Goal: Task Accomplishment & Management: Complete application form

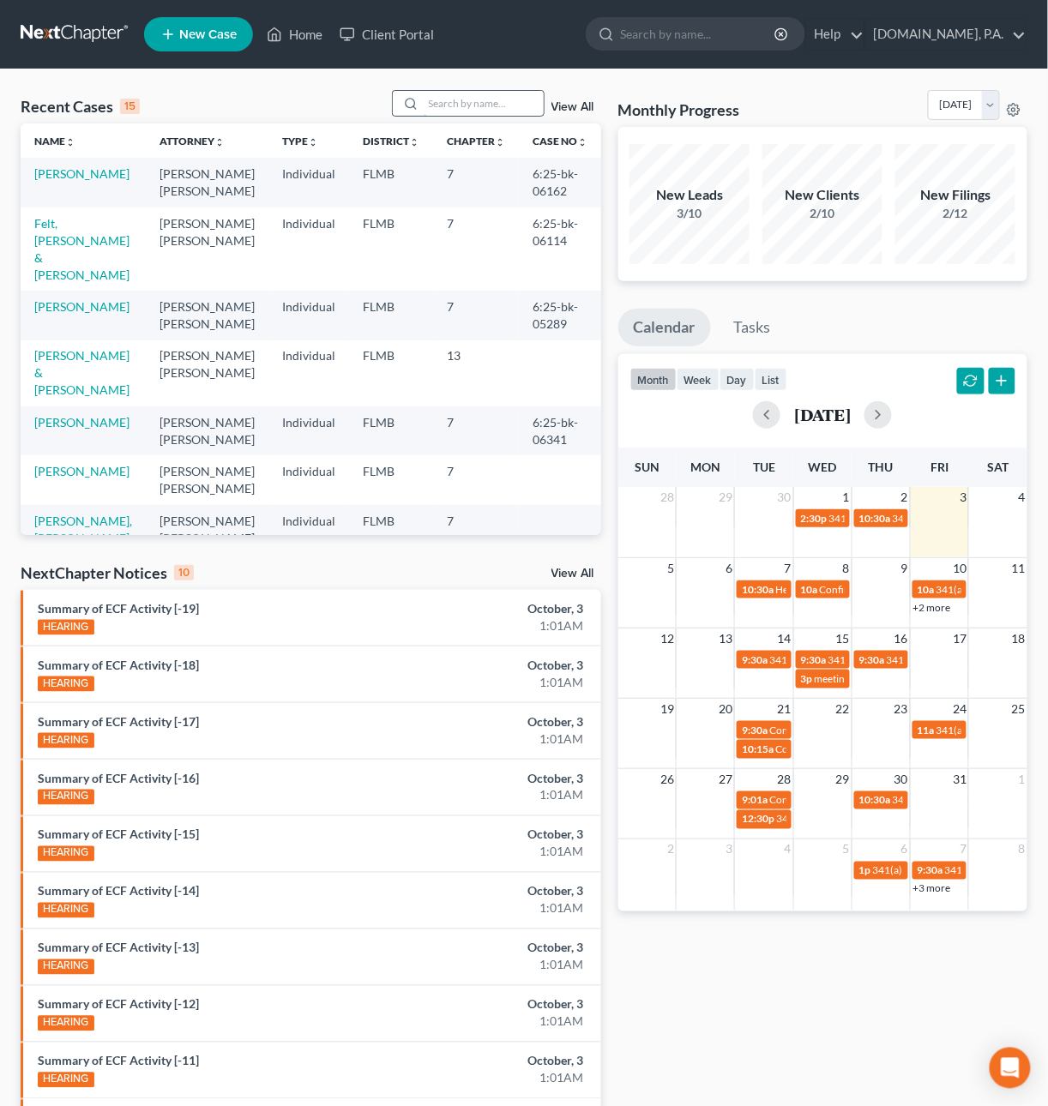
click at [451, 98] on input "search" at bounding box center [483, 103] width 120 height 25
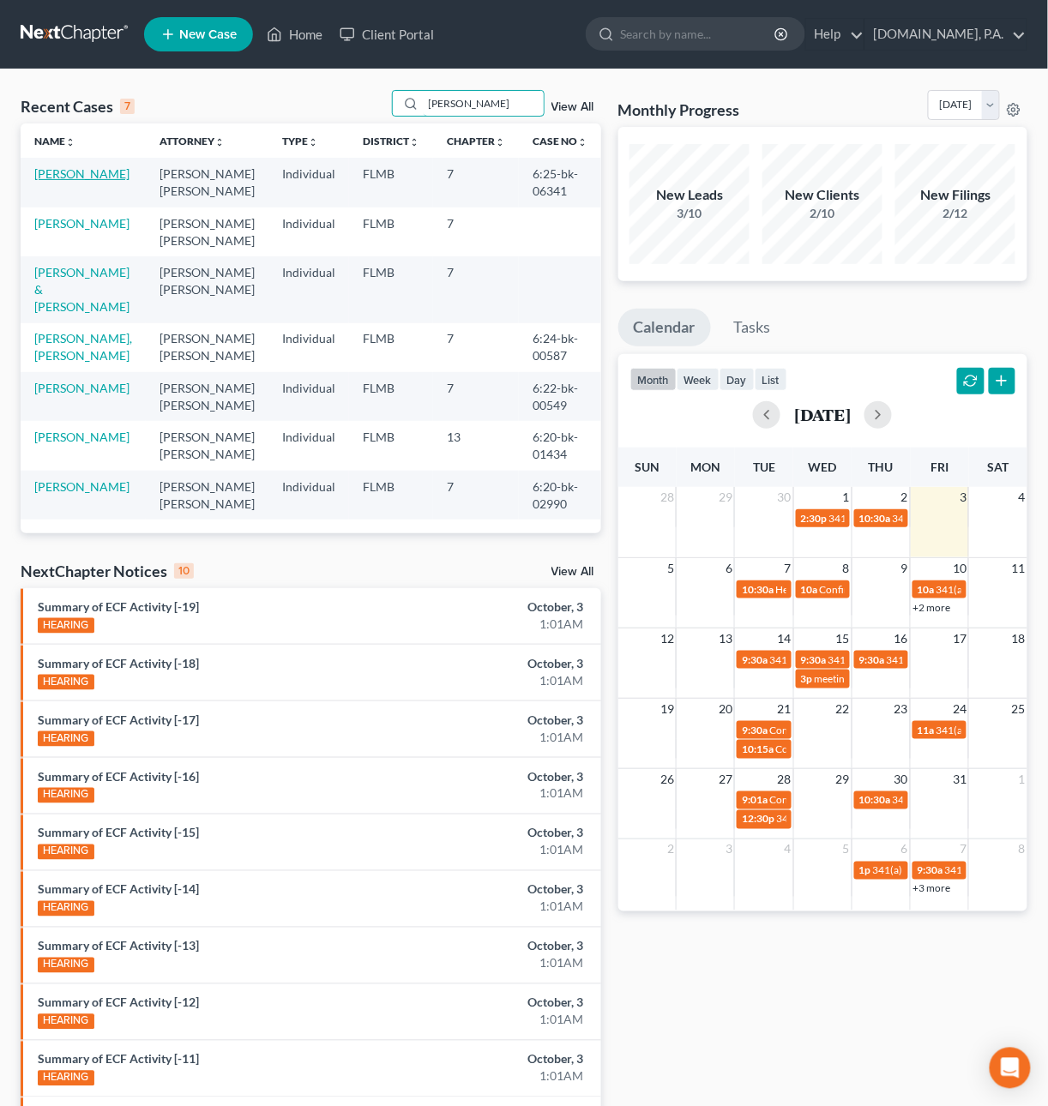
type input "Jackson"
click at [56, 178] on link "[PERSON_NAME]" at bounding box center [81, 173] width 95 height 15
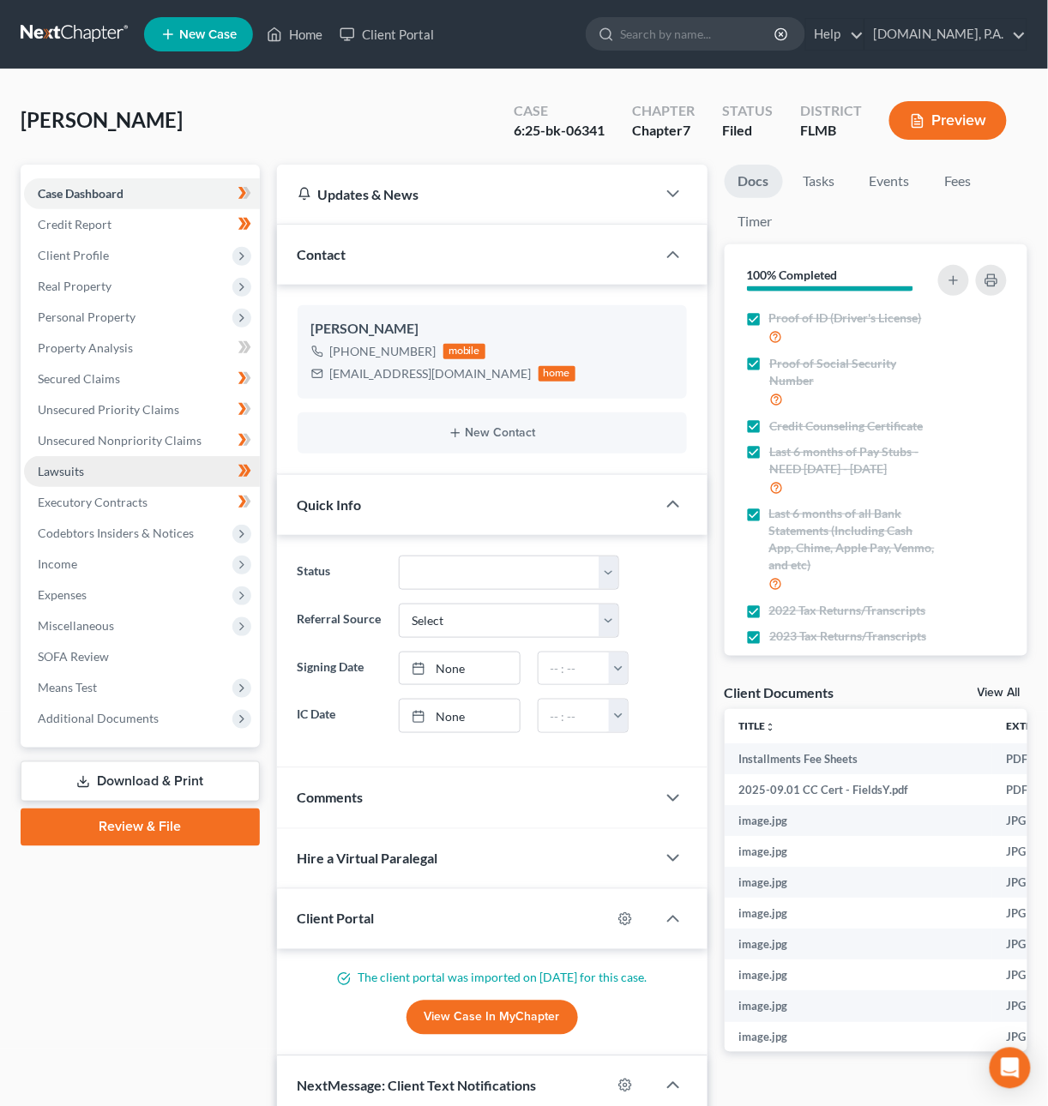
click at [50, 465] on span "Lawsuits" at bounding box center [61, 471] width 46 height 15
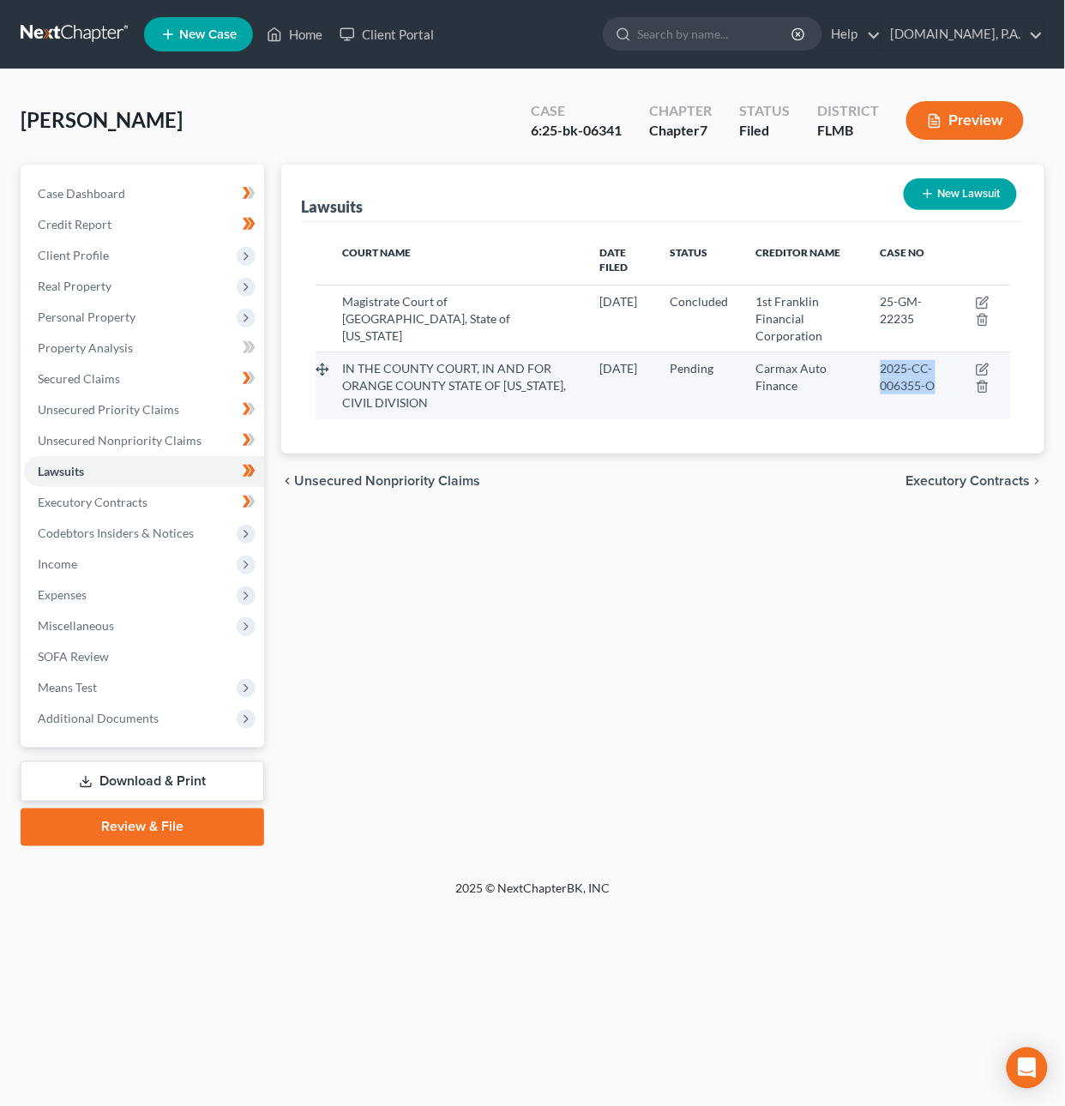
drag, startPoint x: 929, startPoint y: 373, endPoint x: 868, endPoint y: 352, distance: 64.2
click at [868, 352] on td "2025-CC-006355-O" at bounding box center [911, 385] width 89 height 67
copy span "2025-CC-006355-O"
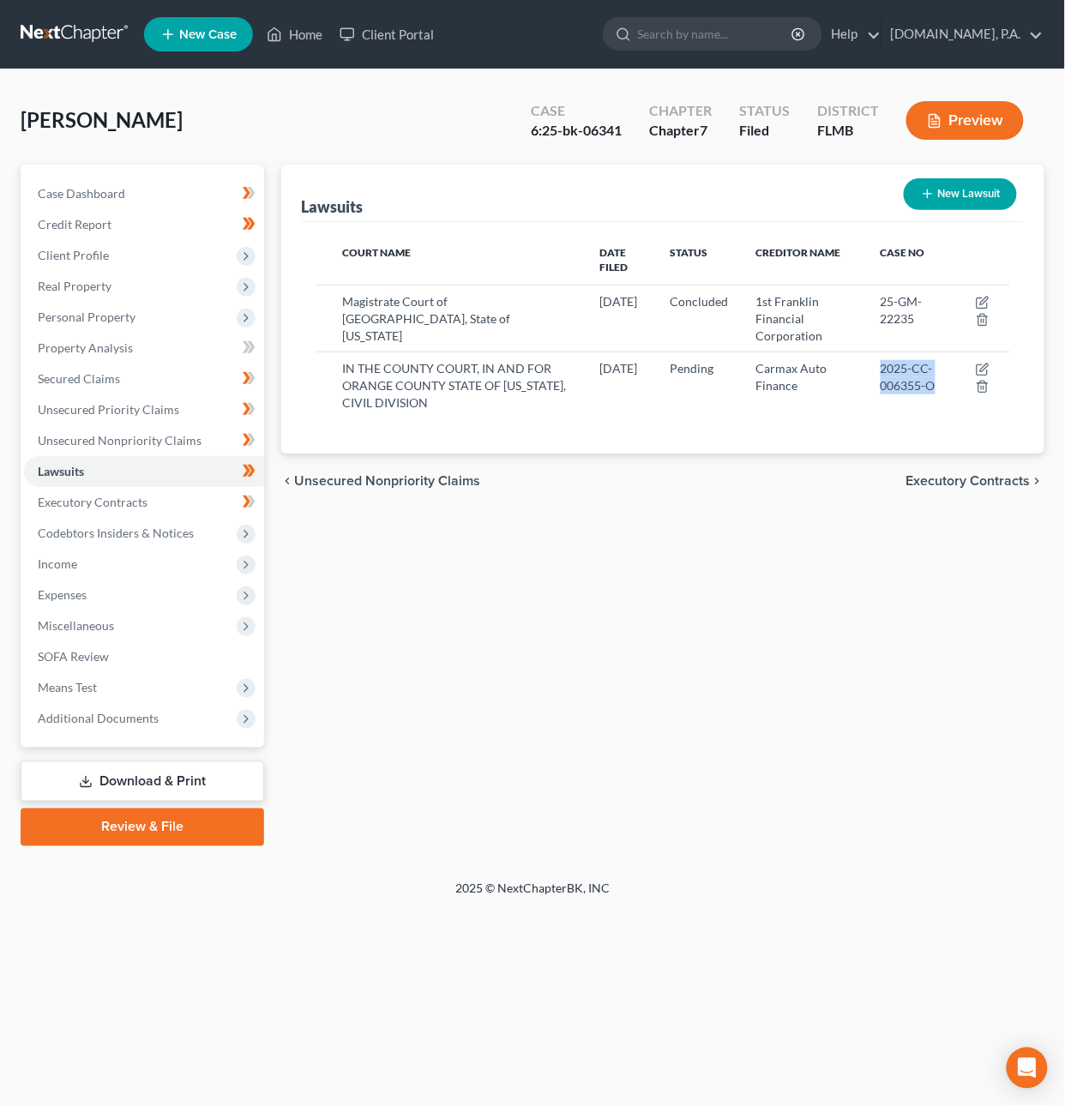
click at [87, 30] on link at bounding box center [76, 34] width 110 height 31
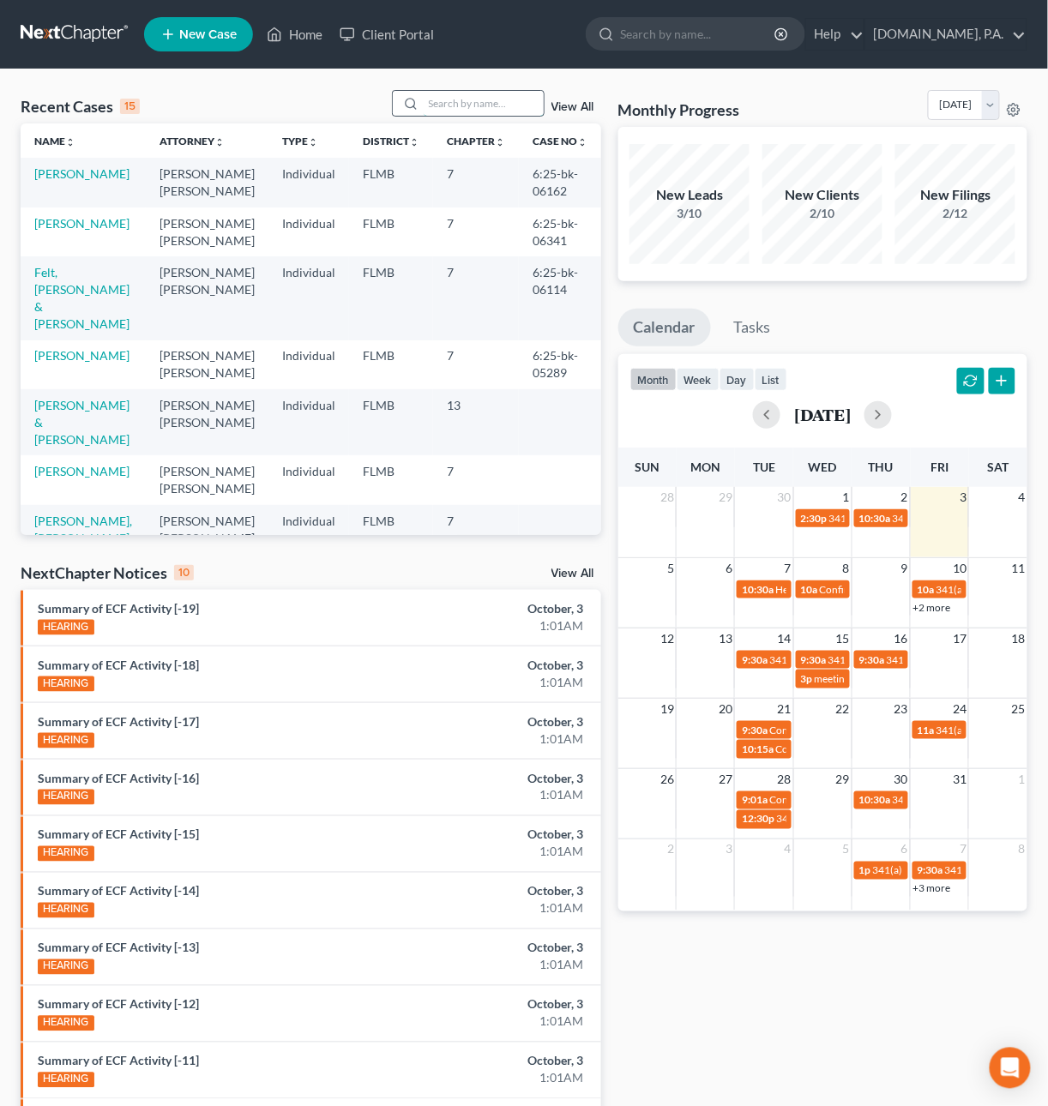
click at [453, 106] on input "search" at bounding box center [483, 103] width 120 height 25
click at [67, 276] on link "Felt, [PERSON_NAME] & [PERSON_NAME]" at bounding box center [81, 298] width 95 height 66
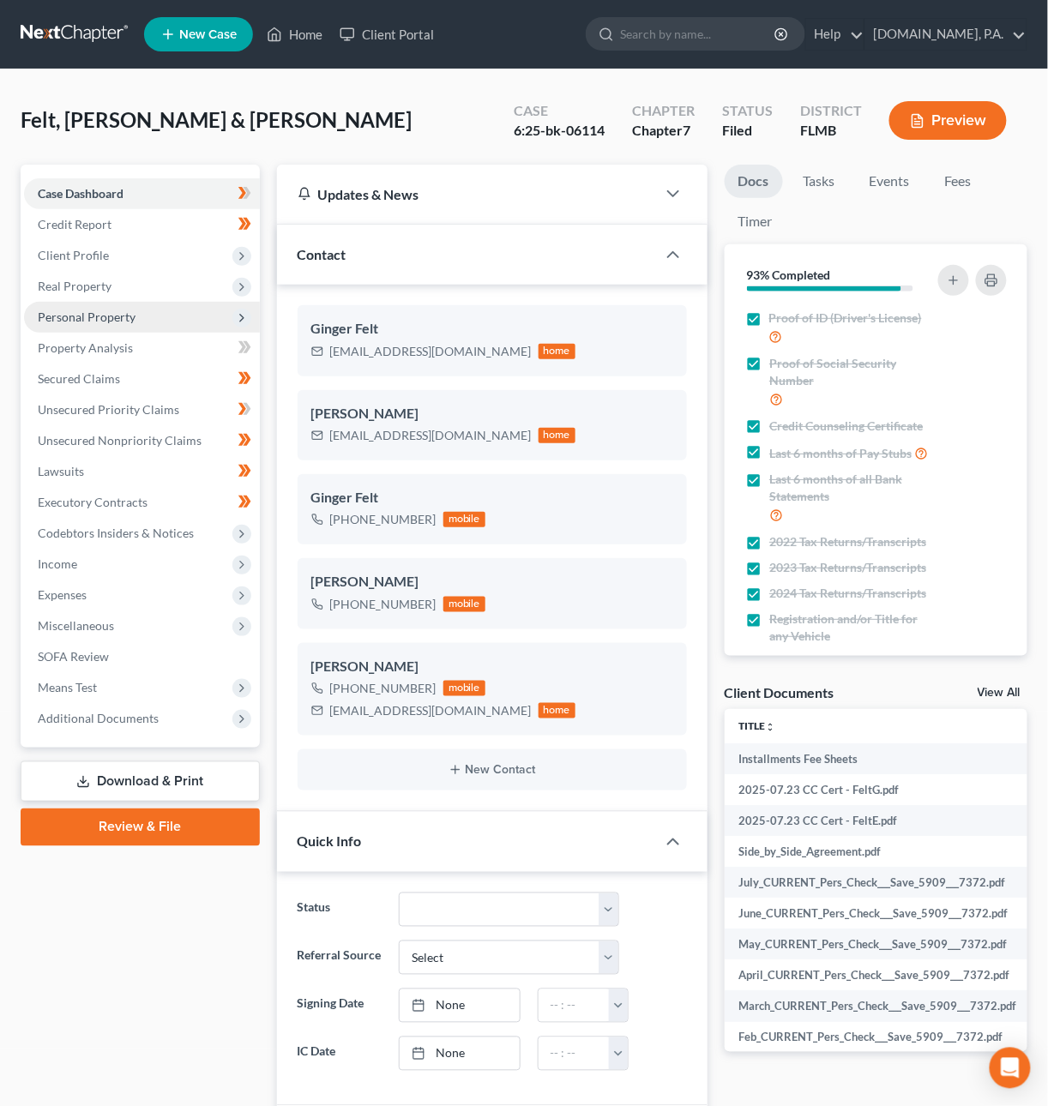
click at [115, 309] on span "Personal Property" at bounding box center [87, 316] width 98 height 15
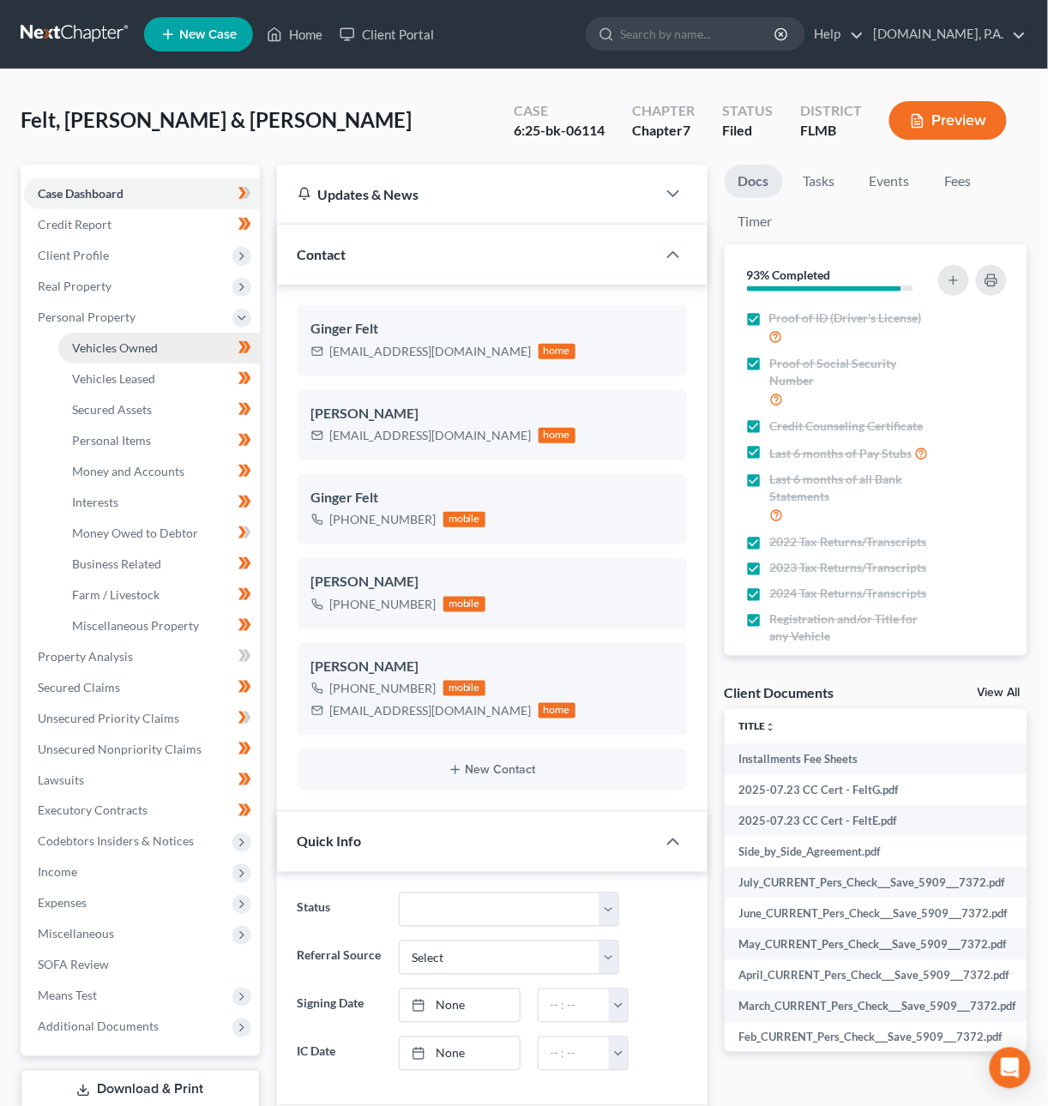
click at [139, 345] on span "Vehicles Owned" at bounding box center [115, 347] width 86 height 15
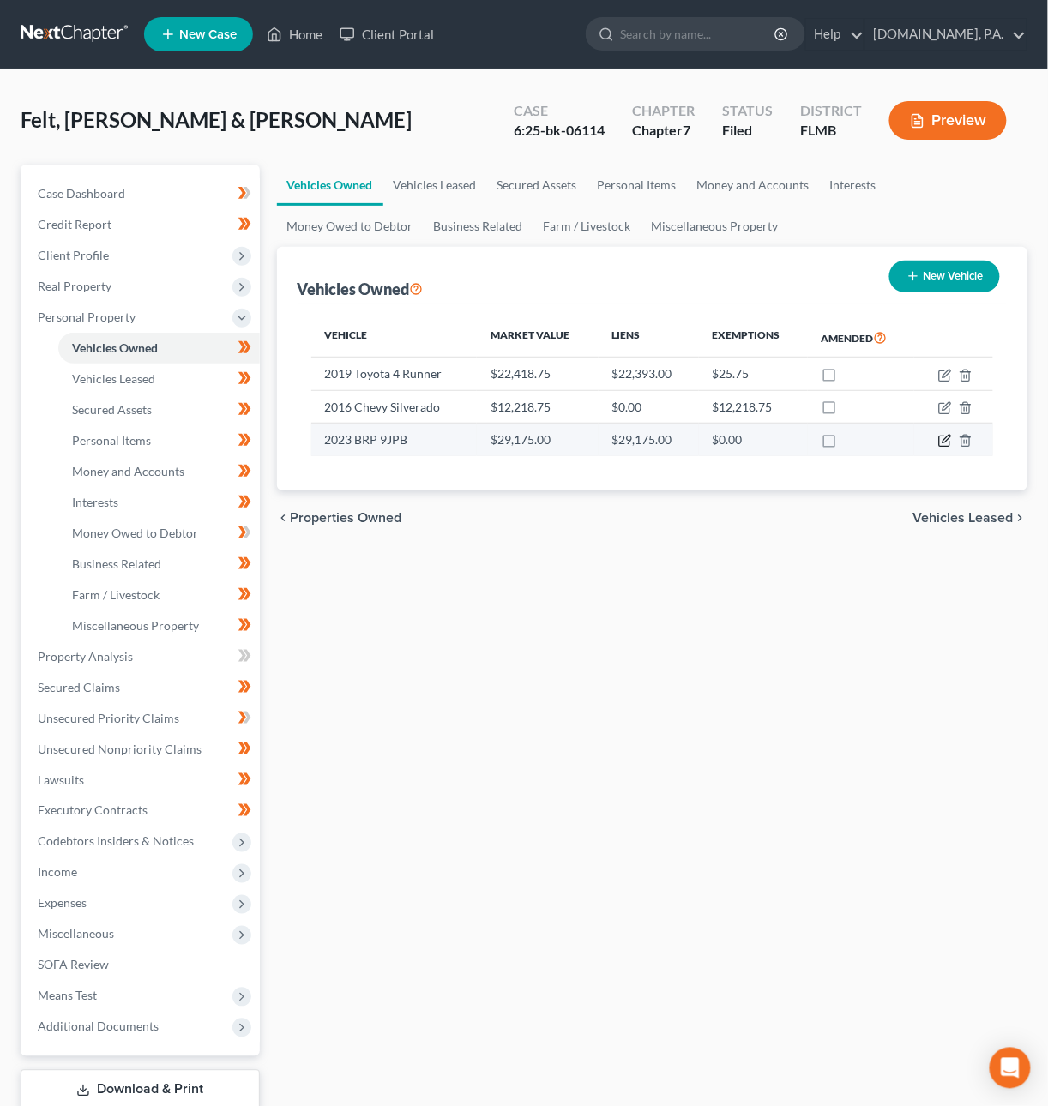
click at [944, 444] on icon "button" at bounding box center [945, 441] width 14 height 14
select select "6"
select select "3"
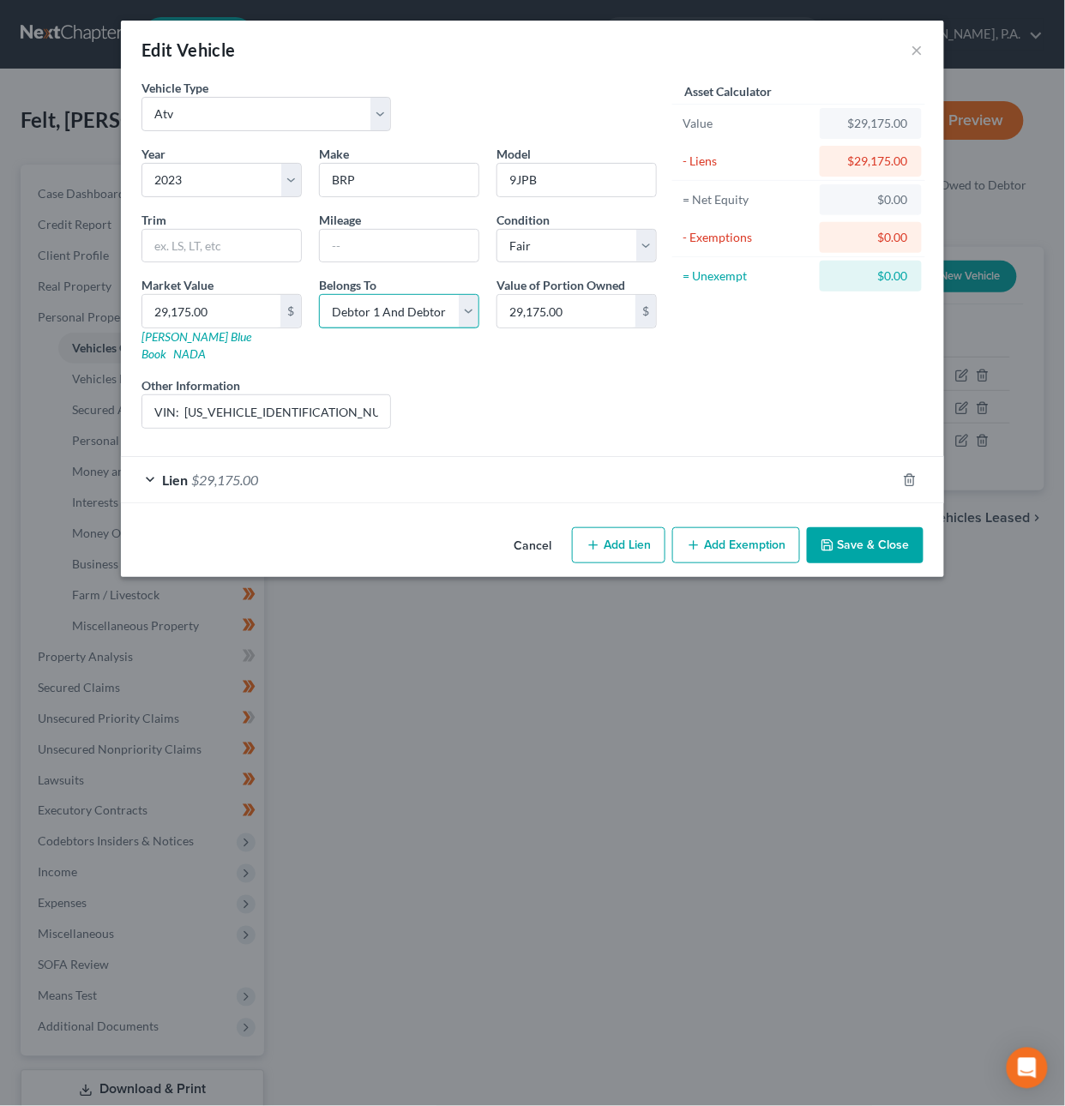
click at [455, 313] on select "Select Debtor 1 Only Debtor 2 Only Debtor 1 And Debtor 2 Only At Least One Of T…" at bounding box center [399, 311] width 160 height 34
select select "0"
click at [319, 296] on select "Select Debtor 1 Only Debtor 2 Only Debtor 1 And Debtor 2 Only At Least One Of T…" at bounding box center [399, 311] width 160 height 34
click at [506, 459] on div "Lien $29,175.00" at bounding box center [508, 479] width 775 height 45
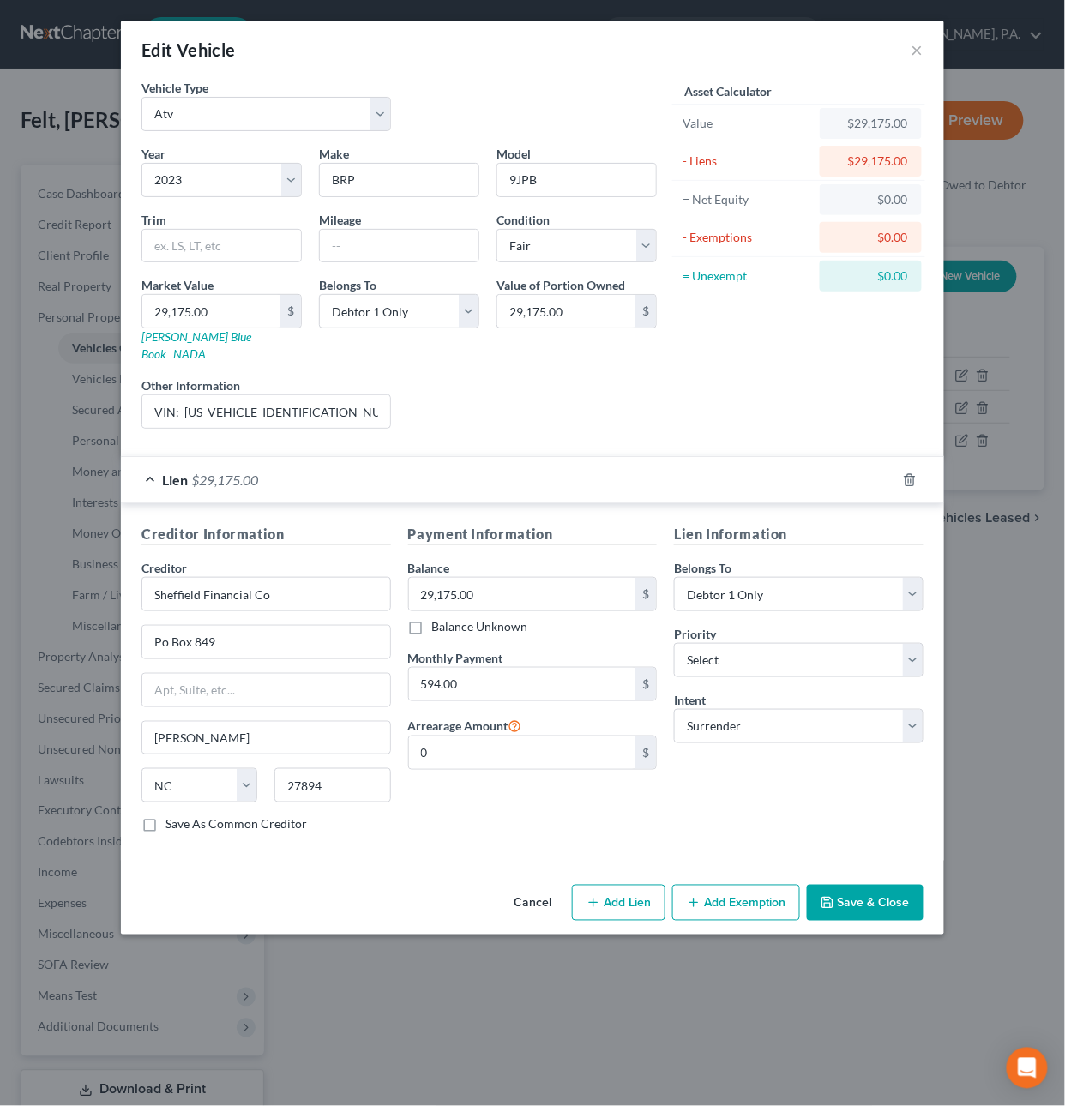
click at [850, 893] on button "Save & Close" at bounding box center [865, 903] width 117 height 36
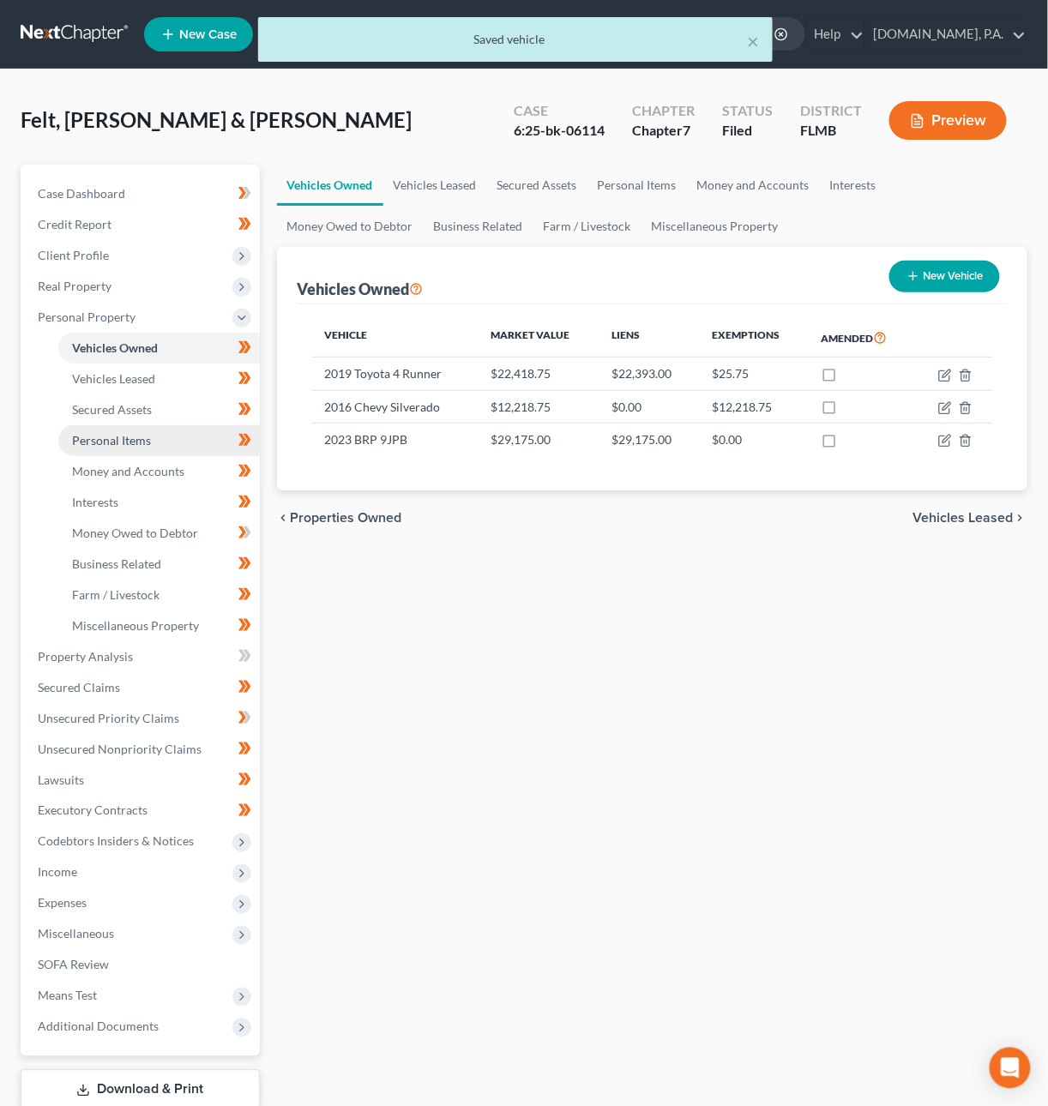
click at [118, 438] on span "Personal Items" at bounding box center [111, 440] width 79 height 15
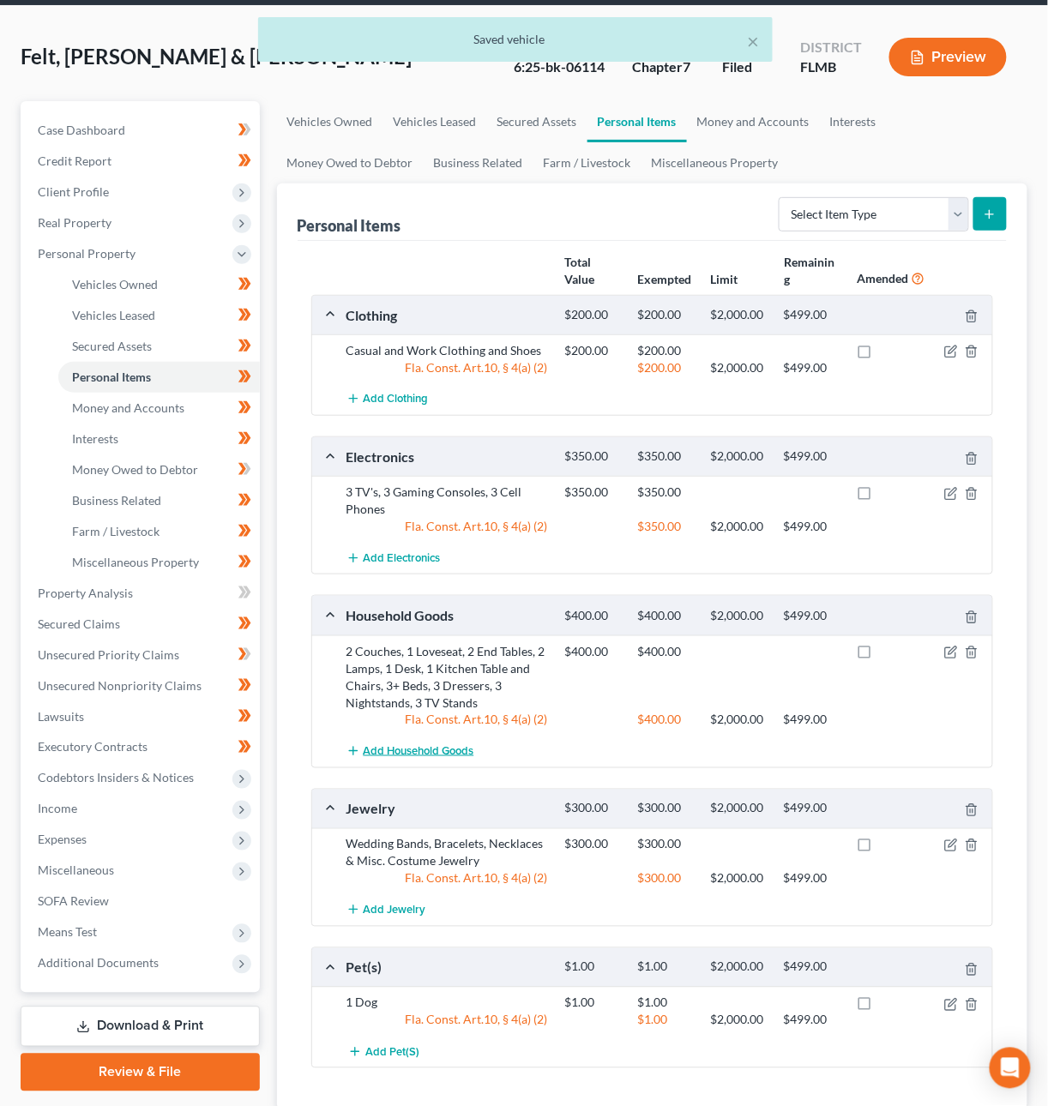
scroll to position [190, 0]
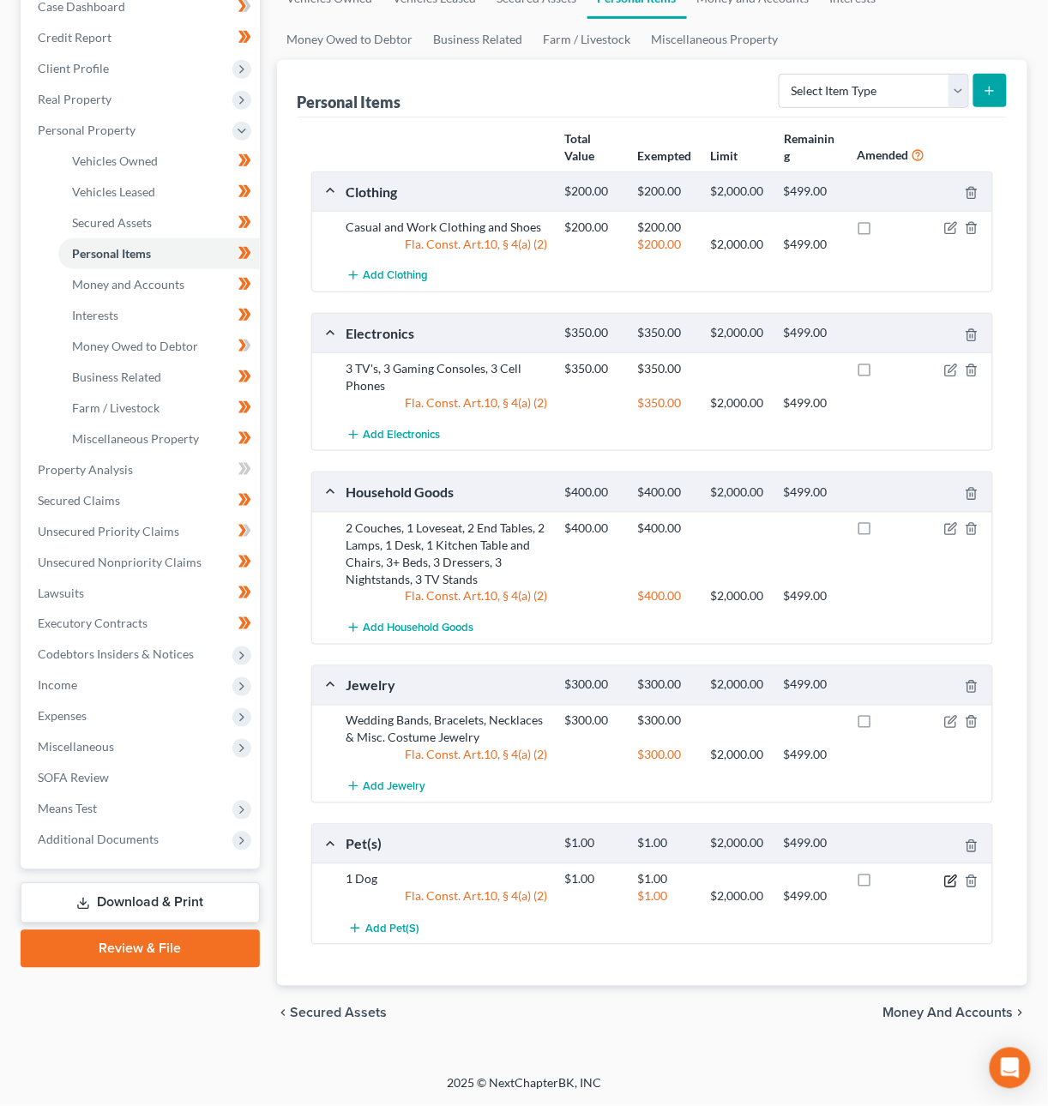
click at [952, 882] on icon "button" at bounding box center [951, 881] width 14 height 14
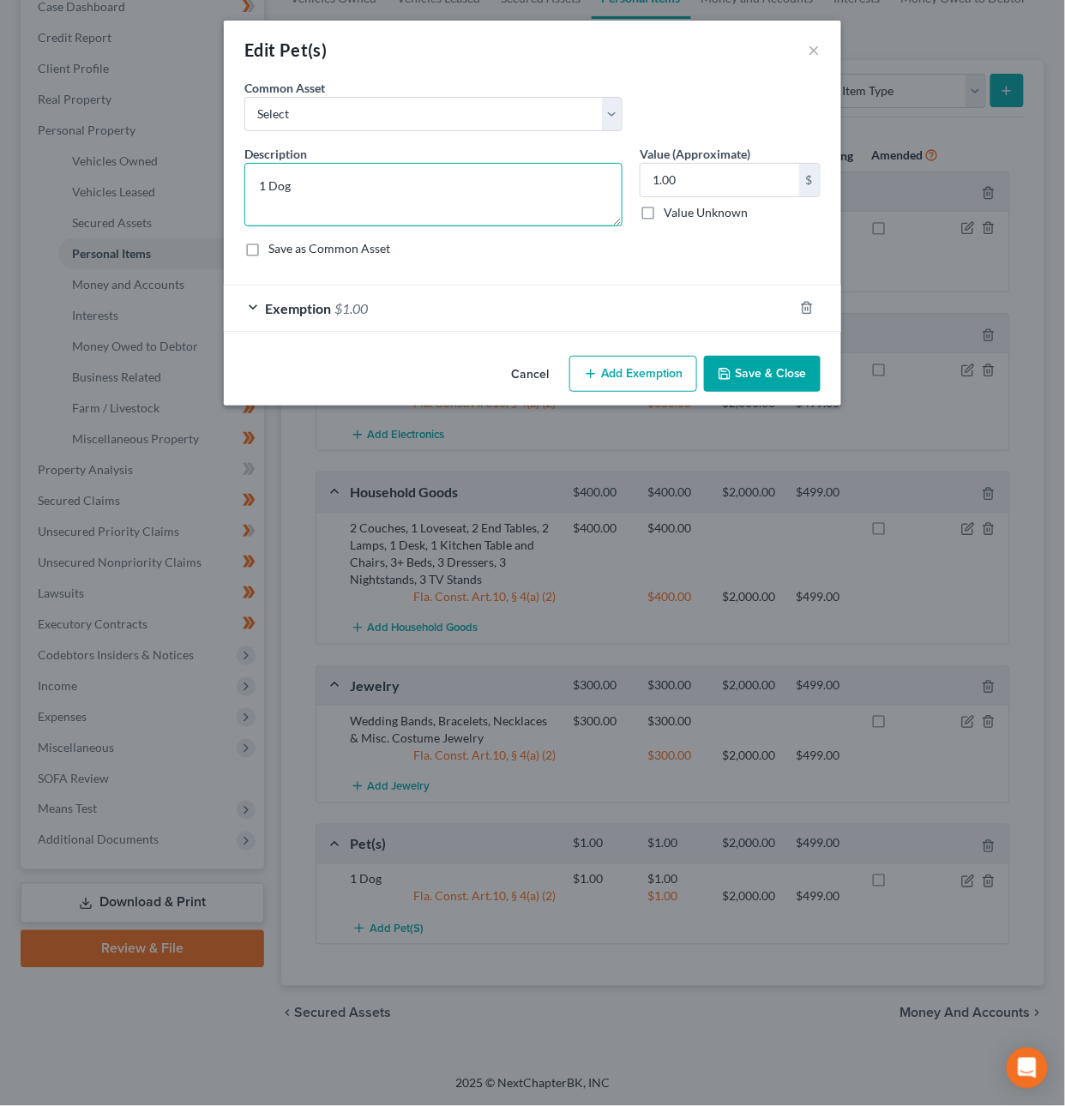
drag, startPoint x: 153, startPoint y: 172, endPoint x: 96, endPoint y: 164, distance: 57.2
click at [96, 164] on div "Edit Pet(s) × An exemption set must first be selected from the Filing Informati…" at bounding box center [532, 553] width 1065 height 1106
type textarea "2 Cats"
type input "2"
click at [417, 311] on div "Exemption $1.00" at bounding box center [508, 307] width 569 height 45
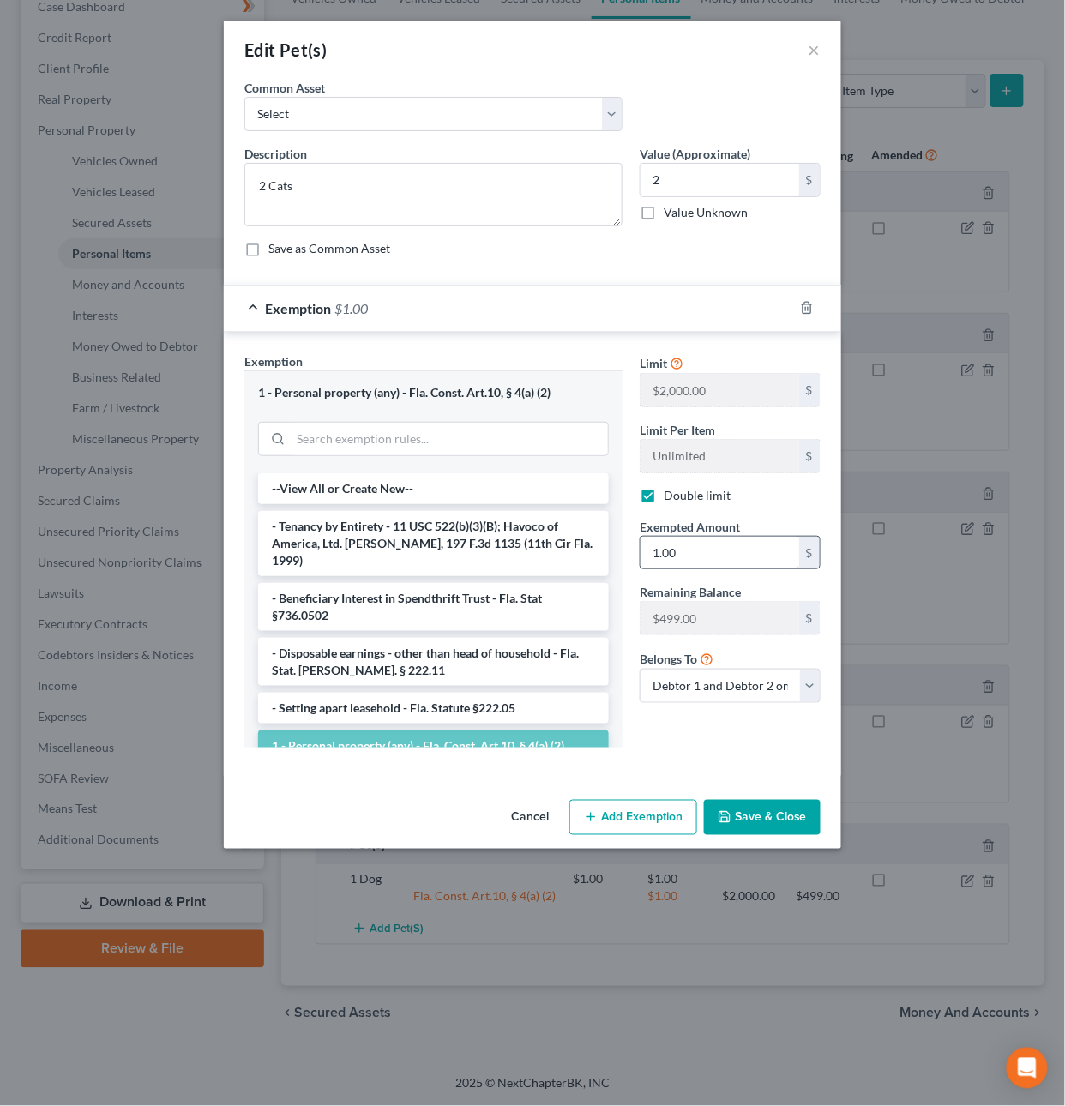
click at [664, 550] on input "1.00" at bounding box center [719, 553] width 159 height 33
click at [693, 553] on input "1.00" at bounding box center [719, 553] width 159 height 33
type input "2"
click at [642, 760] on div "Limit $2,000.00 $ Limit Per Item Unlimited $ Double limit Exempted Amount * 2 $…" at bounding box center [730, 556] width 198 height 408
click at [742, 818] on button "Save & Close" at bounding box center [762, 818] width 117 height 36
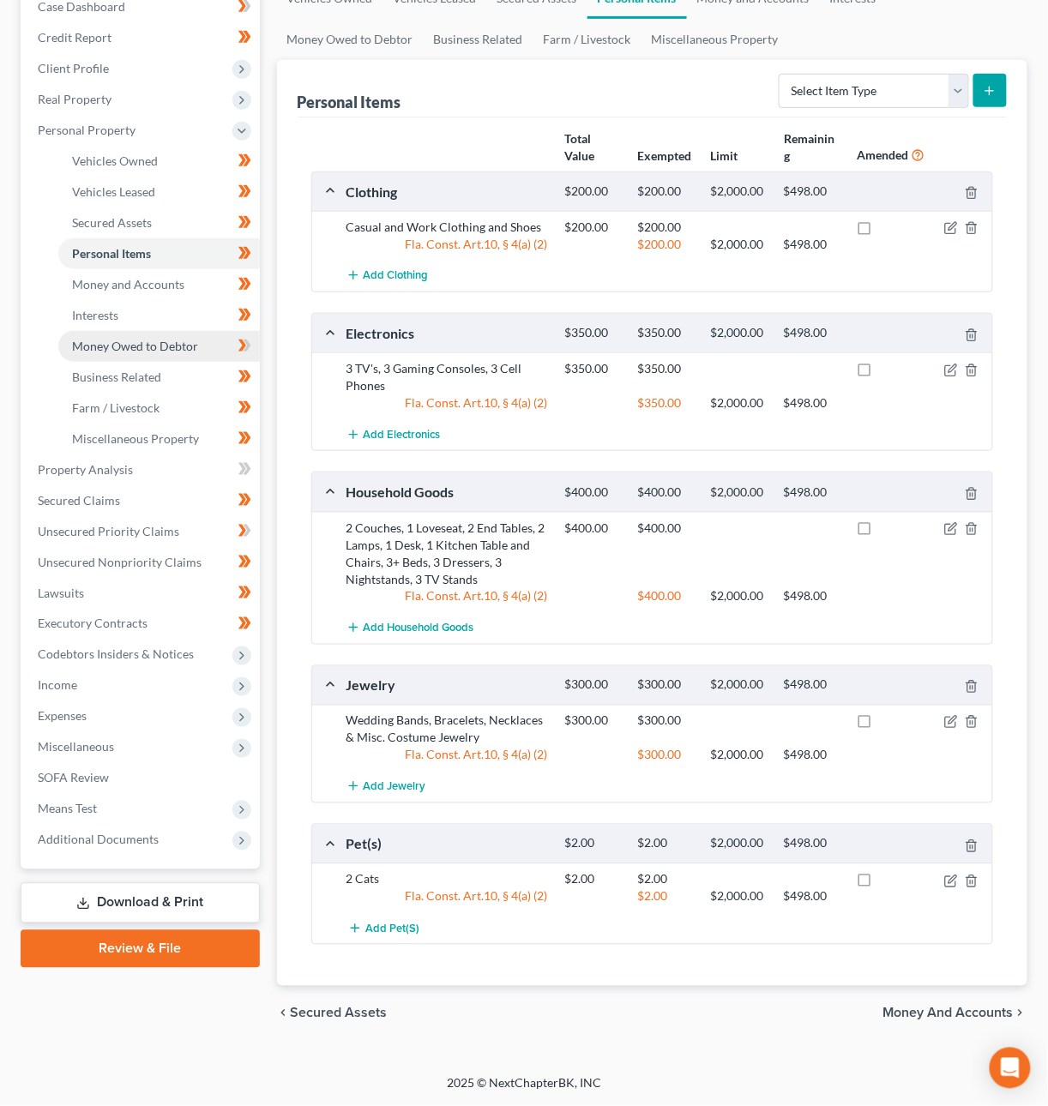
click at [153, 345] on span "Money Owed to Debtor" at bounding box center [135, 346] width 126 height 15
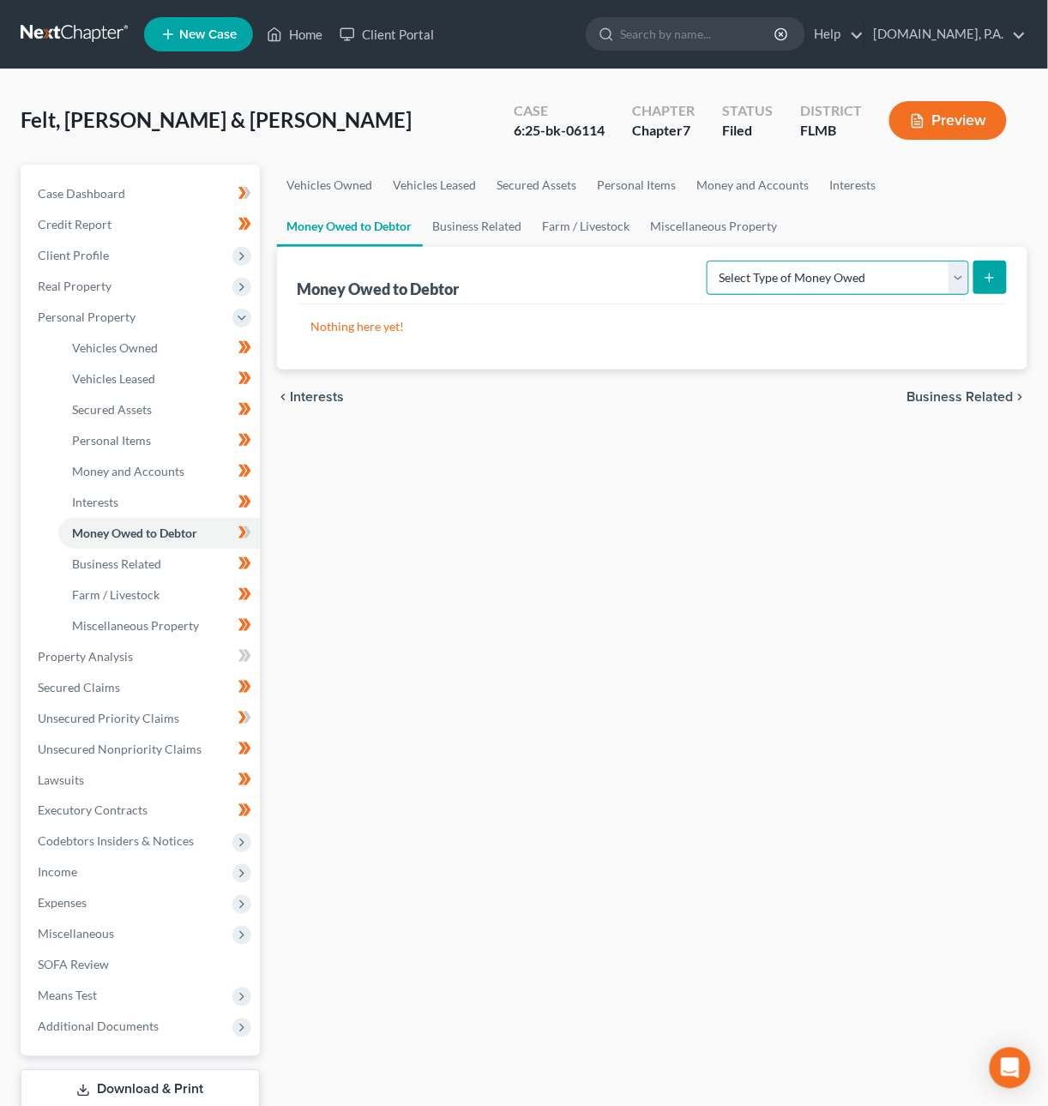
click at [820, 283] on select "Select Type of Money Owed Accounts Receivable Alimony Child Support Claims Agai…" at bounding box center [837, 278] width 262 height 34
select select "expected_tax_refund"
click at [709, 261] on select "Select Type of Money Owed Accounts Receivable Alimony Child Support Claims Agai…" at bounding box center [837, 278] width 262 height 34
click at [998, 275] on button "submit" at bounding box center [989, 277] width 33 height 33
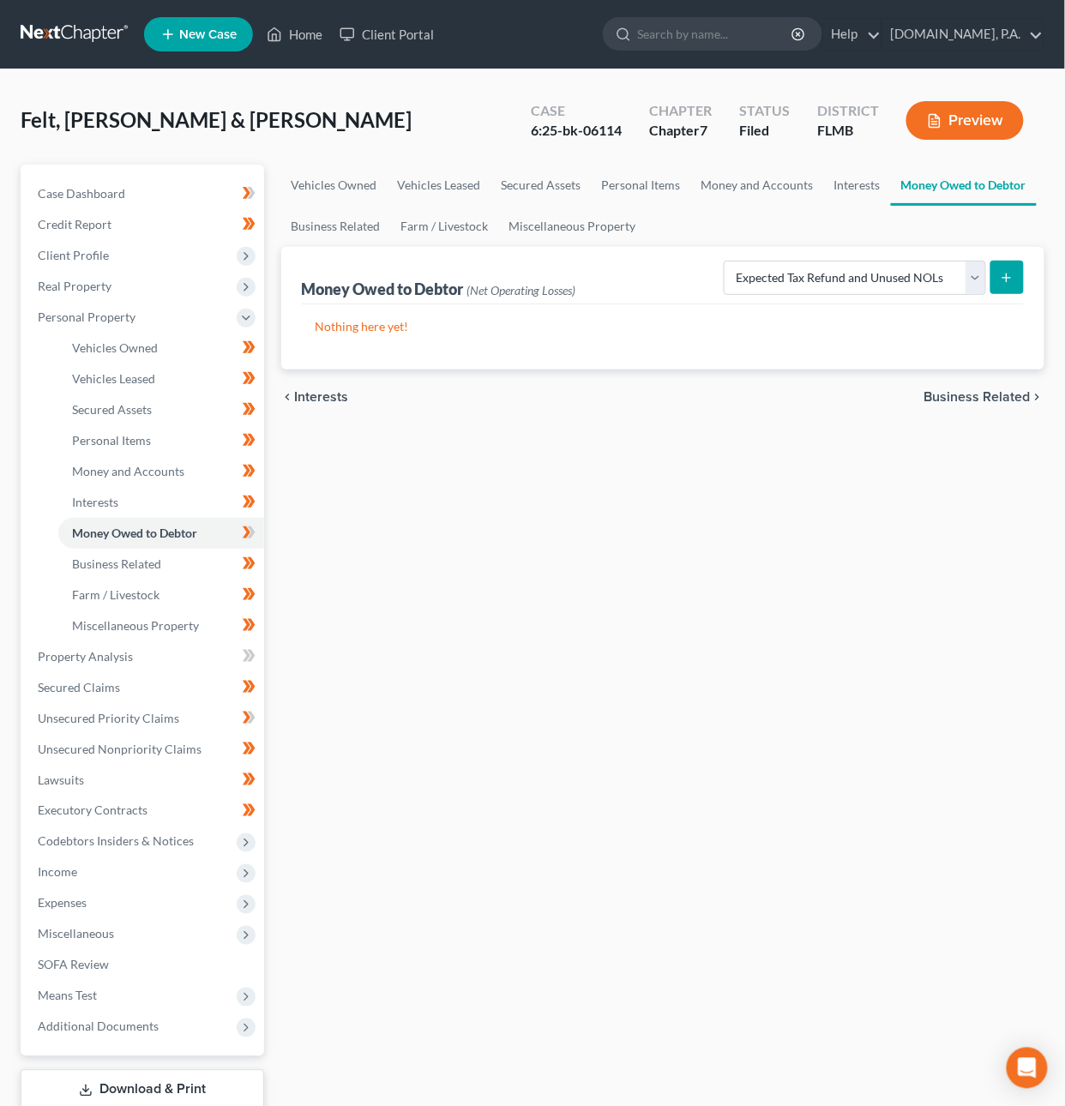
select select "0"
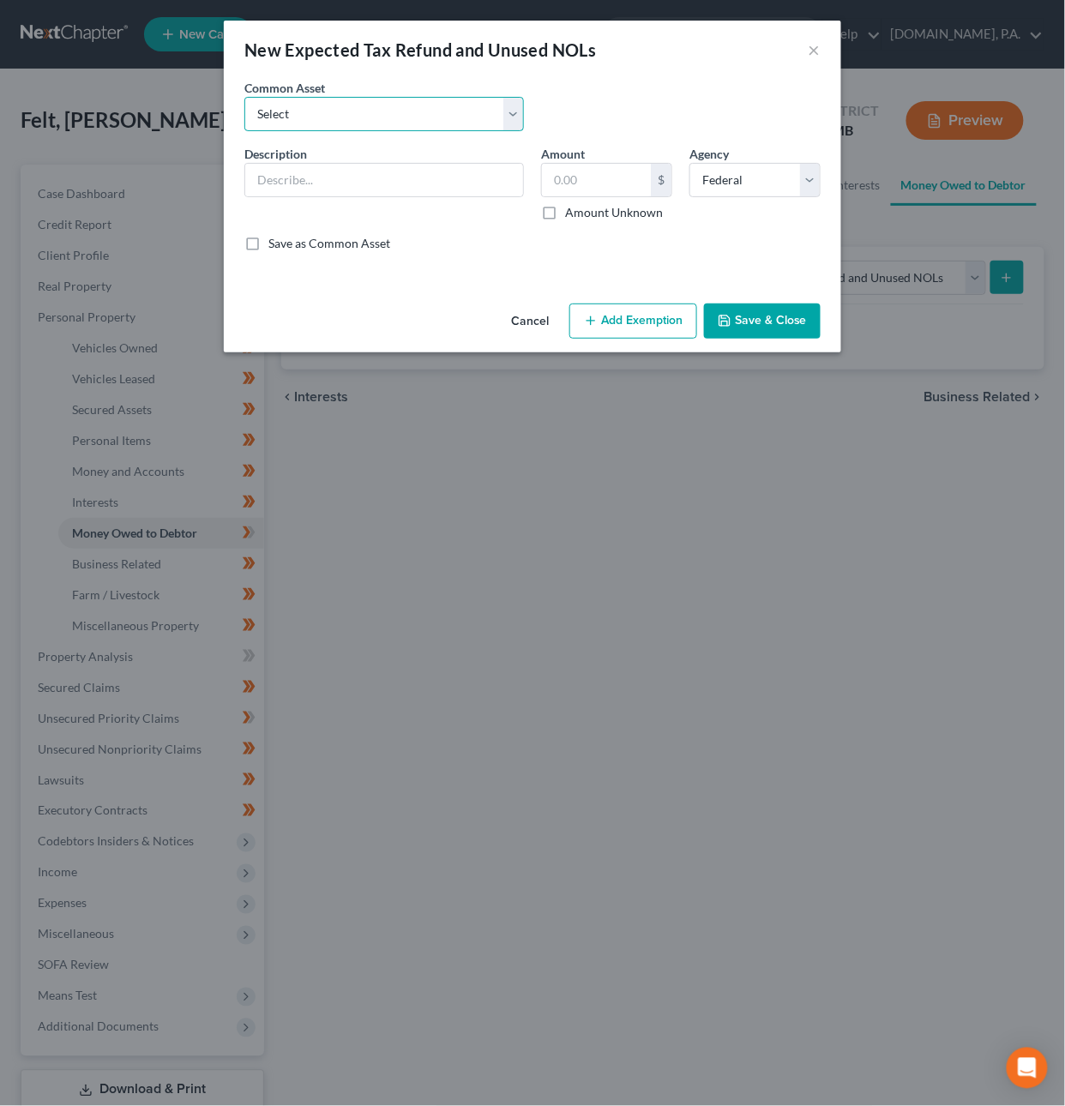
click at [345, 105] on select "Select Estimated 2025 Earned Income Credit Estimated 2025 Tax Refund Estimated …" at bounding box center [383, 114] width 279 height 34
select select "1"
click at [244, 97] on select "Select Estimated 2025 Earned Income Credit Estimated 2025 Tax Refund Estimated …" at bounding box center [383, 114] width 279 height 34
type input "Estimated 2025 Tax Refund"
click at [578, 174] on input "0" at bounding box center [596, 180] width 109 height 33
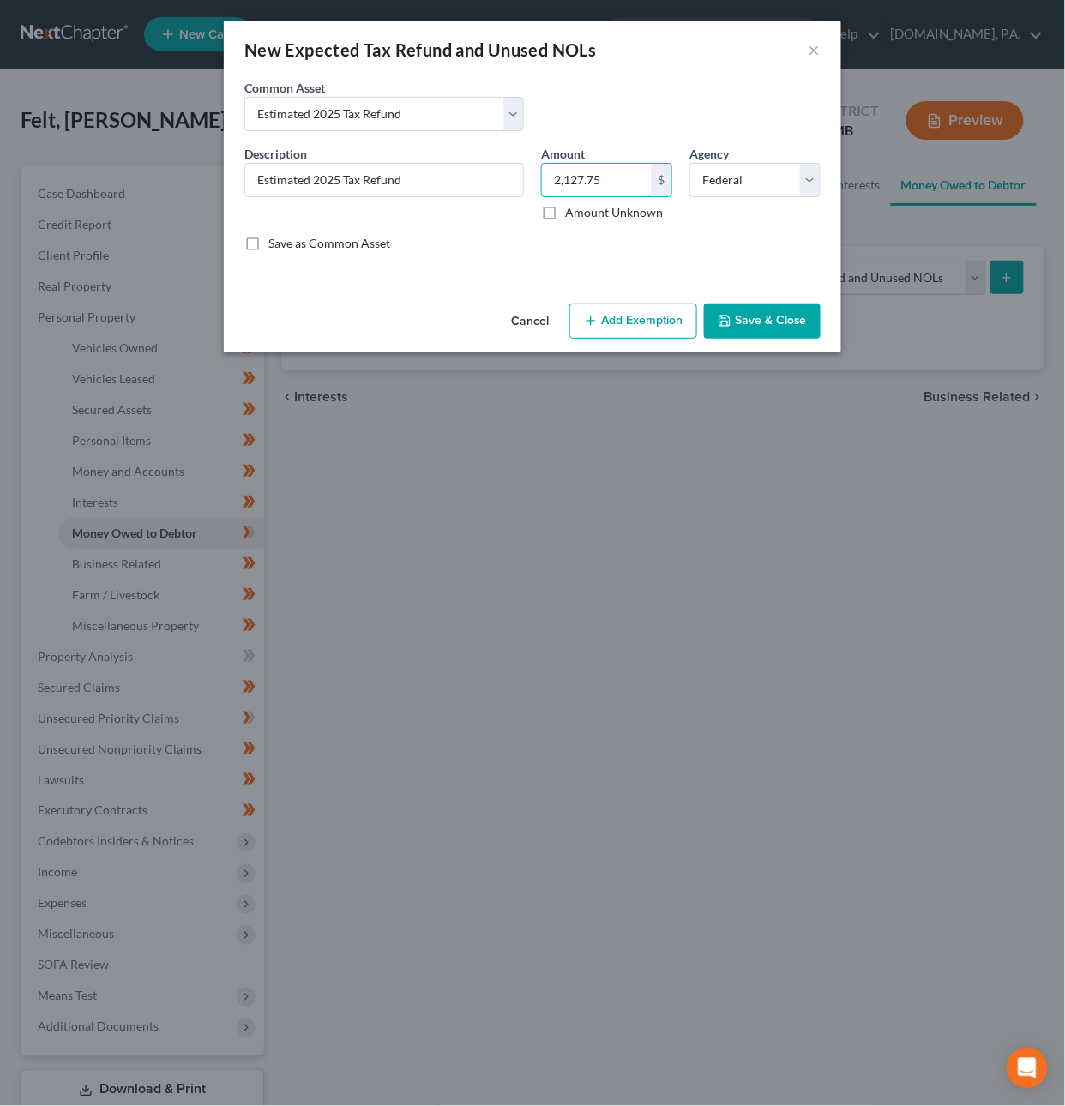
type input "2,127.75"
click at [592, 317] on icon "button" at bounding box center [591, 321] width 14 height 14
select select "2"
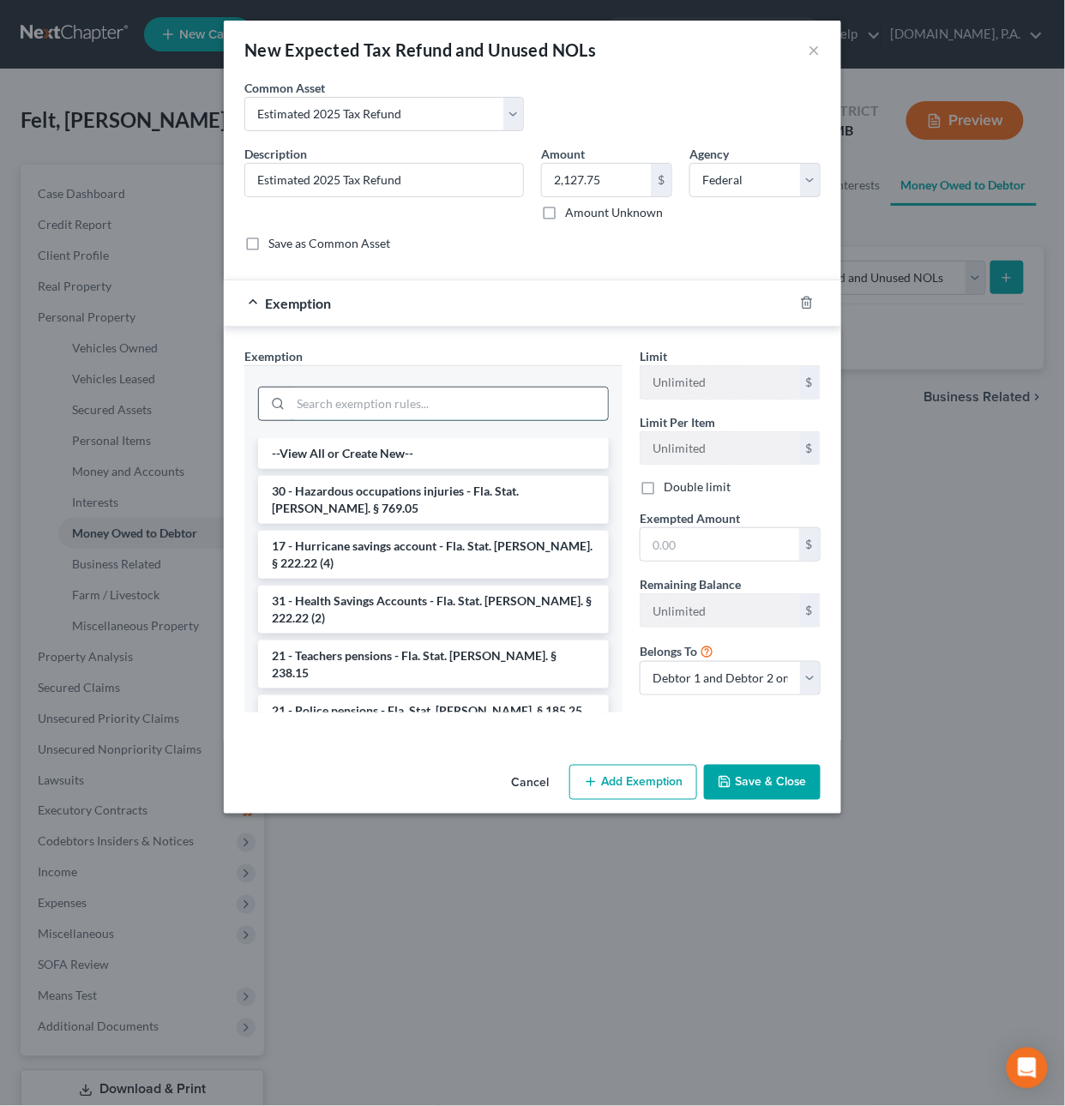
click at [429, 407] on input "search" at bounding box center [449, 403] width 317 height 33
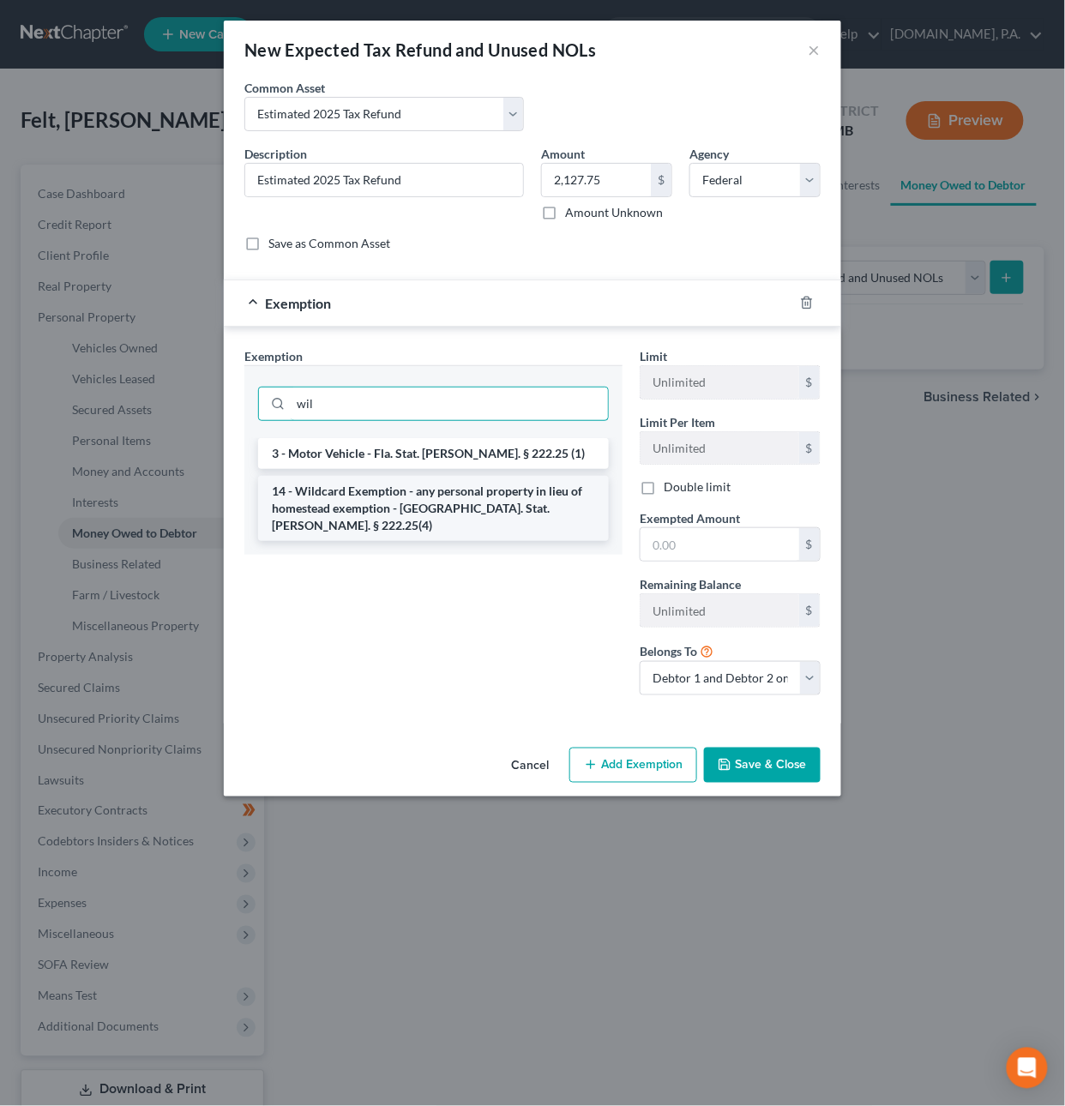
type input "wil"
click at [426, 509] on li "14 - Wildcard Exemption - any personal property in lieu of homestead exemption …" at bounding box center [433, 508] width 351 height 65
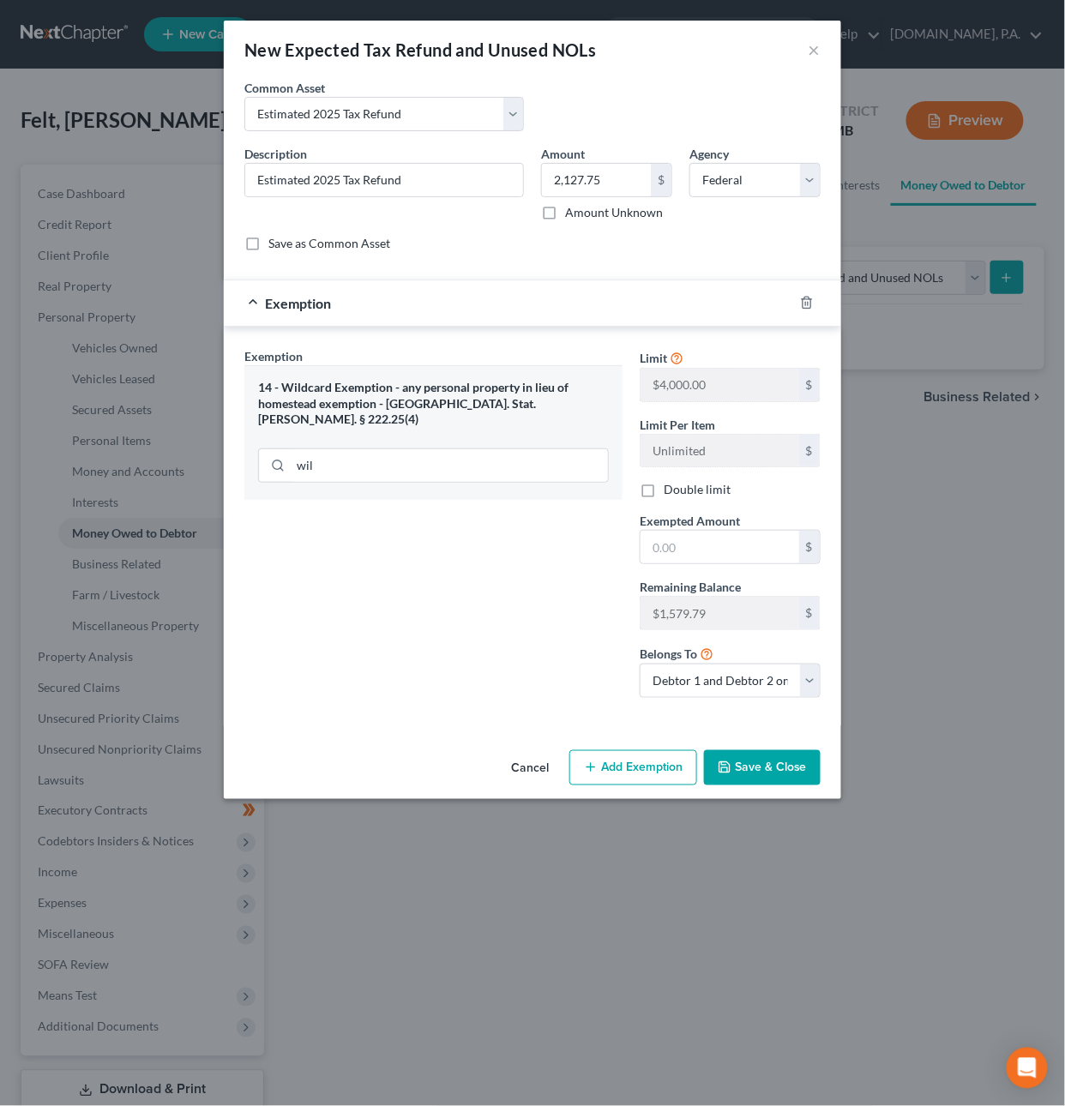
click at [664, 497] on label "Double limit" at bounding box center [697, 489] width 67 height 17
click at [670, 492] on input "Double limit" at bounding box center [675, 486] width 11 height 11
checkbox input "true"
click at [676, 550] on input "text" at bounding box center [719, 547] width 159 height 33
type input "2,127.75"
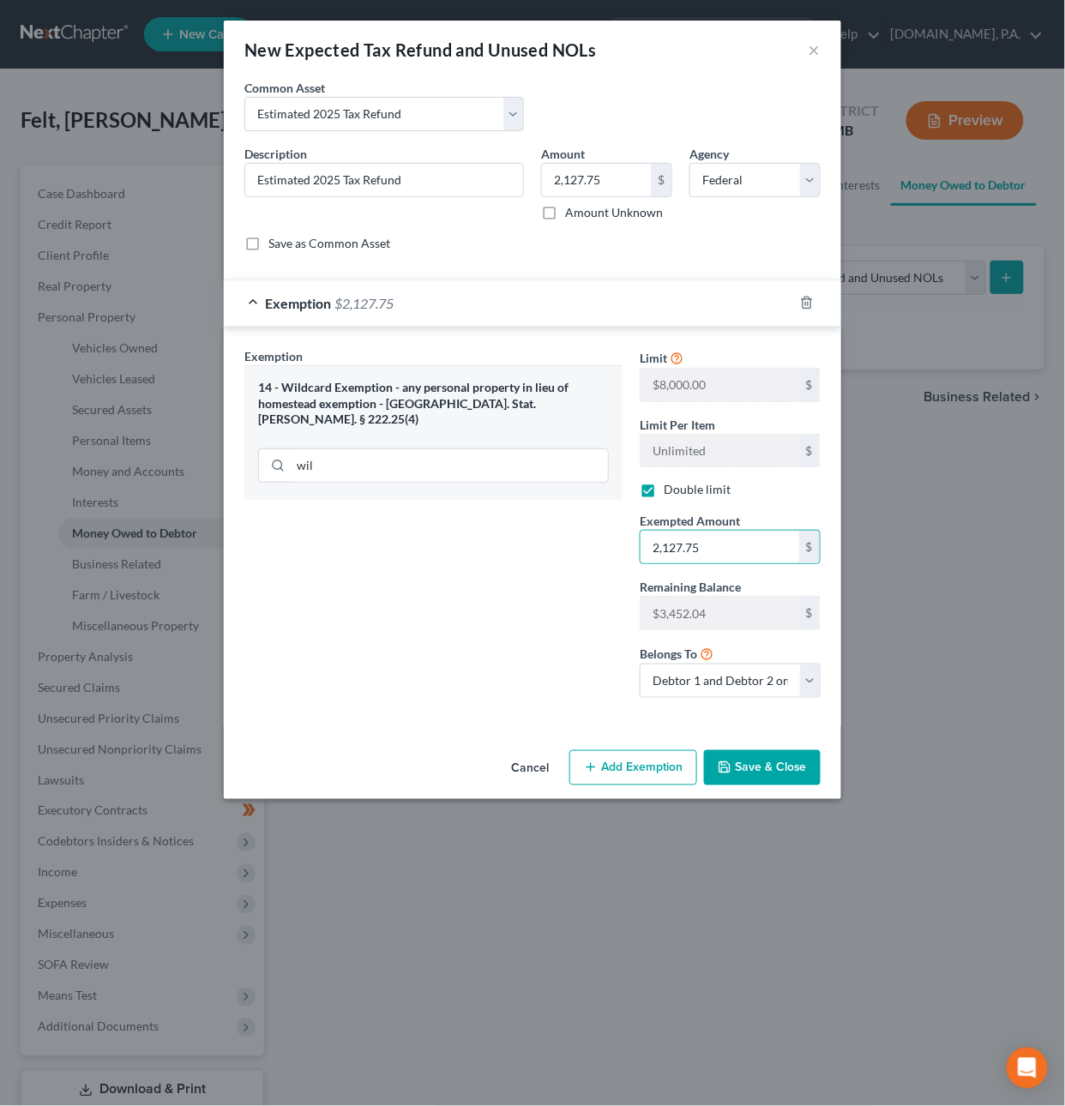
click at [763, 781] on button "Save & Close" at bounding box center [762, 768] width 117 height 36
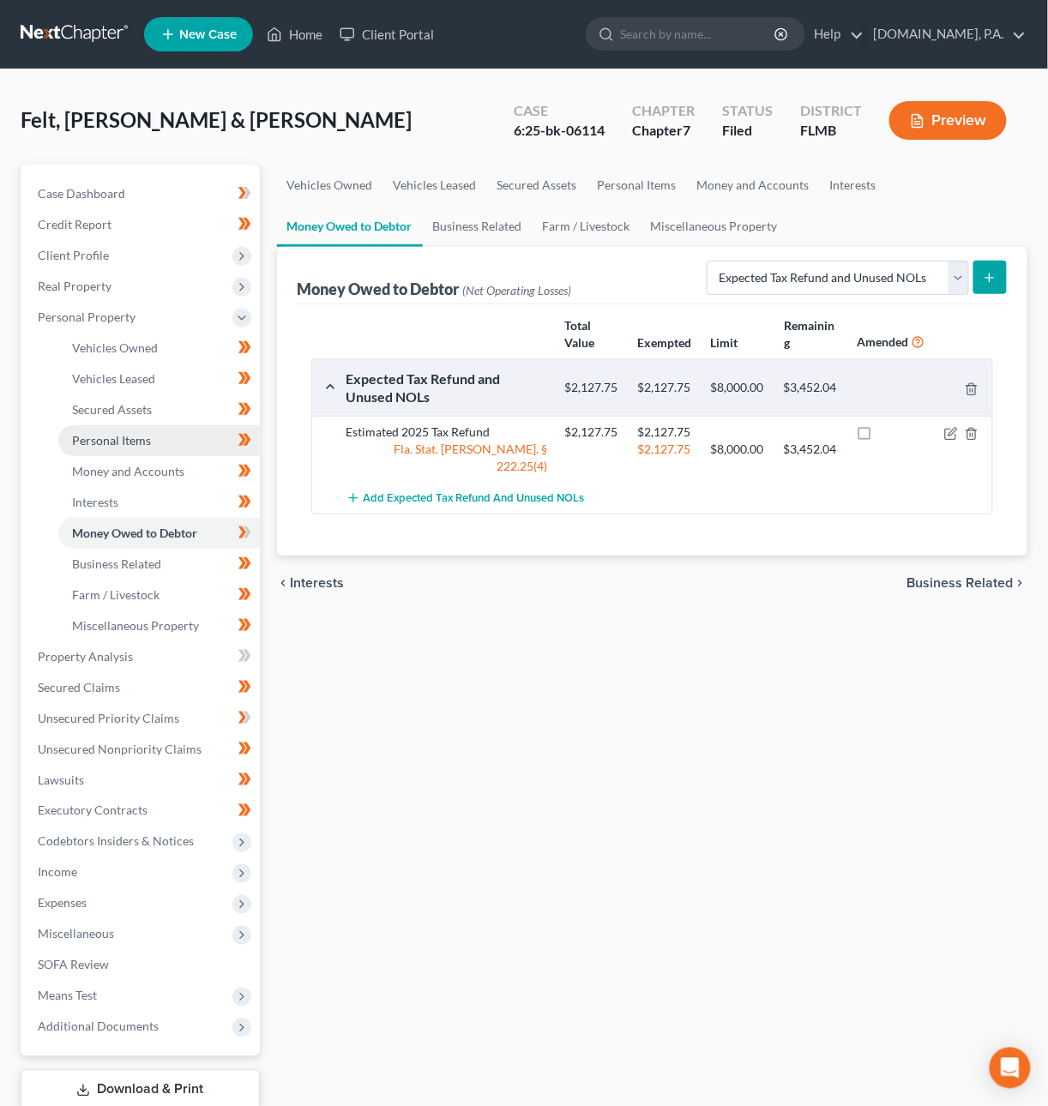
click at [128, 438] on span "Personal Items" at bounding box center [111, 440] width 79 height 15
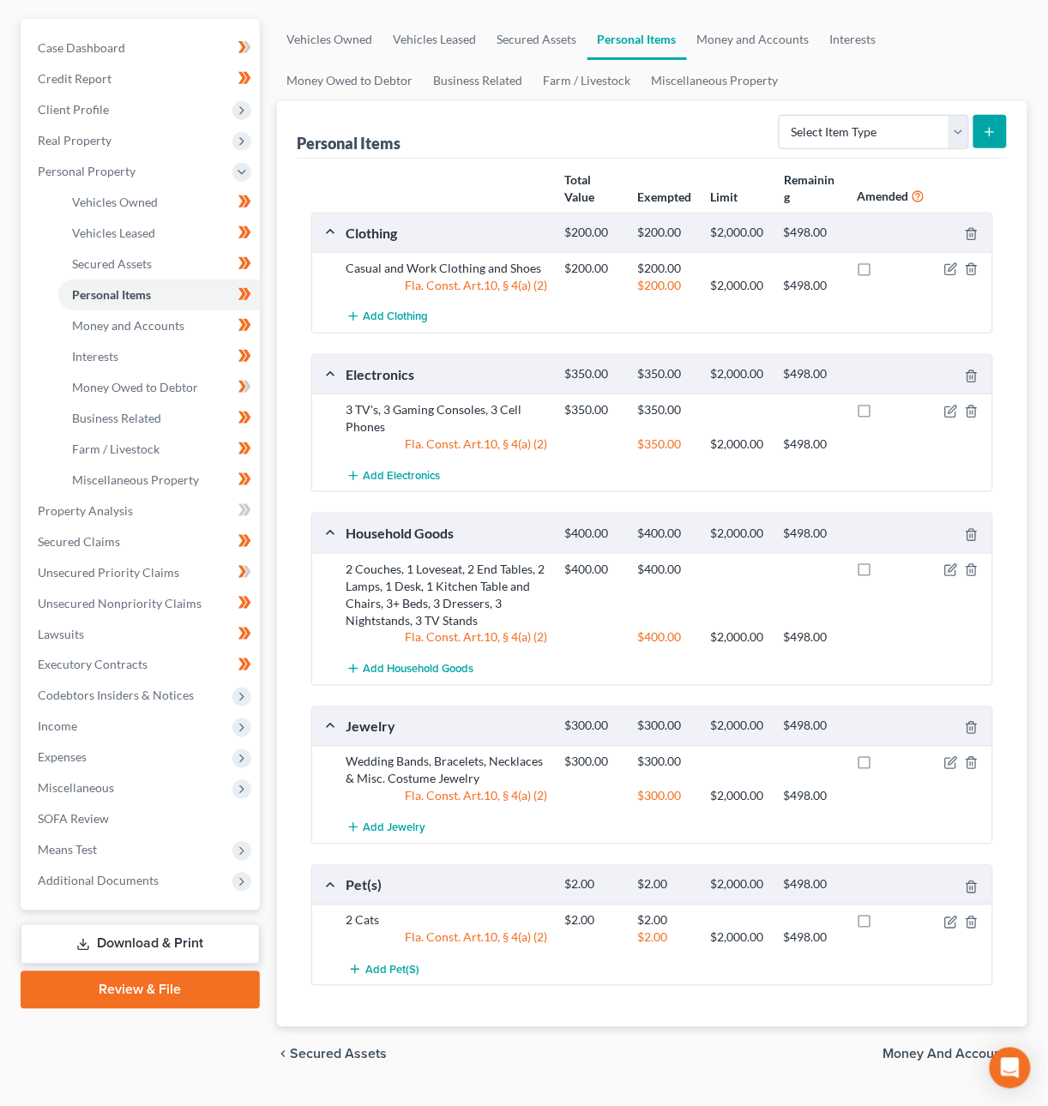
scroll to position [190, 0]
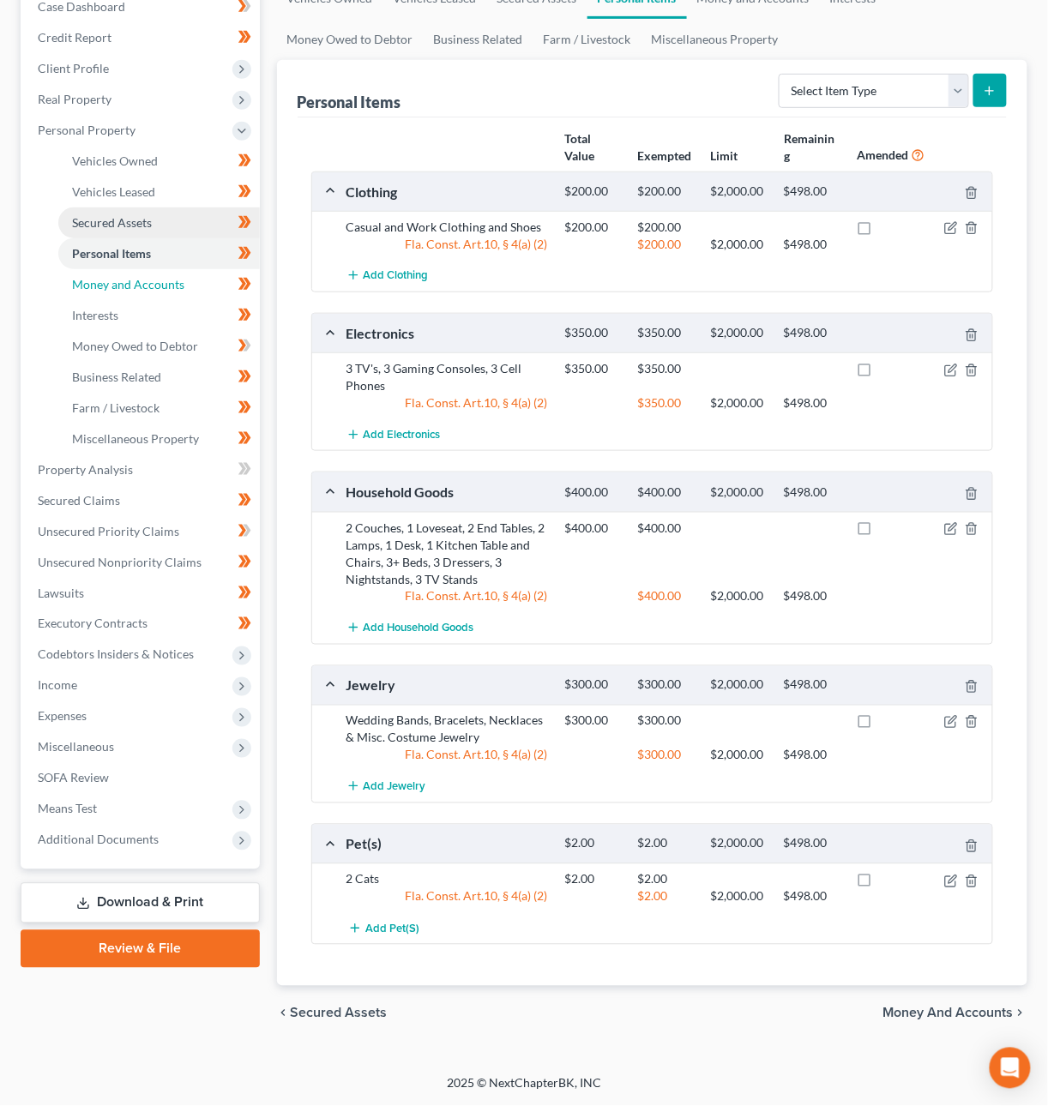
click at [156, 287] on link "Money and Accounts" at bounding box center [158, 284] width 201 height 31
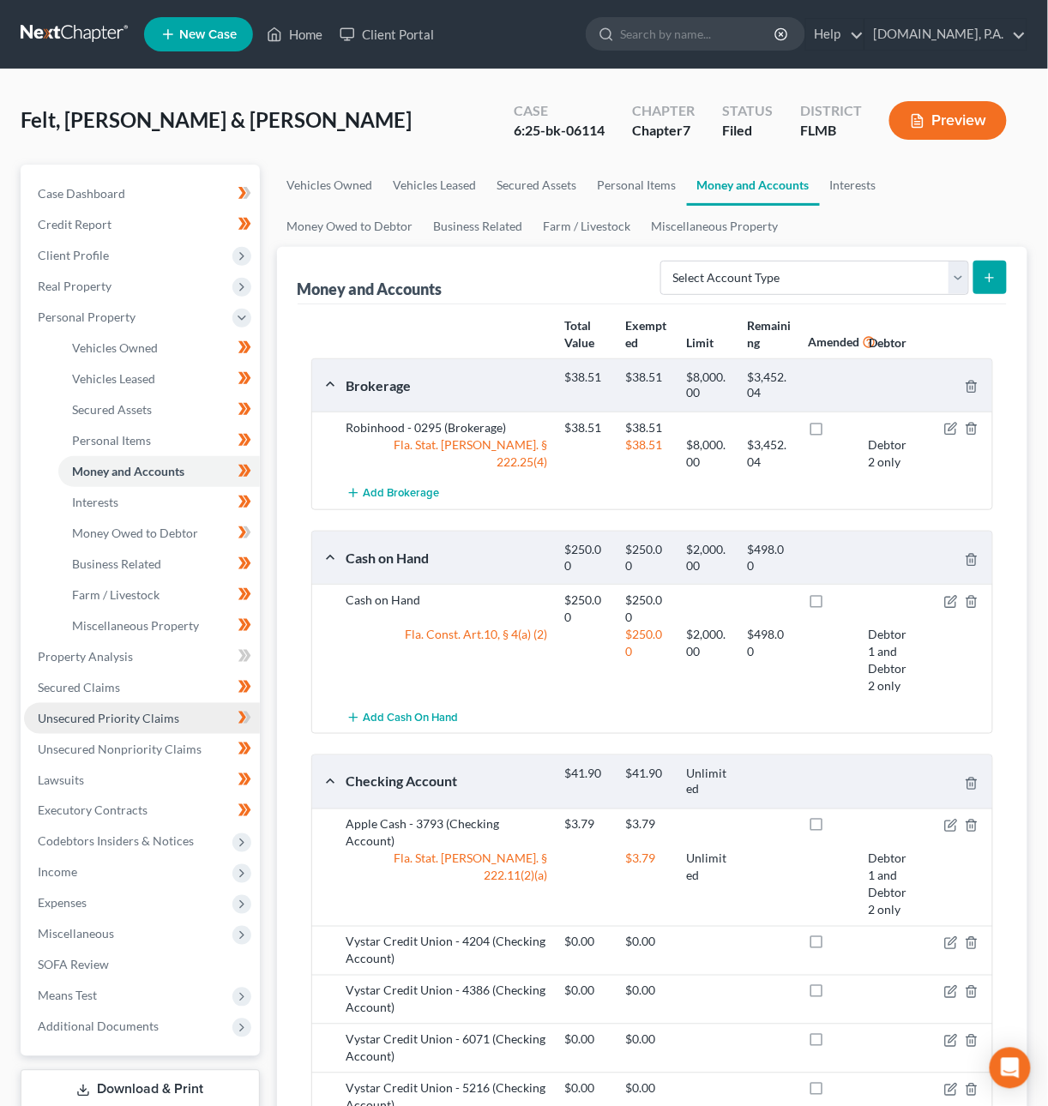
click at [137, 711] on span "Unsecured Priority Claims" at bounding box center [108, 718] width 141 height 15
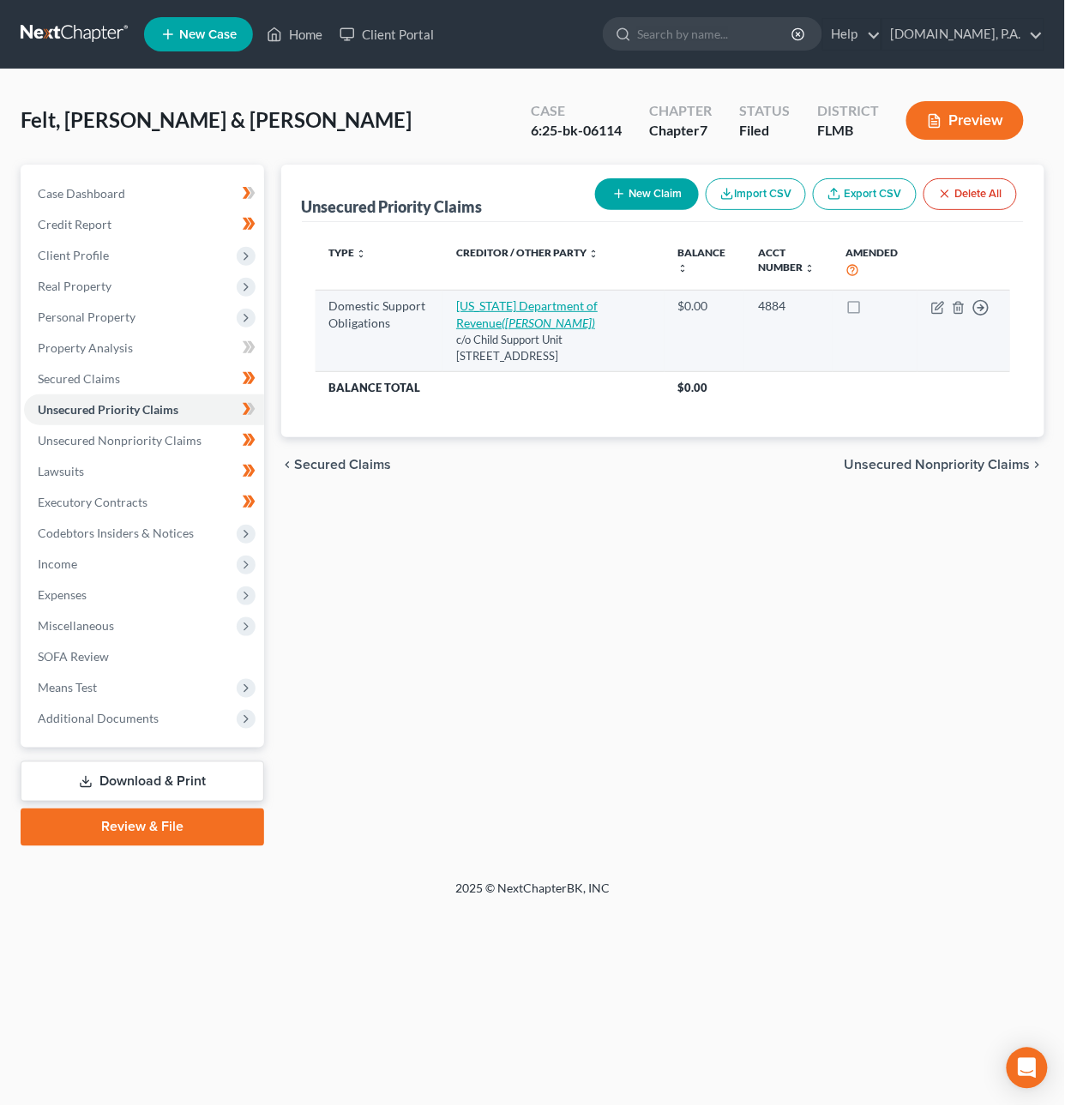
click at [508, 304] on link "[US_STATE] Department of Revenue ([PERSON_NAME])" at bounding box center [526, 314] width 141 height 32
select select "9"
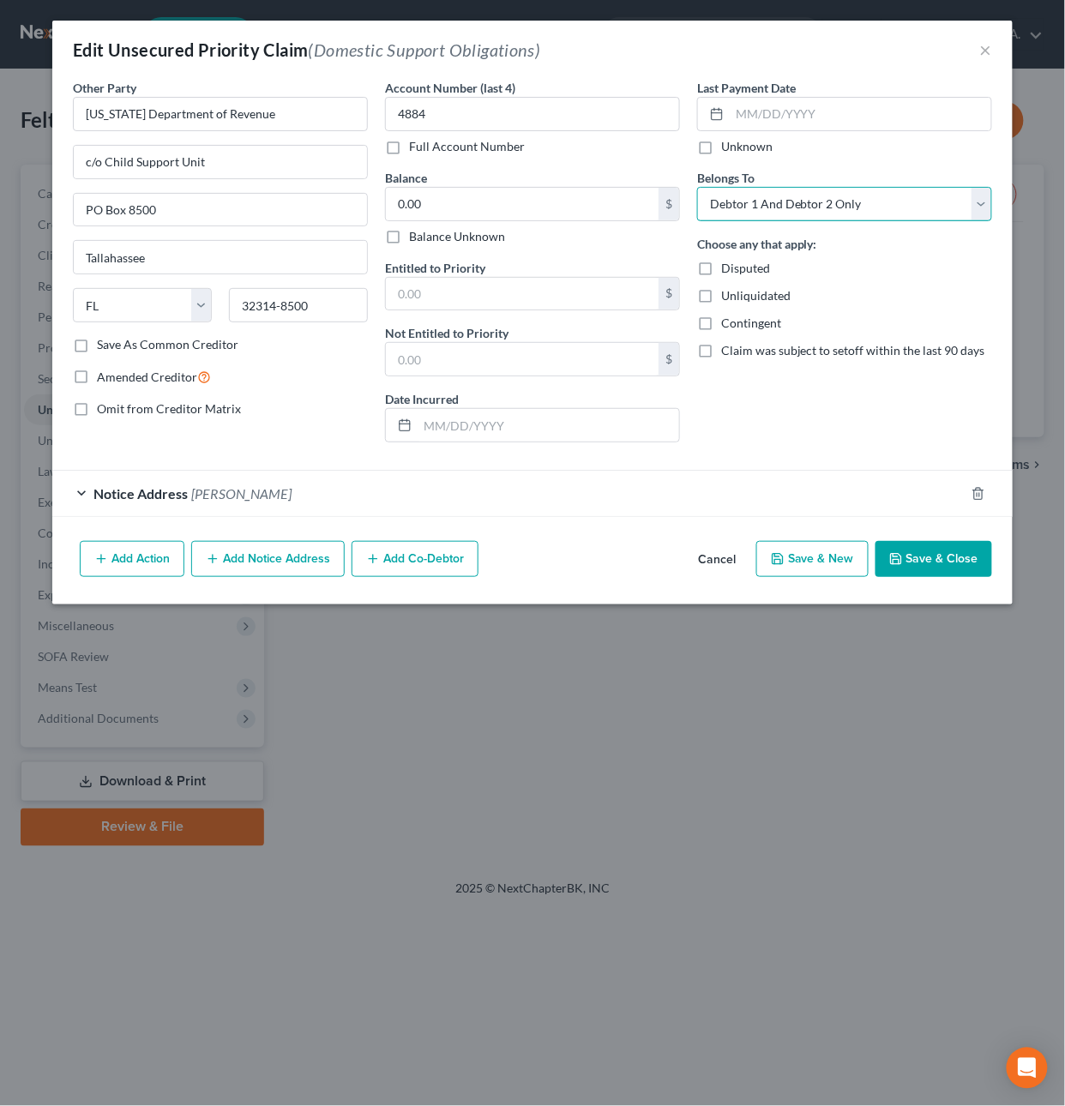
click at [737, 206] on select "Select Debtor 1 Only Debtor 2 Only Debtor 1 And Debtor 2 Only At Least One Of T…" at bounding box center [844, 204] width 295 height 34
select select "0"
click at [697, 187] on select "Select Debtor 1 Only Debtor 2 Only Debtor 1 And Debtor 2 Only At Least One Of T…" at bounding box center [844, 204] width 295 height 34
click at [922, 564] on button "Save & Close" at bounding box center [933, 559] width 117 height 36
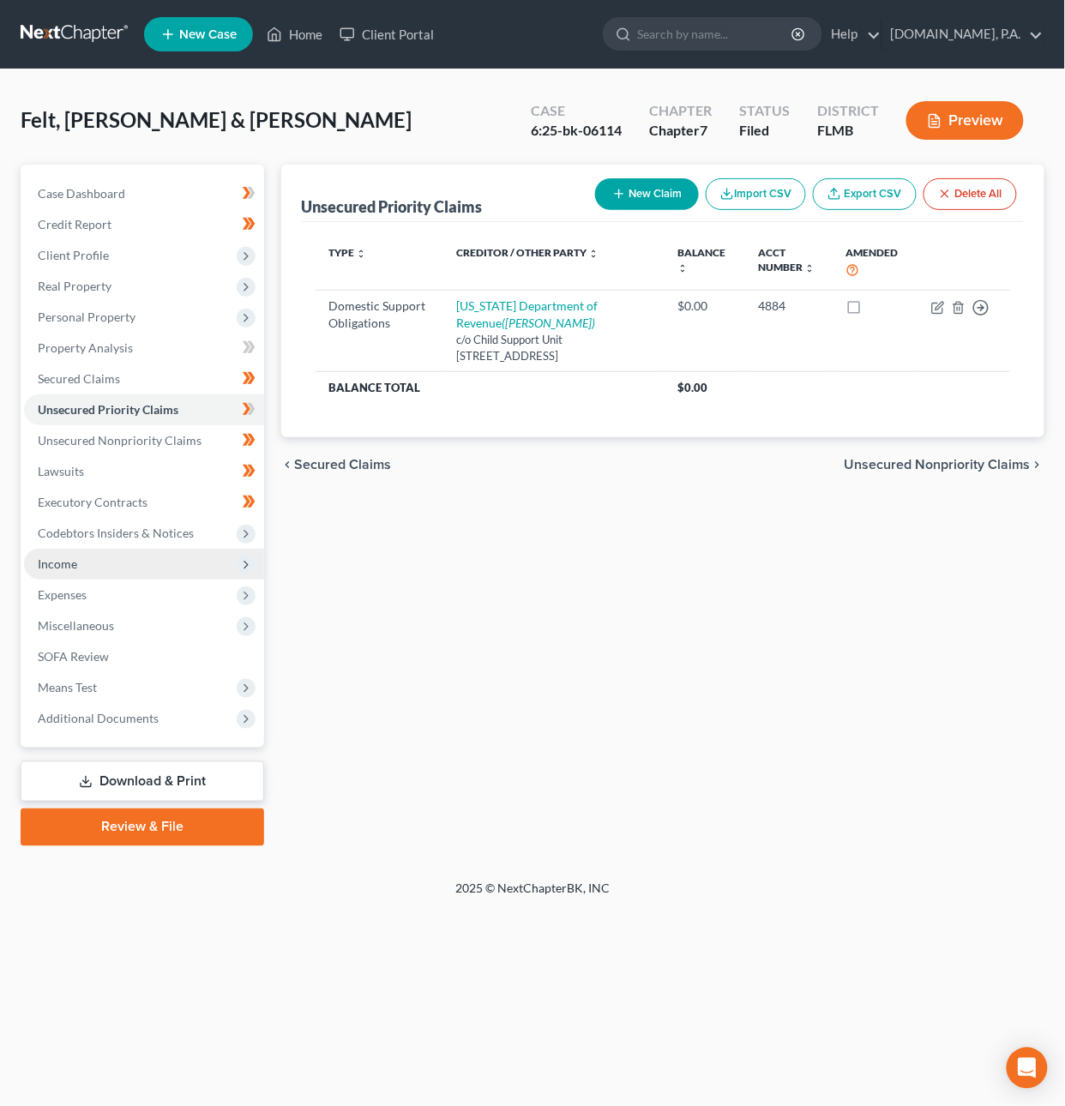
click at [74, 562] on span "Income" at bounding box center [57, 563] width 39 height 15
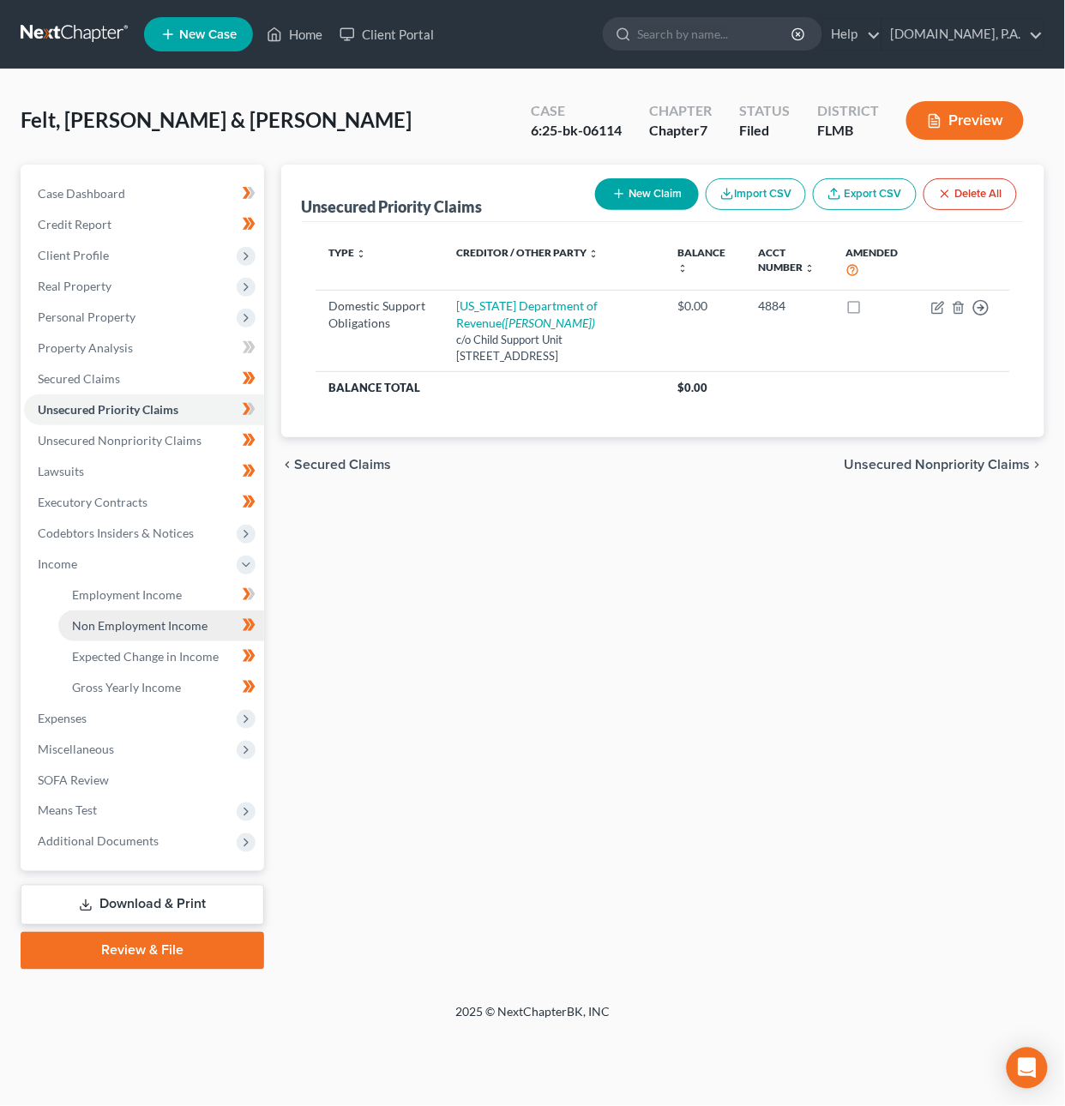
click at [117, 618] on span "Non Employment Income" at bounding box center [139, 625] width 135 height 15
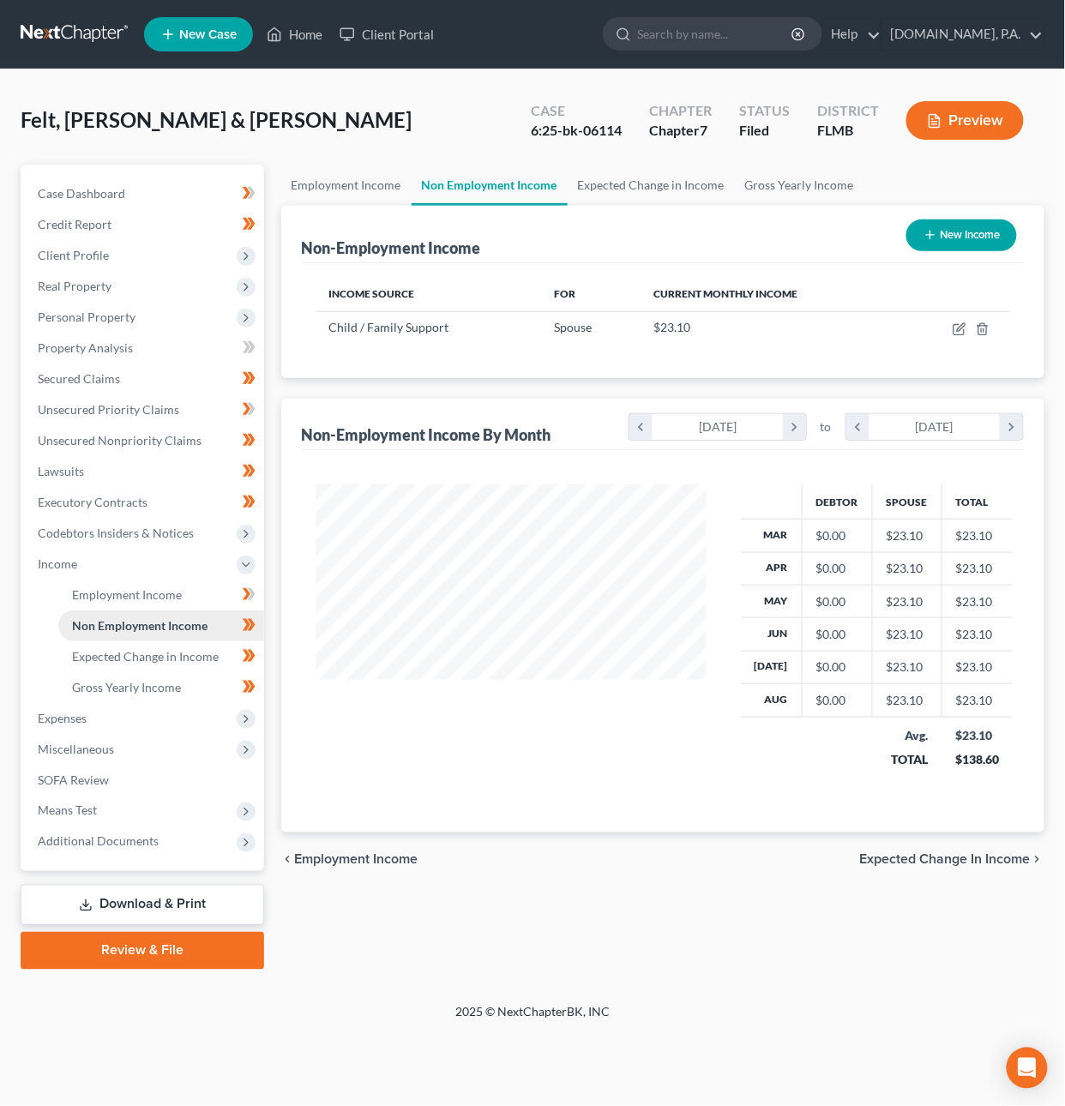
scroll to position [309, 426]
click at [123, 595] on span "Employment Income" at bounding box center [127, 594] width 110 height 15
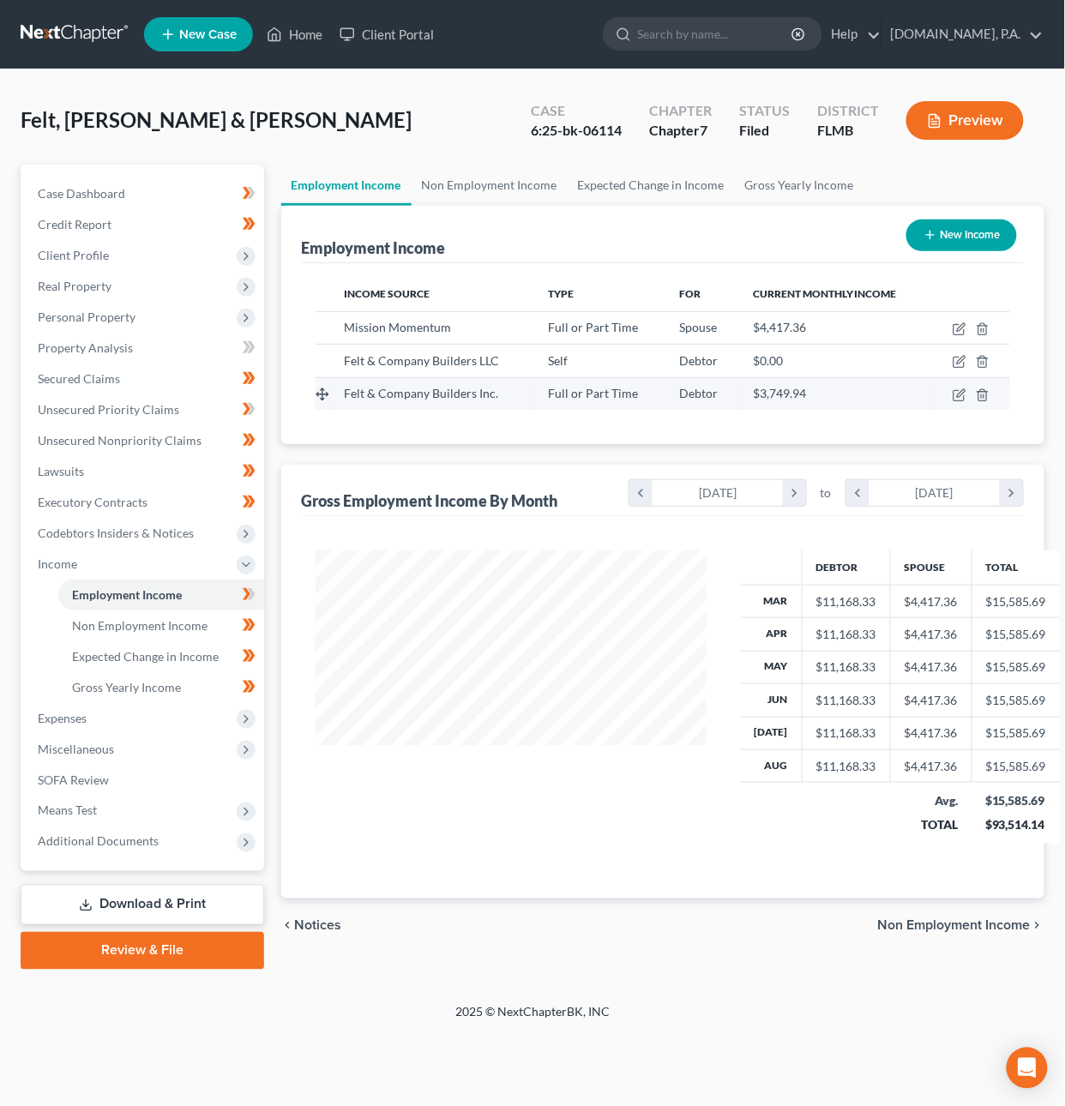
scroll to position [309, 426]
click at [965, 105] on button "Preview" at bounding box center [964, 120] width 117 height 39
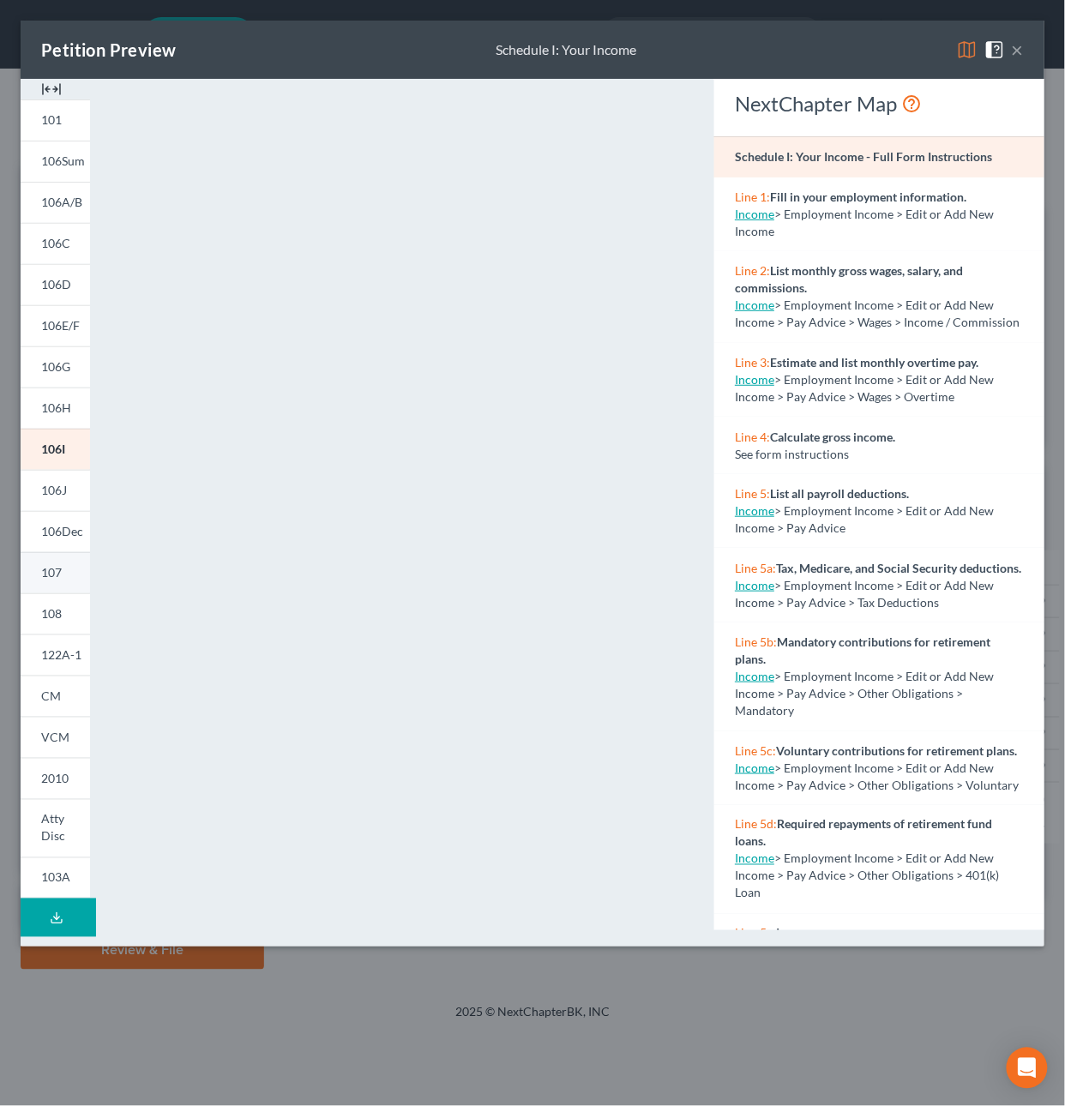
click at [57, 578] on span "107" at bounding box center [51, 572] width 21 height 15
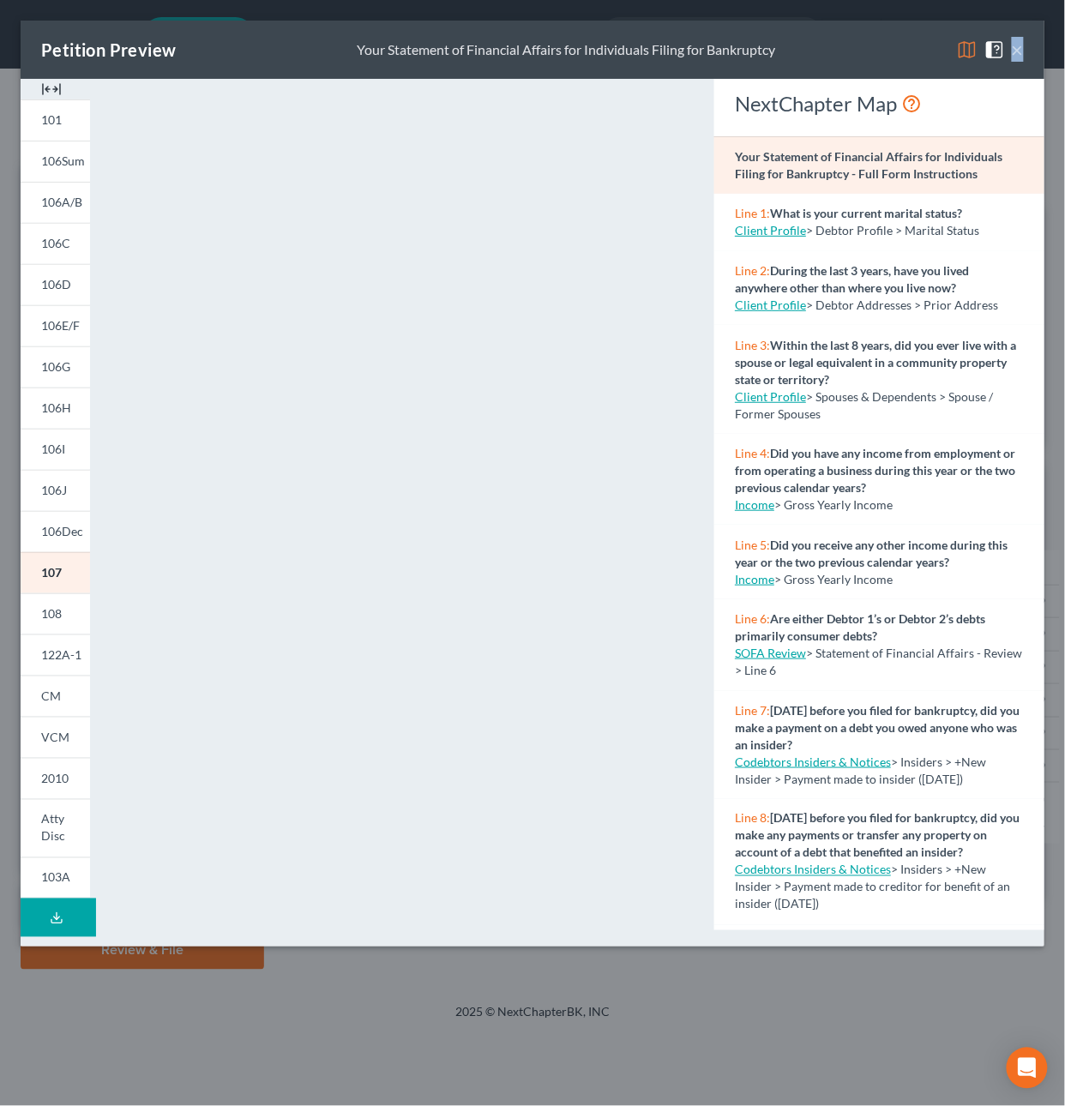
click at [1021, 52] on div "Petition Preview Your Statement of Financial Affairs for Individuals Filing for…" at bounding box center [533, 50] width 1024 height 58
click at [1019, 51] on button "×" at bounding box center [1018, 49] width 12 height 21
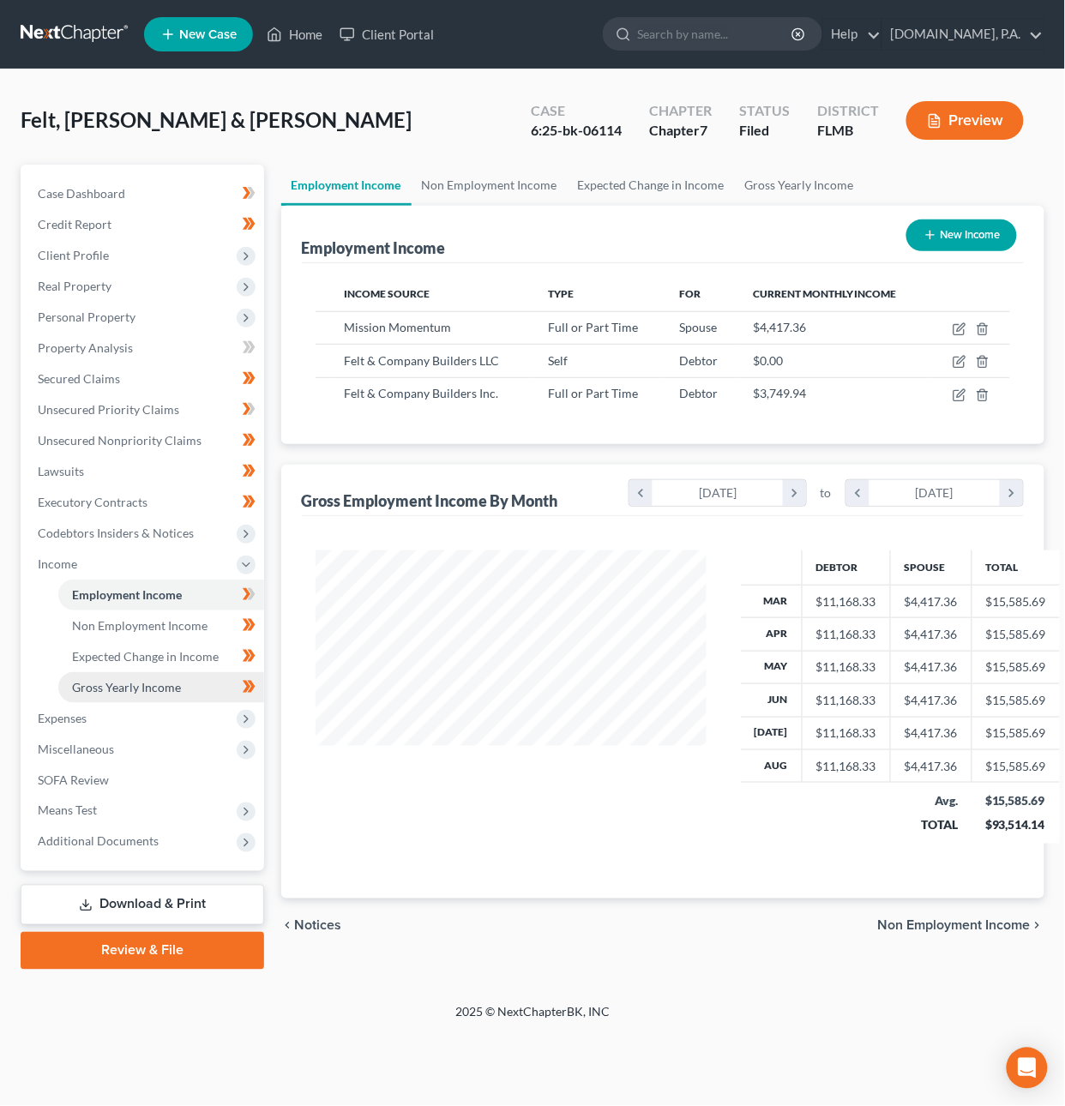
click at [190, 682] on link "Gross Yearly Income" at bounding box center [161, 687] width 206 height 31
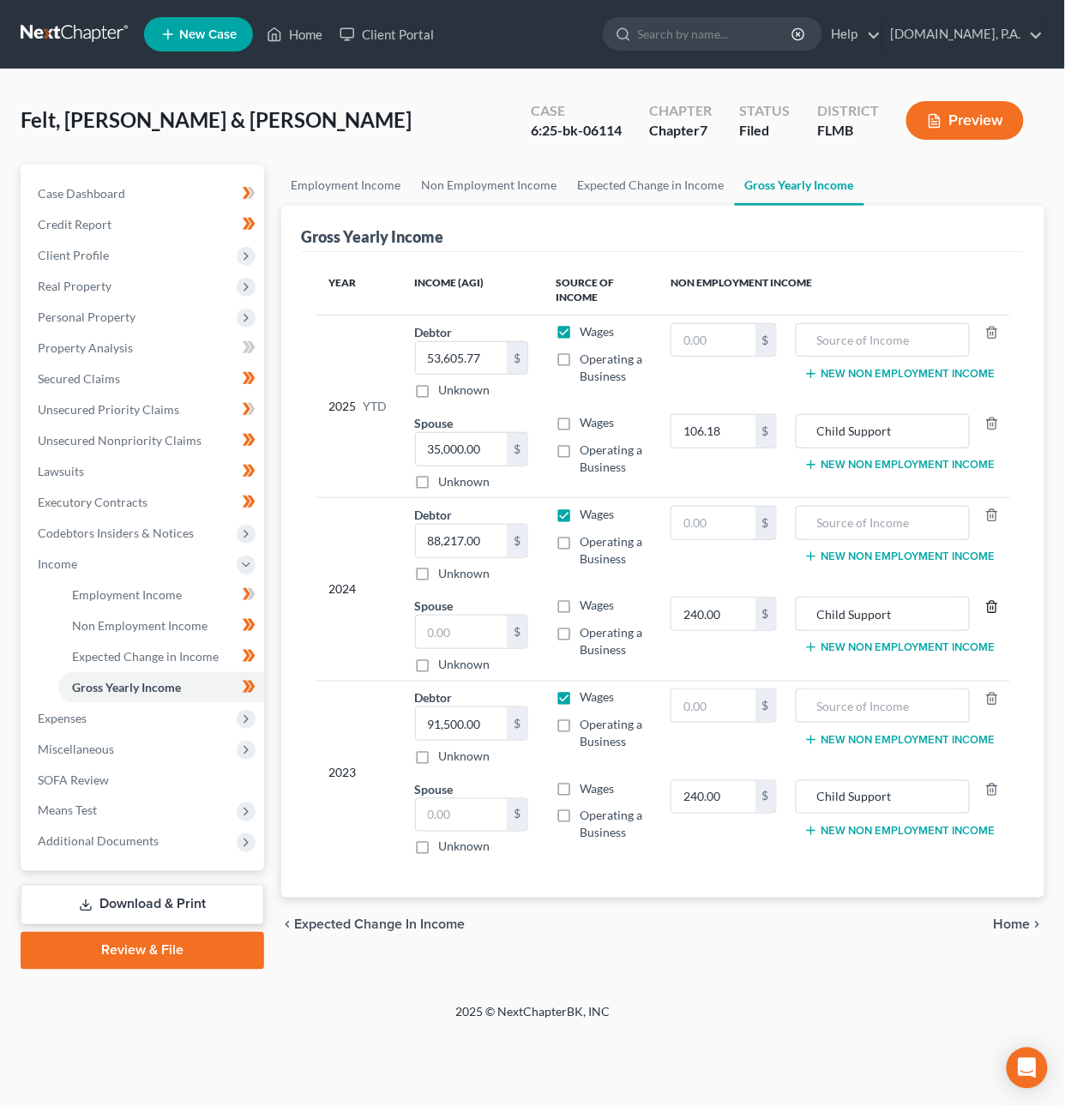
click at [996, 605] on icon "button" at bounding box center [992, 606] width 8 height 11
click at [996, 788] on icon "button" at bounding box center [992, 789] width 8 height 11
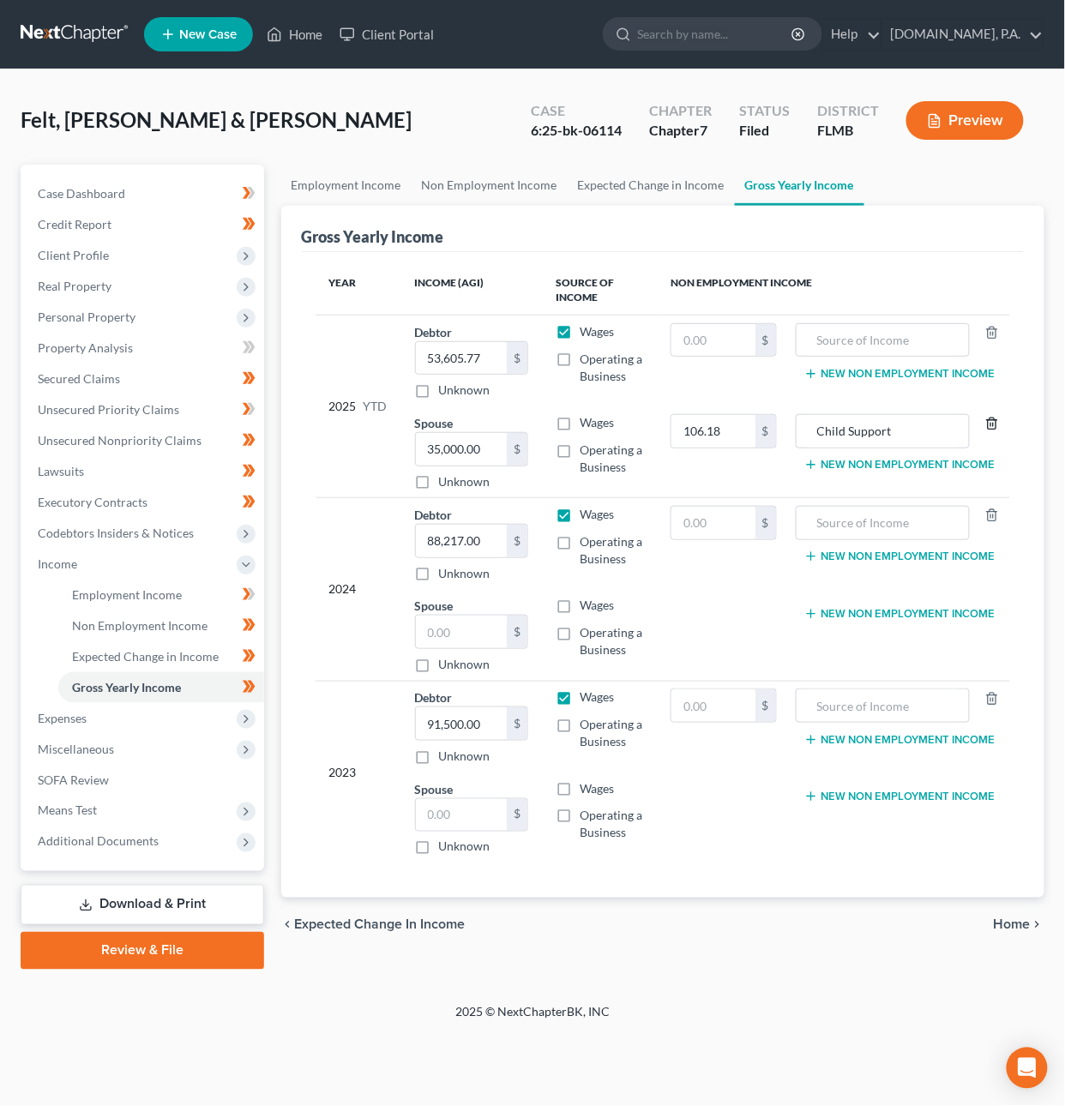
click at [998, 424] on icon "button" at bounding box center [992, 424] width 14 height 14
click at [178, 622] on span "Non Employment Income" at bounding box center [139, 625] width 135 height 15
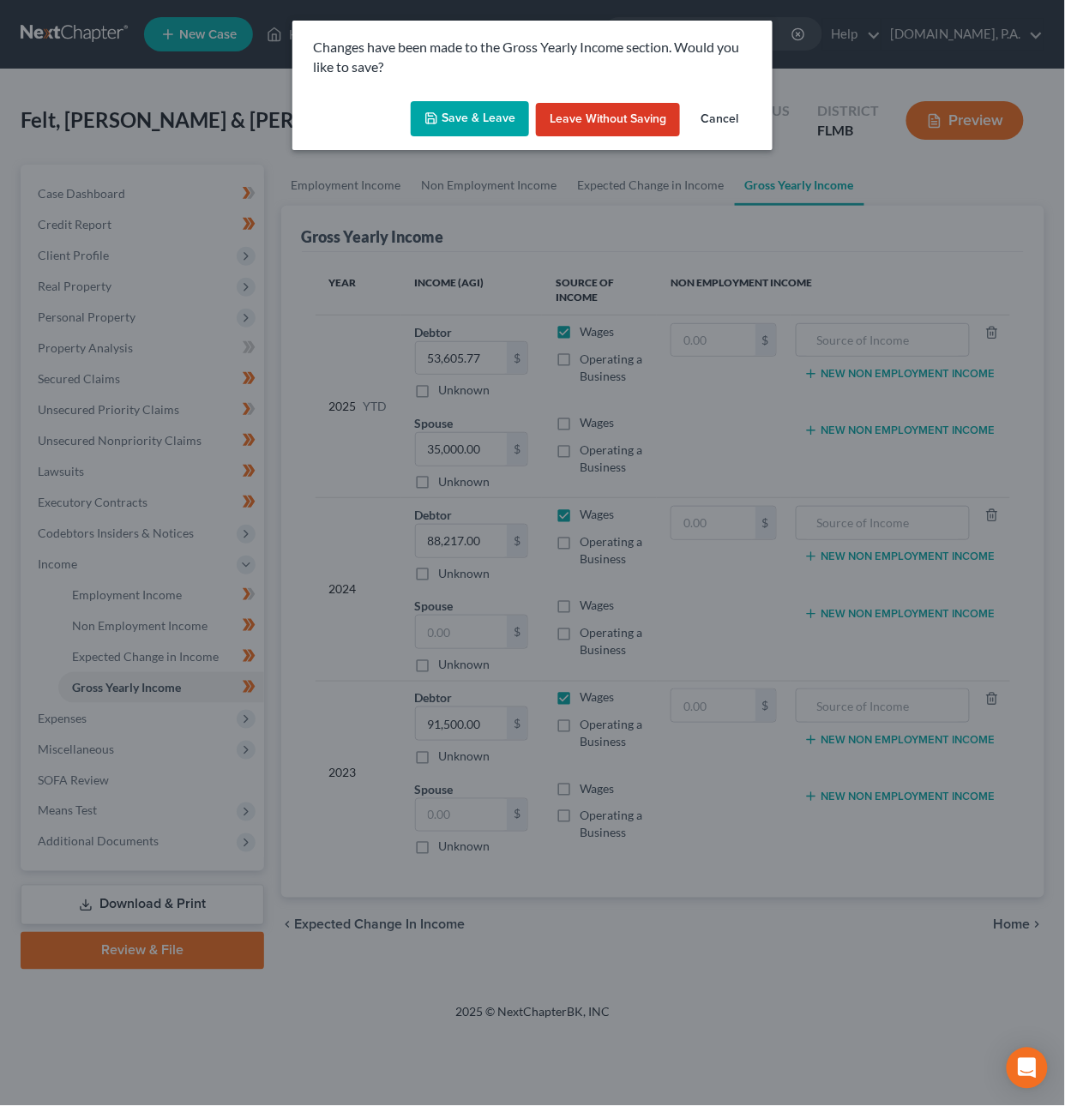
click at [503, 123] on button "Save & Leave" at bounding box center [470, 119] width 118 height 36
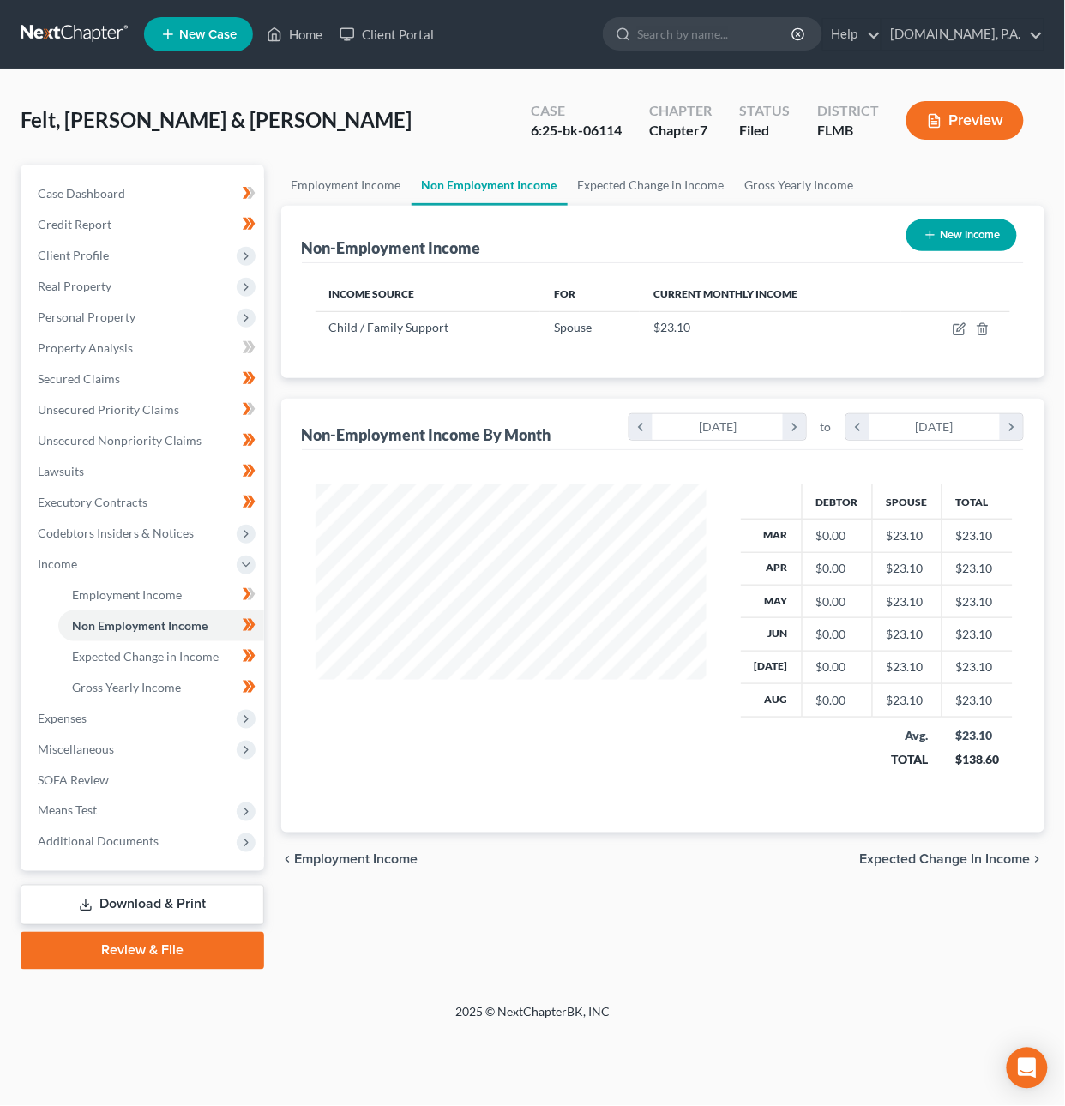
scroll to position [309, 426]
click at [993, 117] on button "Preview" at bounding box center [964, 120] width 117 height 39
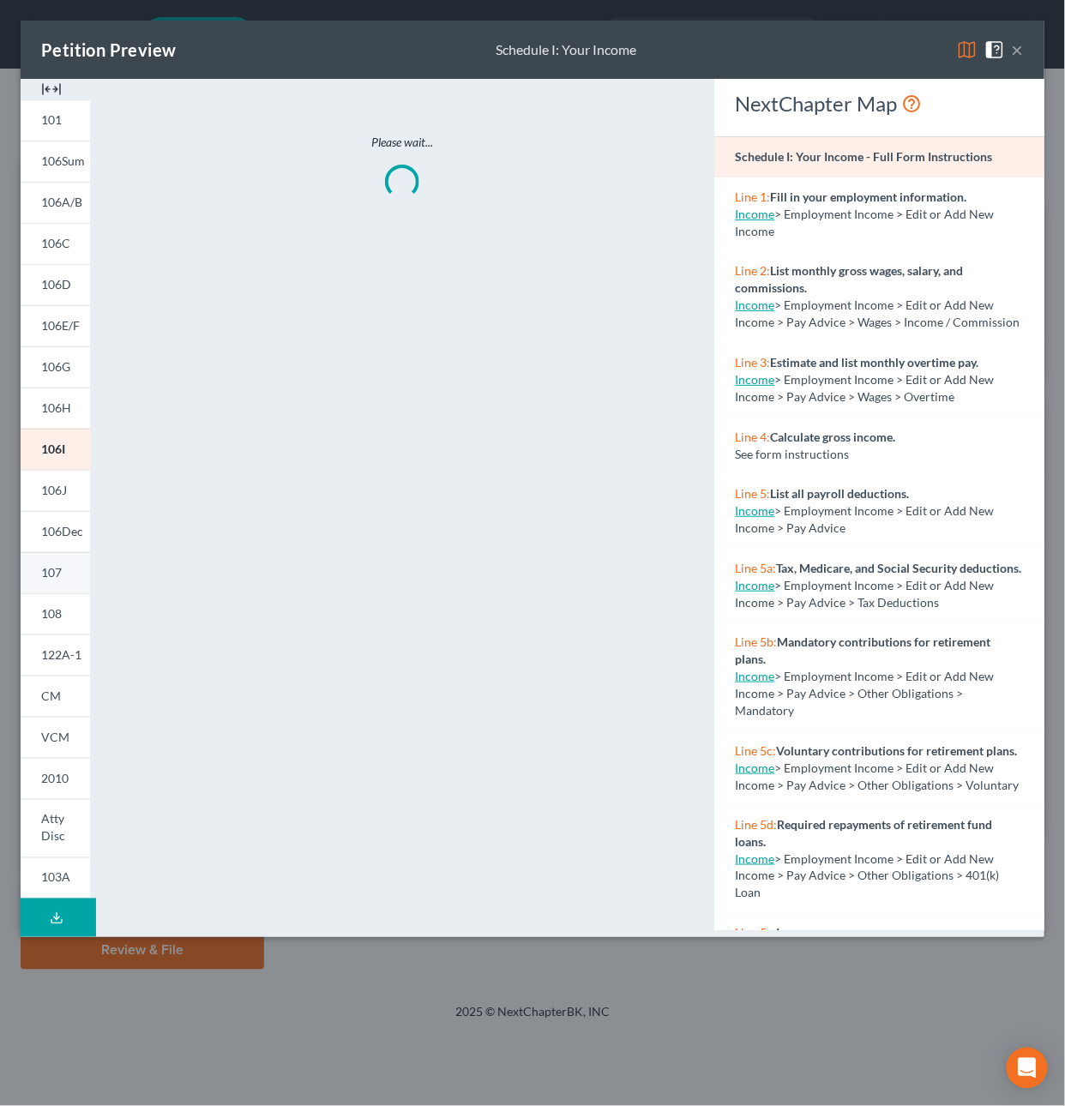
click at [63, 573] on link "107" at bounding box center [55, 572] width 69 height 41
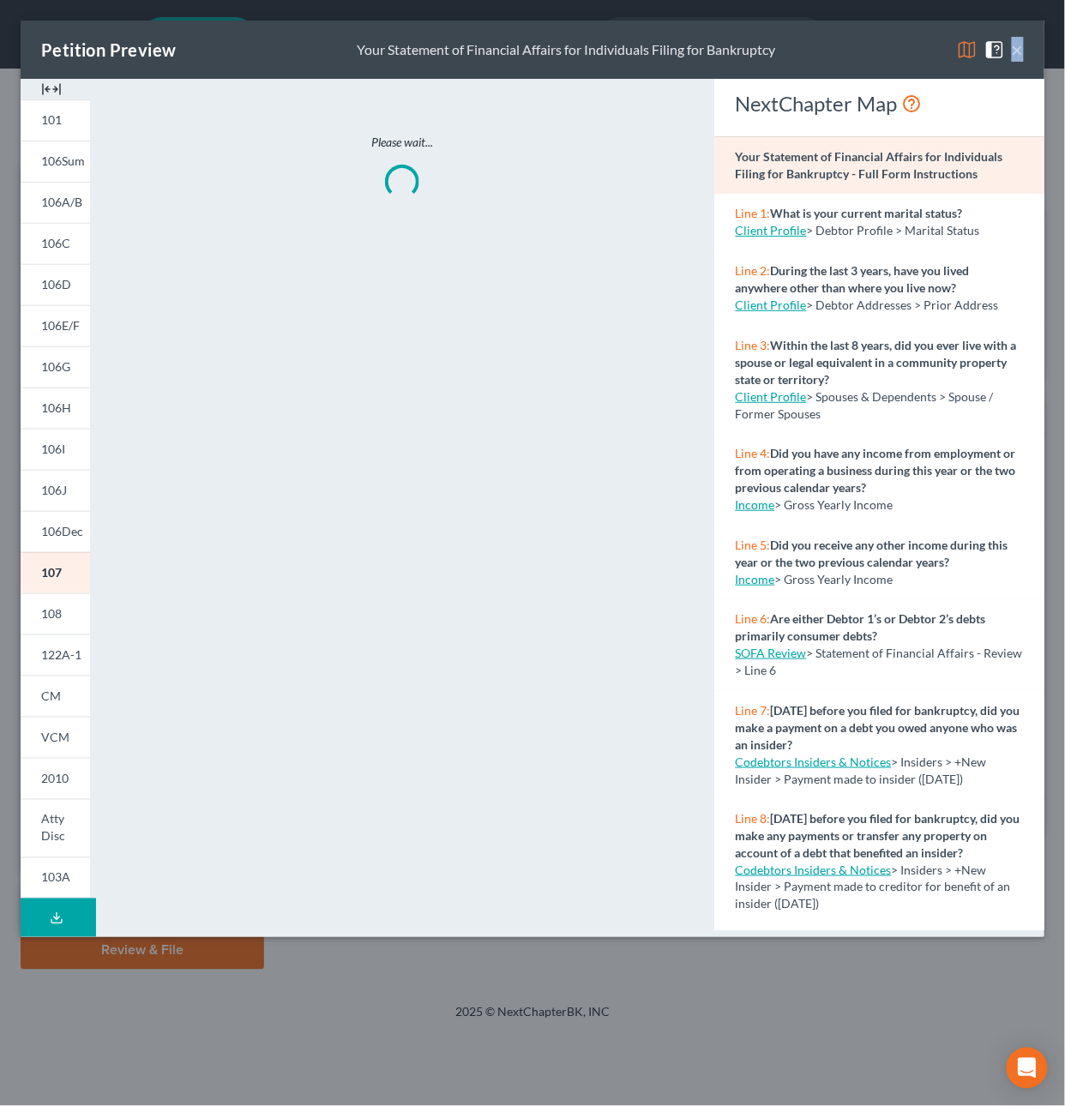
click at [1022, 50] on div "Petition Preview Your Statement of Financial Affairs for Individuals Filing for…" at bounding box center [533, 50] width 1024 height 58
click at [1022, 50] on button "×" at bounding box center [1018, 49] width 12 height 21
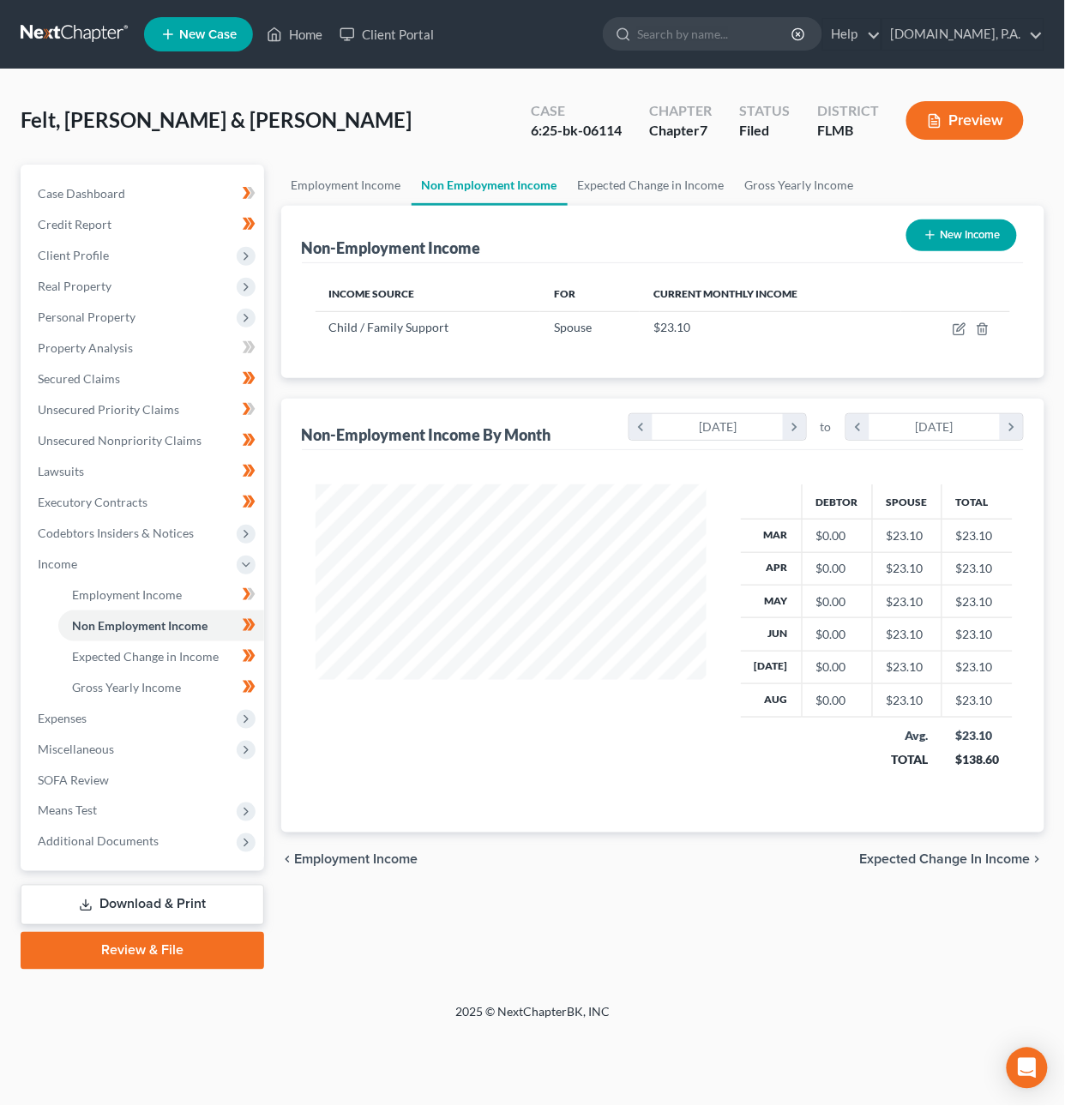
click at [1003, 863] on span "Expected Change in Income" at bounding box center [945, 860] width 171 height 14
click at [164, 593] on span "Employment Income" at bounding box center [127, 594] width 110 height 15
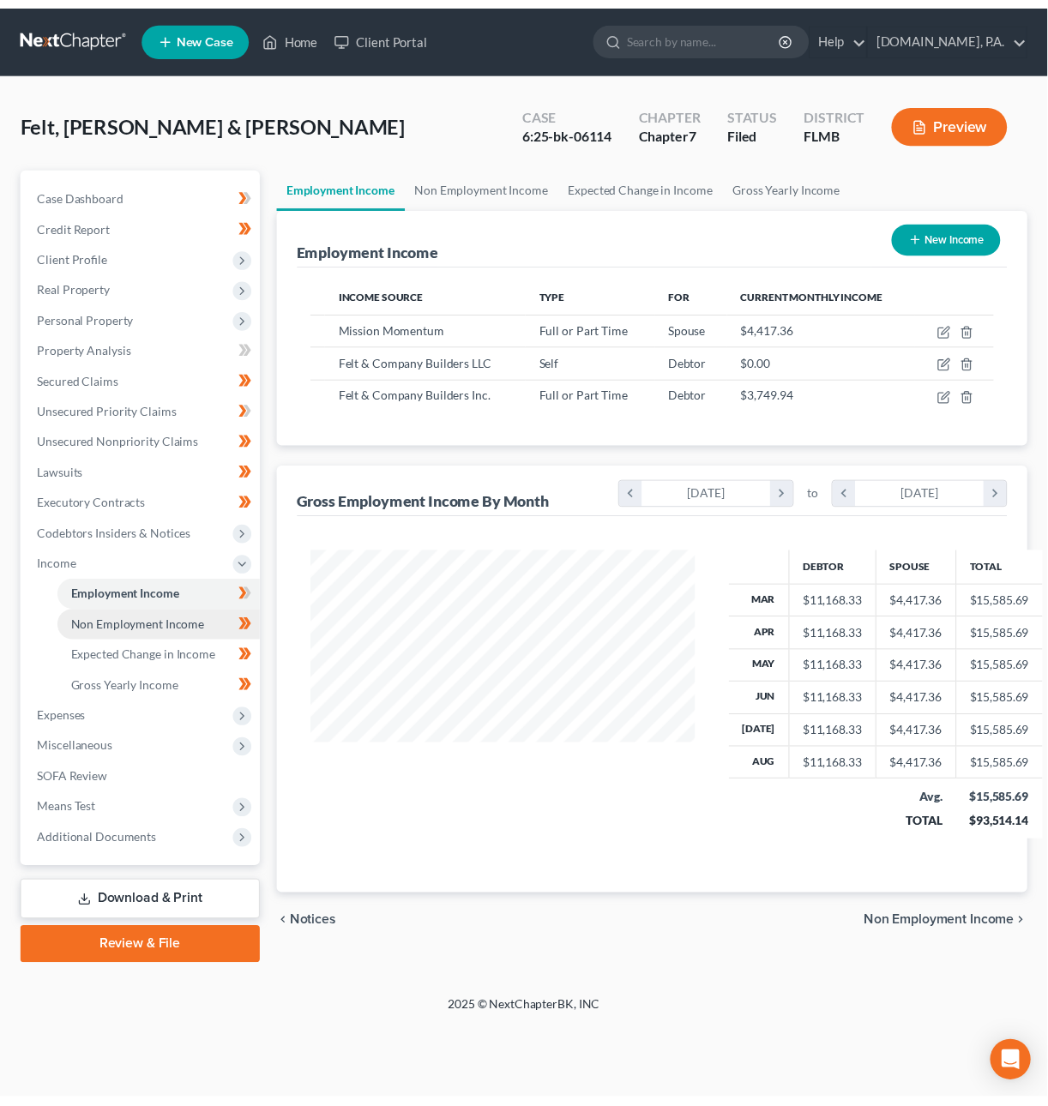
scroll to position [309, 426]
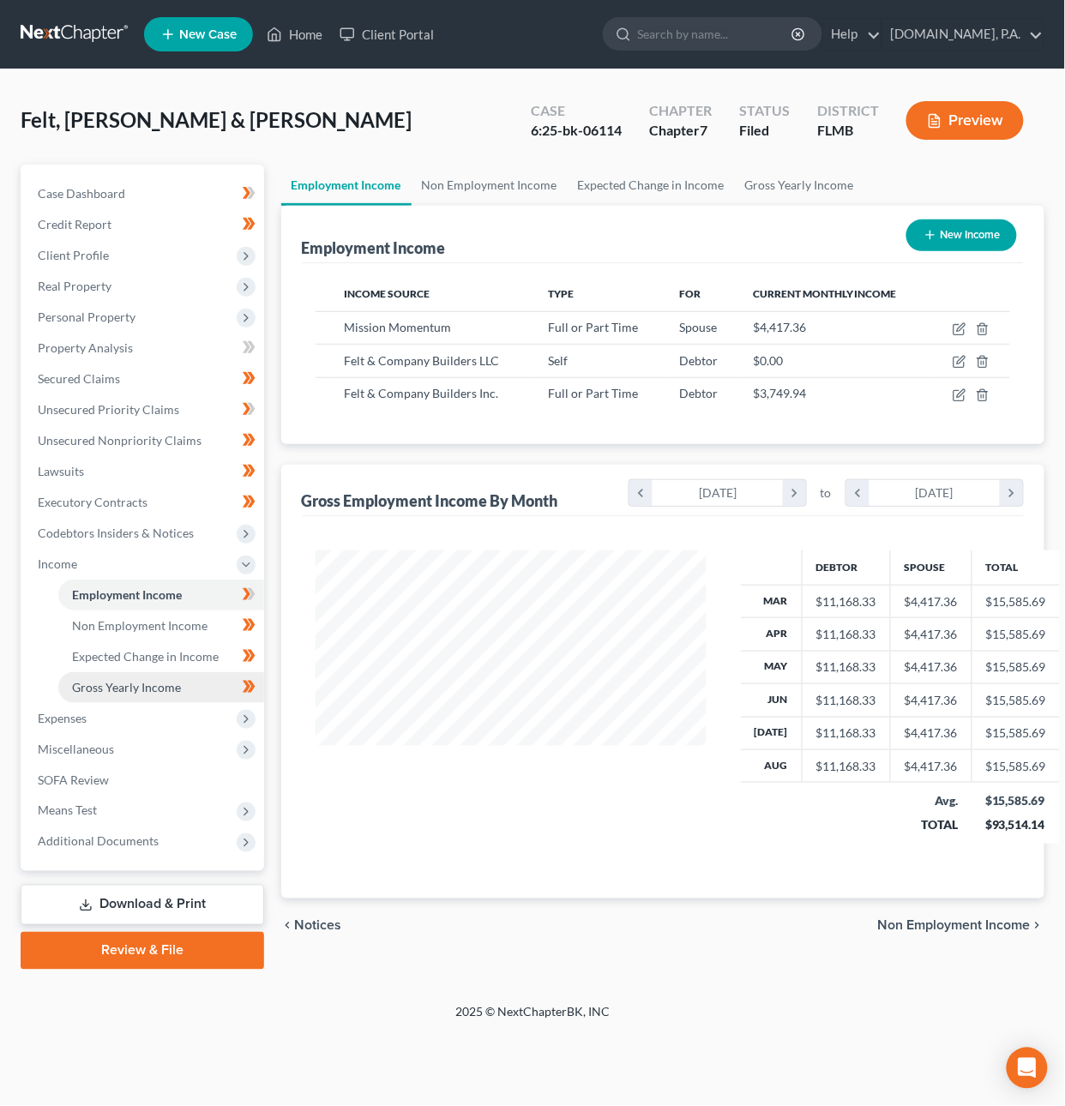
click at [117, 680] on span "Gross Yearly Income" at bounding box center [126, 687] width 109 height 15
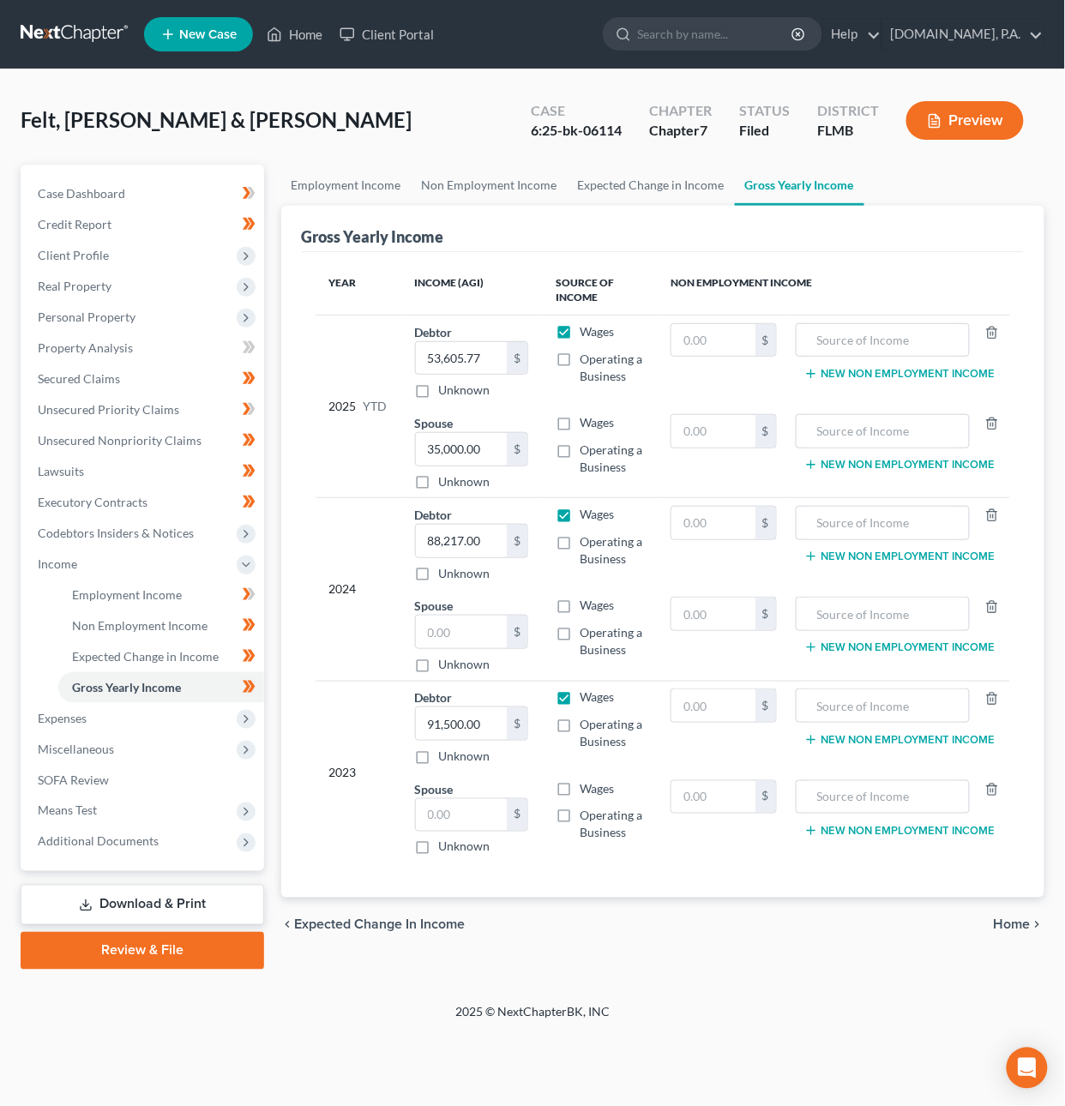
click at [1019, 922] on span "Home" at bounding box center [1012, 925] width 37 height 14
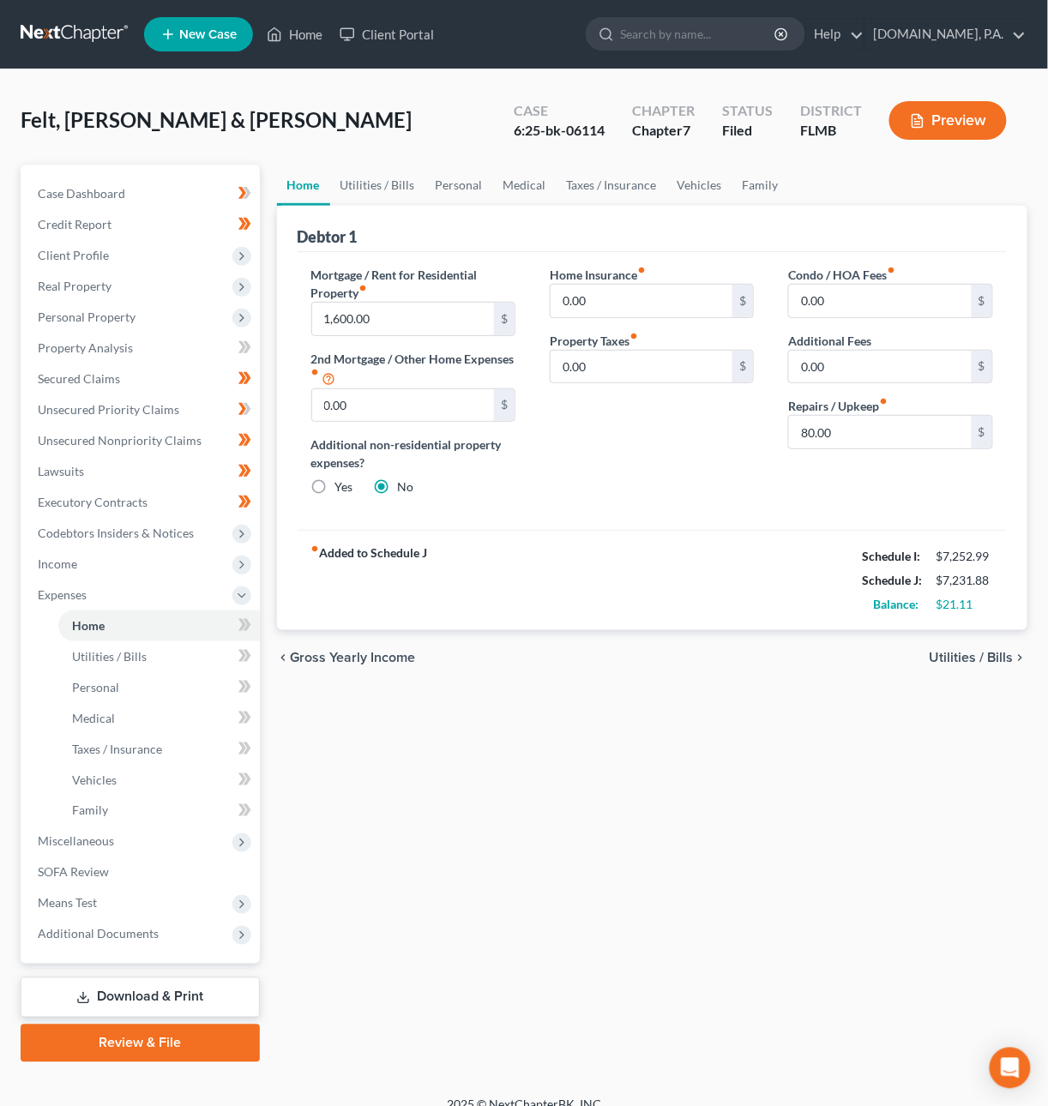
click at [959, 112] on button "Preview" at bounding box center [947, 120] width 117 height 39
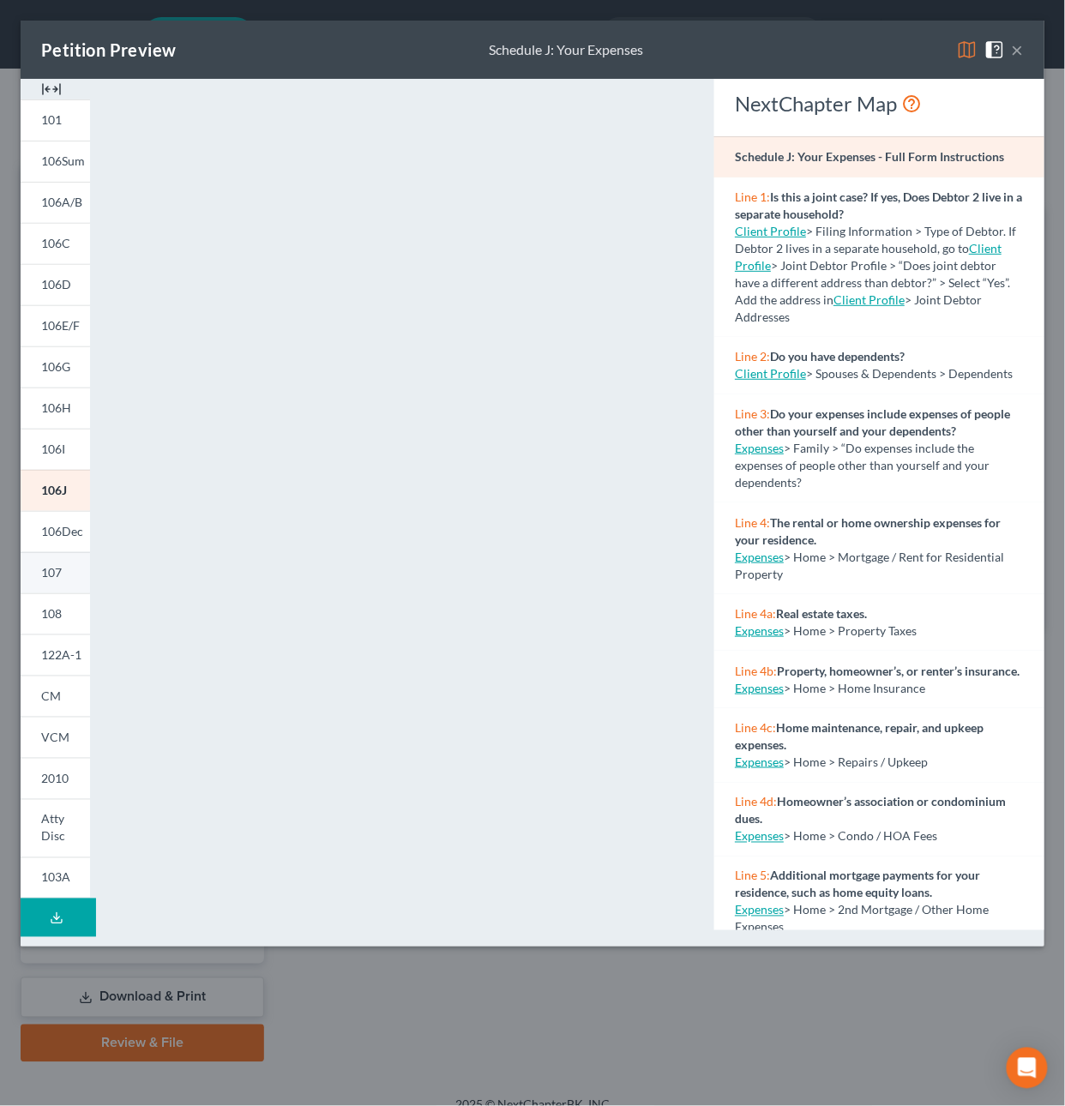
click at [59, 570] on span "107" at bounding box center [51, 572] width 21 height 15
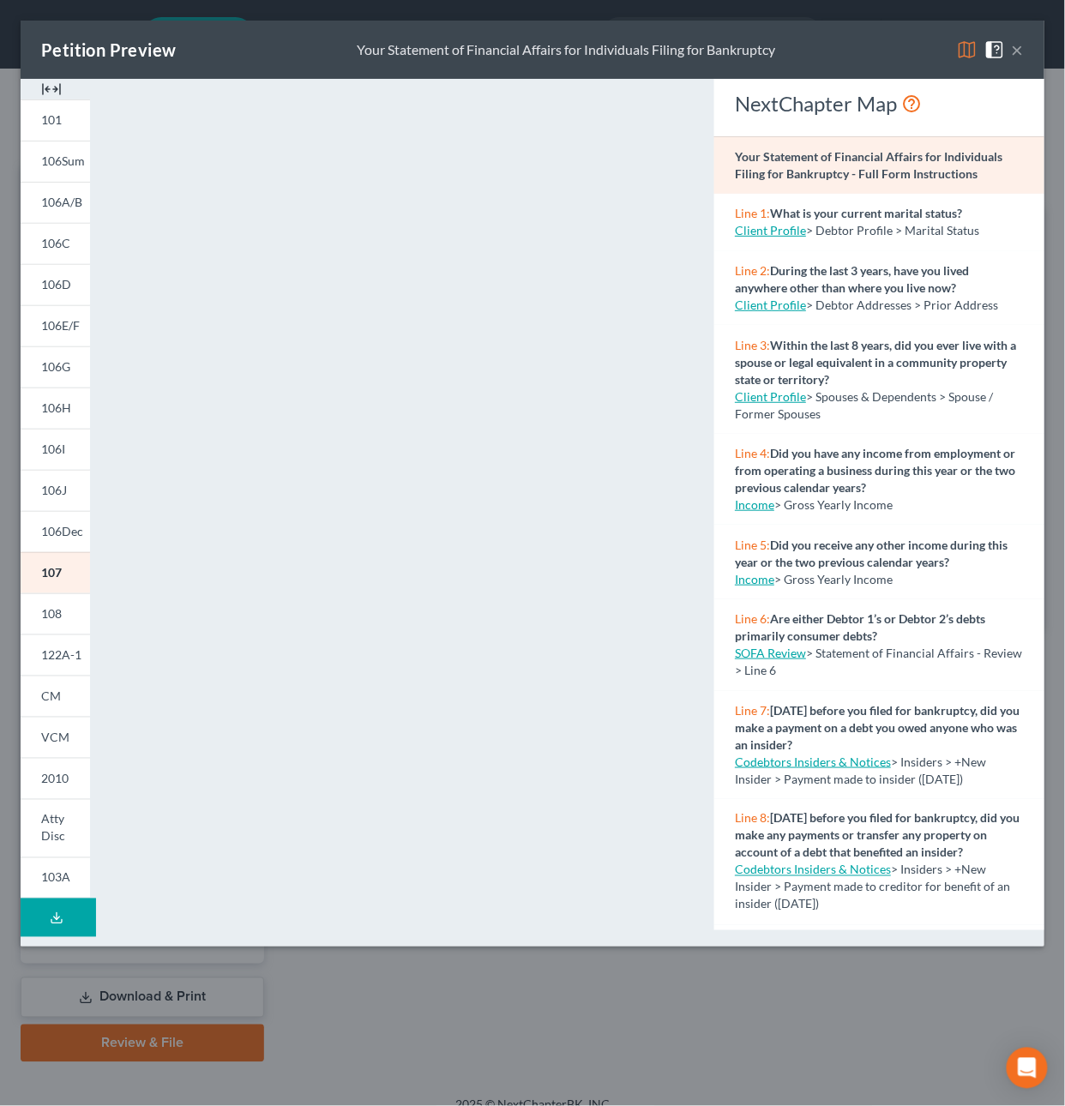
click at [1018, 55] on button "×" at bounding box center [1018, 49] width 12 height 21
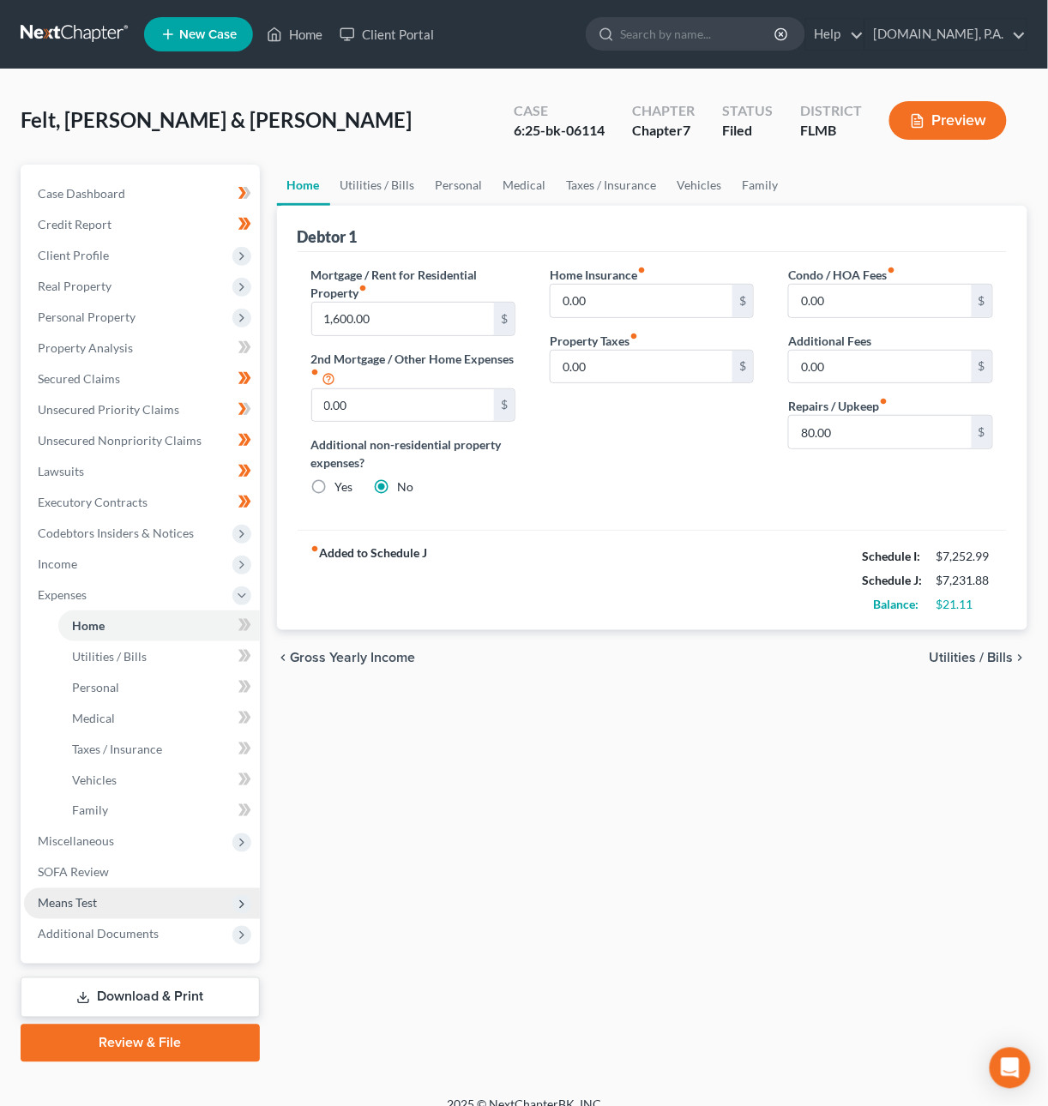
click at [106, 897] on span "Means Test" at bounding box center [142, 903] width 236 height 31
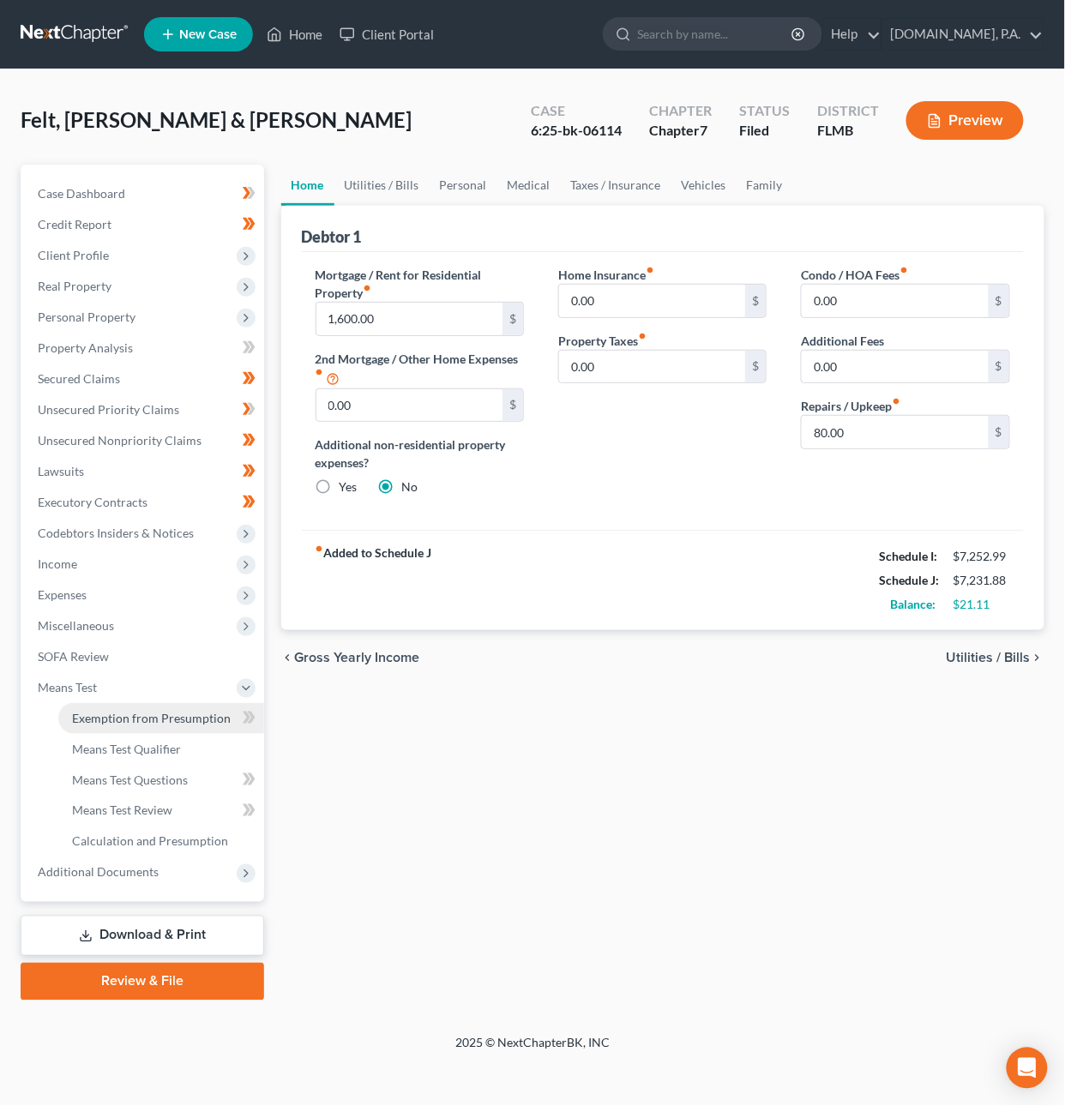
click at [153, 724] on link "Exemption from Presumption" at bounding box center [161, 718] width 206 height 31
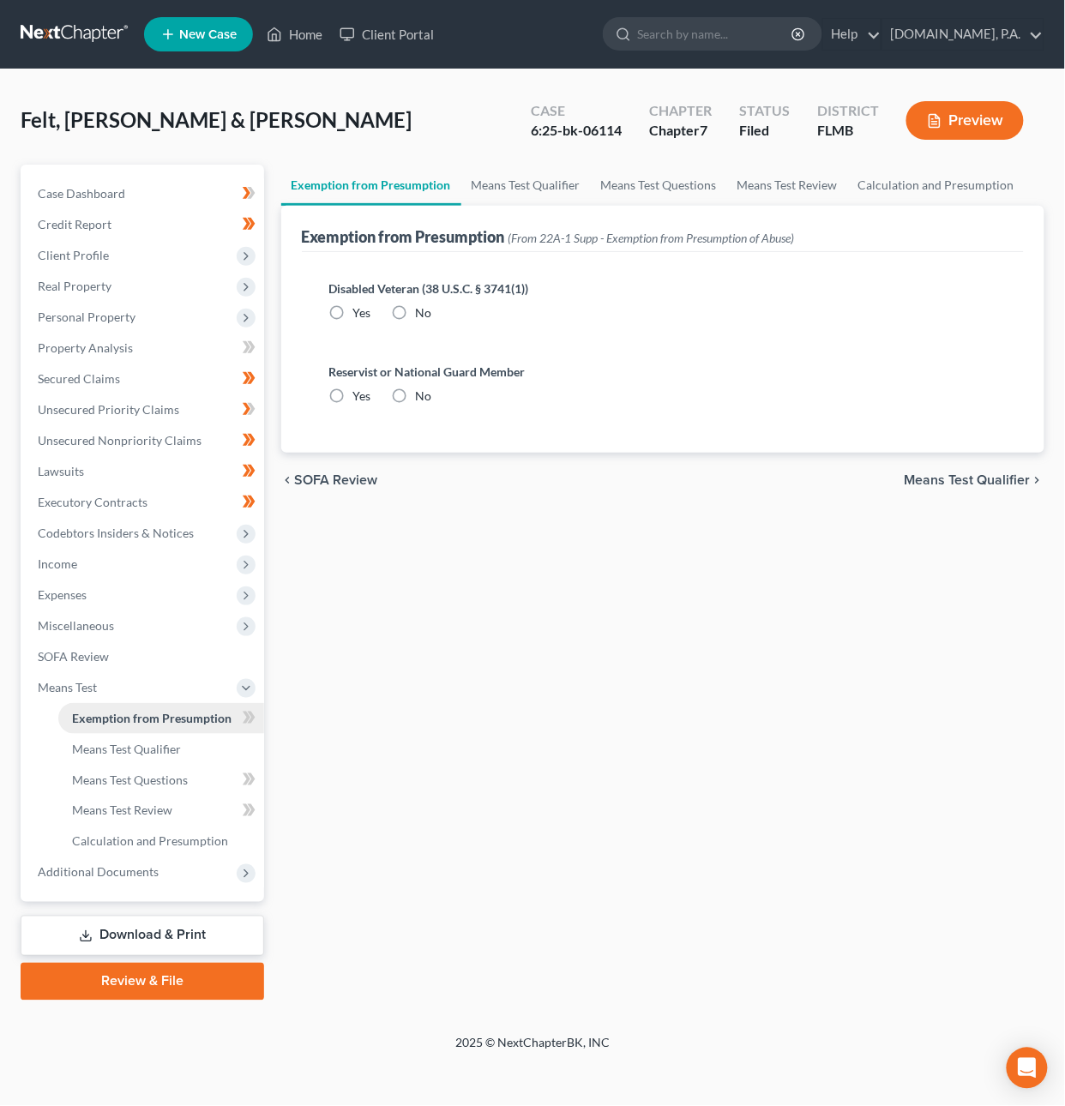
radio input "true"
click at [255, 712] on span at bounding box center [249, 720] width 30 height 26
click at [183, 748] on link "Means Test Qualifier" at bounding box center [161, 749] width 206 height 31
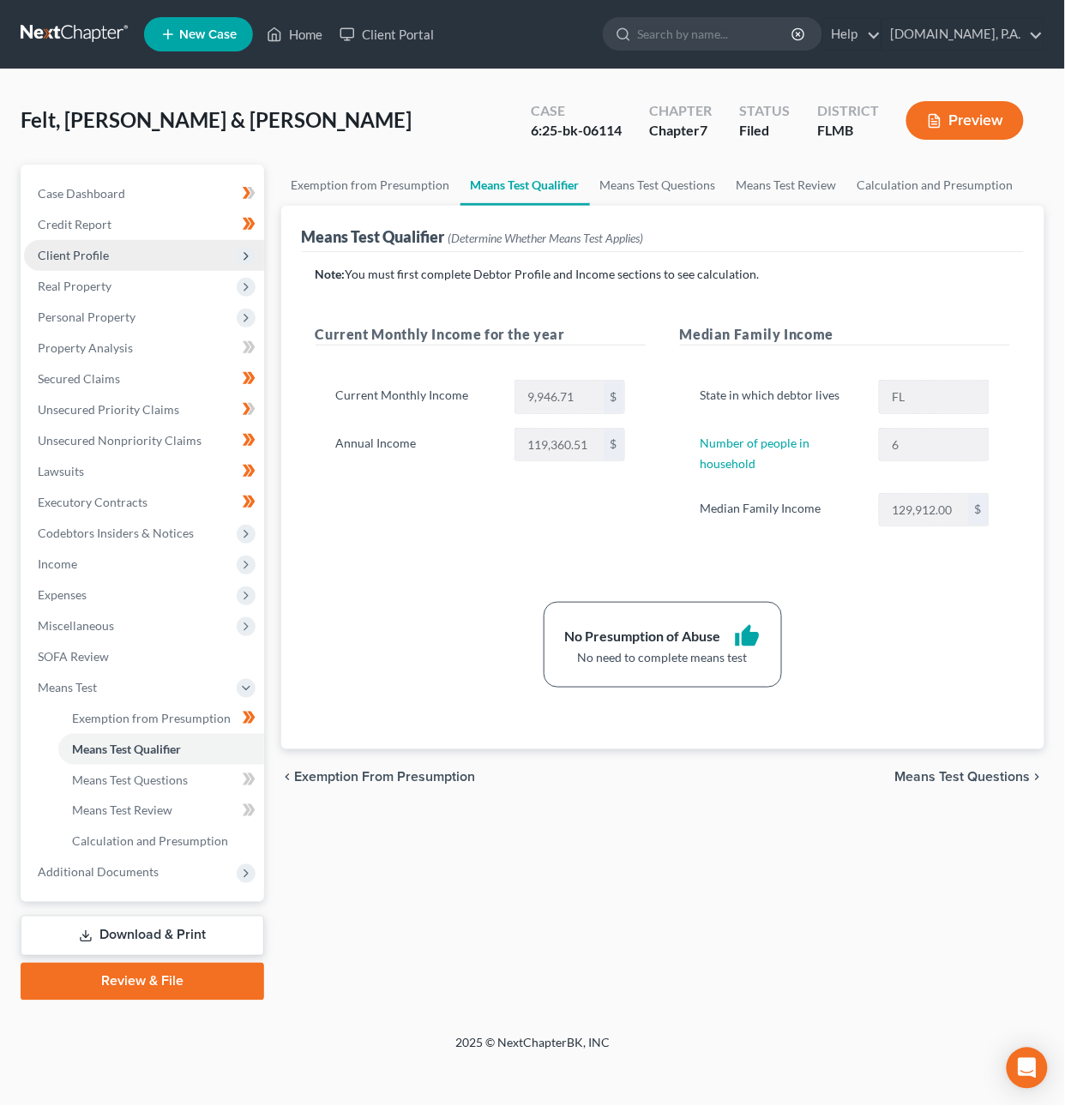
click at [133, 250] on span "Client Profile" at bounding box center [144, 255] width 240 height 31
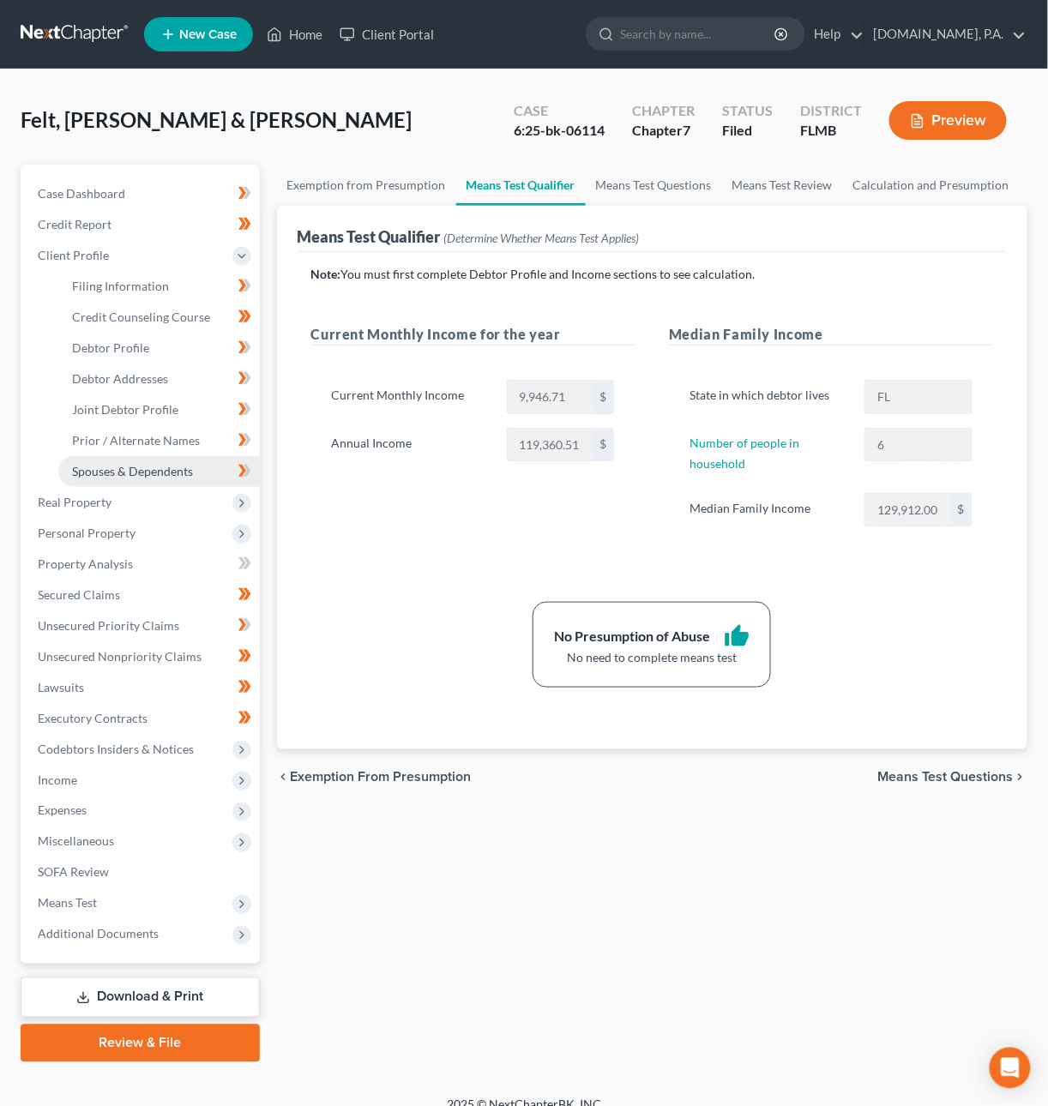
click at [135, 464] on span "Spouses & Dependents" at bounding box center [132, 471] width 121 height 15
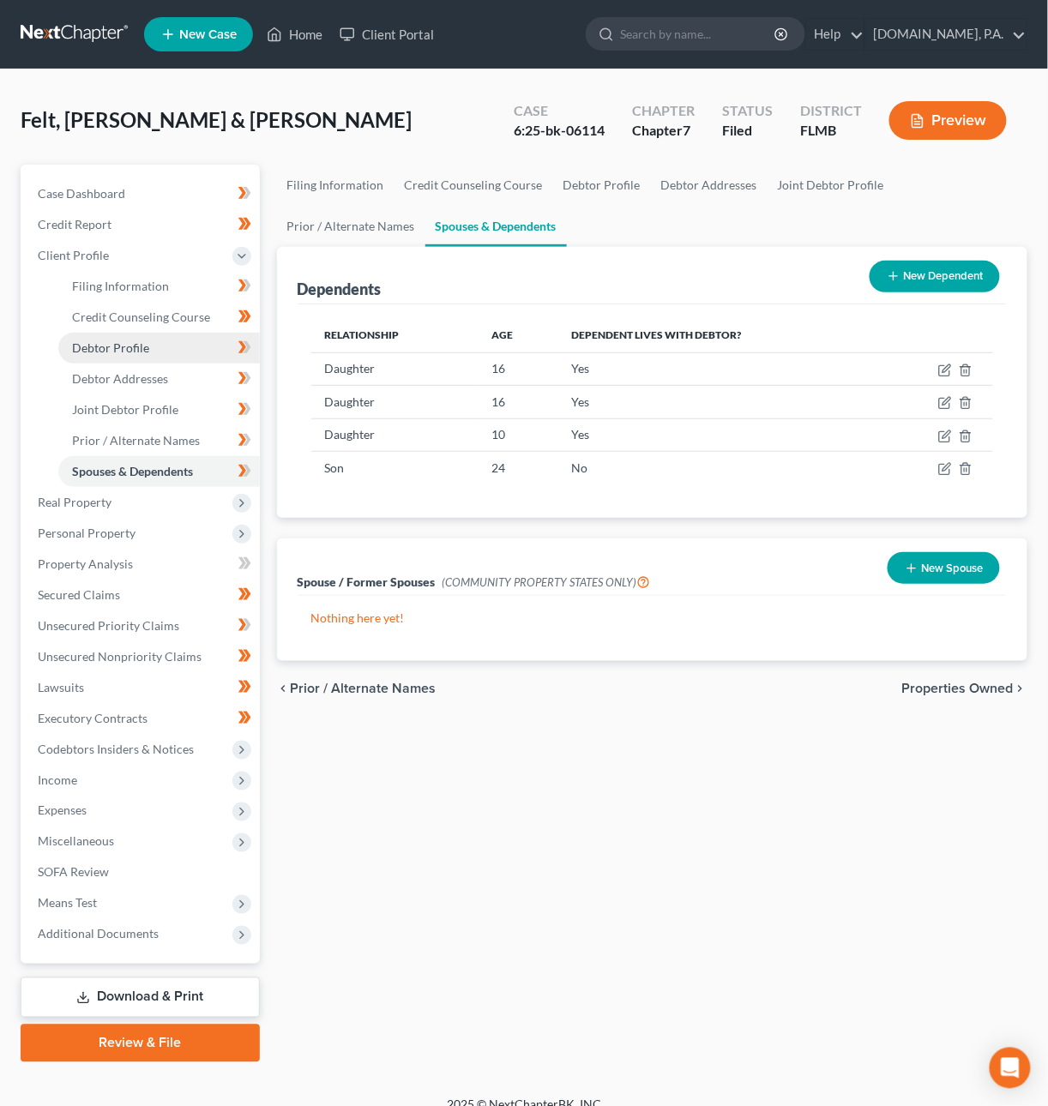
click at [174, 342] on link "Debtor Profile" at bounding box center [158, 348] width 201 height 31
select select "1"
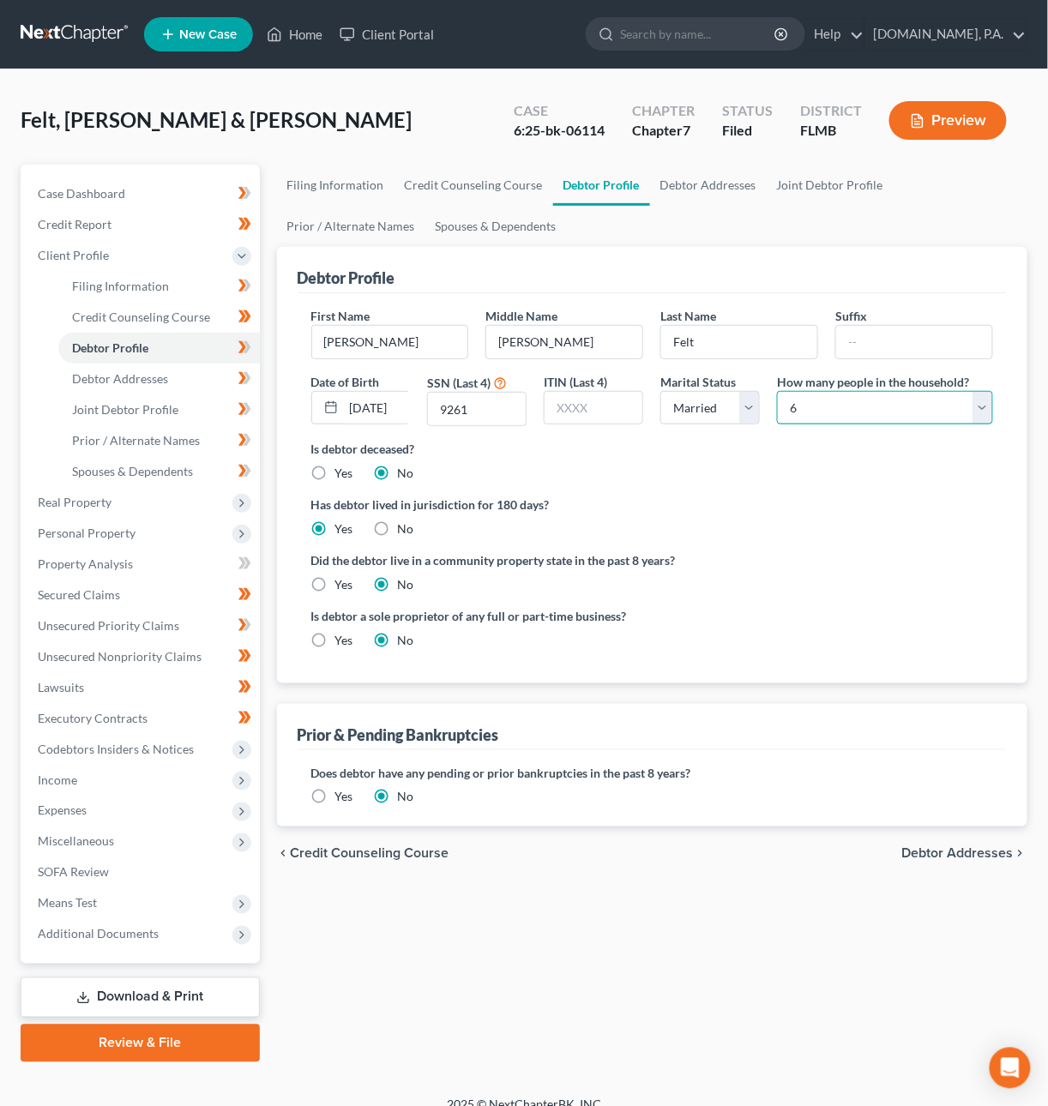
click at [822, 403] on select "Select 1 2 3 4 5 6 7 8 9 10 11 12 13 14 15 16 17 18 19 20" at bounding box center [885, 408] width 216 height 34
select select "4"
click at [777, 391] on select "Select 1 2 3 4 5 6 7 8 9 10 11 12 13 14 15 16 17 18 19 20" at bounding box center [885, 408] width 216 height 34
click at [103, 908] on span "Means Test" at bounding box center [142, 903] width 236 height 31
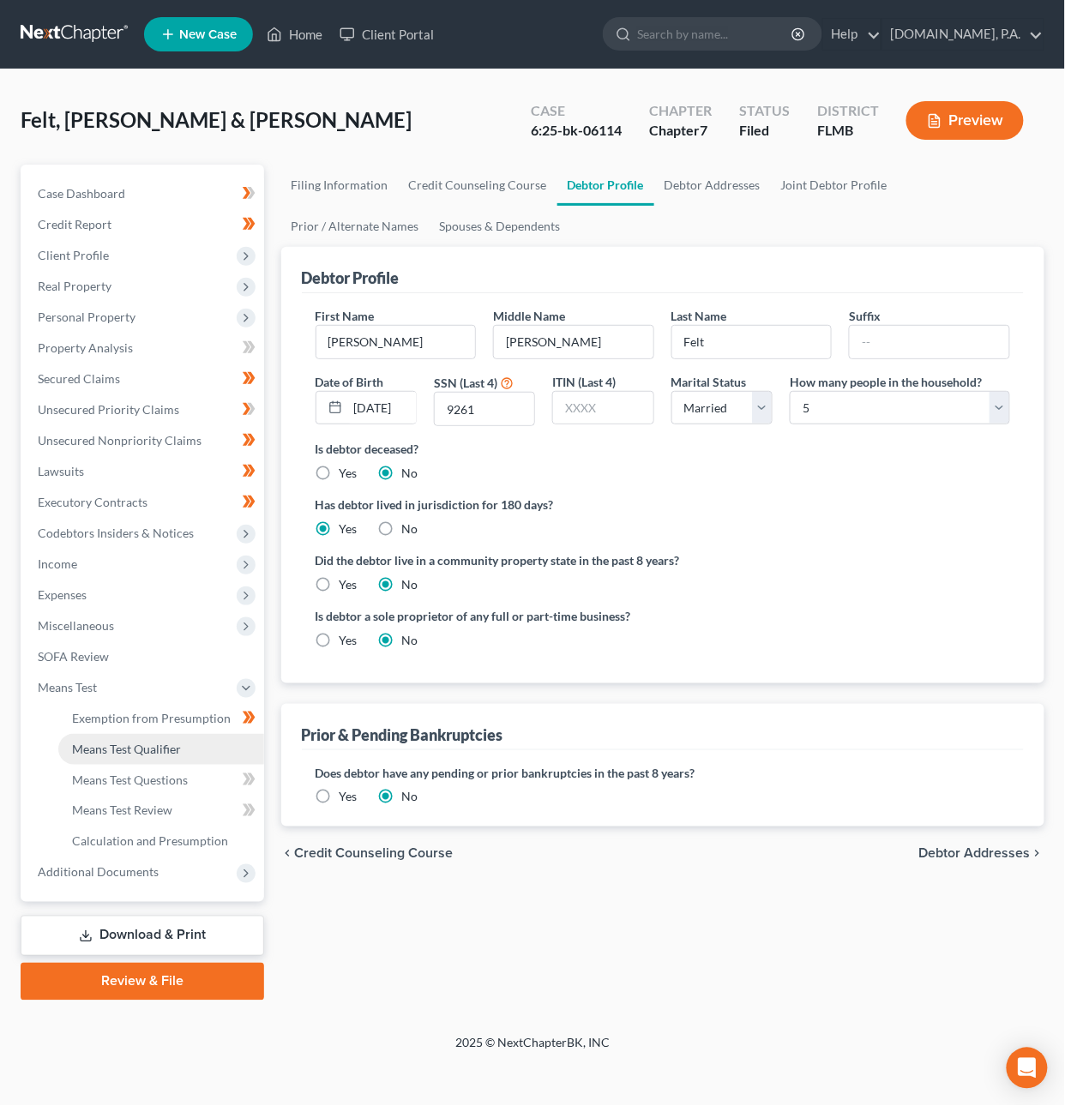
click at [142, 747] on span "Means Test Qualifier" at bounding box center [126, 749] width 109 height 15
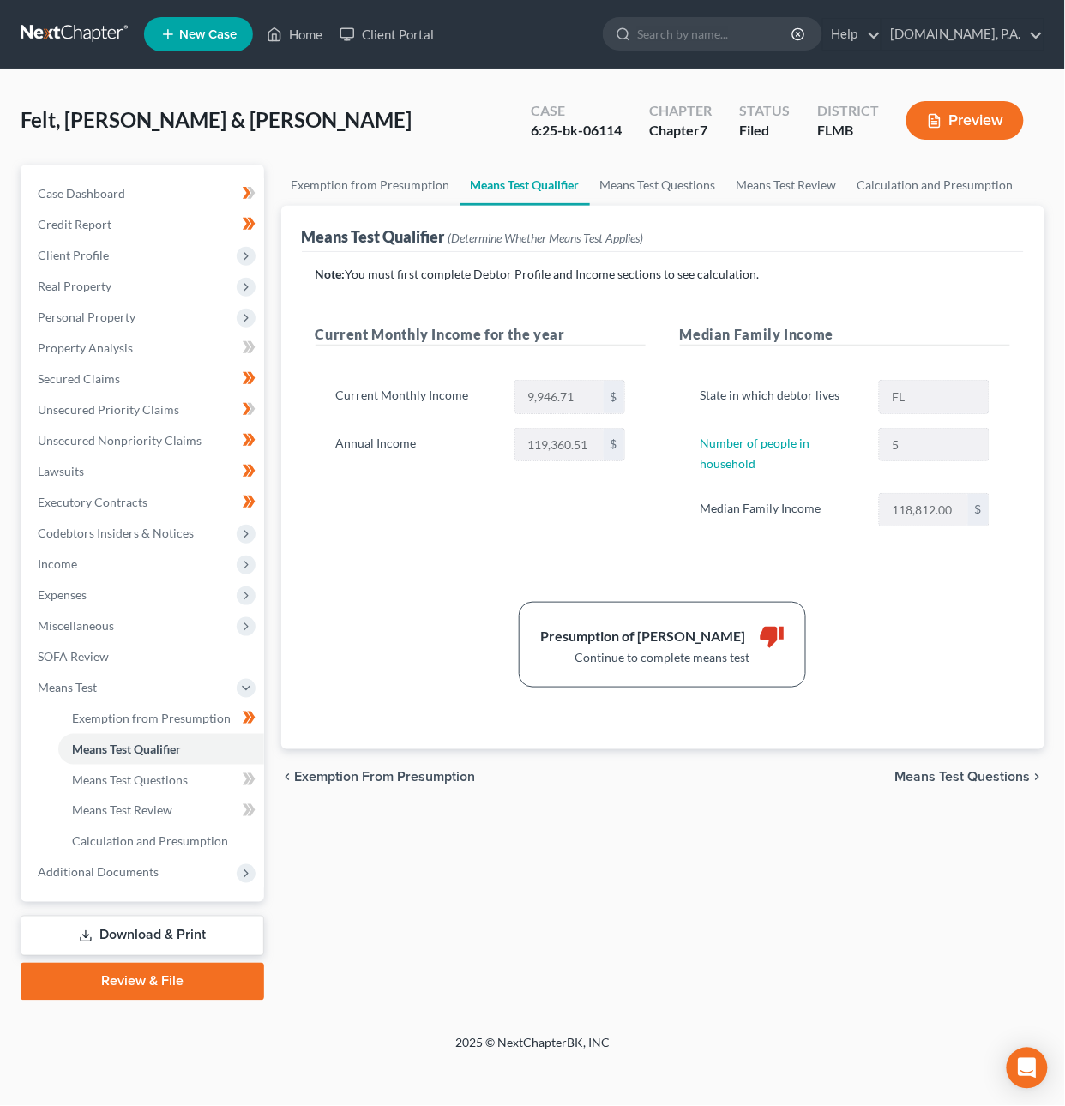
click at [957, 778] on span "Means Test Questions" at bounding box center [962, 777] width 135 height 14
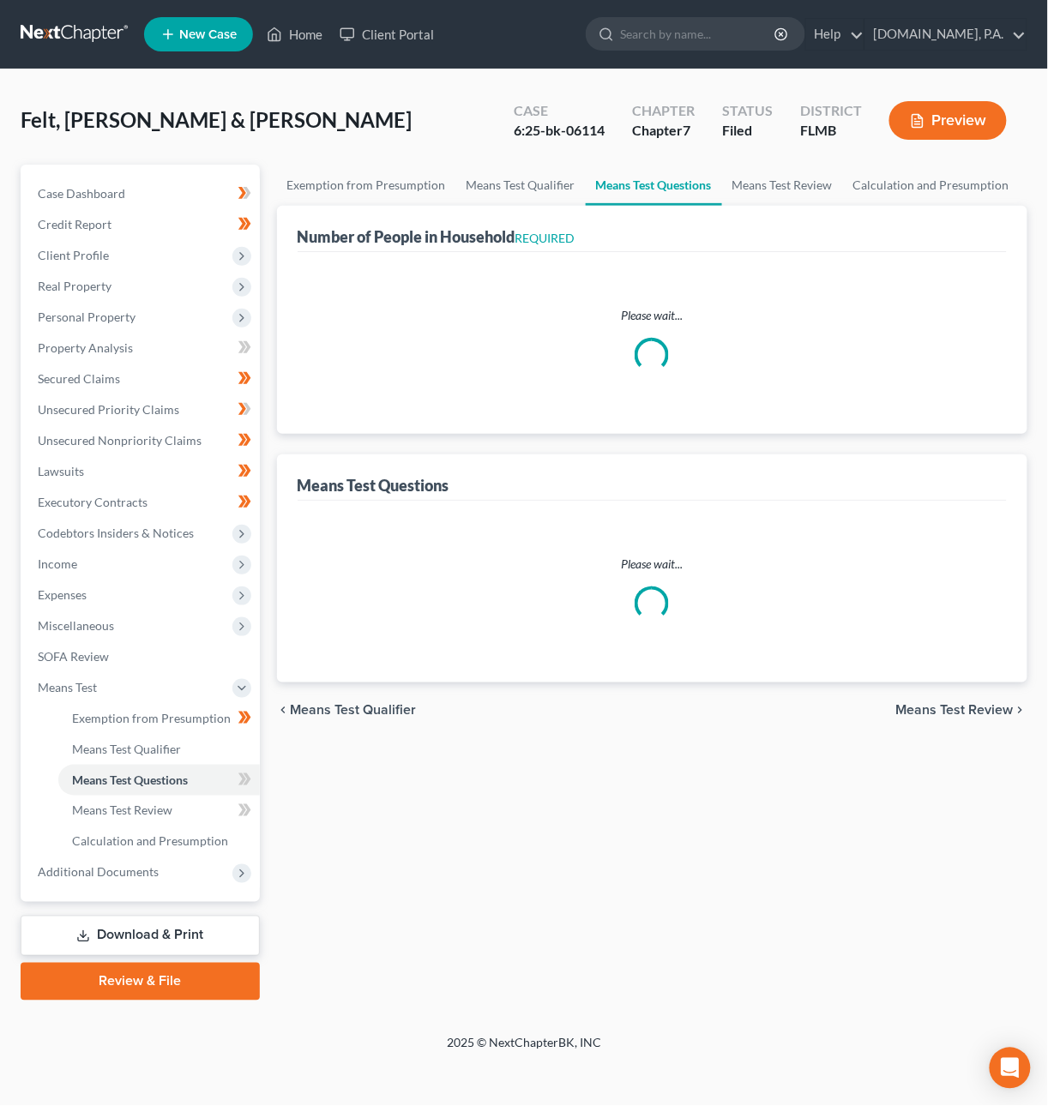
select select "1"
select select "60"
select select "3"
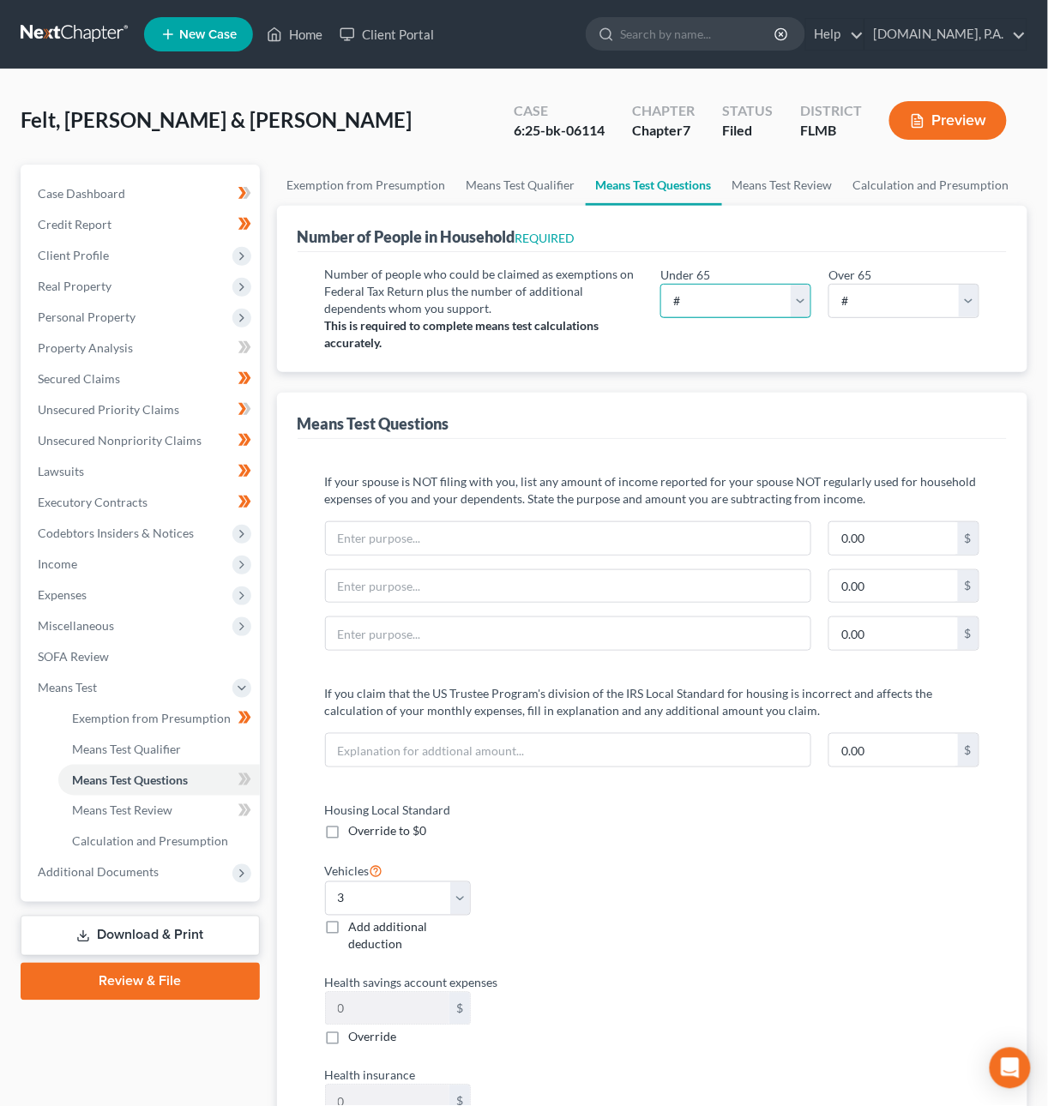
click at [804, 300] on select "# 0 1 2 3 4 5 6 7 8 9 10" at bounding box center [735, 301] width 151 height 34
select select "5"
click at [660, 284] on select "# 0 1 2 3 4 5 6 7 8 9 10" at bounding box center [735, 301] width 151 height 34
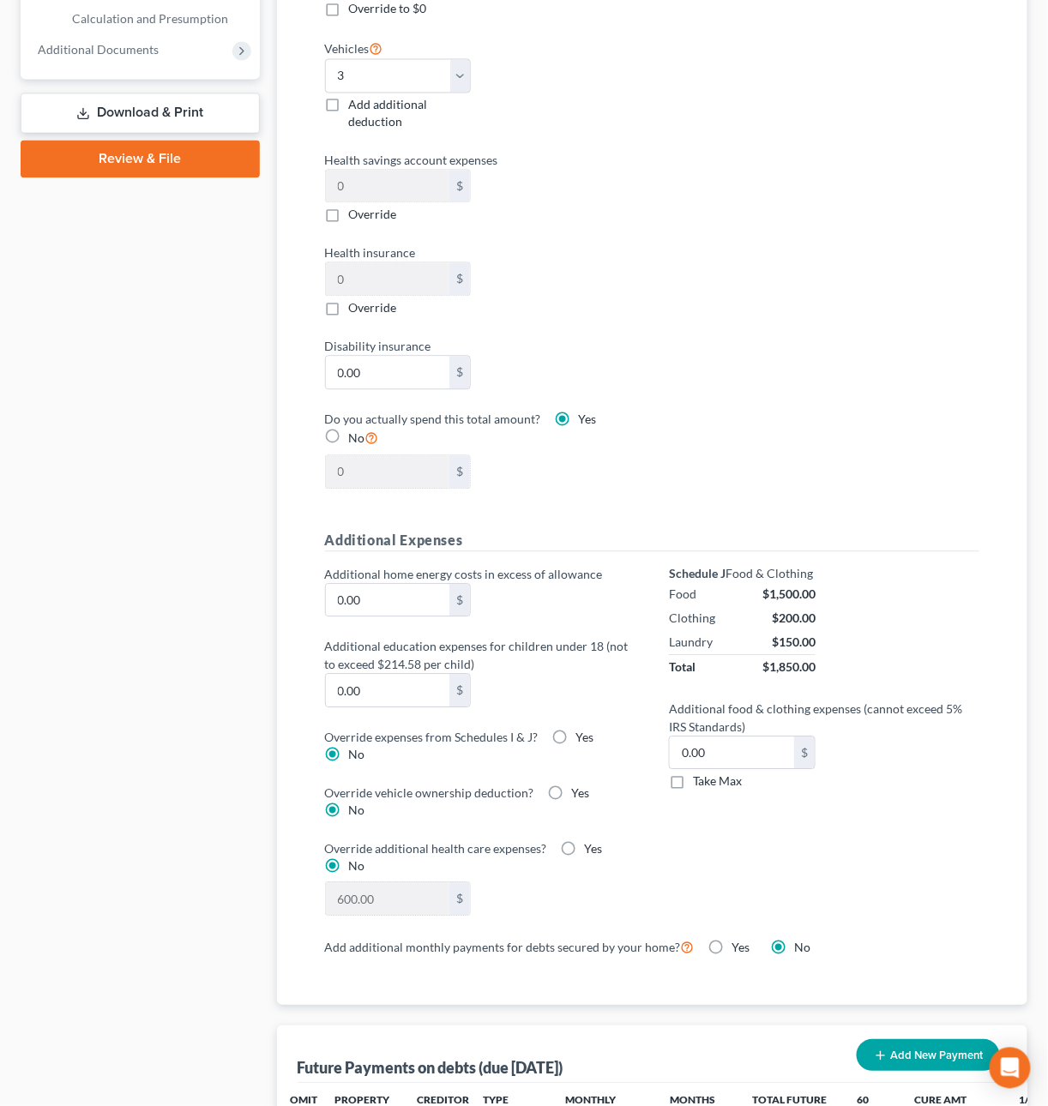
scroll to position [824, 0]
click at [693, 789] on label "Take Max" at bounding box center [717, 780] width 49 height 17
click at [700, 783] on input "Take Max" at bounding box center [705, 777] width 11 height 11
checkbox input "true"
type input "91.00"
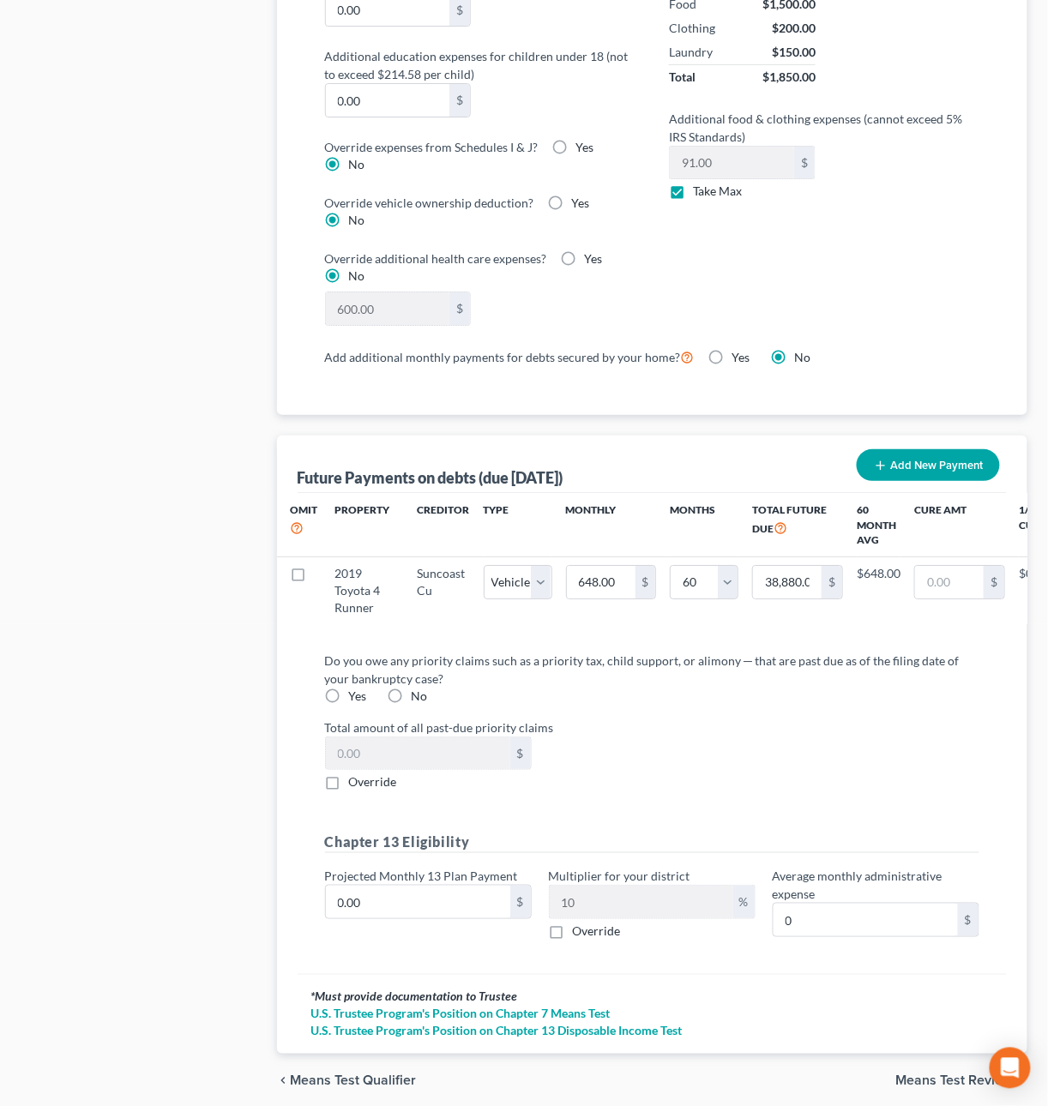
scroll to position [1417, 0]
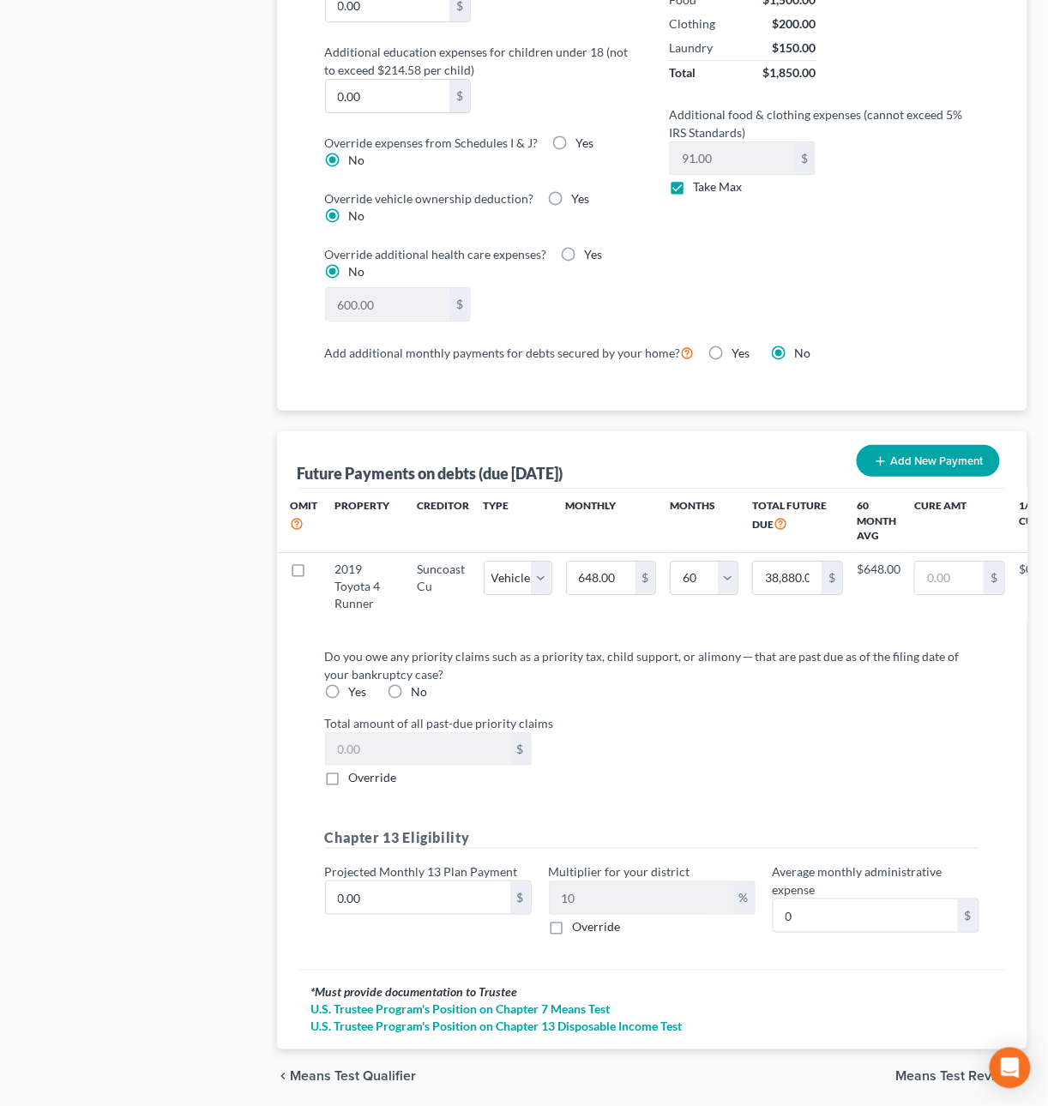
click at [411, 700] on label "No" at bounding box center [419, 691] width 16 height 17
click at [418, 694] on input "No" at bounding box center [423, 688] width 11 height 11
radio input "true"
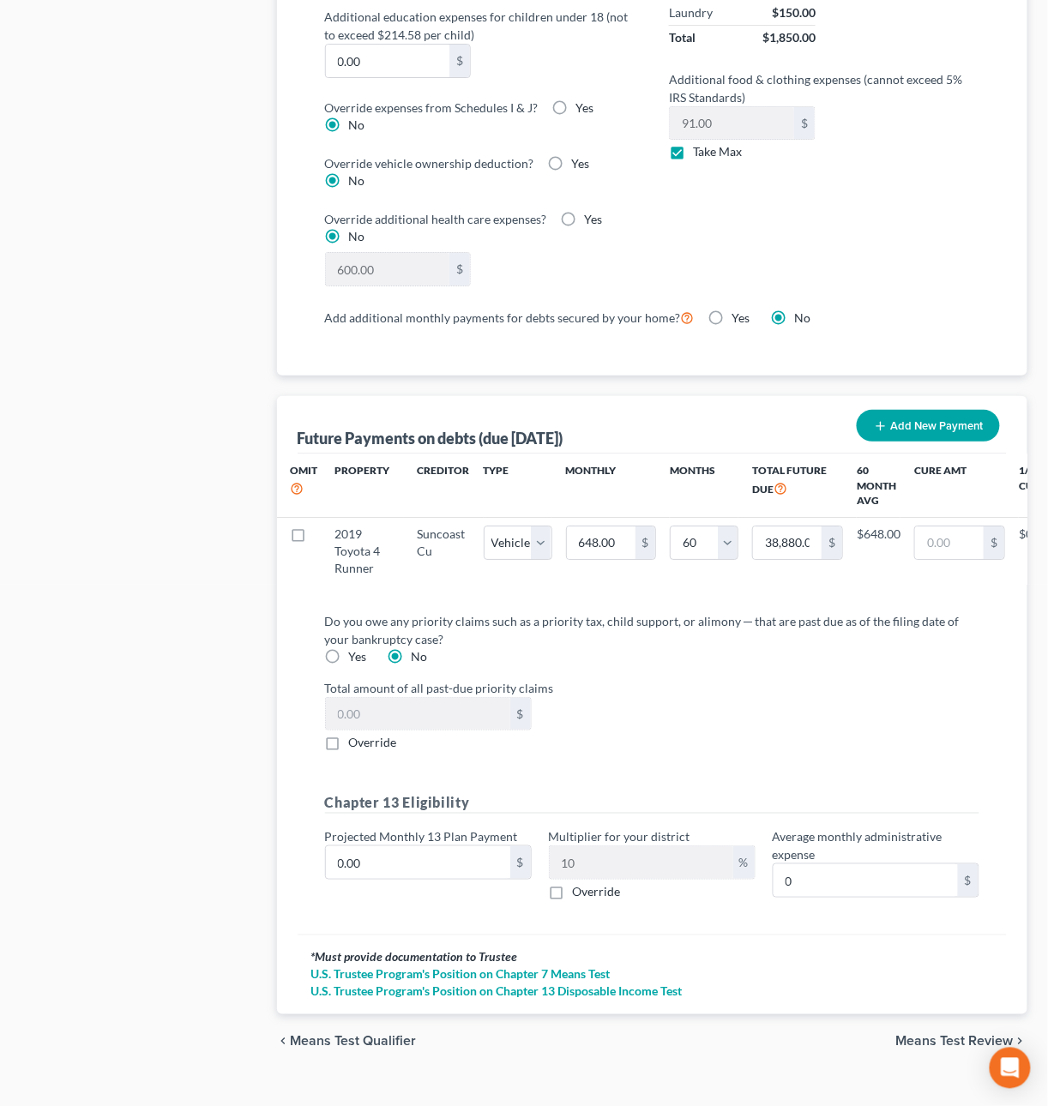
scroll to position [0, 0]
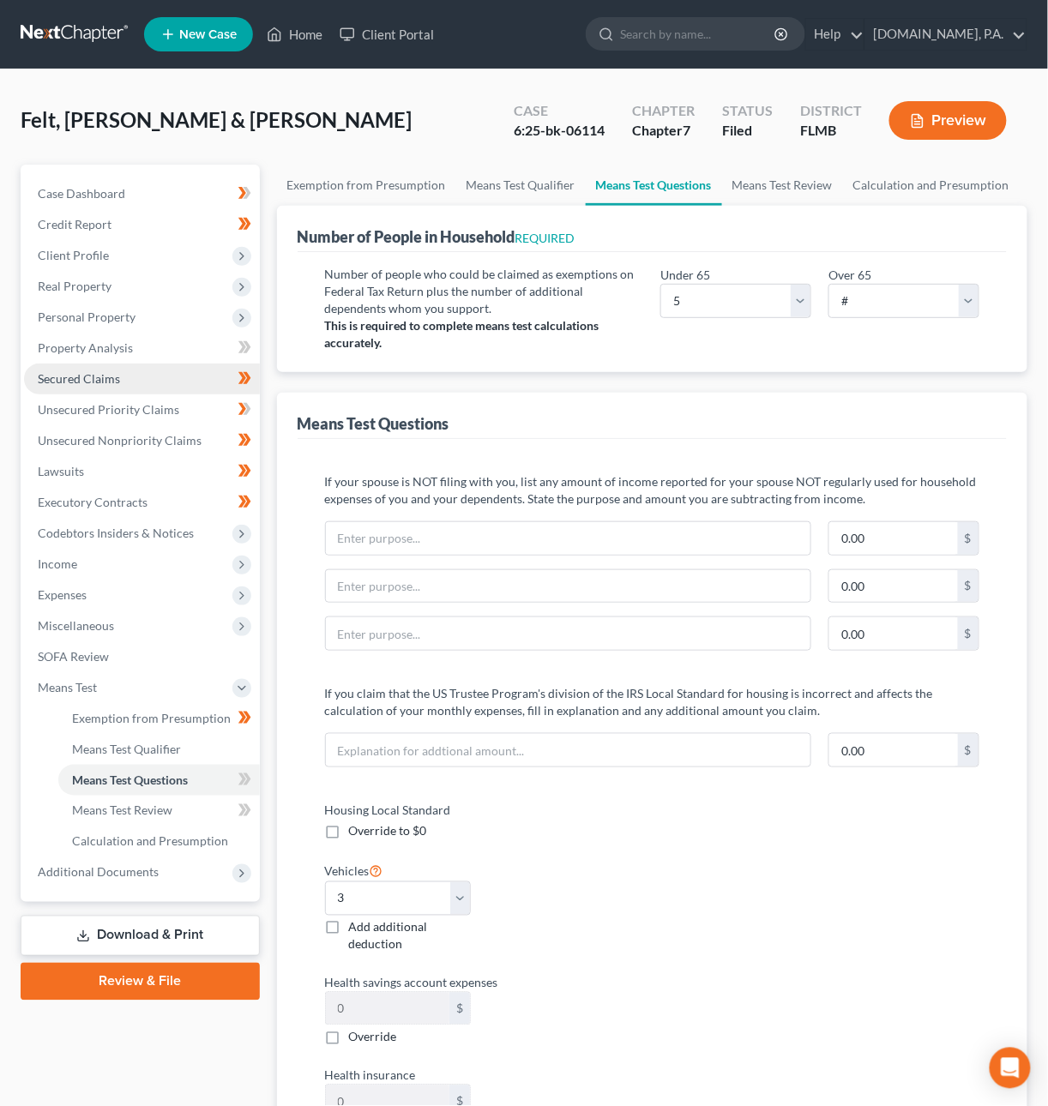
click at [86, 375] on span "Secured Claims" at bounding box center [79, 378] width 82 height 15
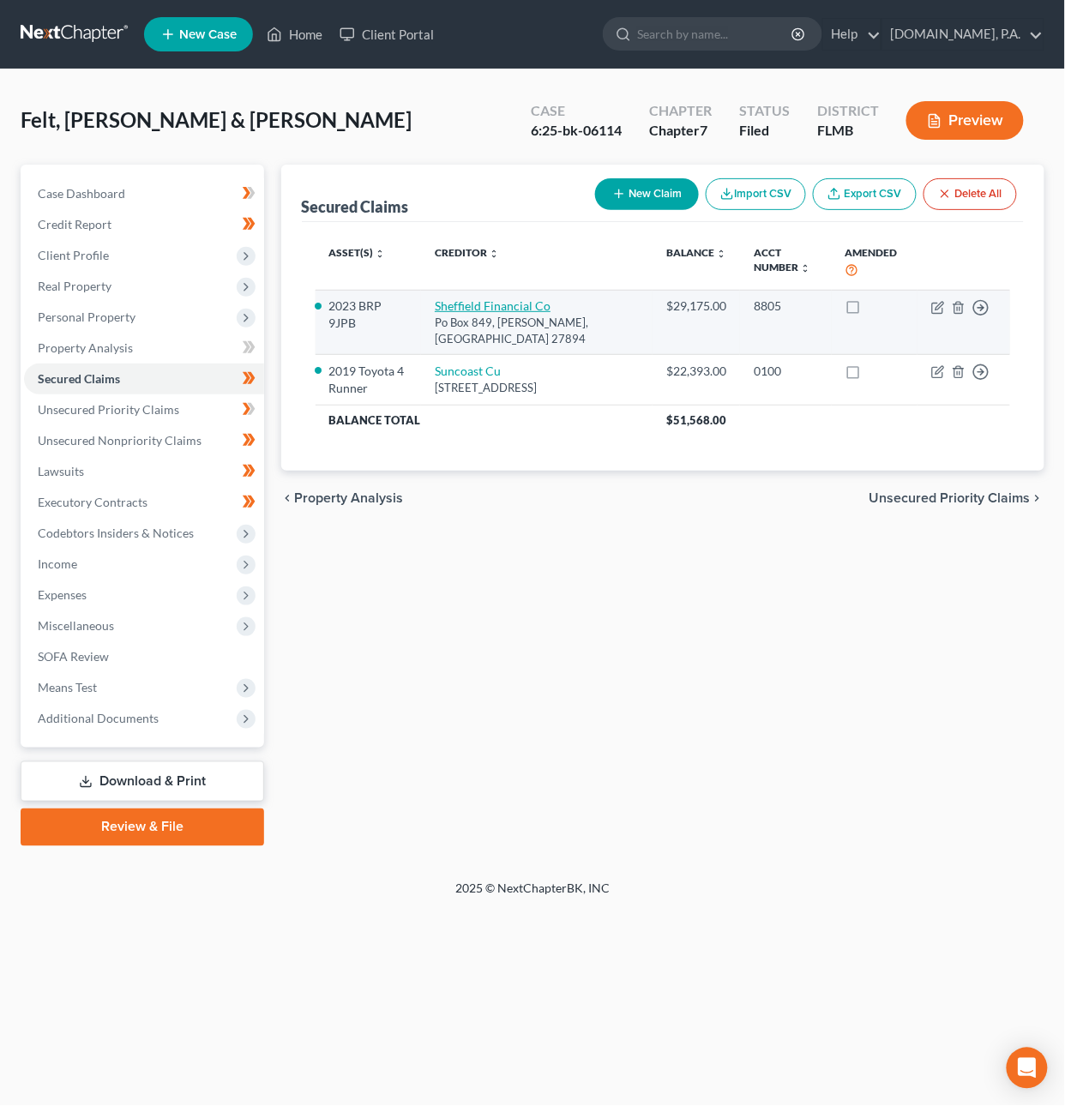
click at [536, 300] on link "Sheffield Financial Co" at bounding box center [493, 305] width 116 height 15
select select "28"
select select "0"
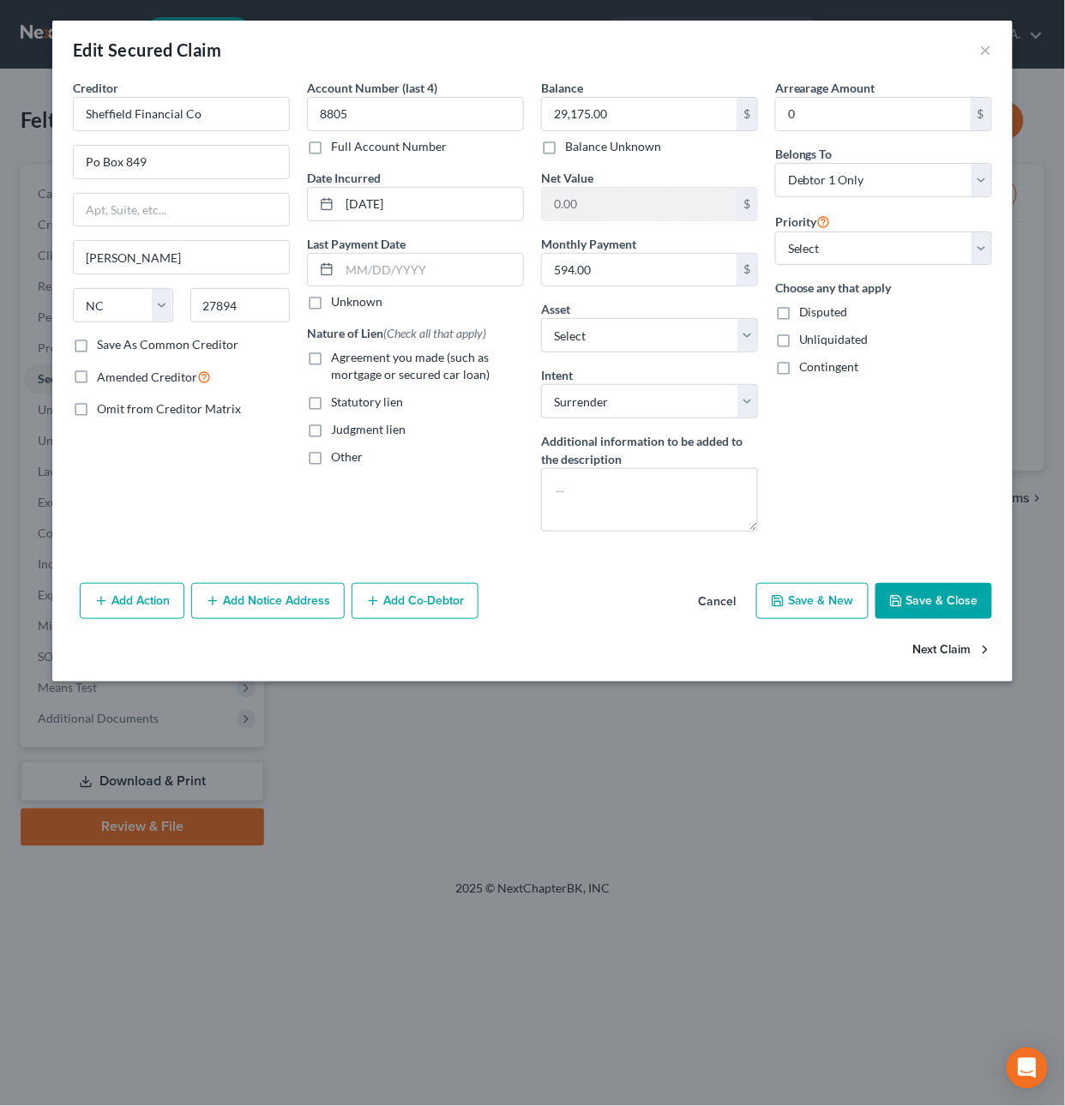
click at [946, 656] on button "Next Claim" at bounding box center [952, 651] width 79 height 36
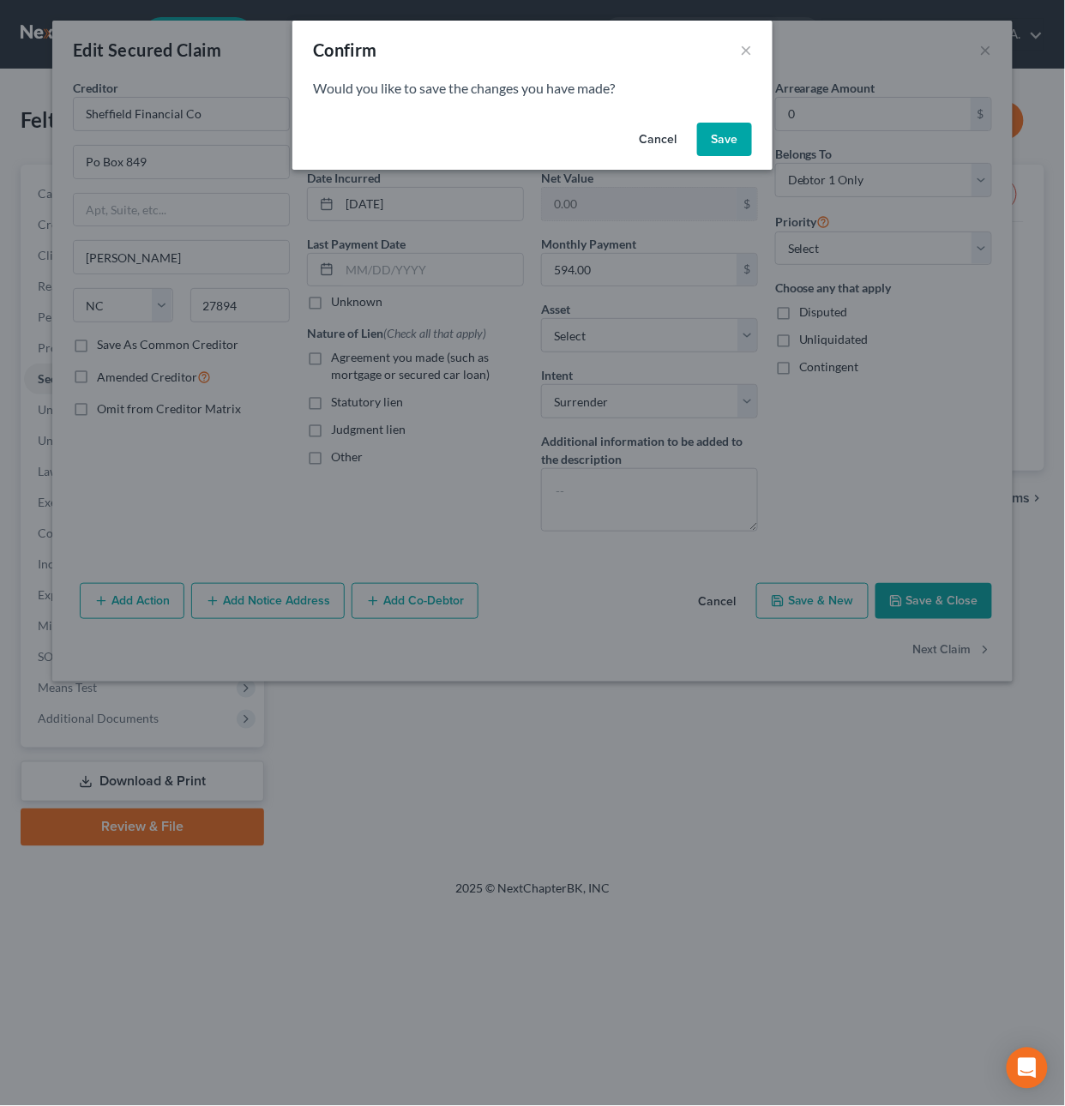
click at [727, 144] on button "Save" at bounding box center [724, 140] width 55 height 34
select select "9"
select select "4"
select select "0"
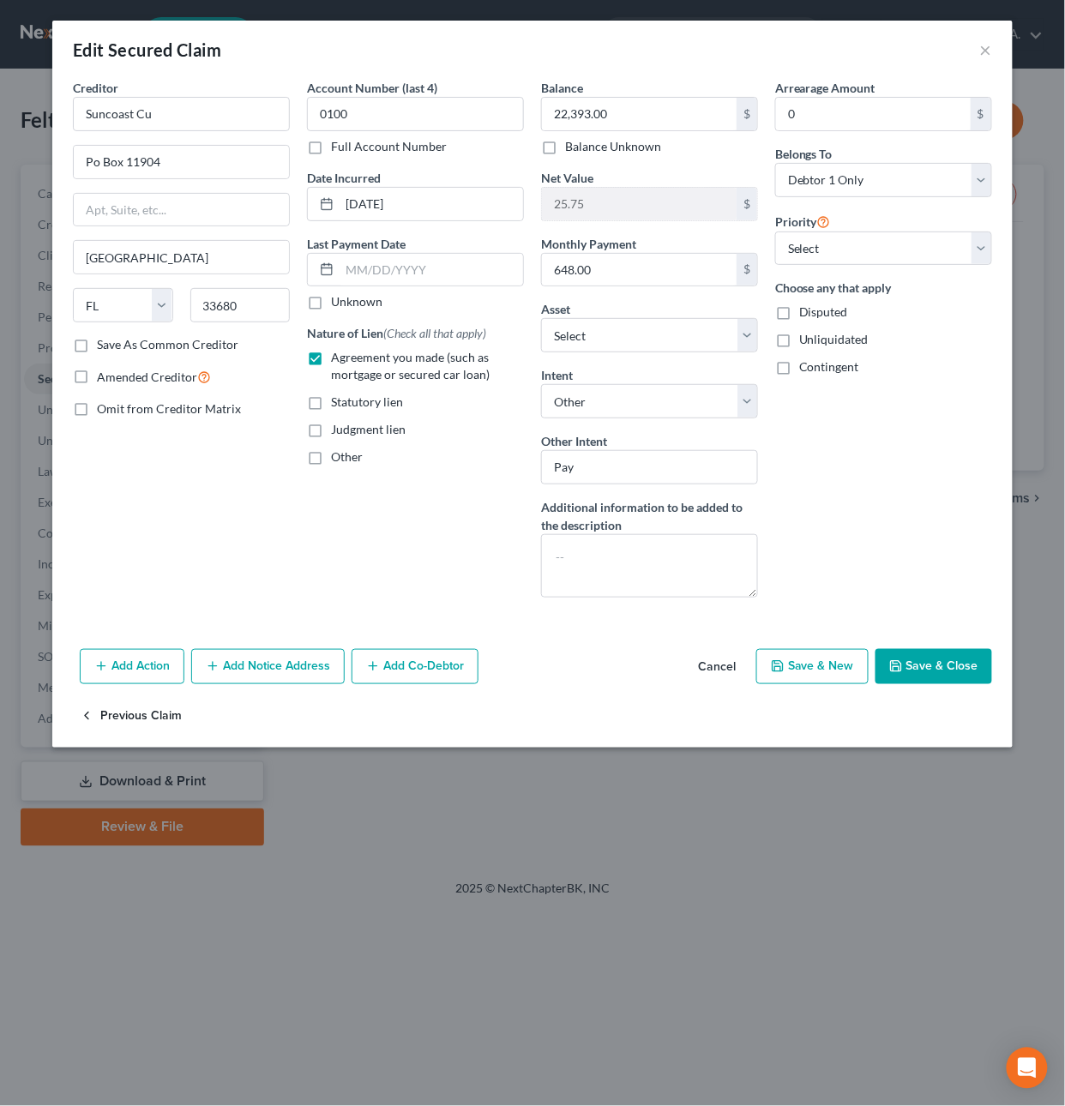
click at [117, 721] on button "Previous Claim" at bounding box center [131, 716] width 102 height 36
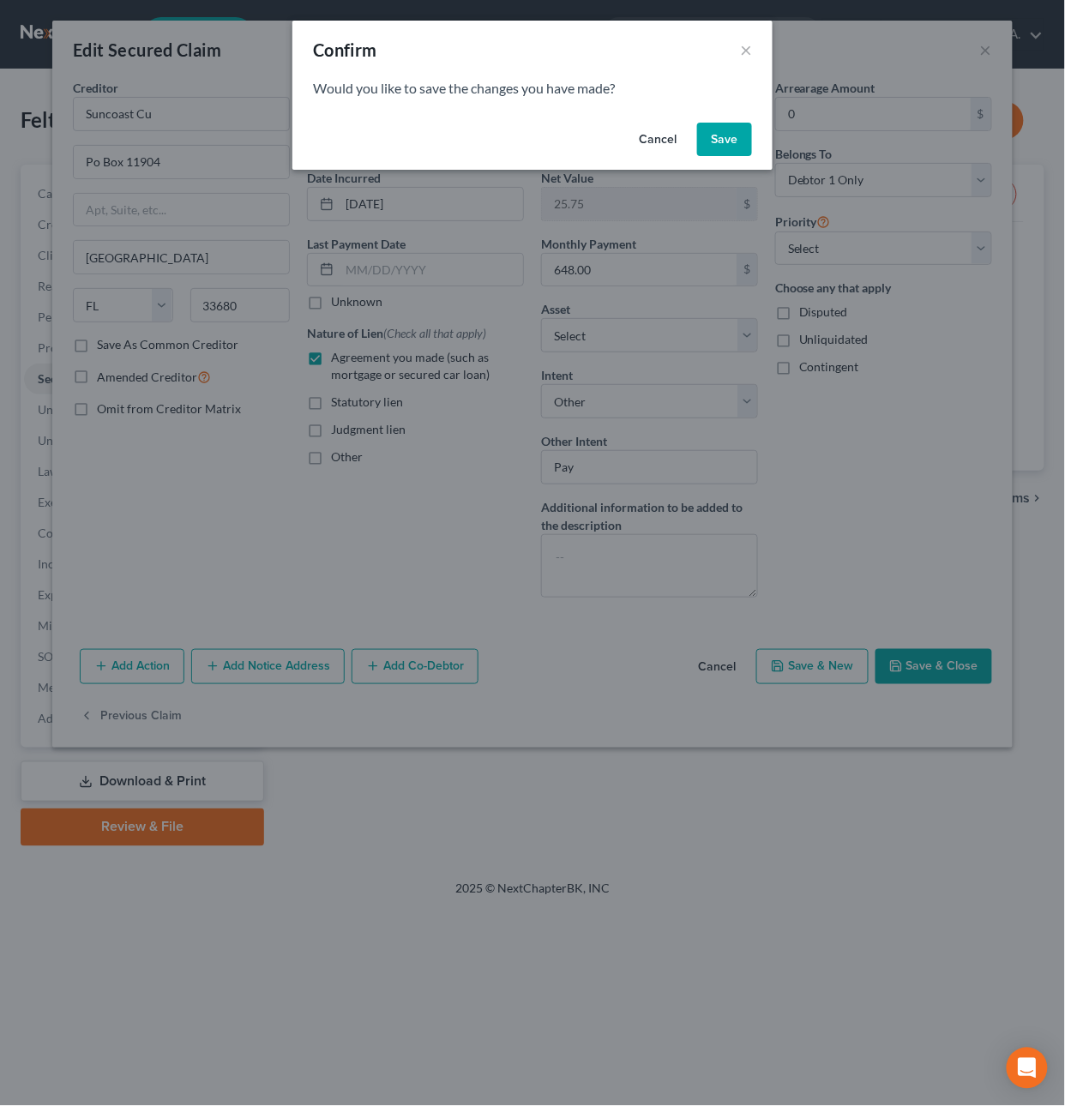
click at [717, 139] on button "Save" at bounding box center [724, 140] width 55 height 34
select select "28"
select select "0"
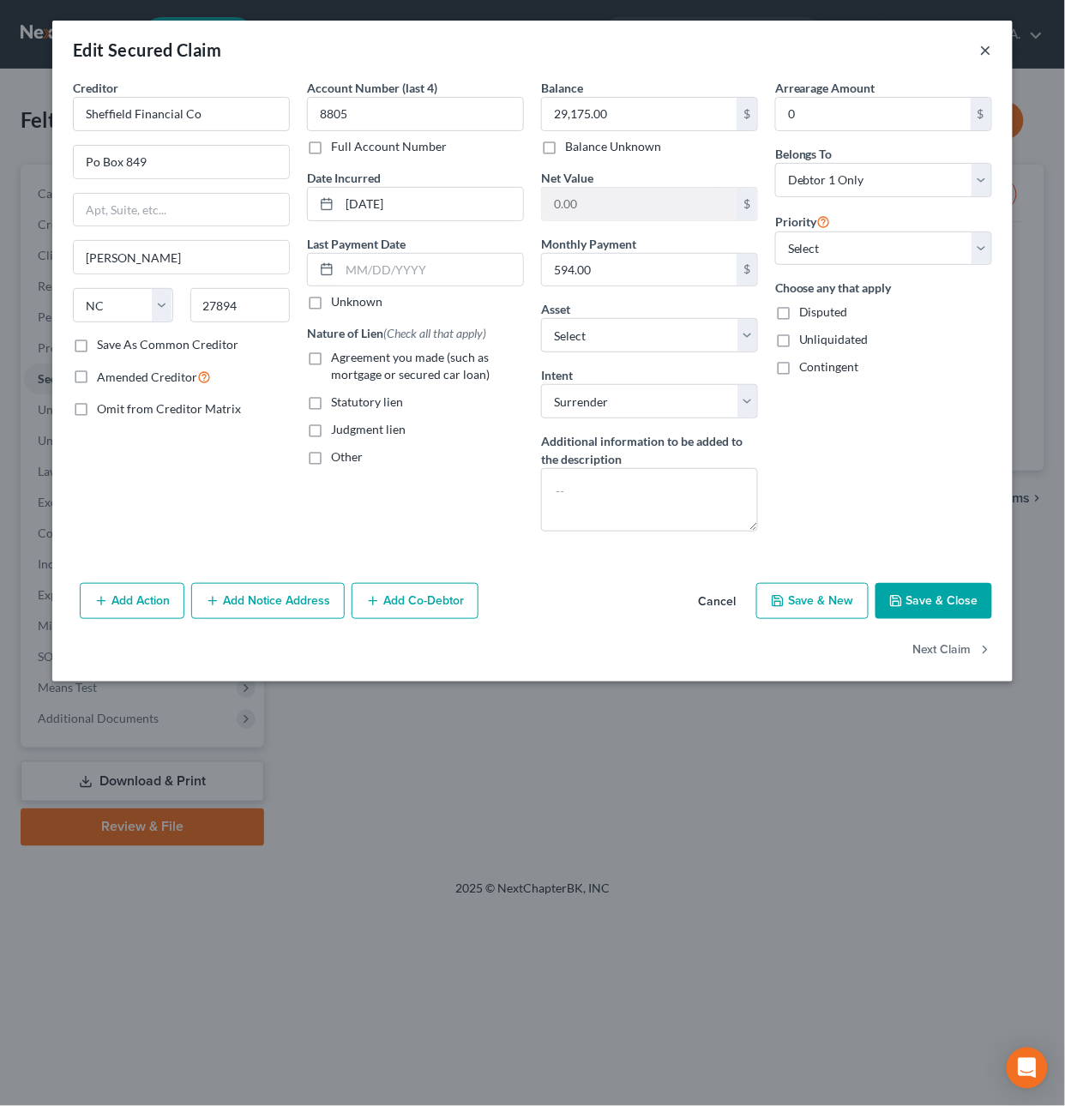
click at [981, 52] on button "×" at bounding box center [986, 49] width 12 height 21
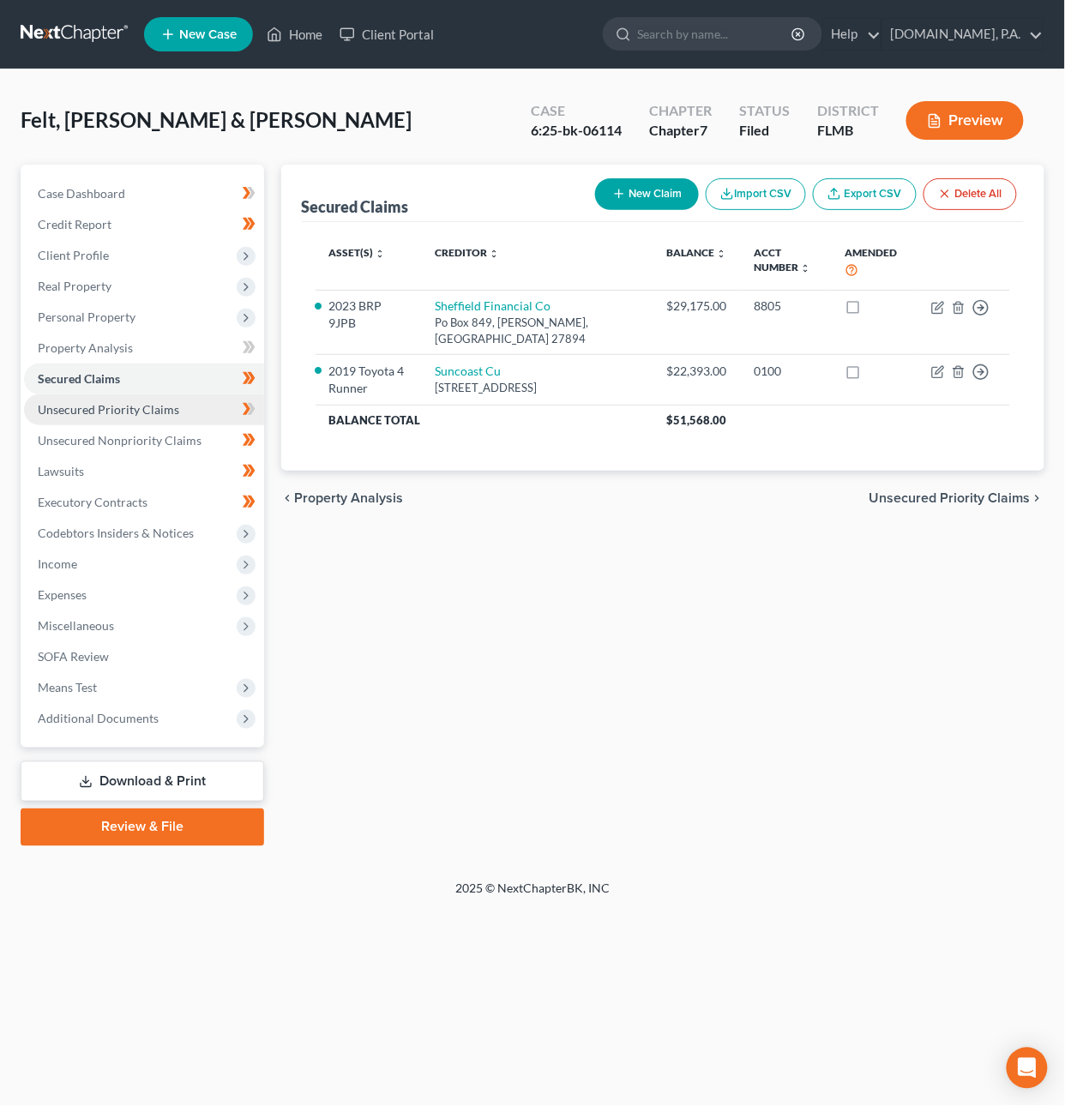
click at [125, 414] on span "Unsecured Priority Claims" at bounding box center [108, 409] width 141 height 15
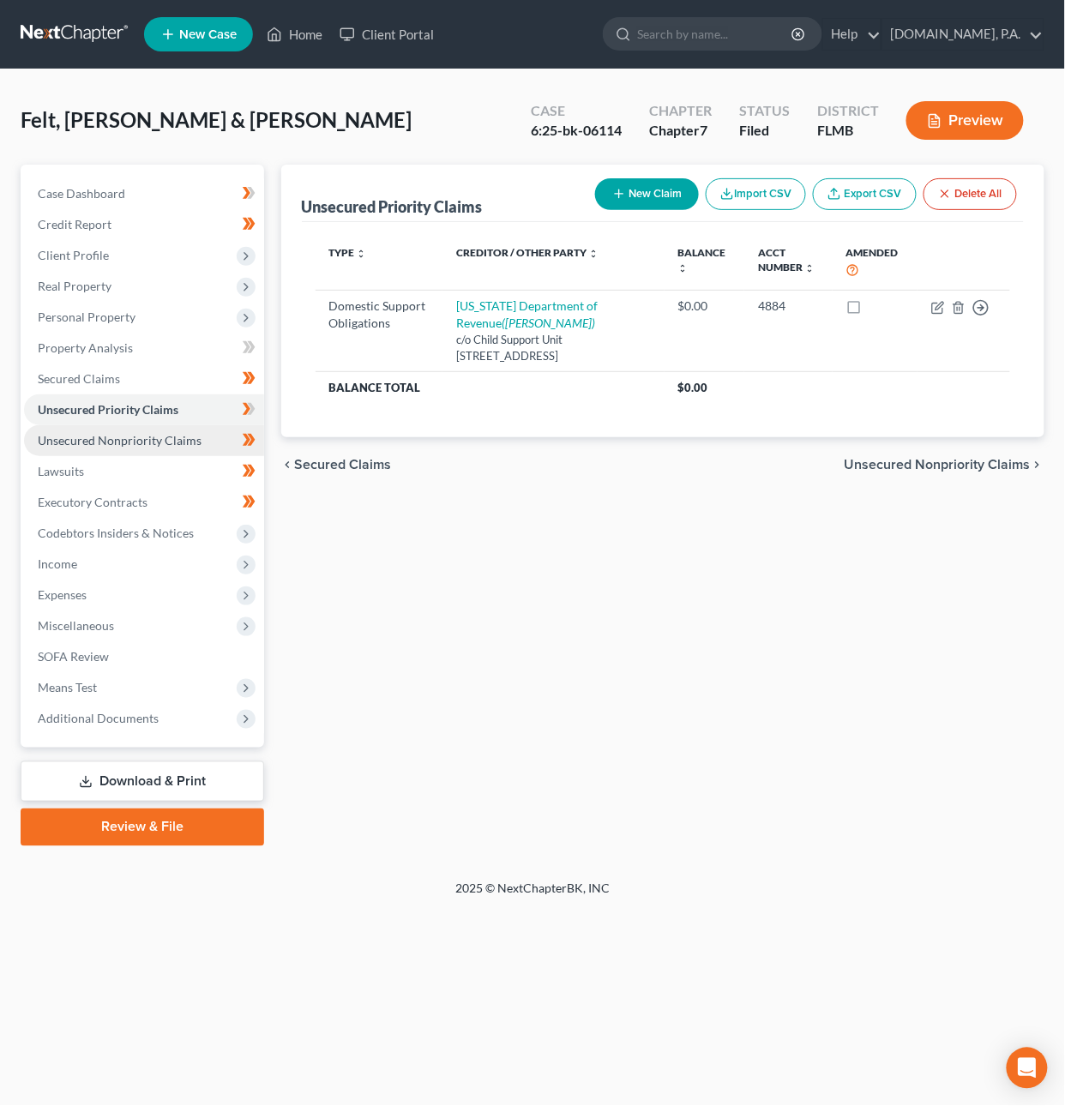
click at [133, 441] on span "Unsecured Nonpriority Claims" at bounding box center [120, 440] width 164 height 15
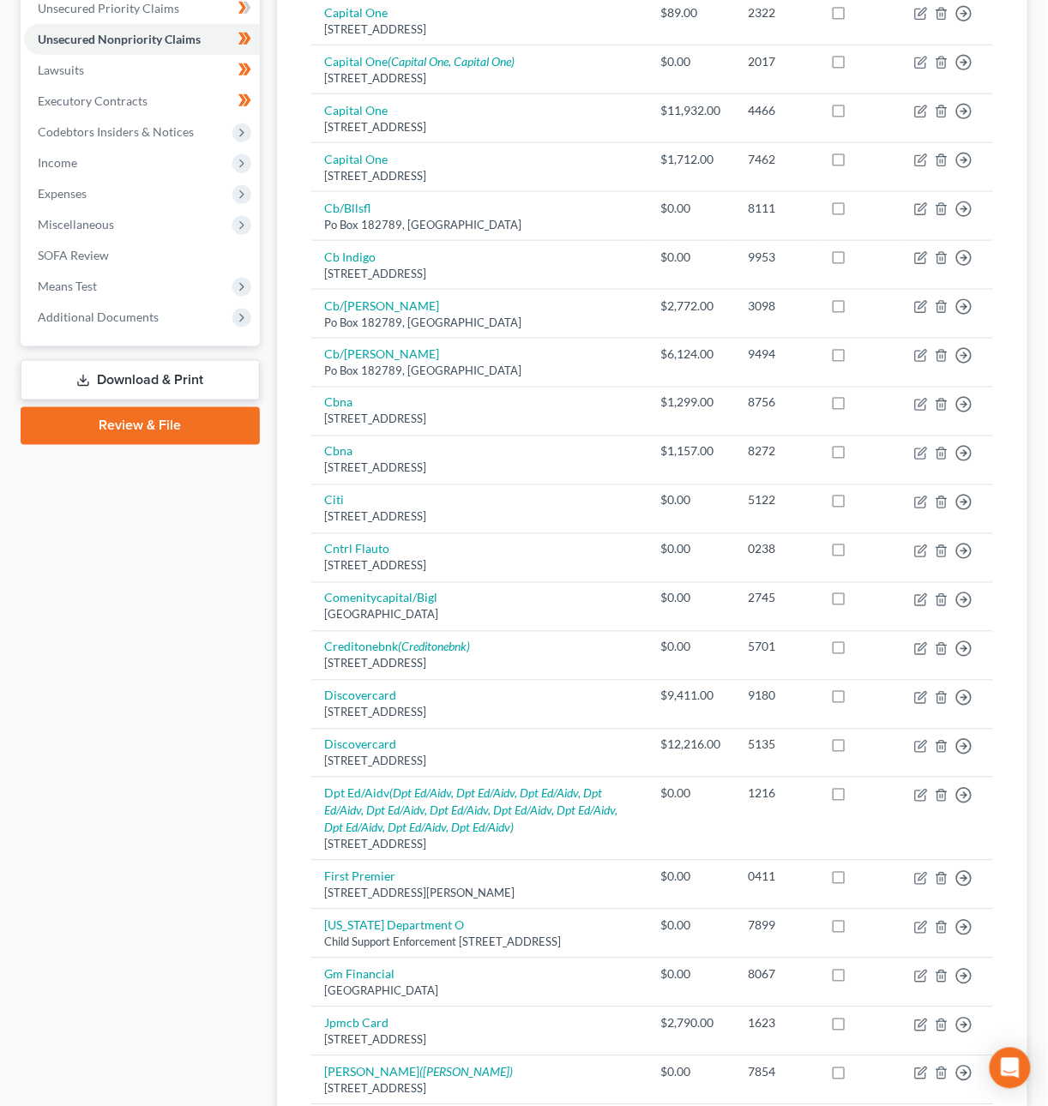
scroll to position [32, 0]
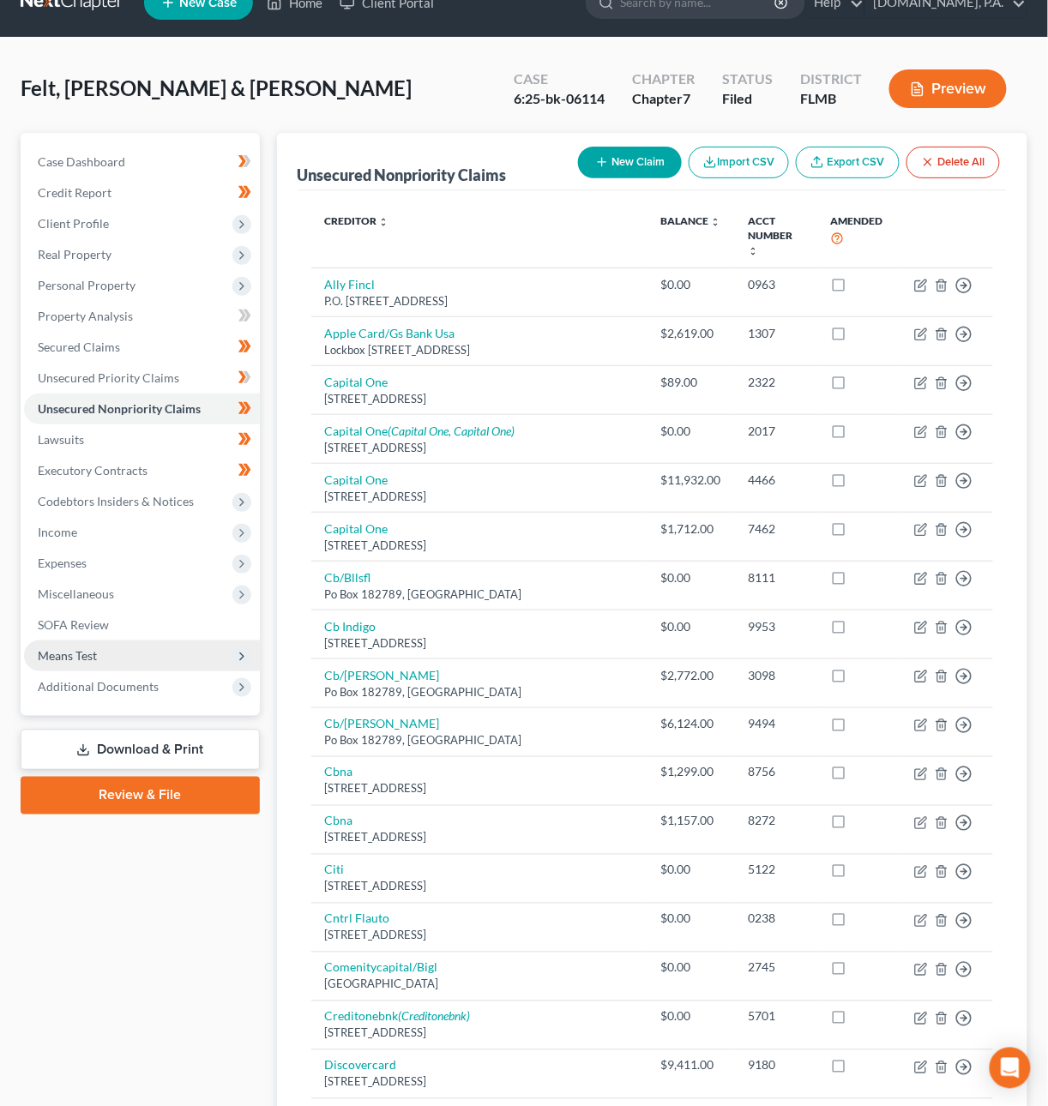
click at [81, 660] on span "Means Test" at bounding box center [67, 655] width 59 height 15
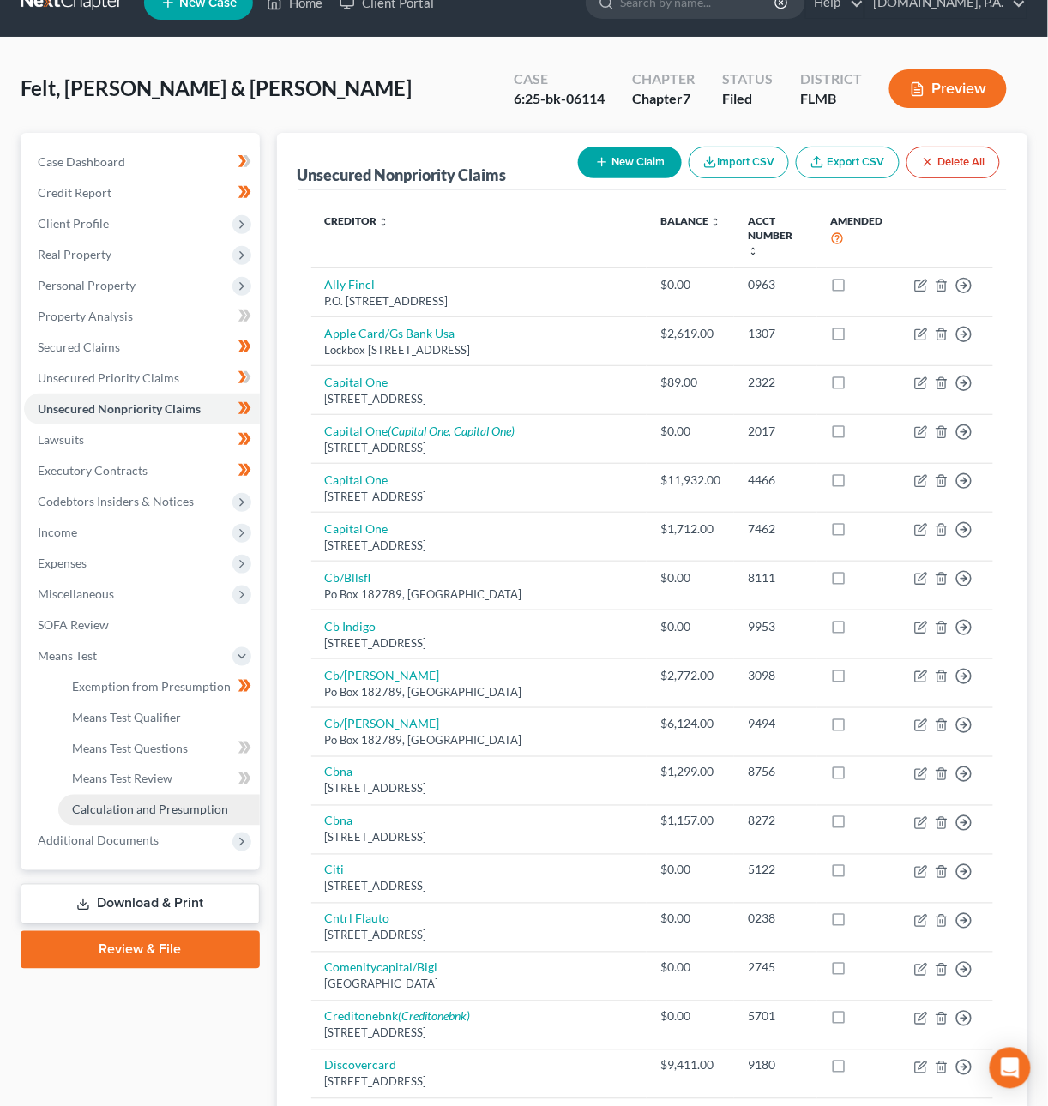
click at [122, 813] on span "Calculation and Presumption" at bounding box center [150, 809] width 156 height 15
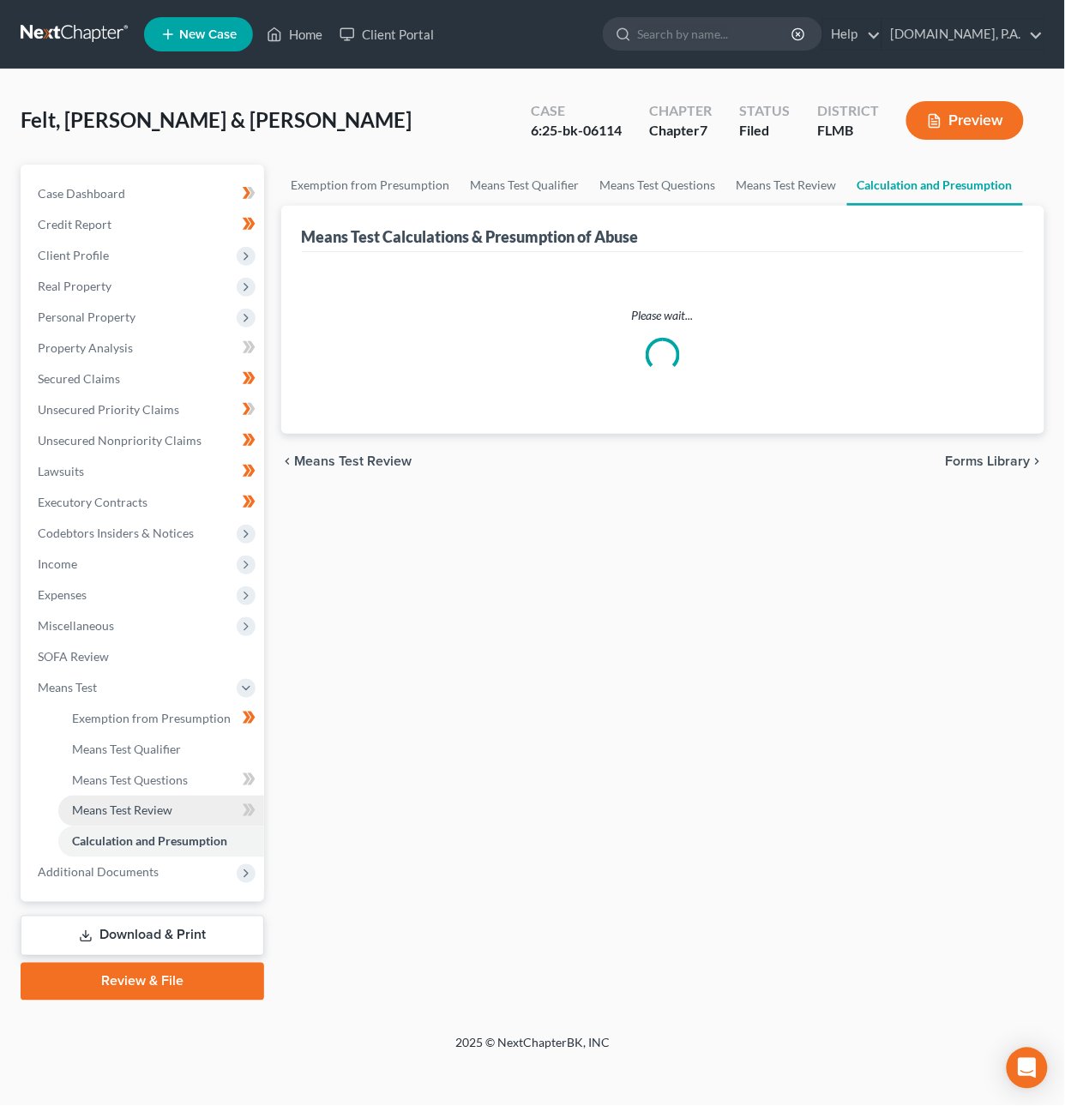
click at [123, 800] on link "Means Test Review" at bounding box center [161, 811] width 206 height 31
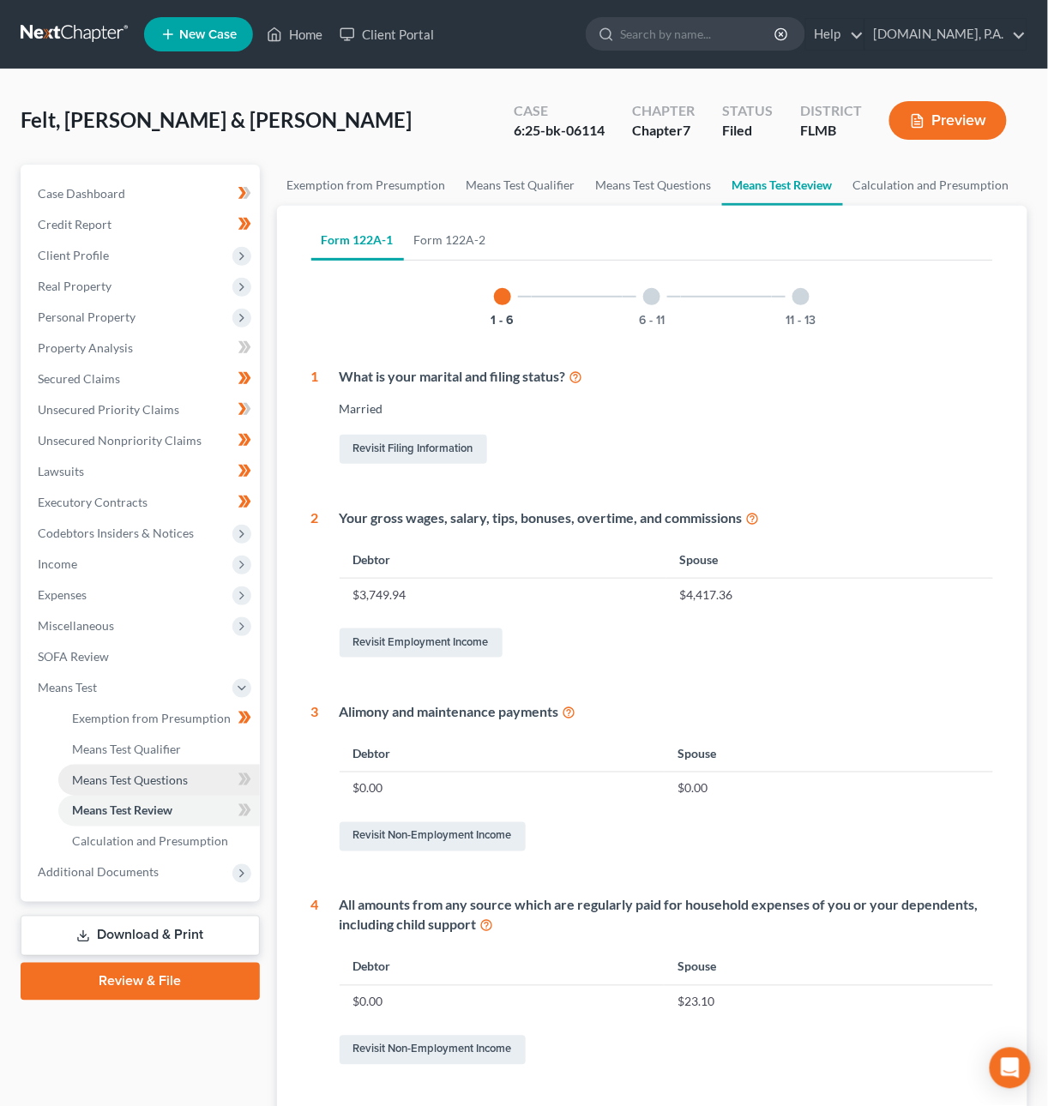
click at [120, 772] on span "Means Test Questions" at bounding box center [130, 779] width 116 height 15
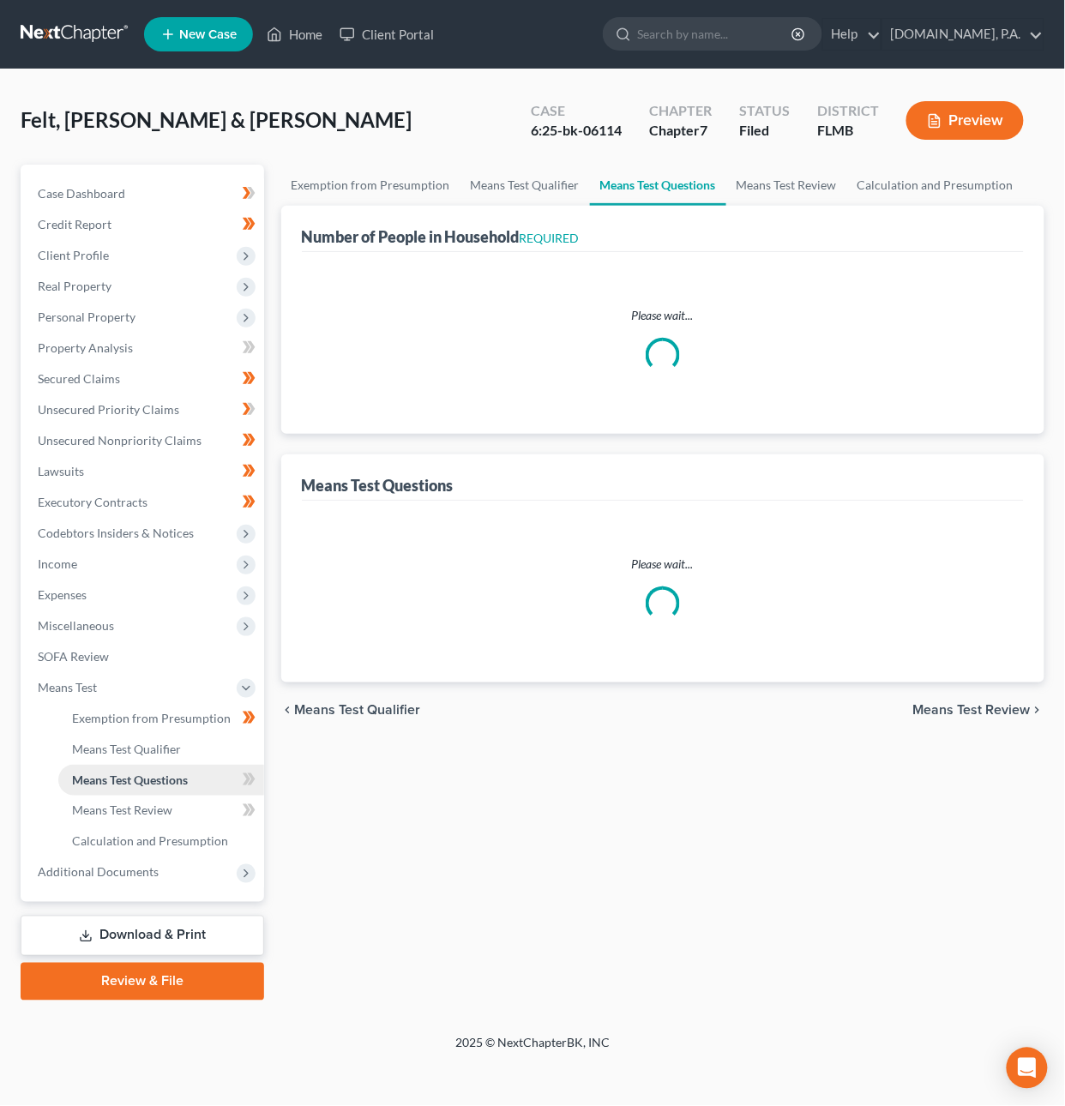
select select "1"
select select "60"
select select "5"
select select "3"
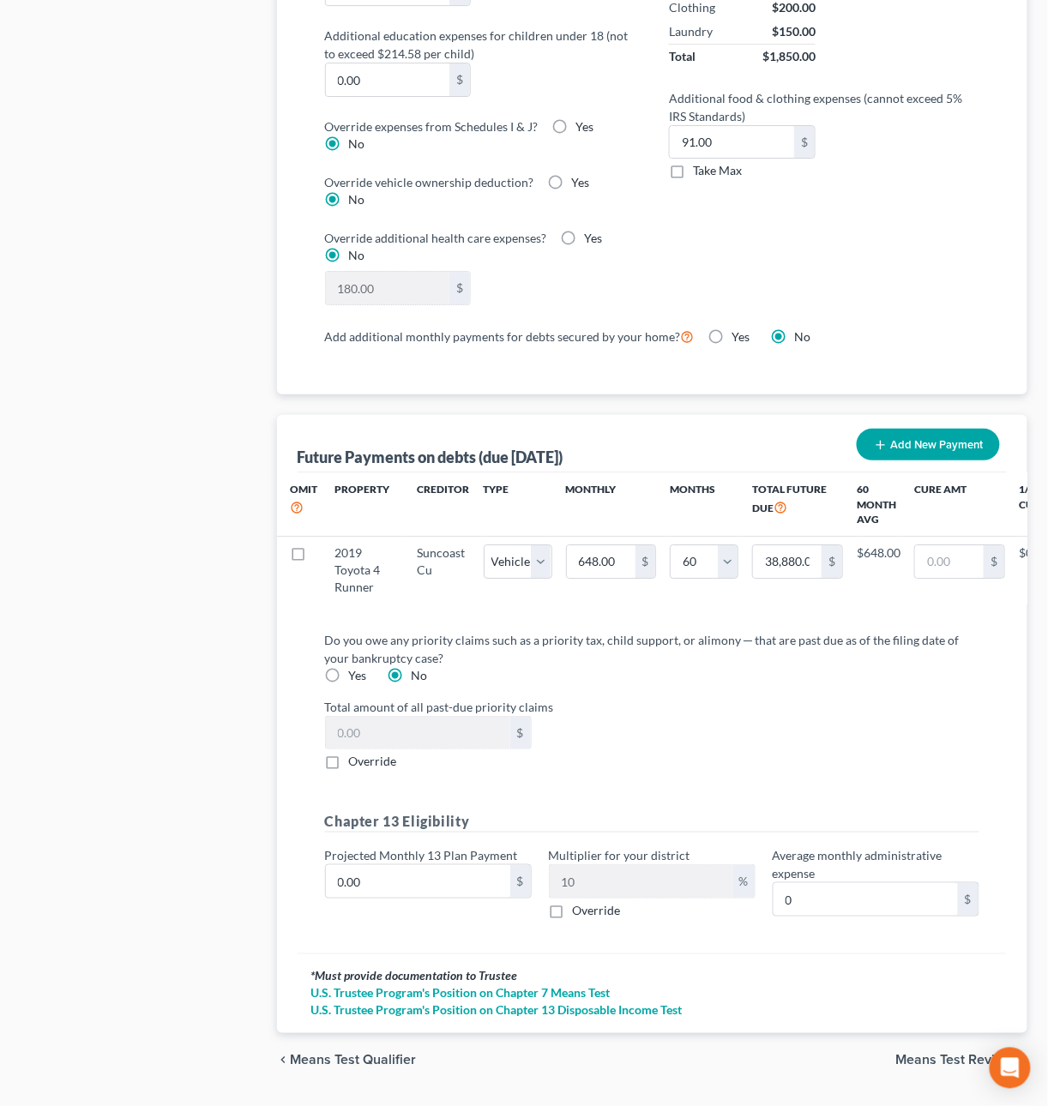
scroll to position [1441, 0]
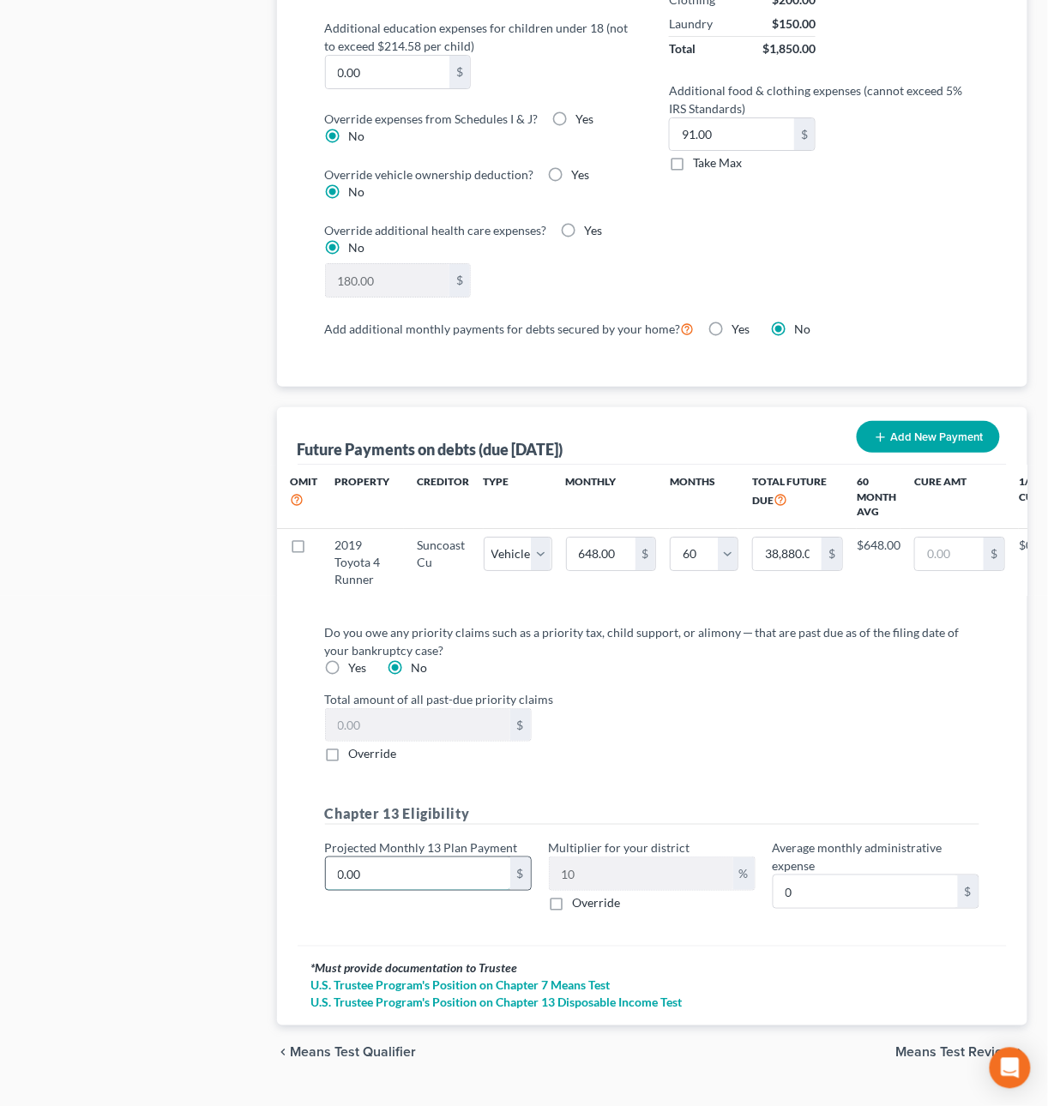
drag, startPoint x: 374, startPoint y: 894, endPoint x: 333, endPoint y: 895, distance: 41.2
click at [333, 890] on input "0.00" at bounding box center [418, 873] width 184 height 33
drag, startPoint x: 374, startPoint y: 898, endPoint x: 301, endPoint y: 886, distance: 73.9
click at [301, 886] on div "Do you owe any priority claims such as a priority tax, child support, or alimon…" at bounding box center [652, 778] width 710 height 337
type input "3"
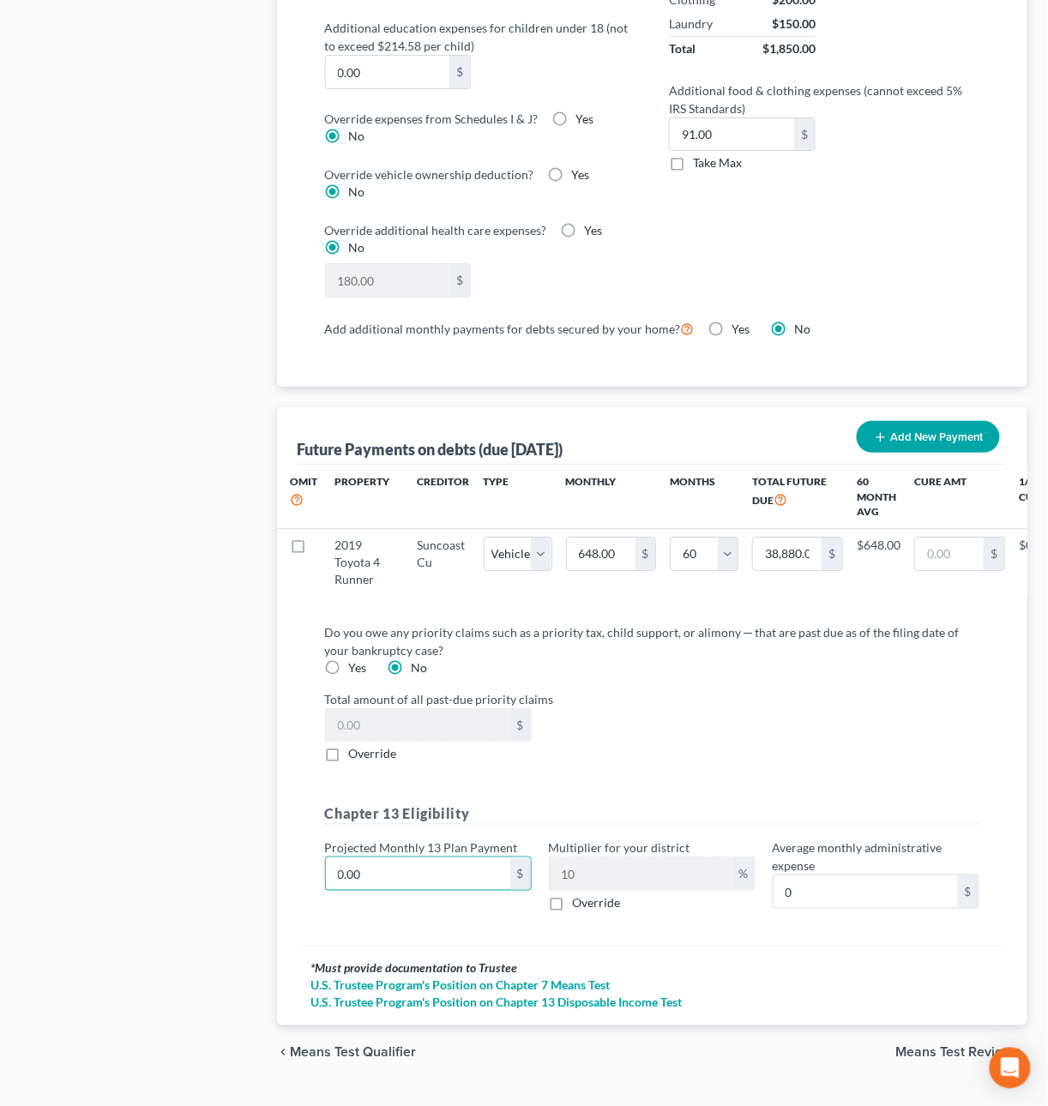
type input "0.30"
type input "36"
type input "3.60"
type input "364"
type input "36.40"
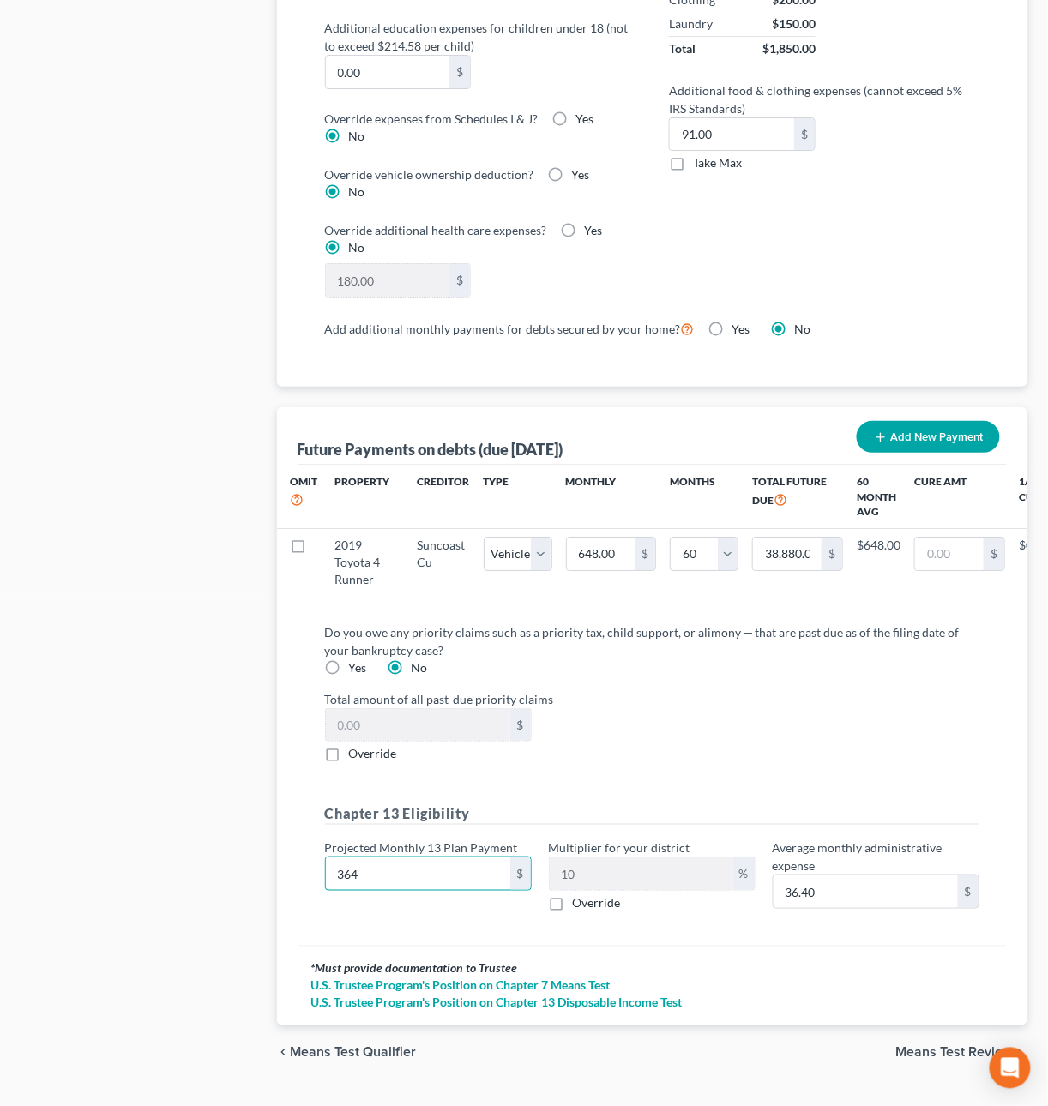
type input "3641"
type input "364.10"
type input "3,641.8"
type input "364.18"
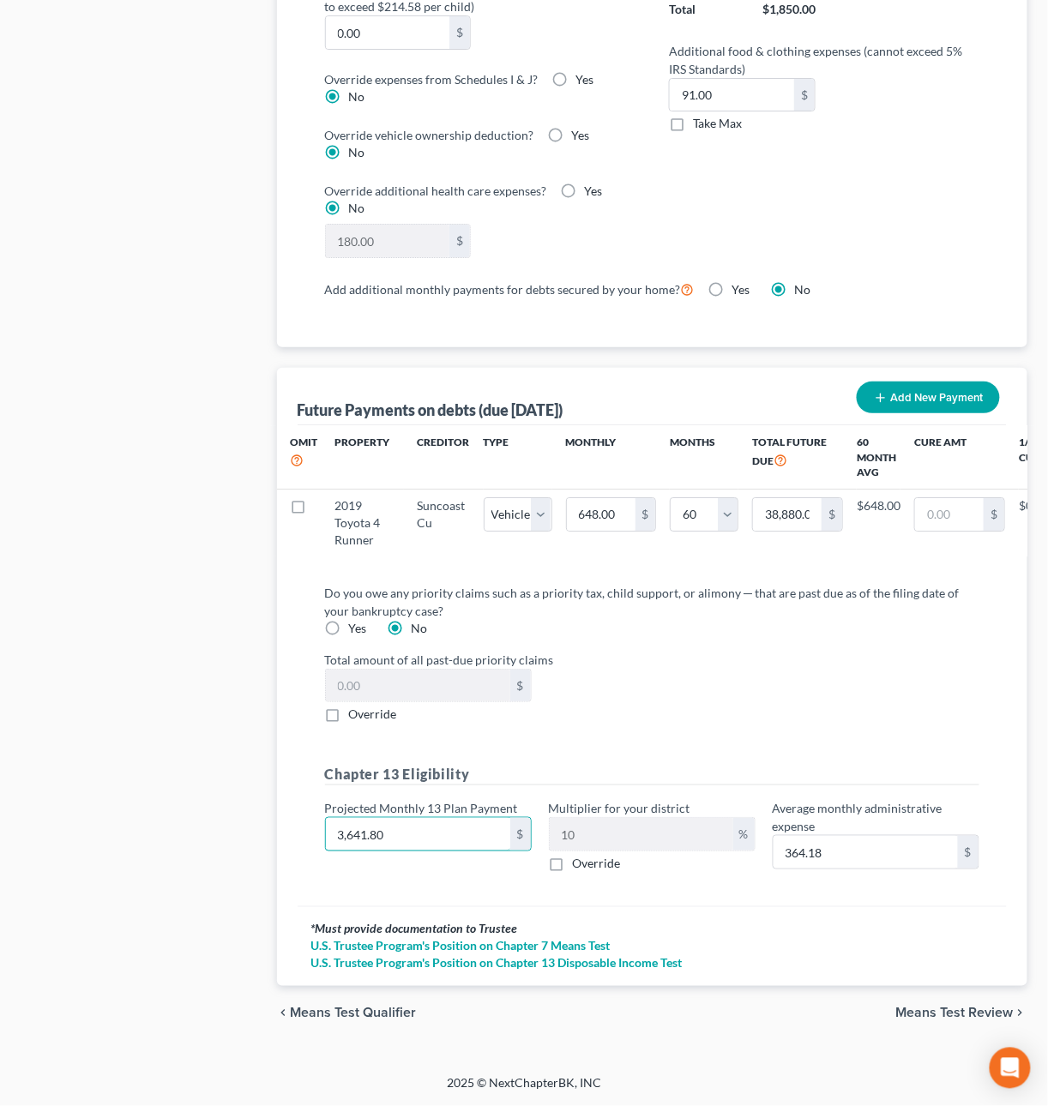
scroll to position [1506, 0]
type input "3,641.80"
click at [931, 1014] on span "Means Test Review" at bounding box center [954, 1013] width 117 height 14
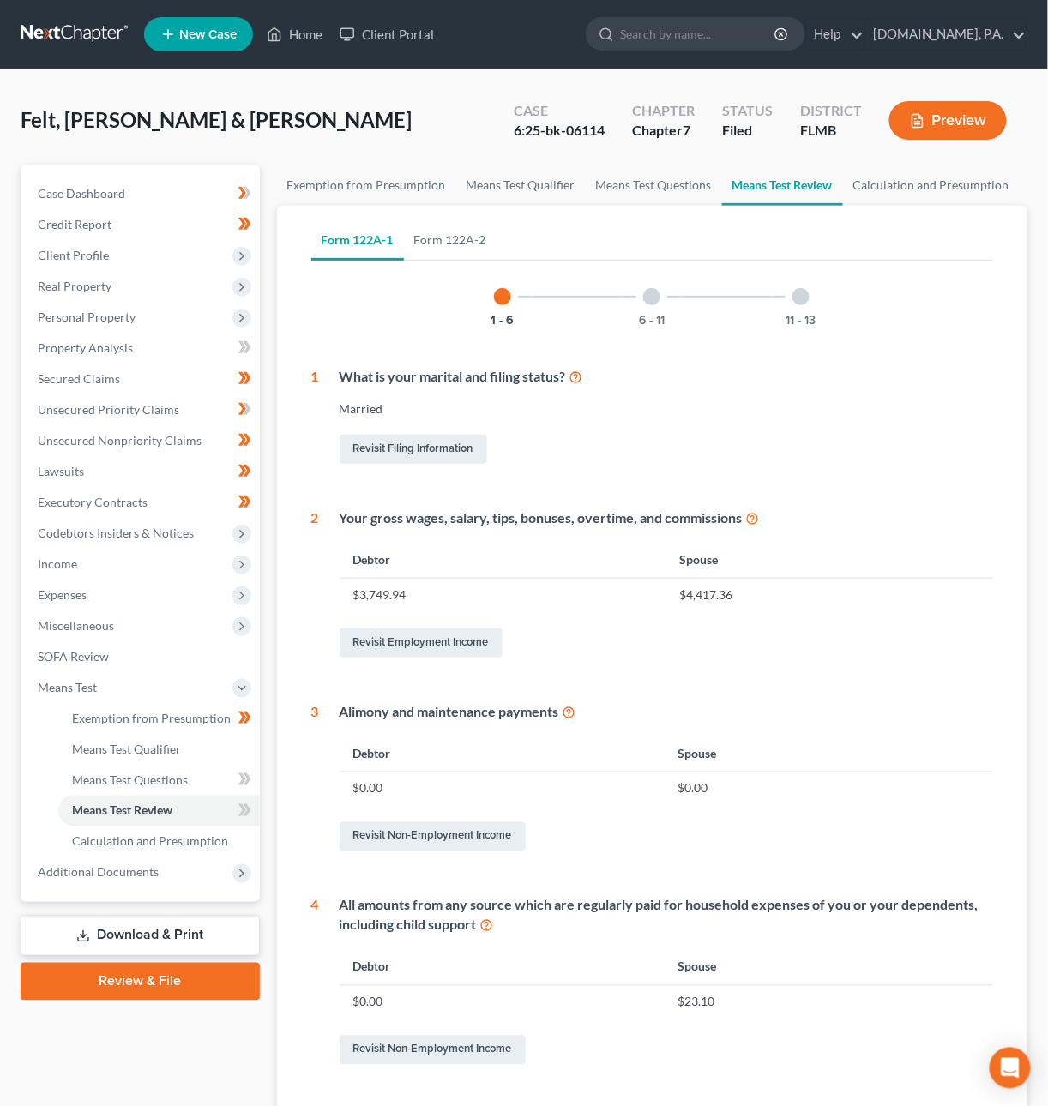
drag, startPoint x: 648, startPoint y: 292, endPoint x: 671, endPoint y: 293, distance: 23.2
click at [648, 293] on div at bounding box center [651, 296] width 17 height 17
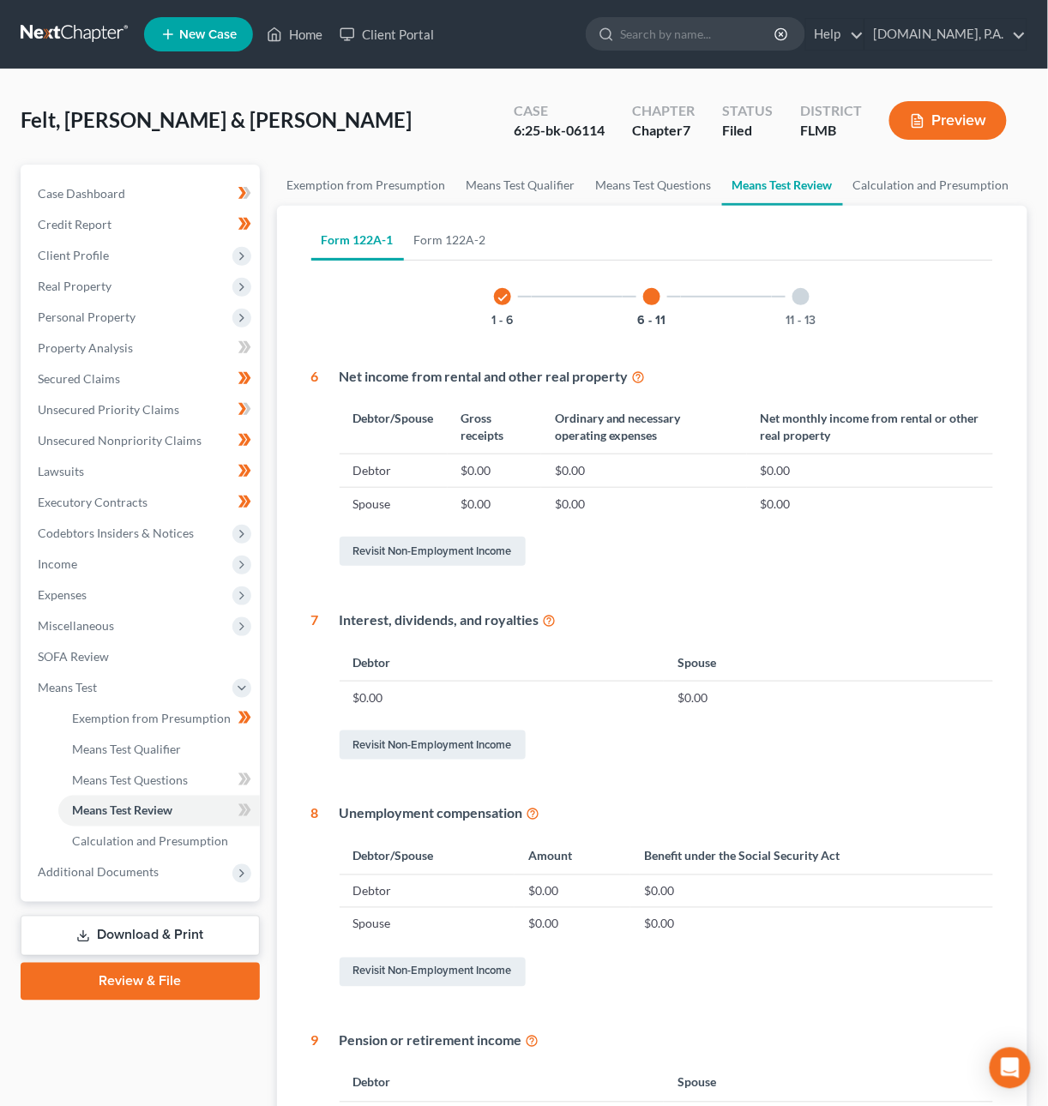
click at [800, 292] on div at bounding box center [800, 296] width 17 height 17
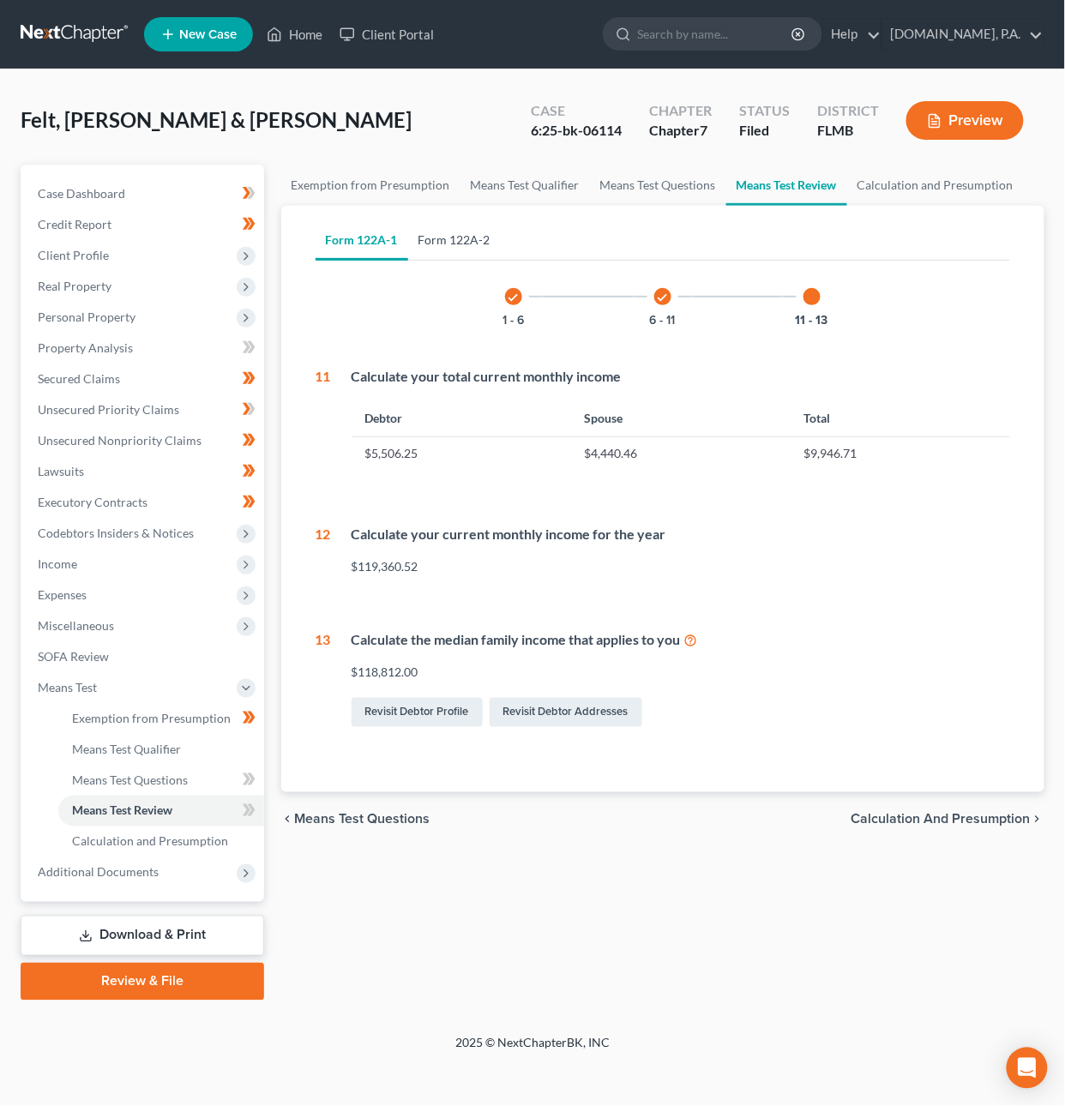
click at [445, 227] on link "Form 122A-2" at bounding box center [454, 239] width 93 height 41
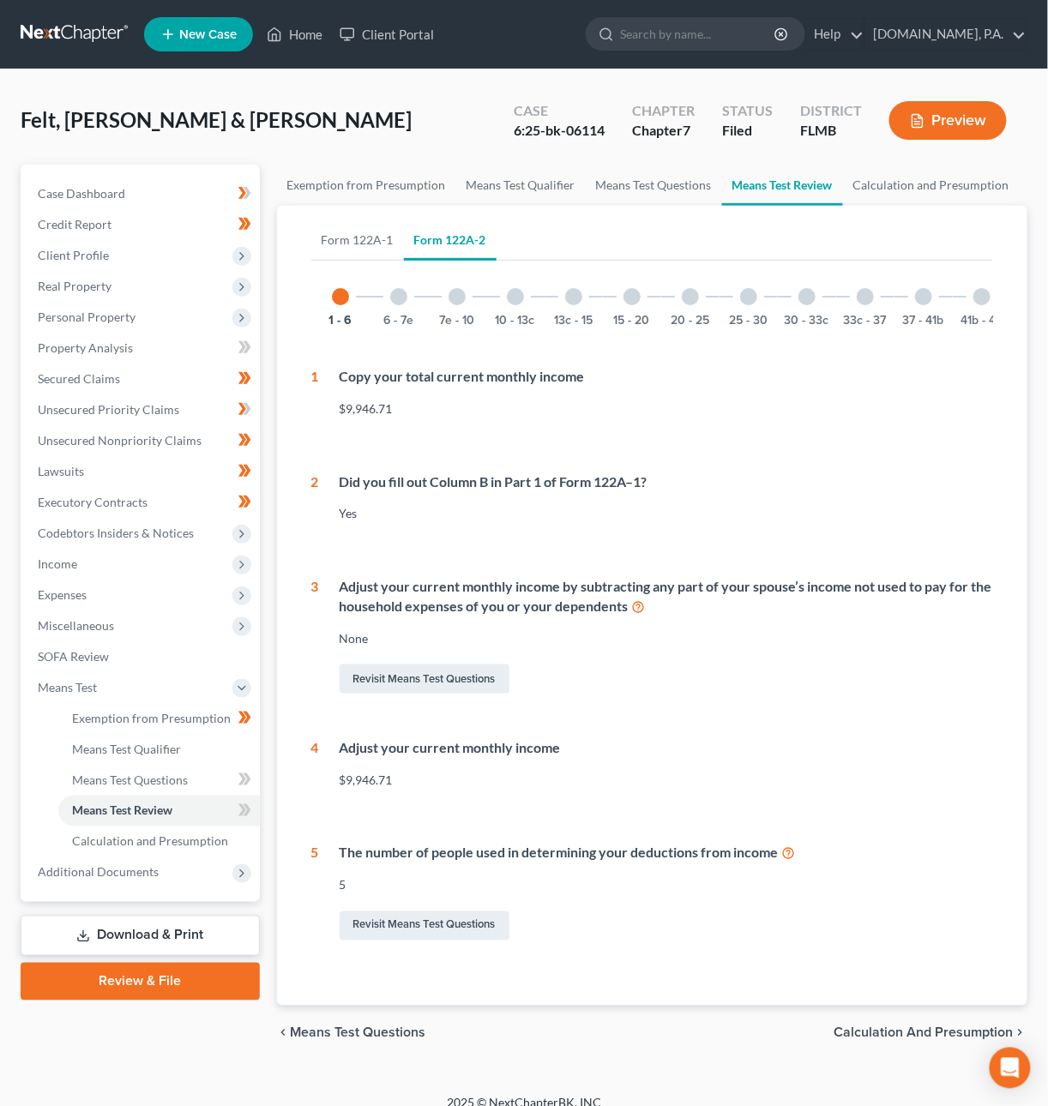
drag, startPoint x: 402, startPoint y: 292, endPoint x: 448, endPoint y: 294, distance: 46.3
click at [402, 292] on div at bounding box center [398, 296] width 17 height 17
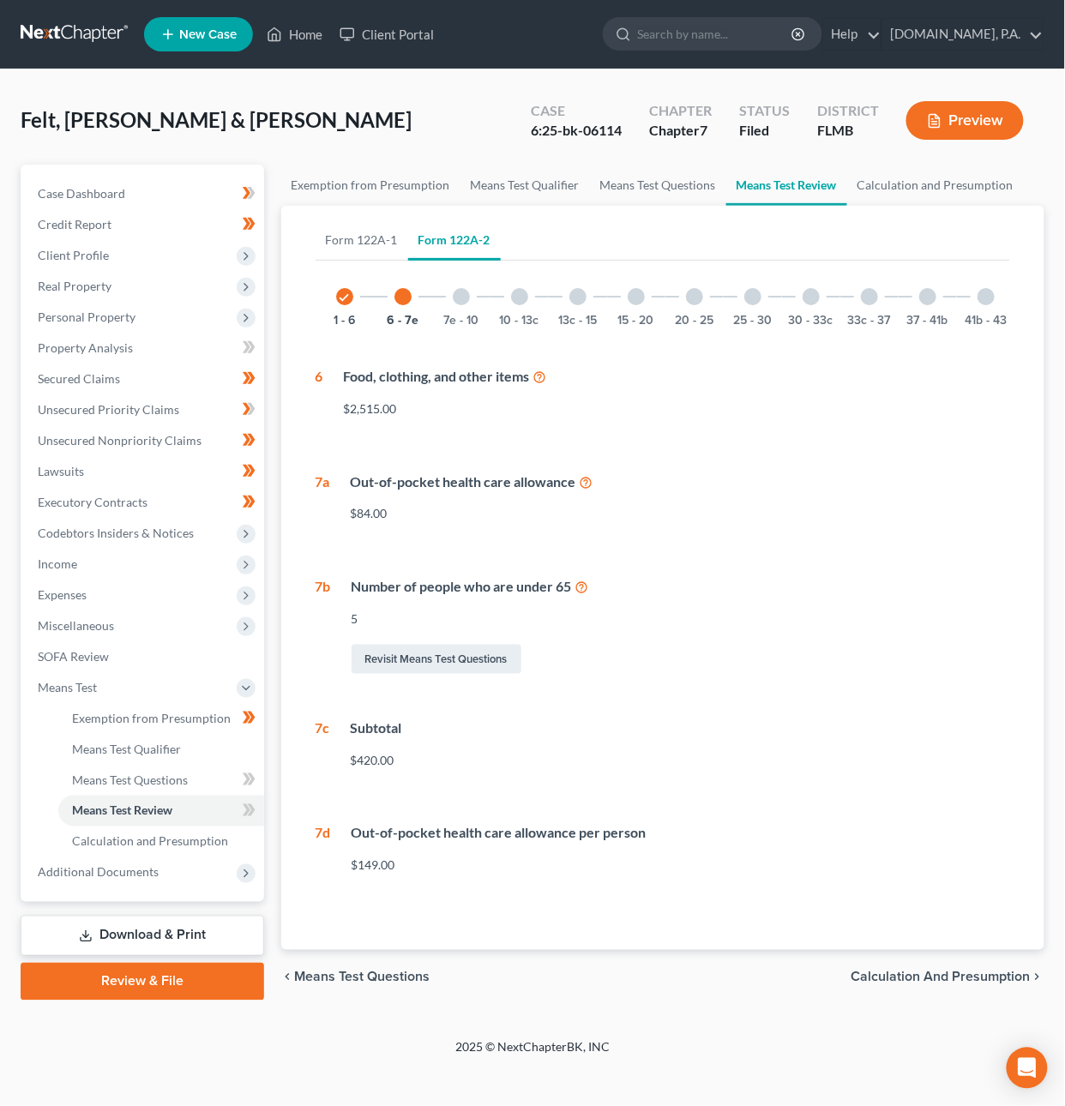
click at [458, 291] on div at bounding box center [461, 296] width 17 height 17
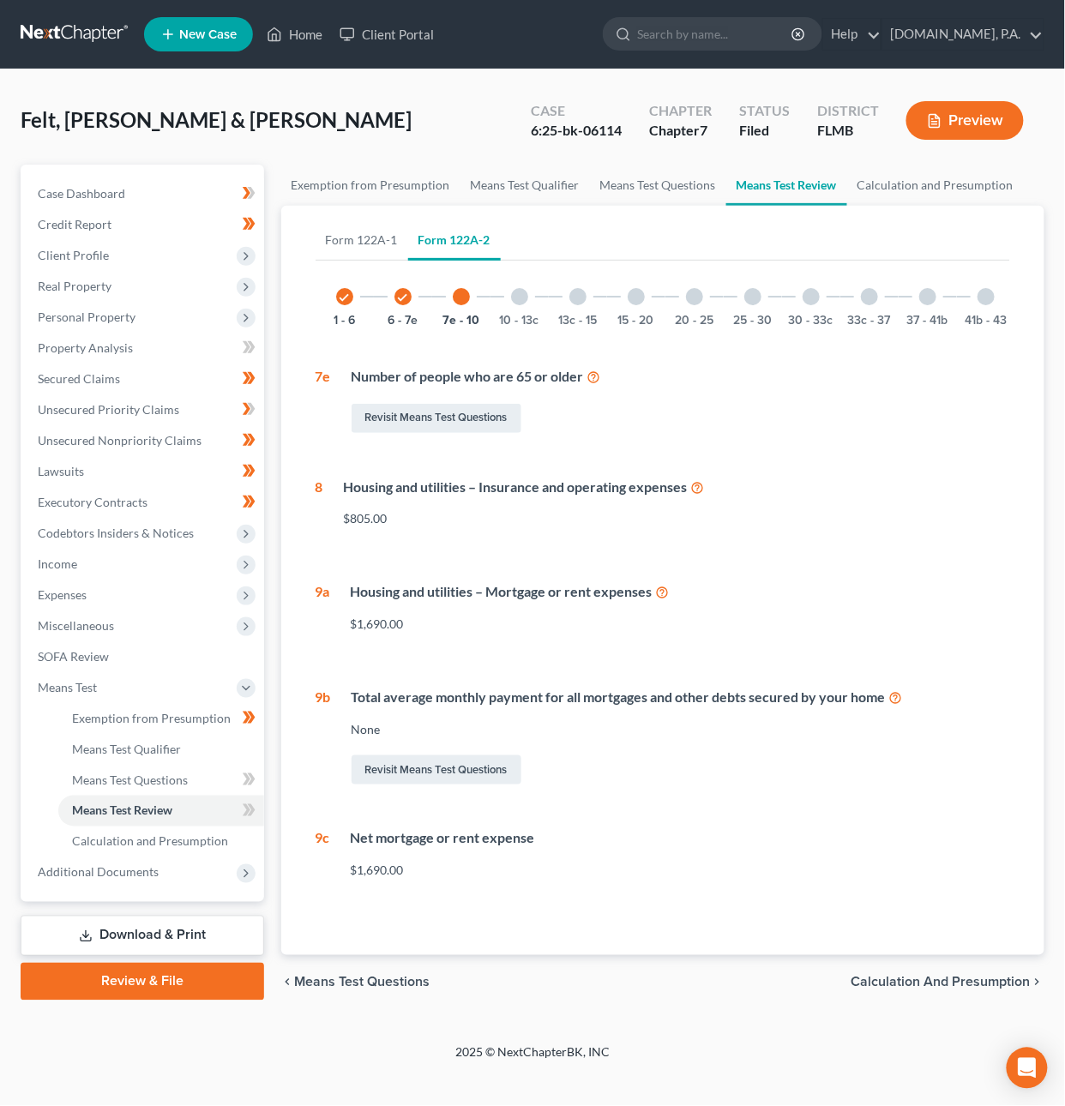
click at [520, 295] on div at bounding box center [519, 296] width 17 height 17
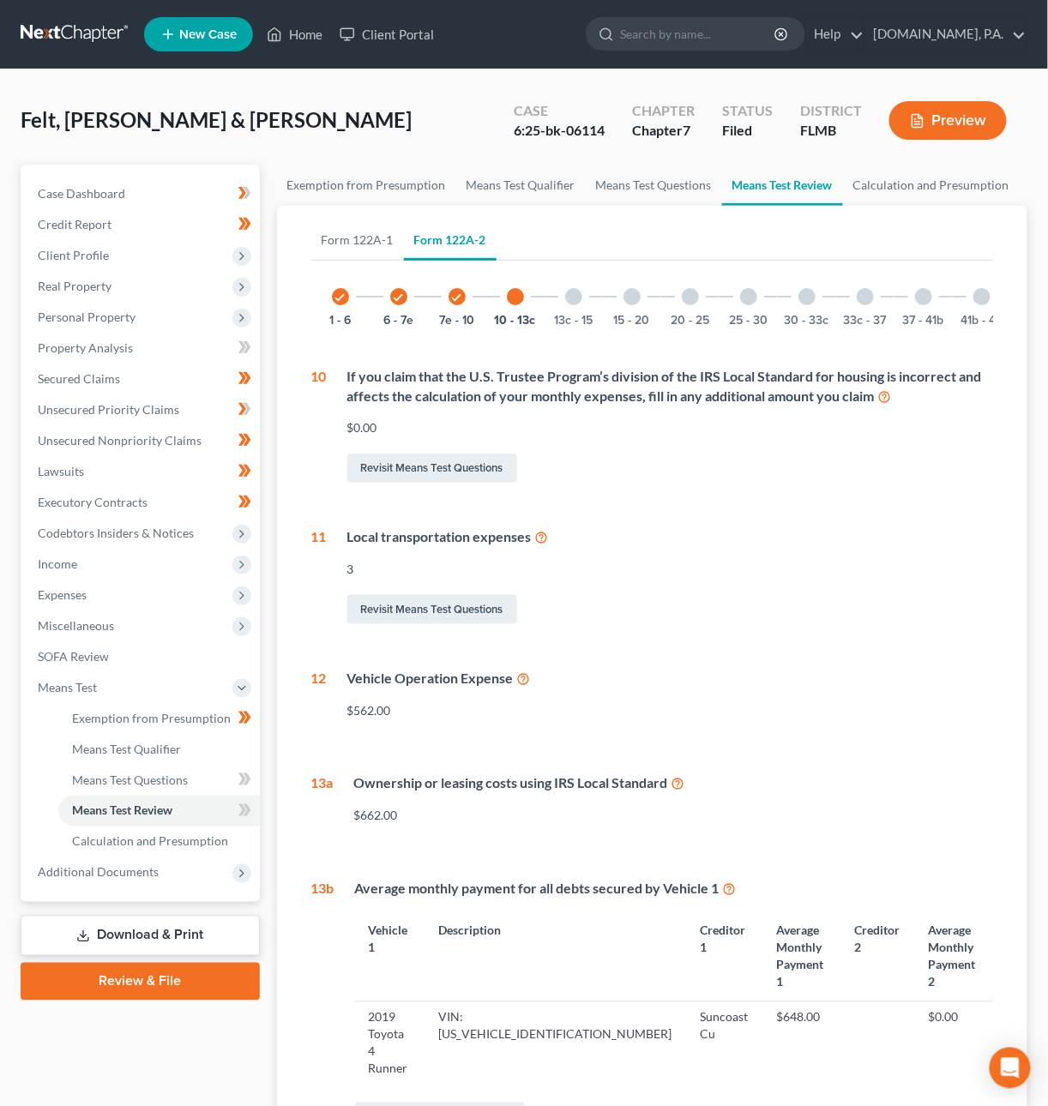
click at [581, 295] on div at bounding box center [573, 296] width 17 height 17
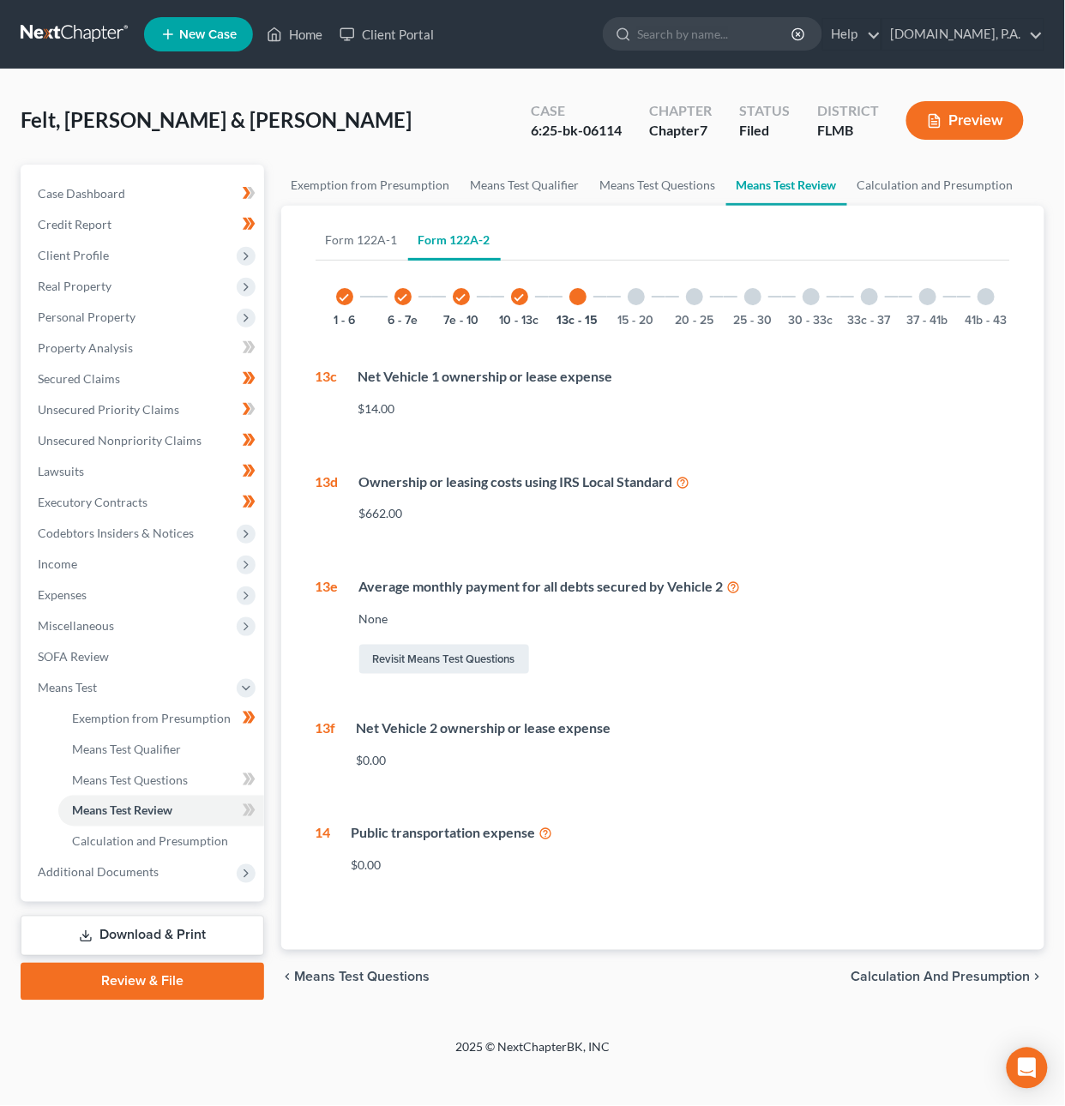
click at [656, 293] on div "15 - 20" at bounding box center [636, 296] width 58 height 58
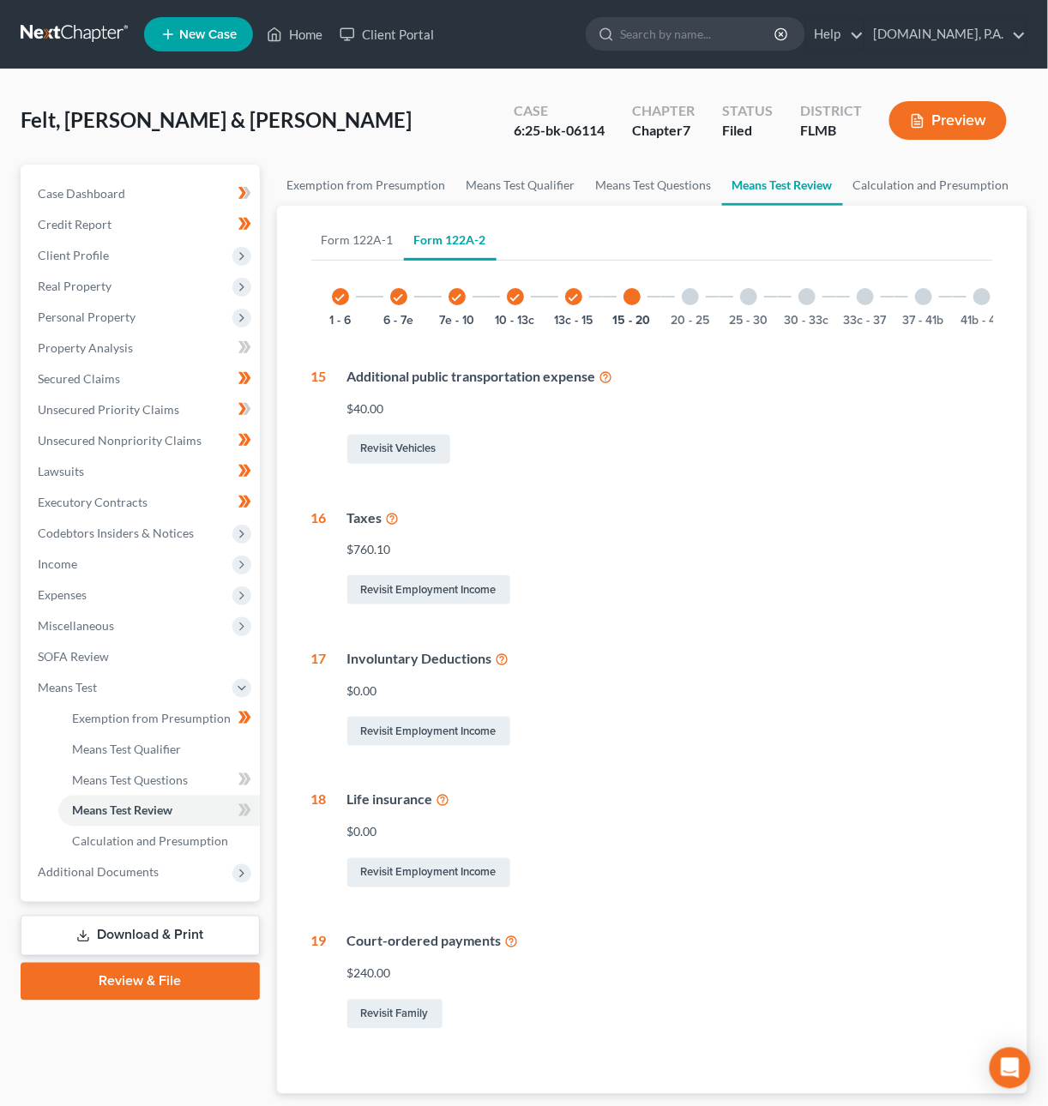
drag, startPoint x: 694, startPoint y: 302, endPoint x: 717, endPoint y: 300, distance: 23.2
click at [694, 302] on div at bounding box center [690, 296] width 17 height 17
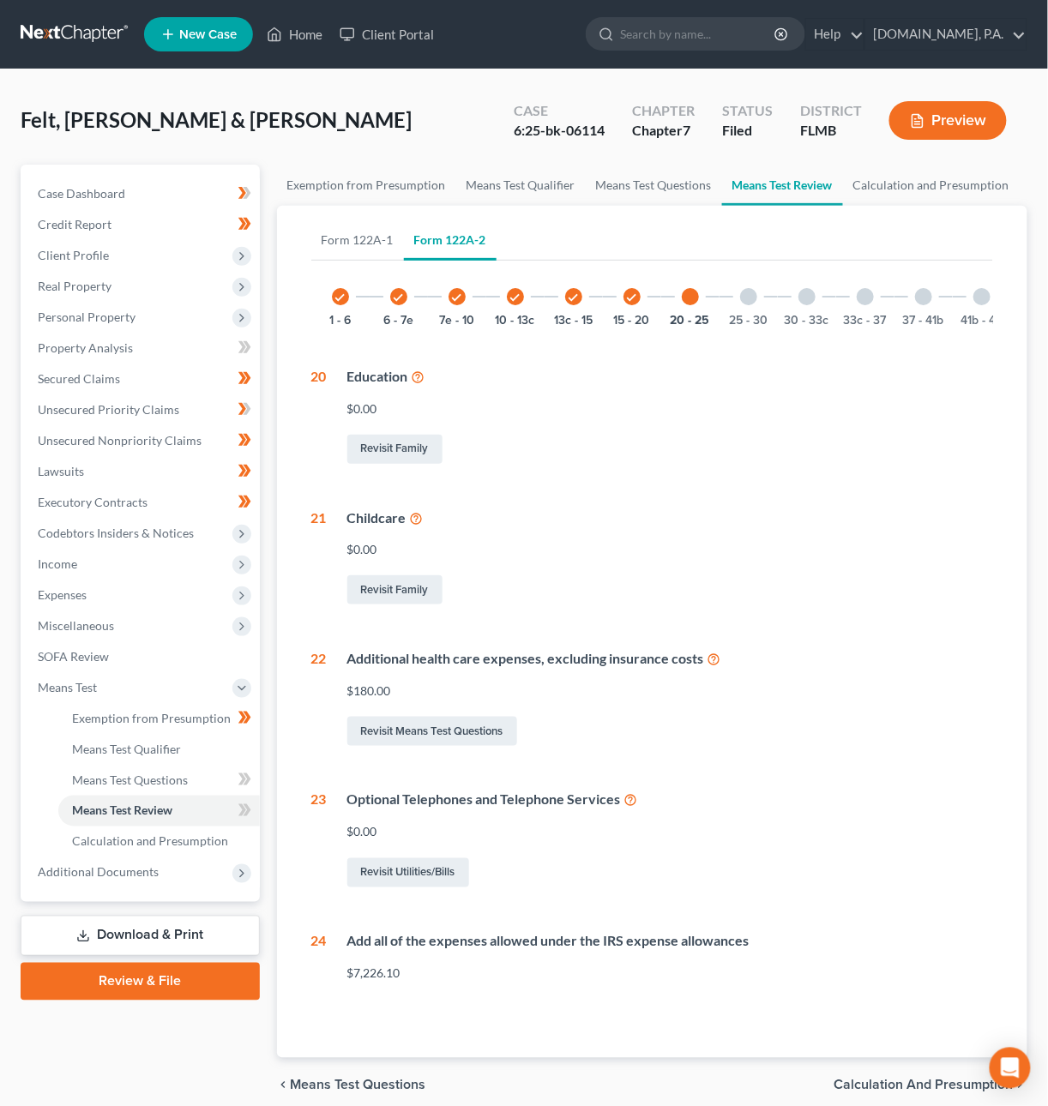
click at [758, 299] on div "25 - 30" at bounding box center [748, 296] width 58 height 58
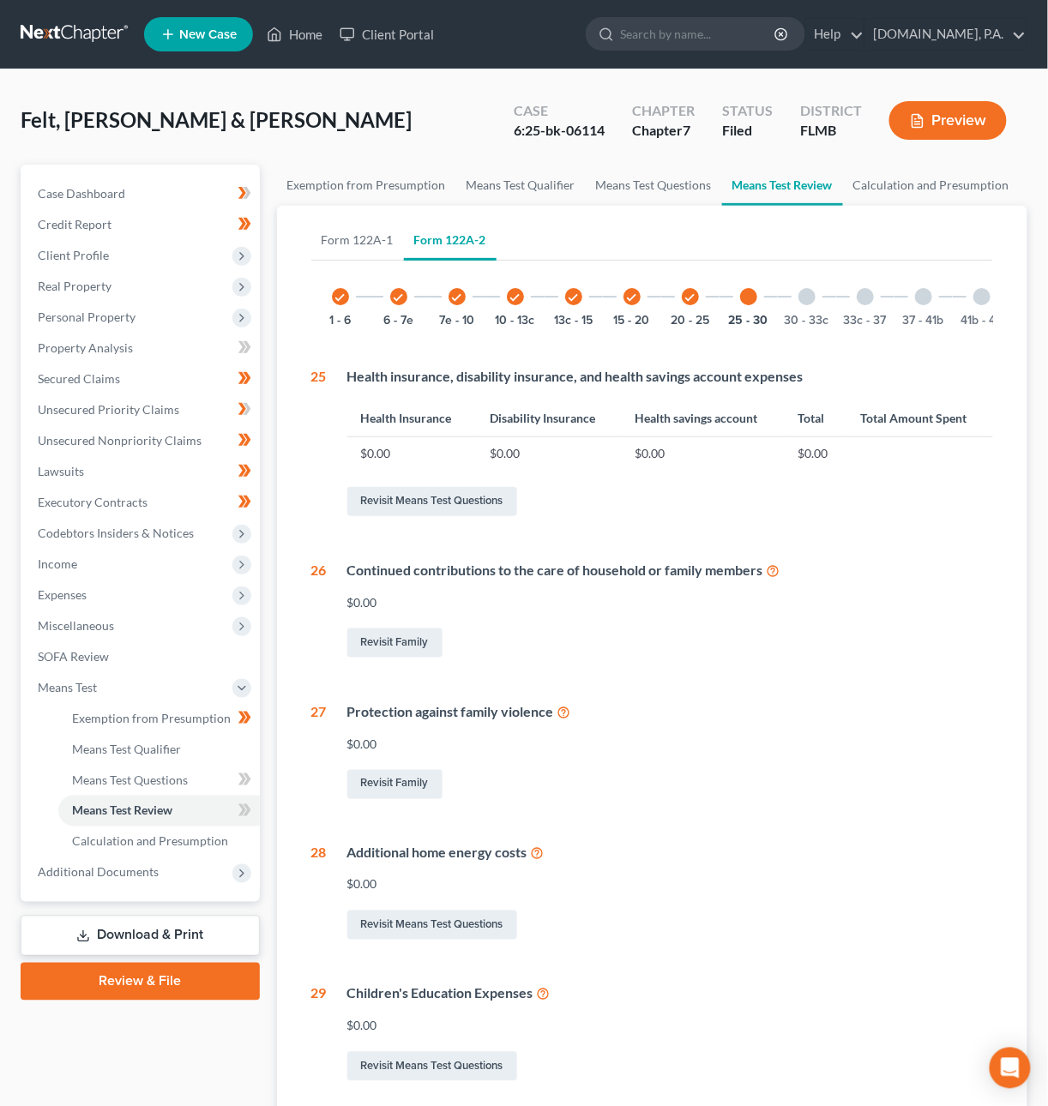
click at [807, 296] on div at bounding box center [806, 296] width 17 height 17
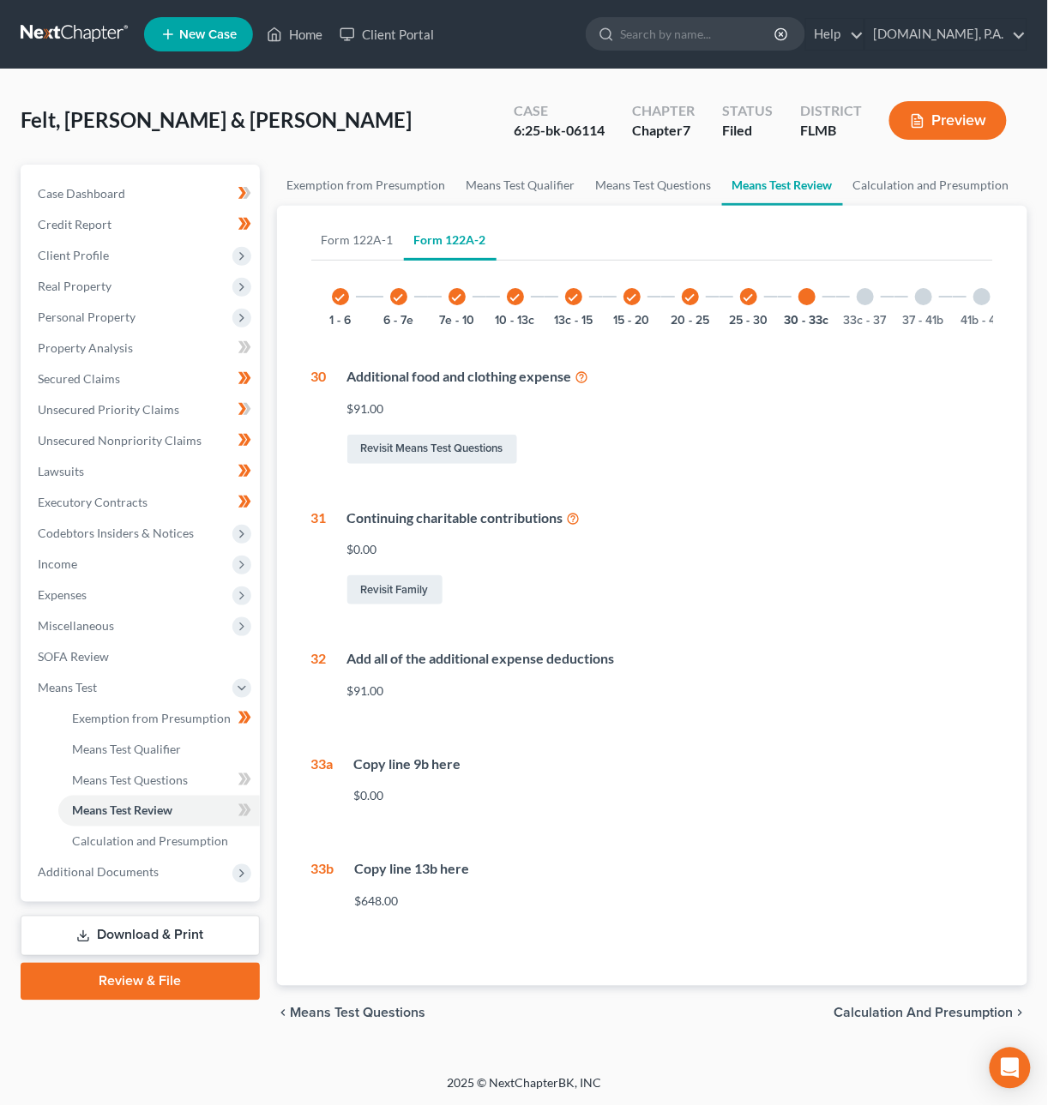
click at [865, 294] on div at bounding box center [864, 296] width 17 height 17
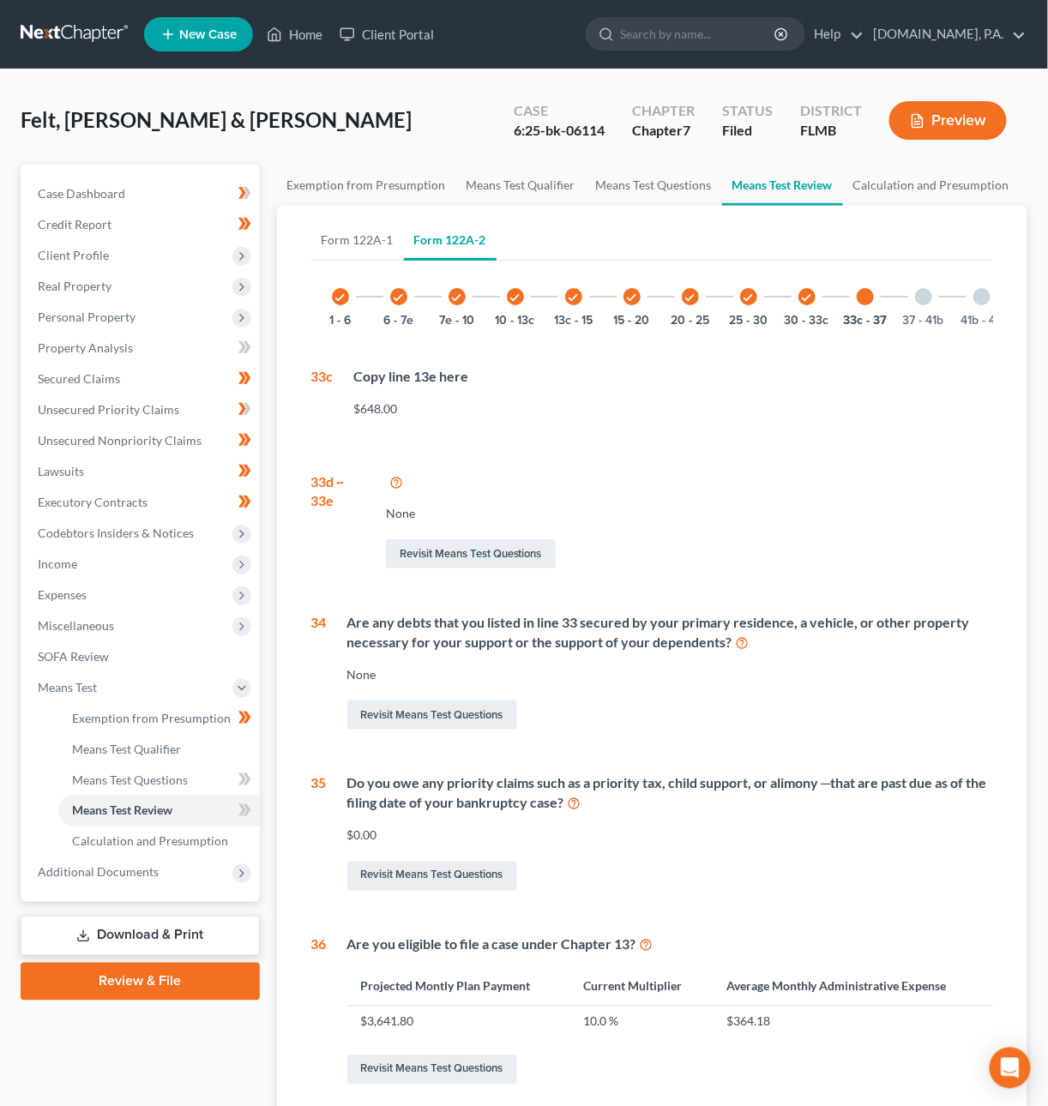
drag, startPoint x: 916, startPoint y: 292, endPoint x: 934, endPoint y: 296, distance: 18.3
click at [917, 292] on div at bounding box center [923, 296] width 17 height 17
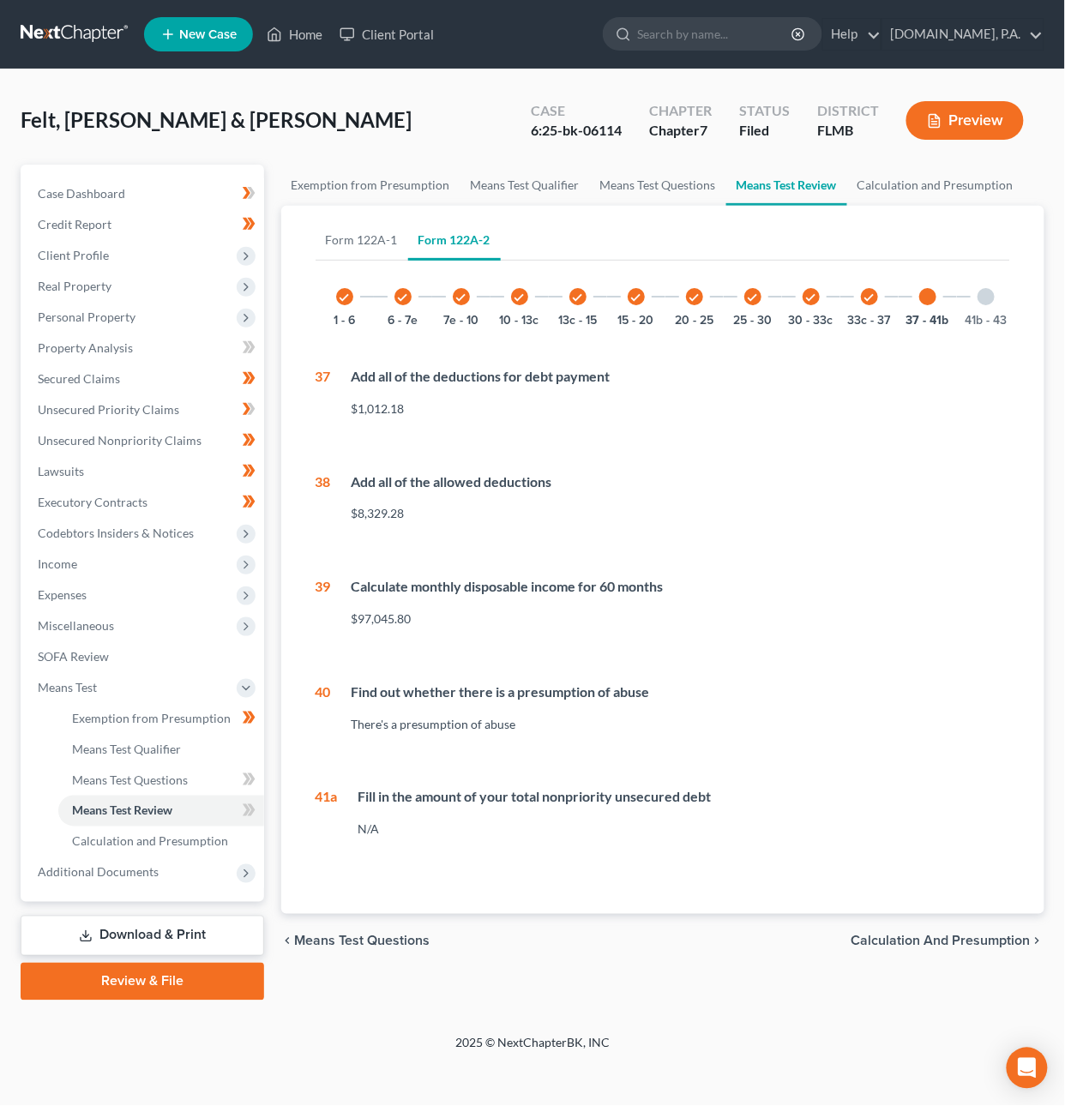
click at [984, 296] on div at bounding box center [985, 296] width 17 height 17
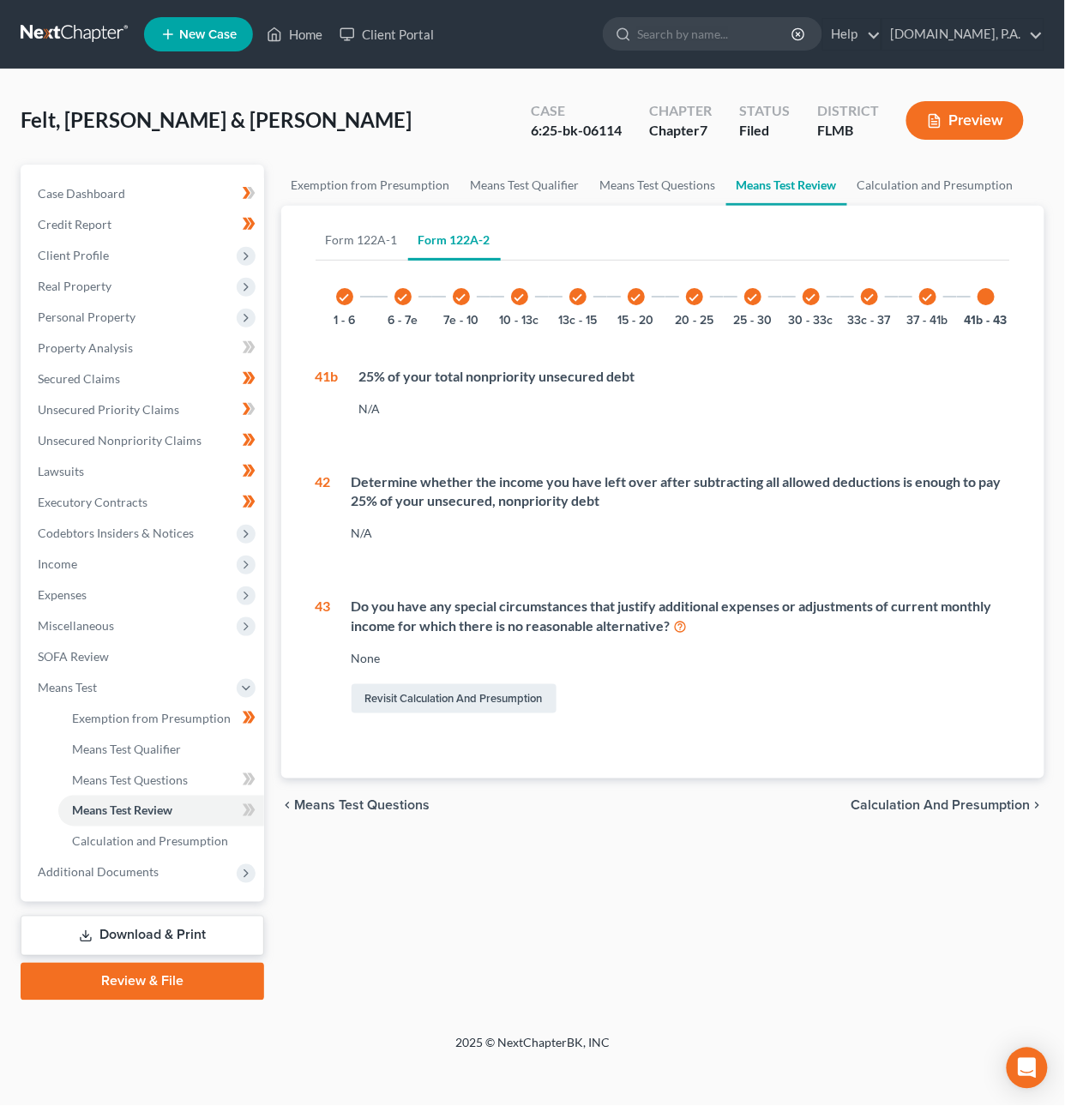
click at [971, 813] on span "Calculation and Presumption" at bounding box center [940, 806] width 179 height 14
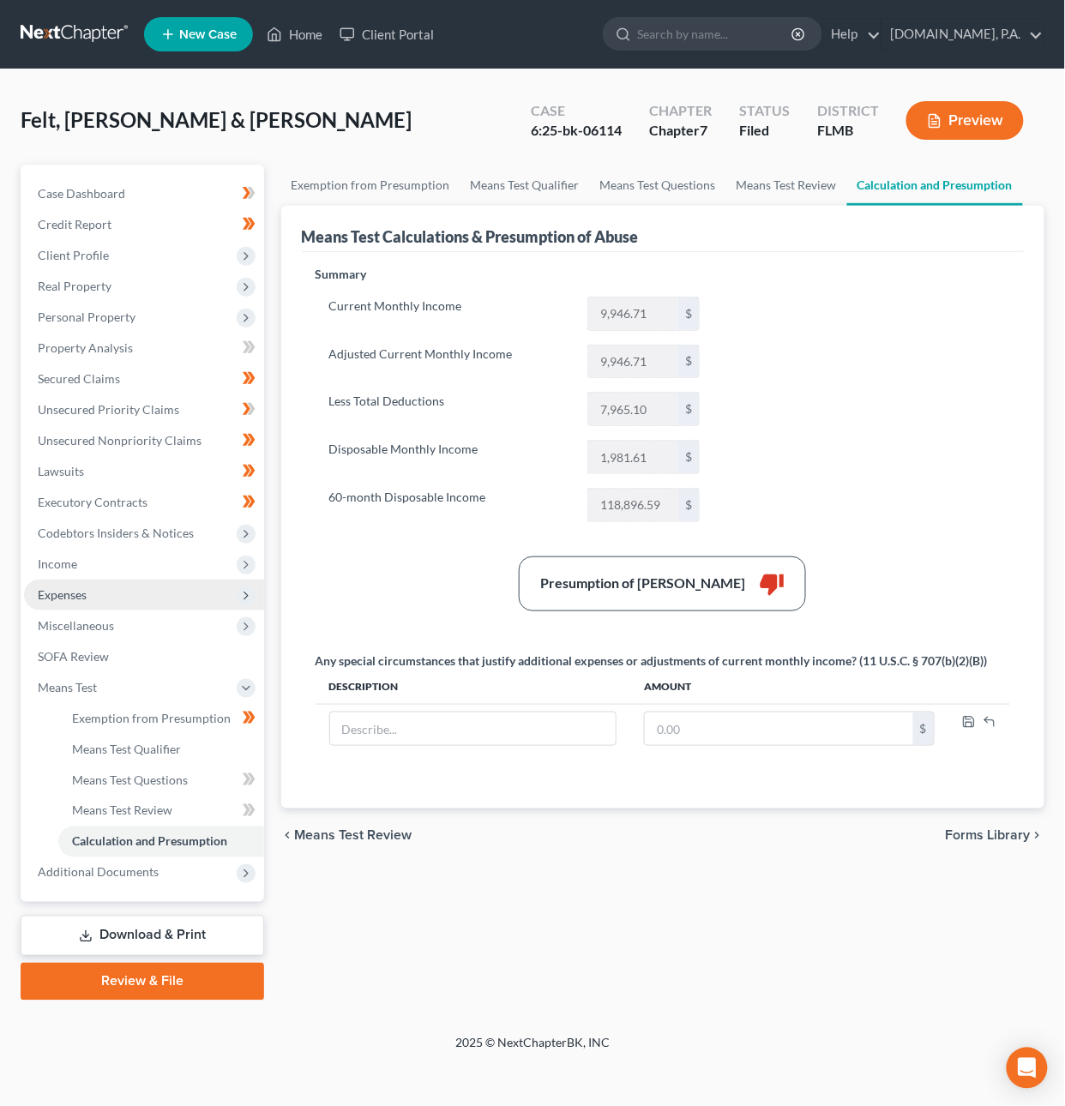
click at [58, 580] on span "Expenses" at bounding box center [144, 595] width 240 height 31
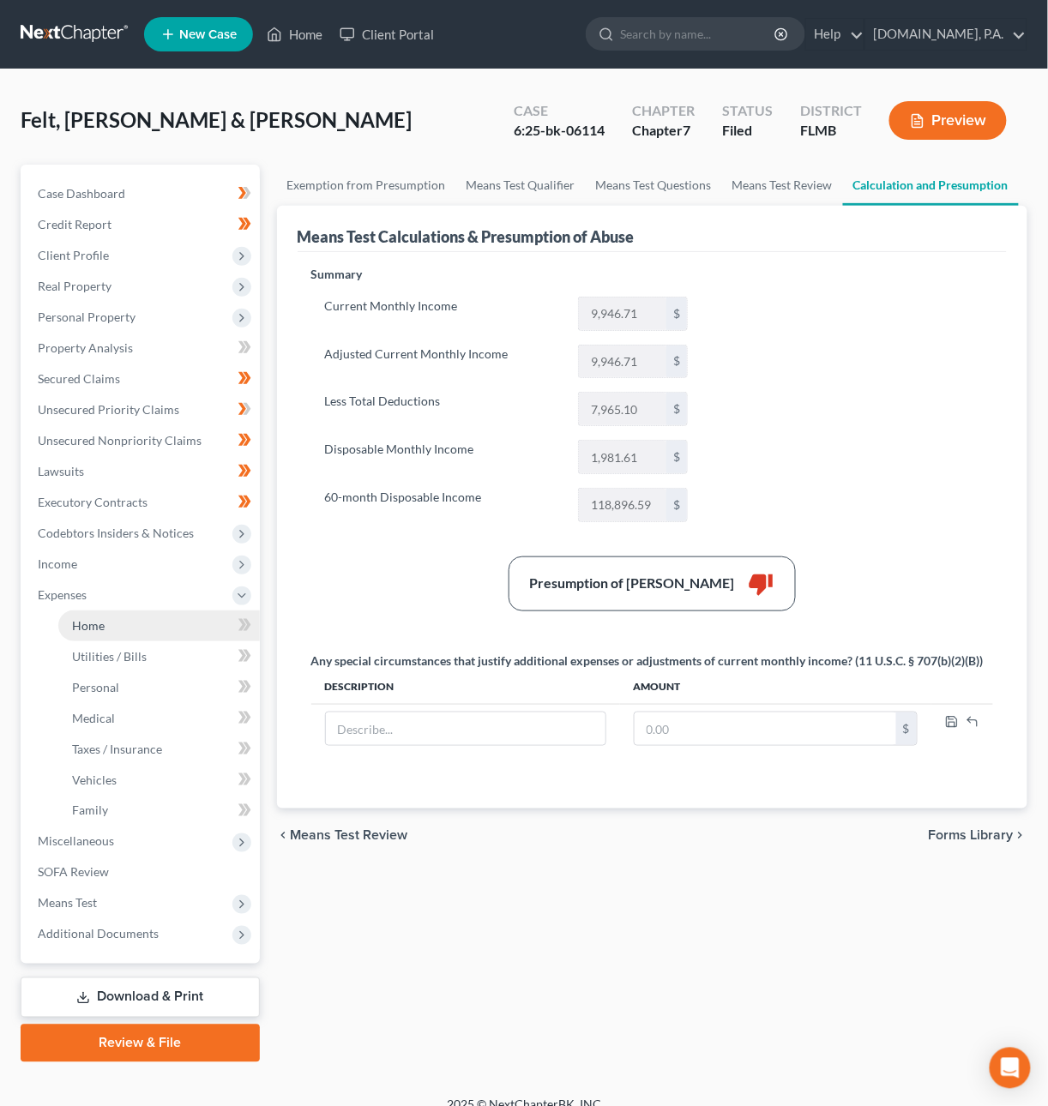
click at [96, 634] on link "Home" at bounding box center [158, 625] width 201 height 31
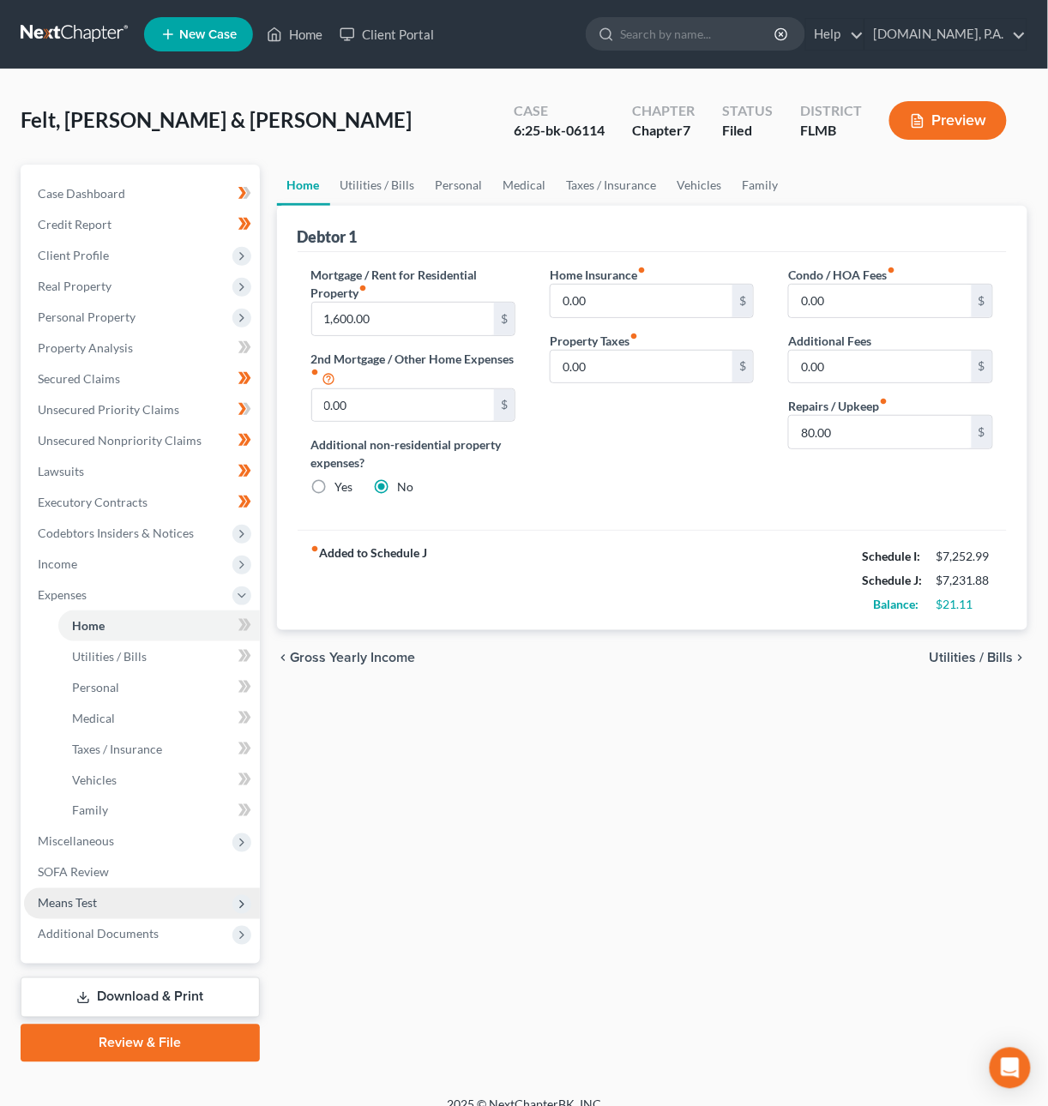
click at [78, 903] on span "Means Test" at bounding box center [67, 903] width 59 height 15
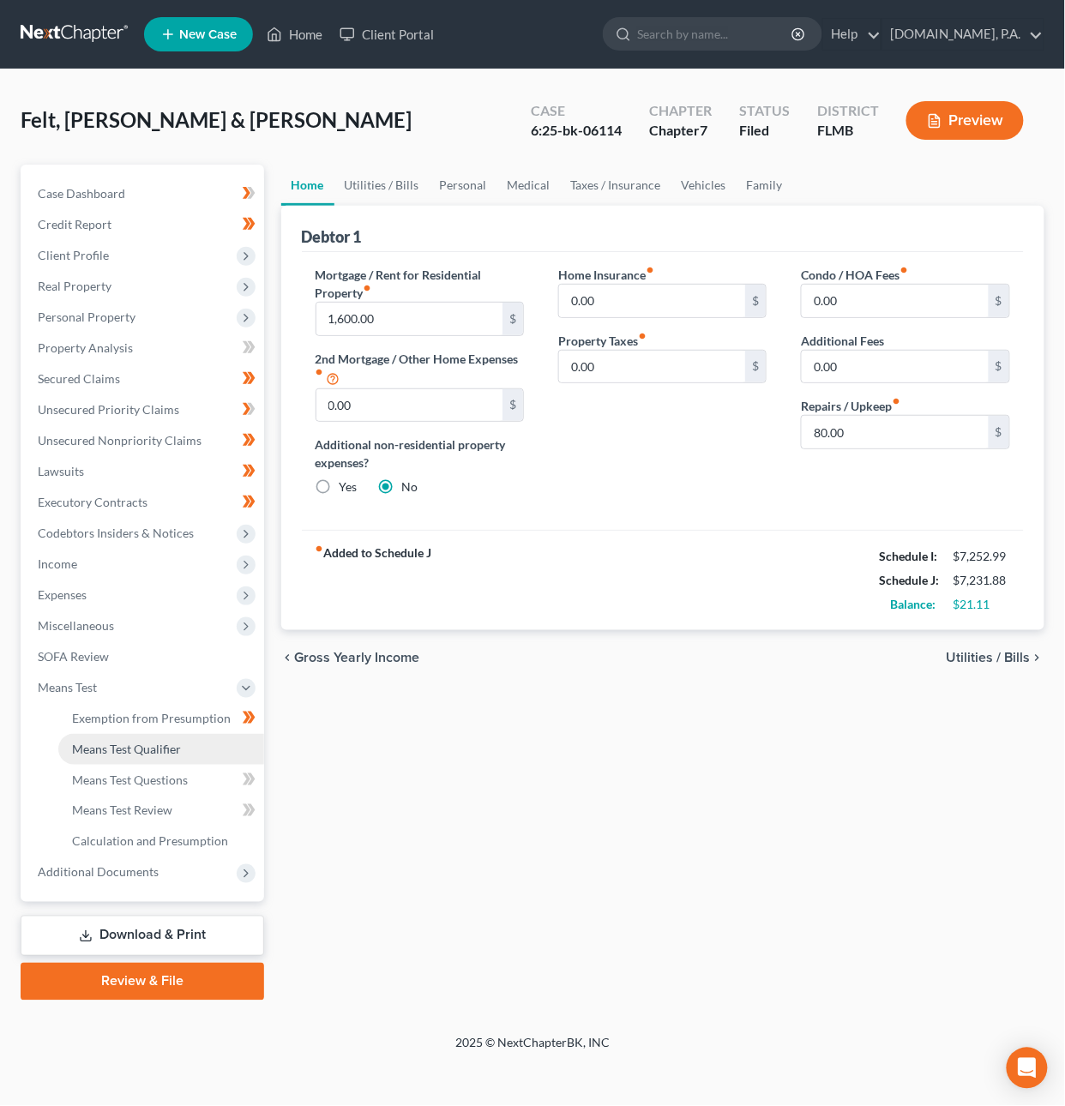
click at [159, 760] on link "Means Test Qualifier" at bounding box center [161, 749] width 206 height 31
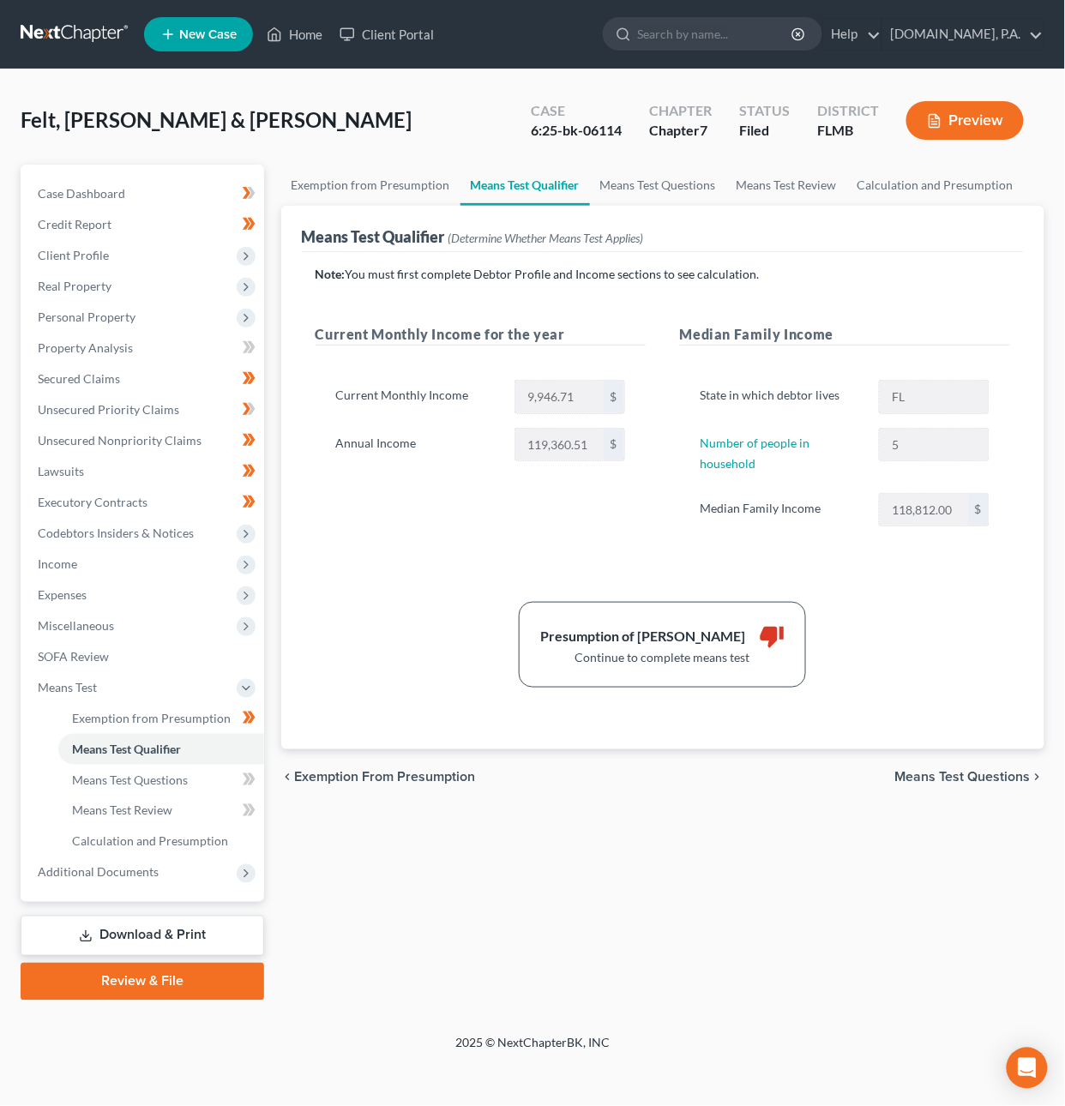
click at [985, 778] on span "Means Test Questions" at bounding box center [962, 777] width 135 height 14
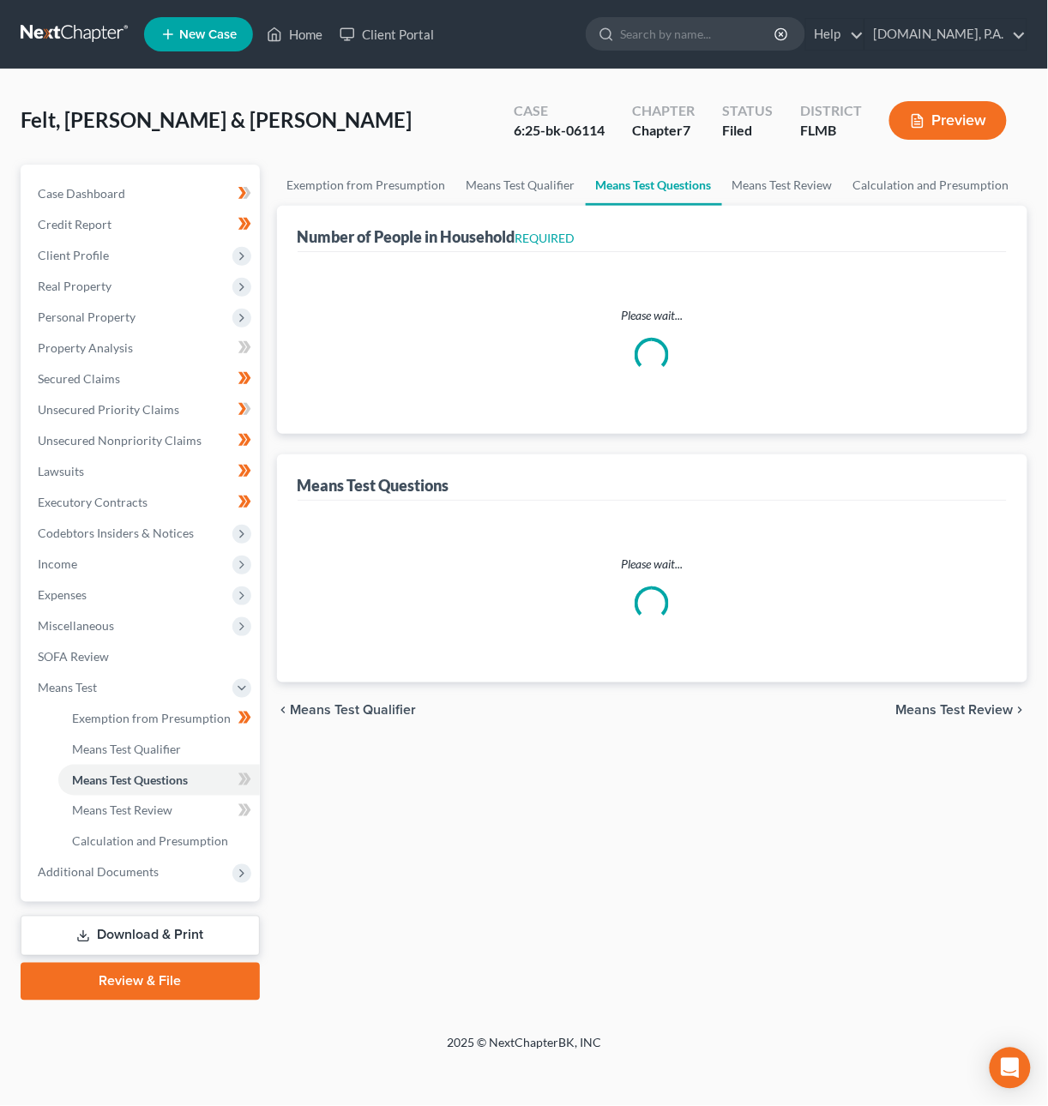
select select "1"
select select "60"
select select "5"
select select "3"
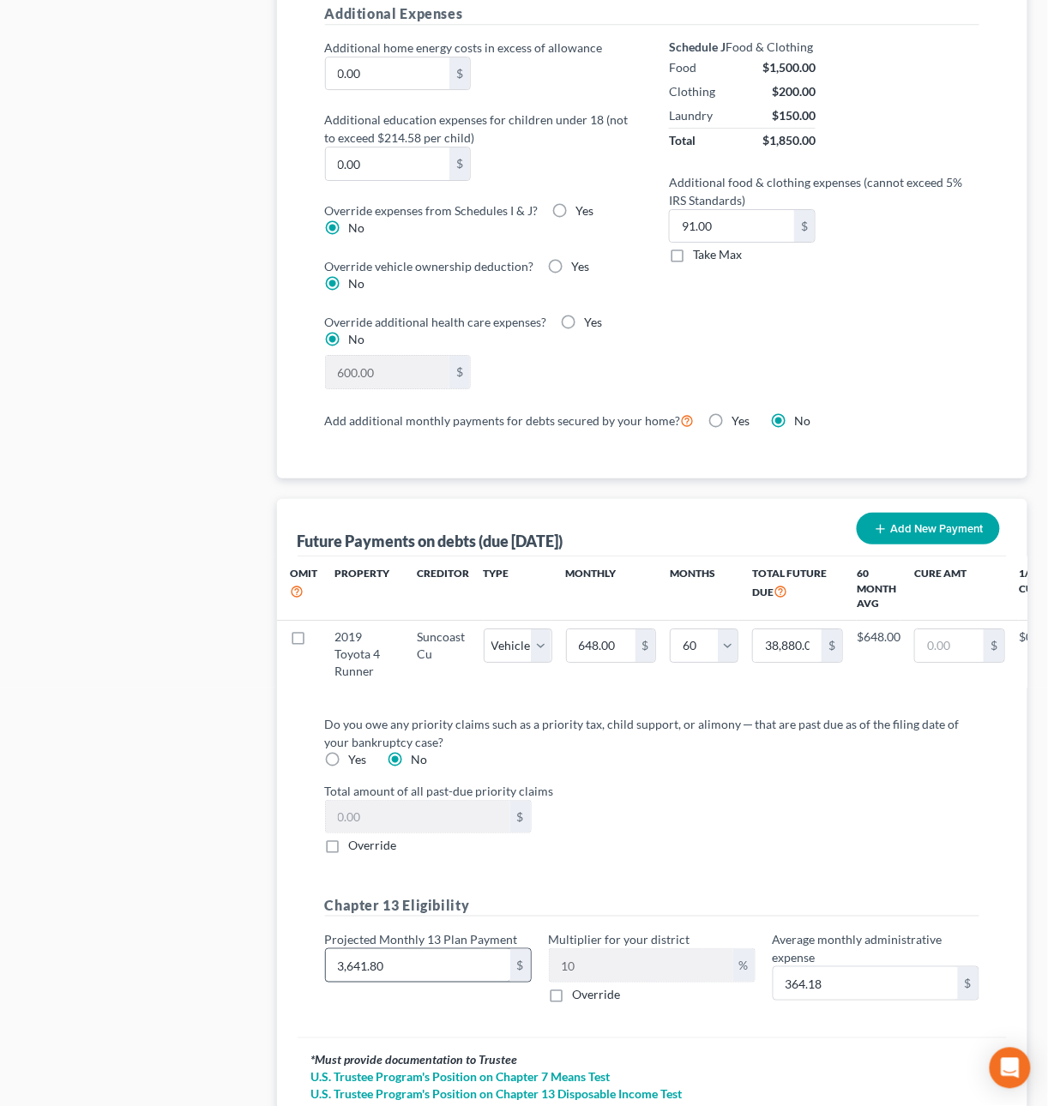
scroll to position [1365, 0]
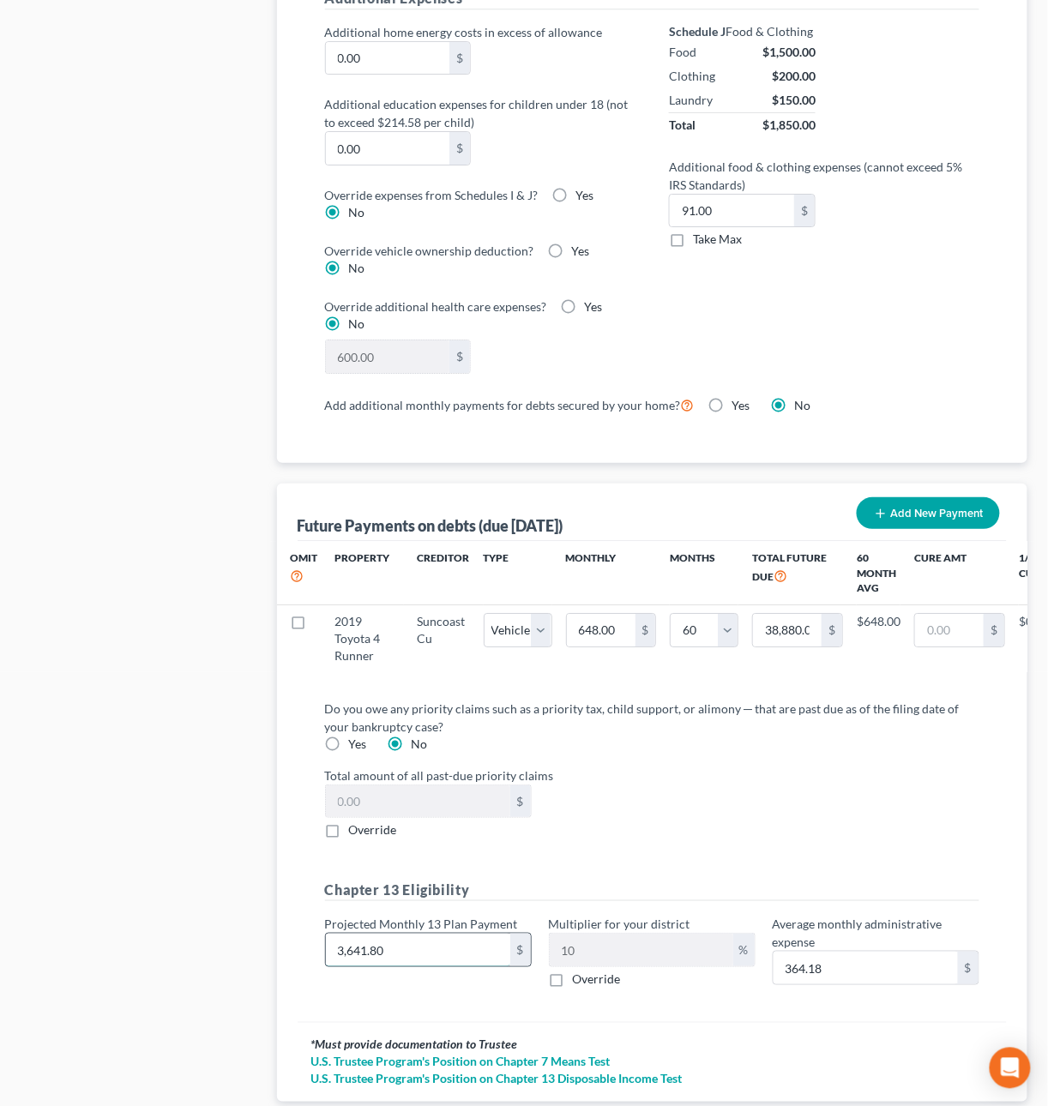
click at [414, 966] on input "3,641.80" at bounding box center [418, 950] width 184 height 33
type input "3"
type input "0.30"
type input "37"
type input "3.70"
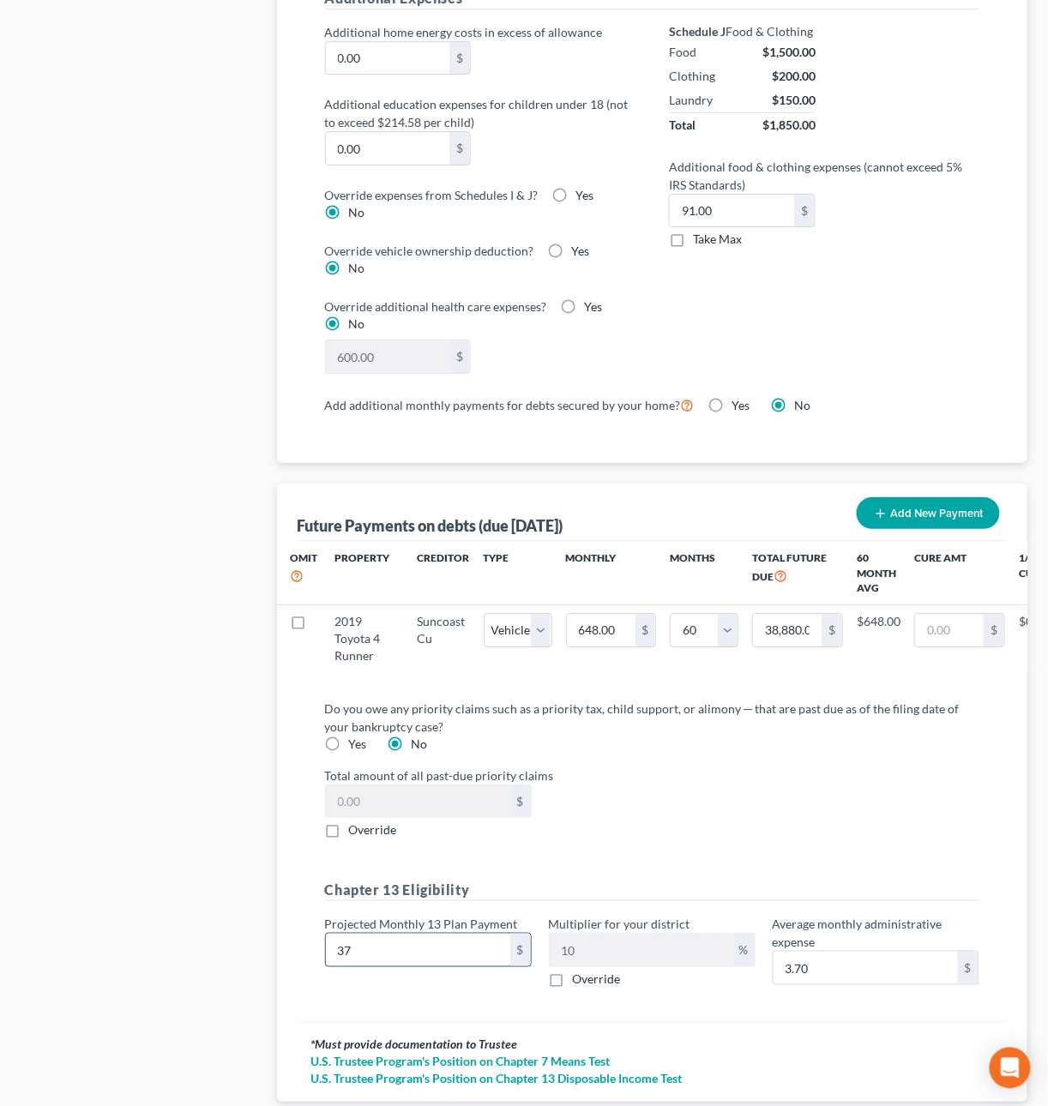
type input "375"
type input "37.50"
type input "3750"
type input "375.00"
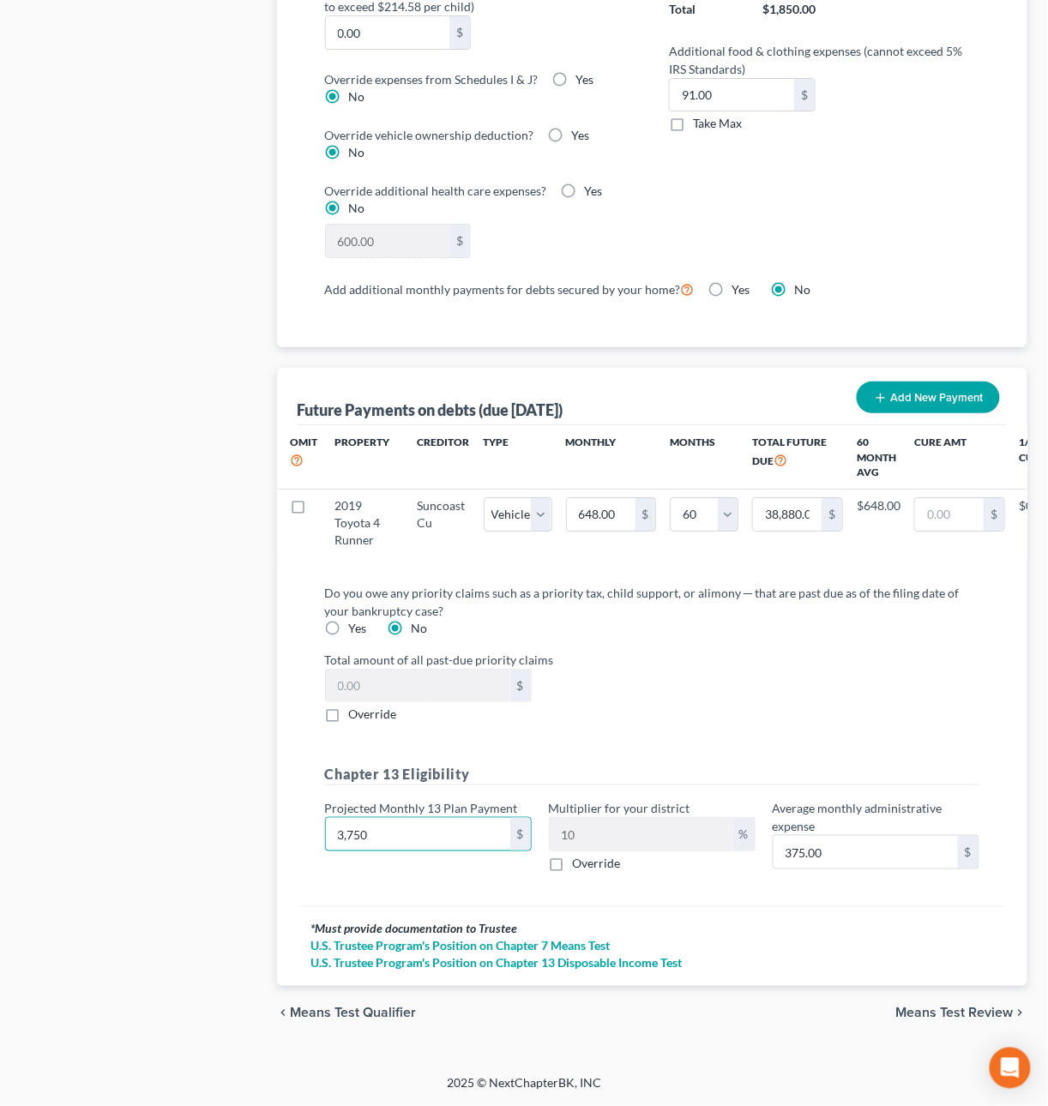
scroll to position [1506, 0]
type input "3,750"
click at [936, 1016] on span "Means Test Review" at bounding box center [954, 1013] width 117 height 14
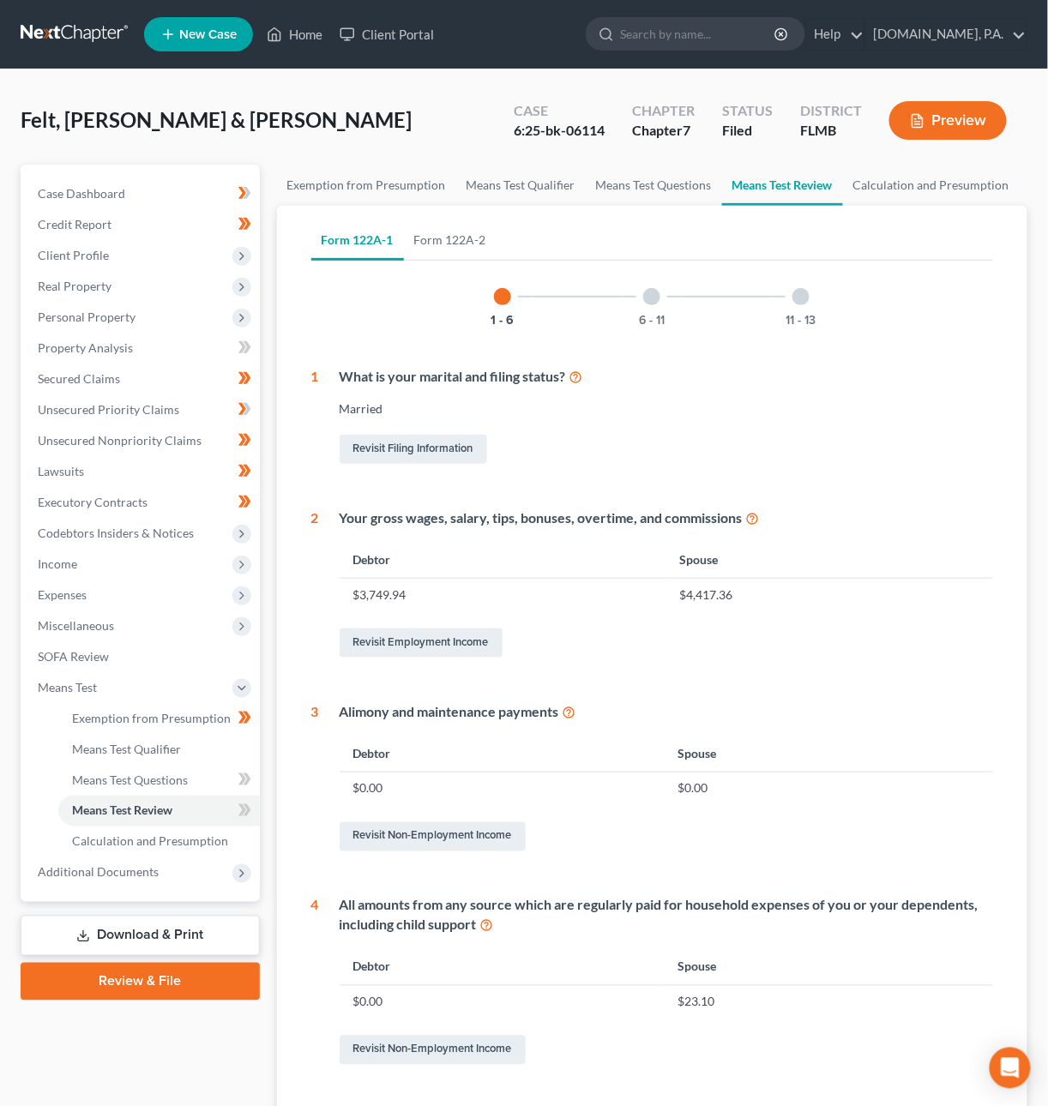
click at [645, 298] on div at bounding box center [651, 296] width 17 height 17
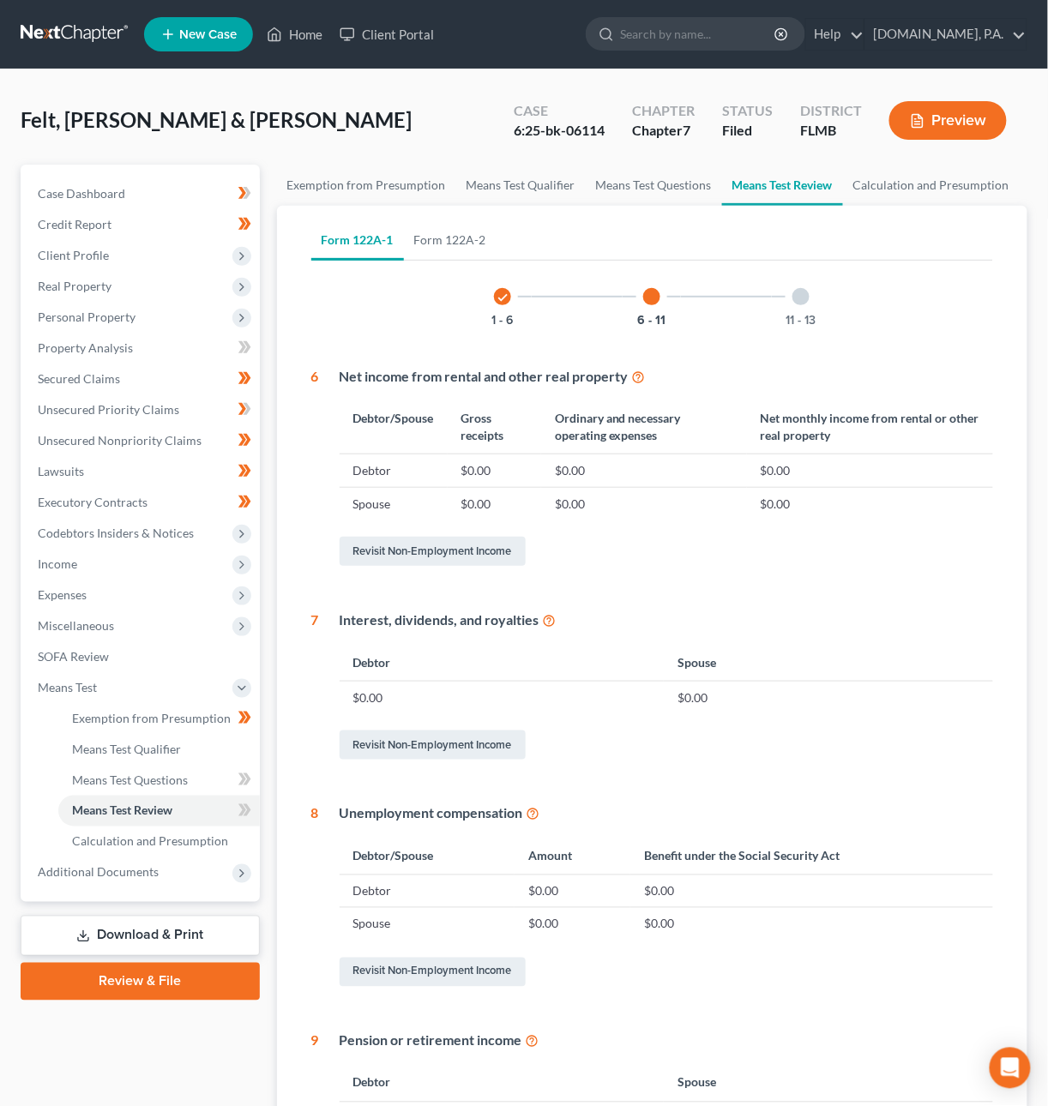
click at [805, 300] on div at bounding box center [800, 296] width 17 height 17
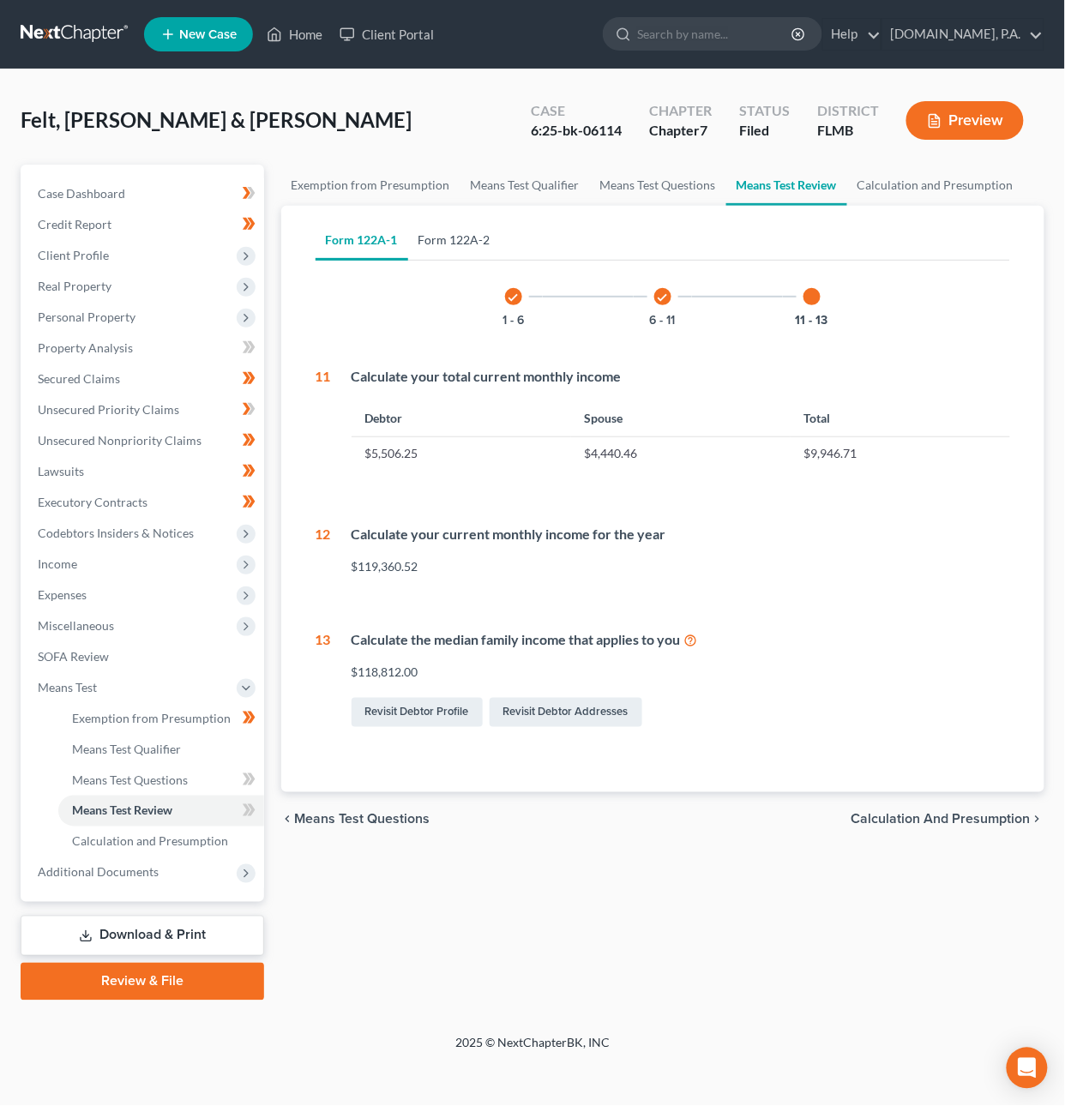
click at [465, 236] on link "Form 122A-2" at bounding box center [454, 239] width 93 height 41
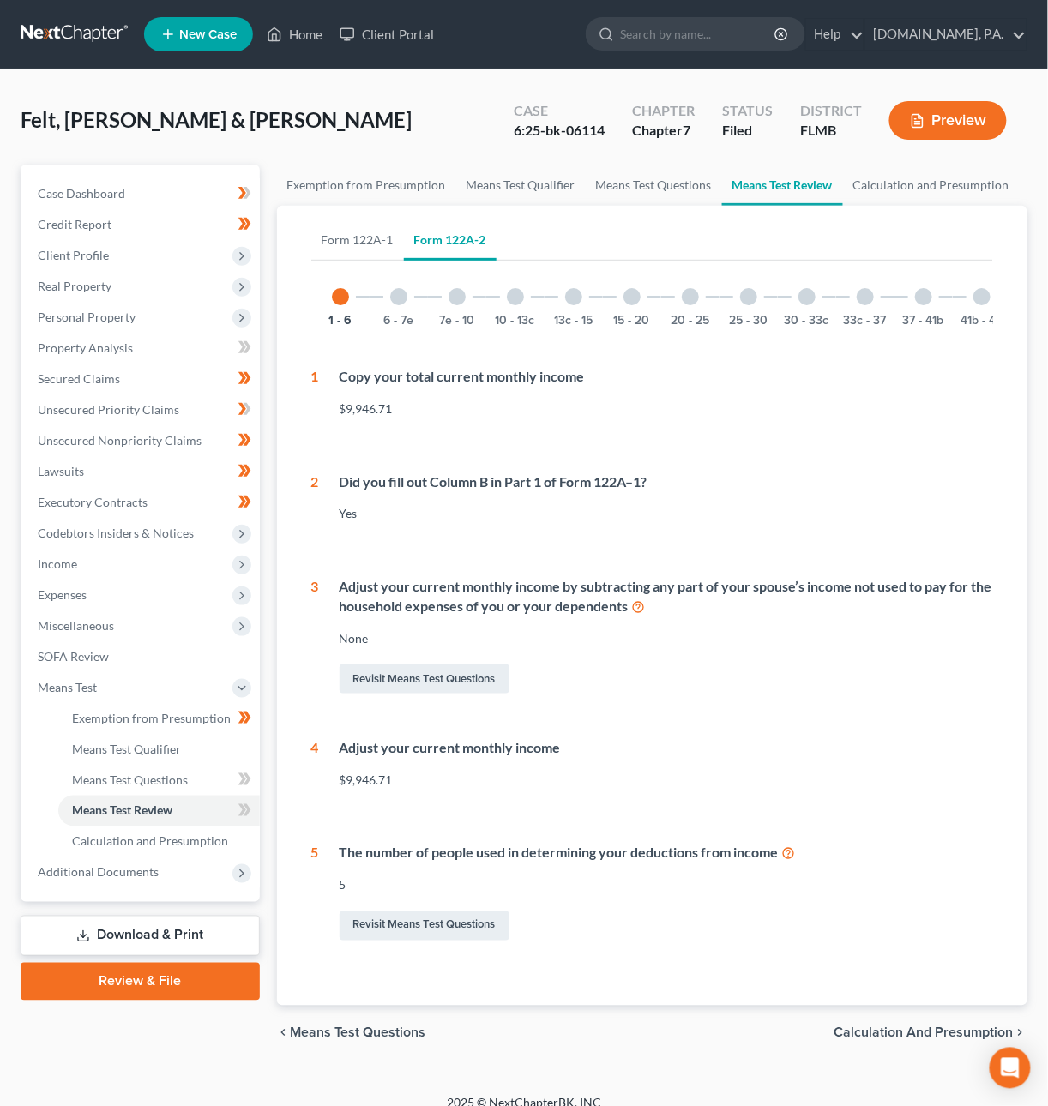
click at [399, 303] on div at bounding box center [398, 296] width 17 height 17
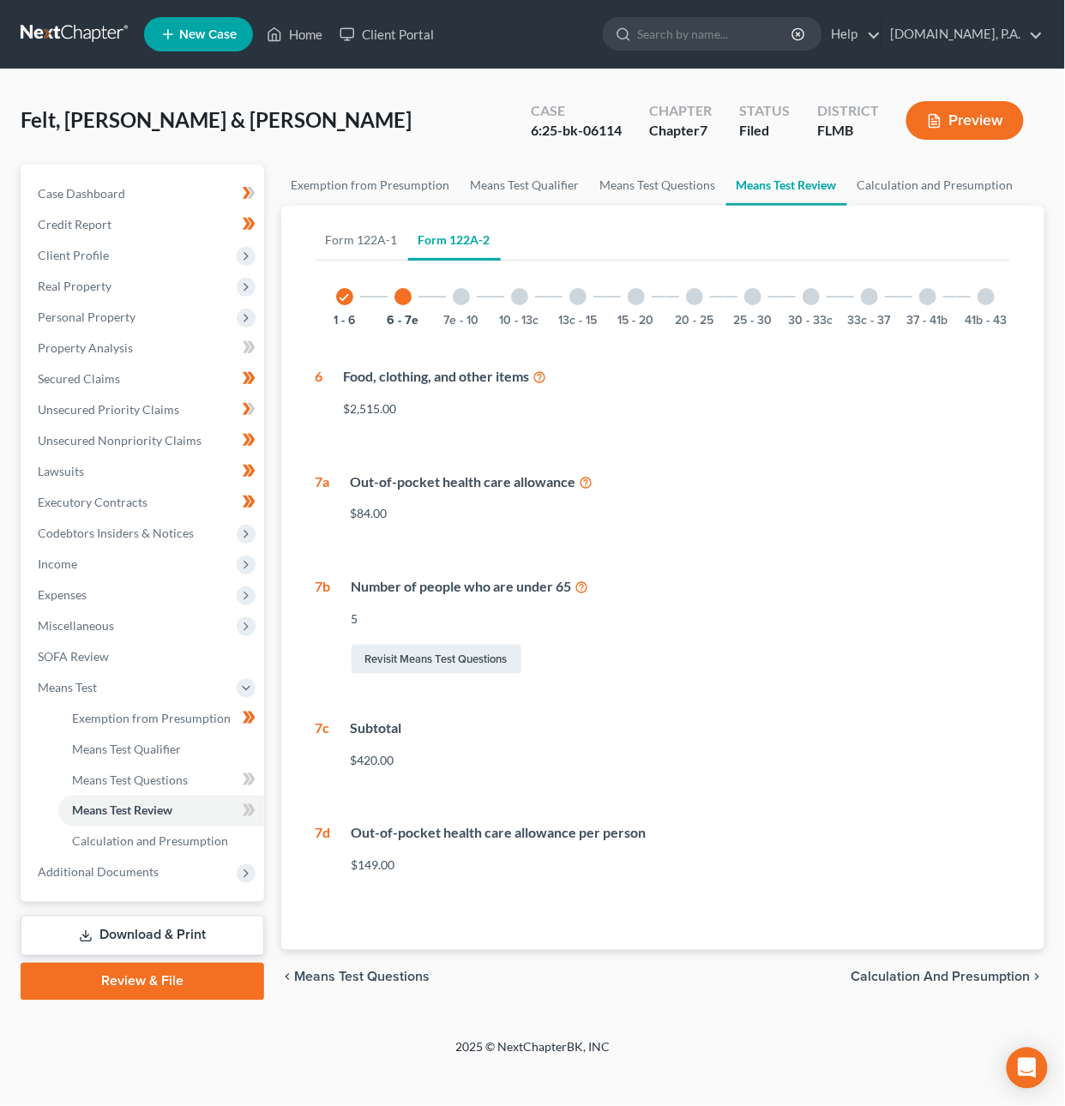
click at [459, 301] on div at bounding box center [461, 296] width 17 height 17
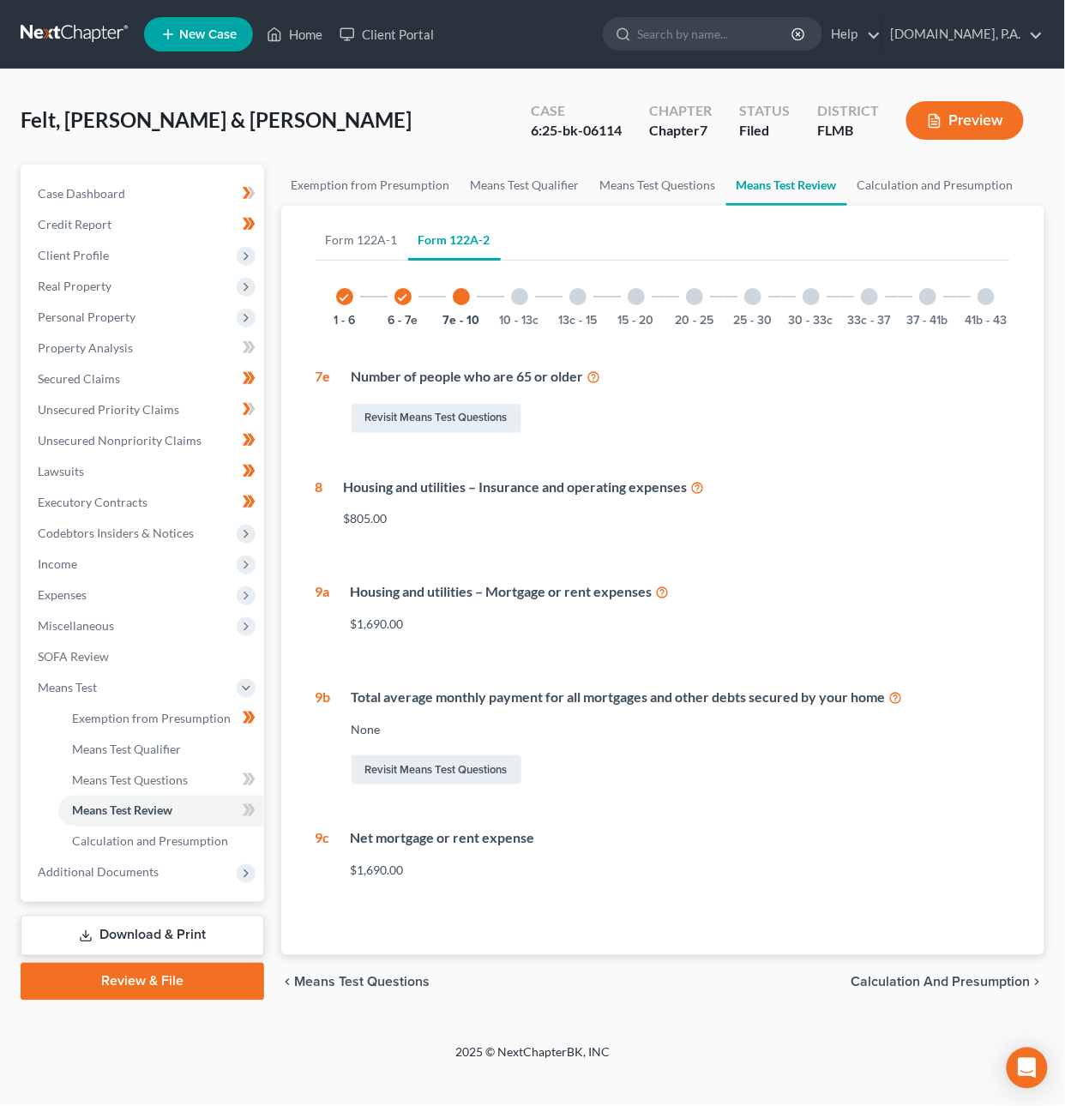
drag, startPoint x: 529, startPoint y: 297, endPoint x: 542, endPoint y: 299, distance: 13.0
click at [529, 297] on div "10 - 13c" at bounding box center [519, 296] width 58 height 58
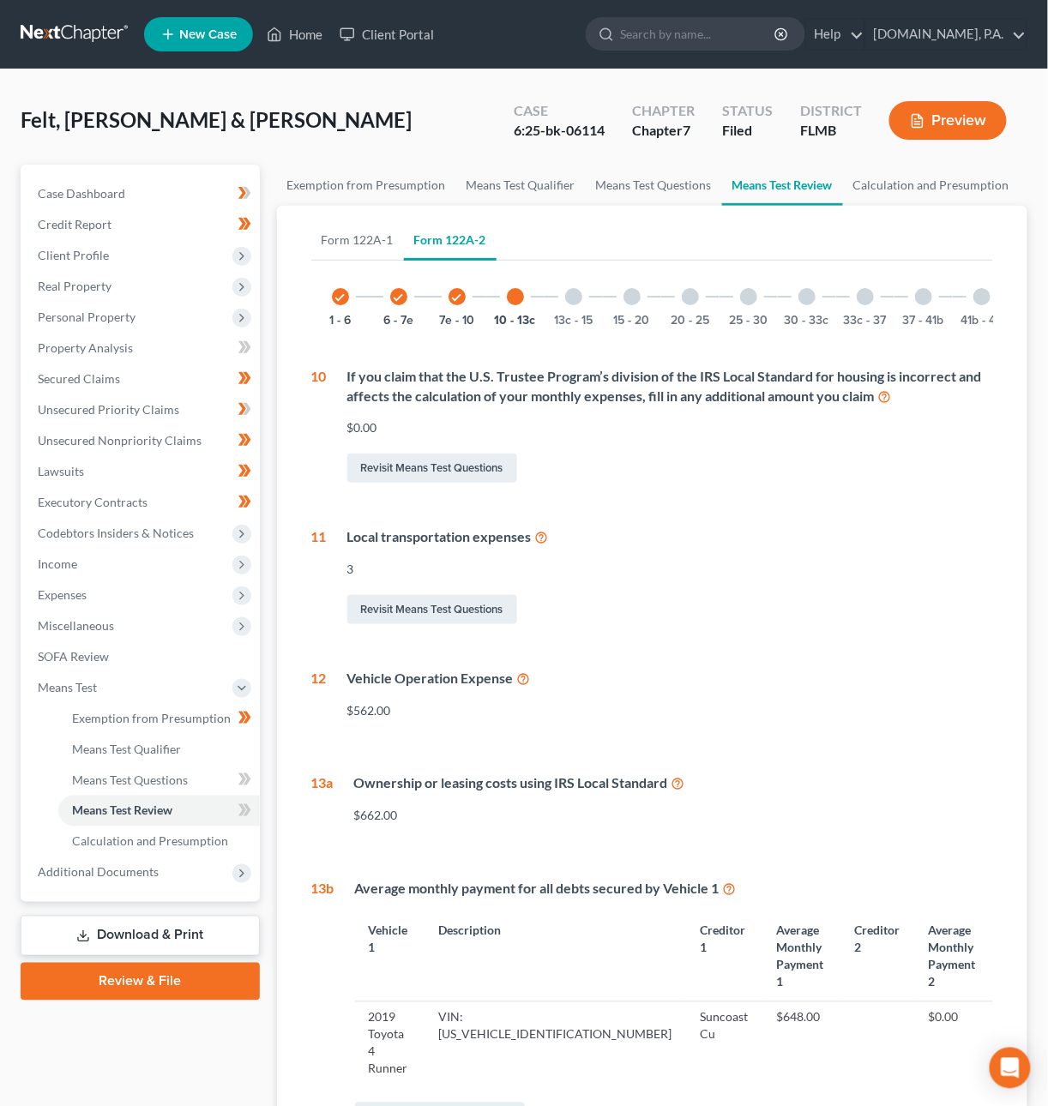
click at [600, 297] on div "13c - 15" at bounding box center [573, 296] width 58 height 58
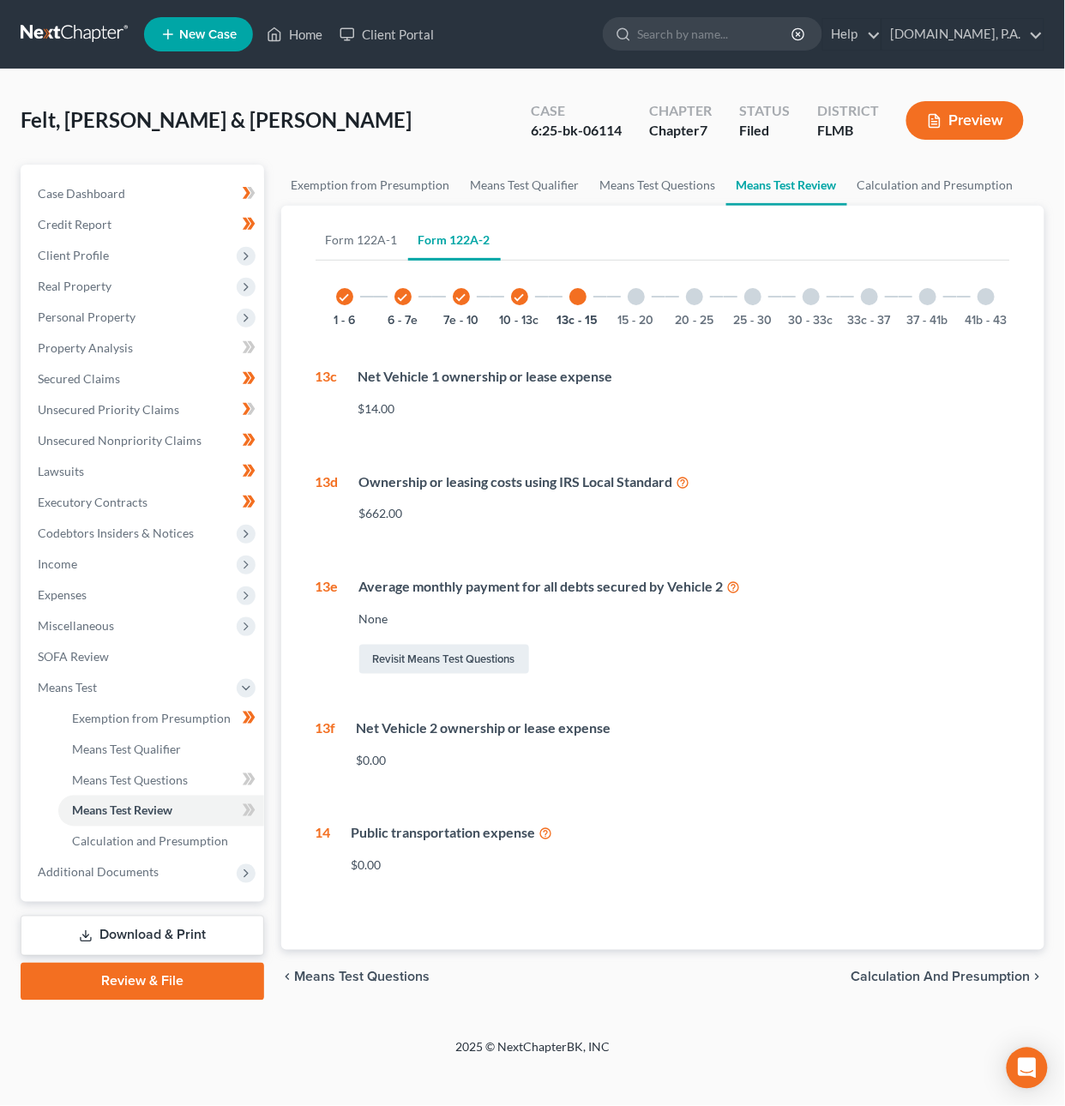
click at [641, 297] on div at bounding box center [636, 296] width 17 height 17
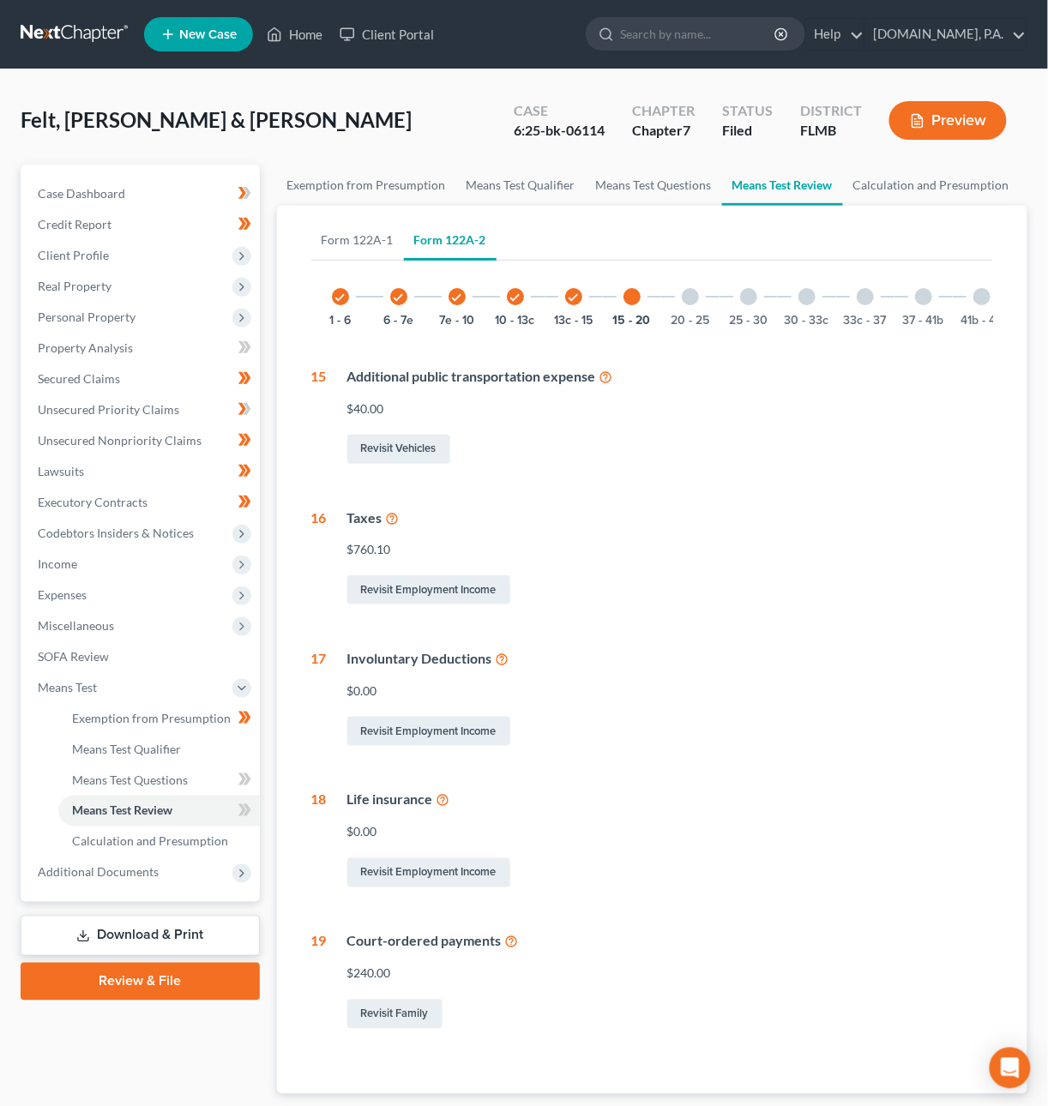
drag, startPoint x: 692, startPoint y: 294, endPoint x: 708, endPoint y: 297, distance: 16.5
click at [692, 294] on div at bounding box center [690, 296] width 17 height 17
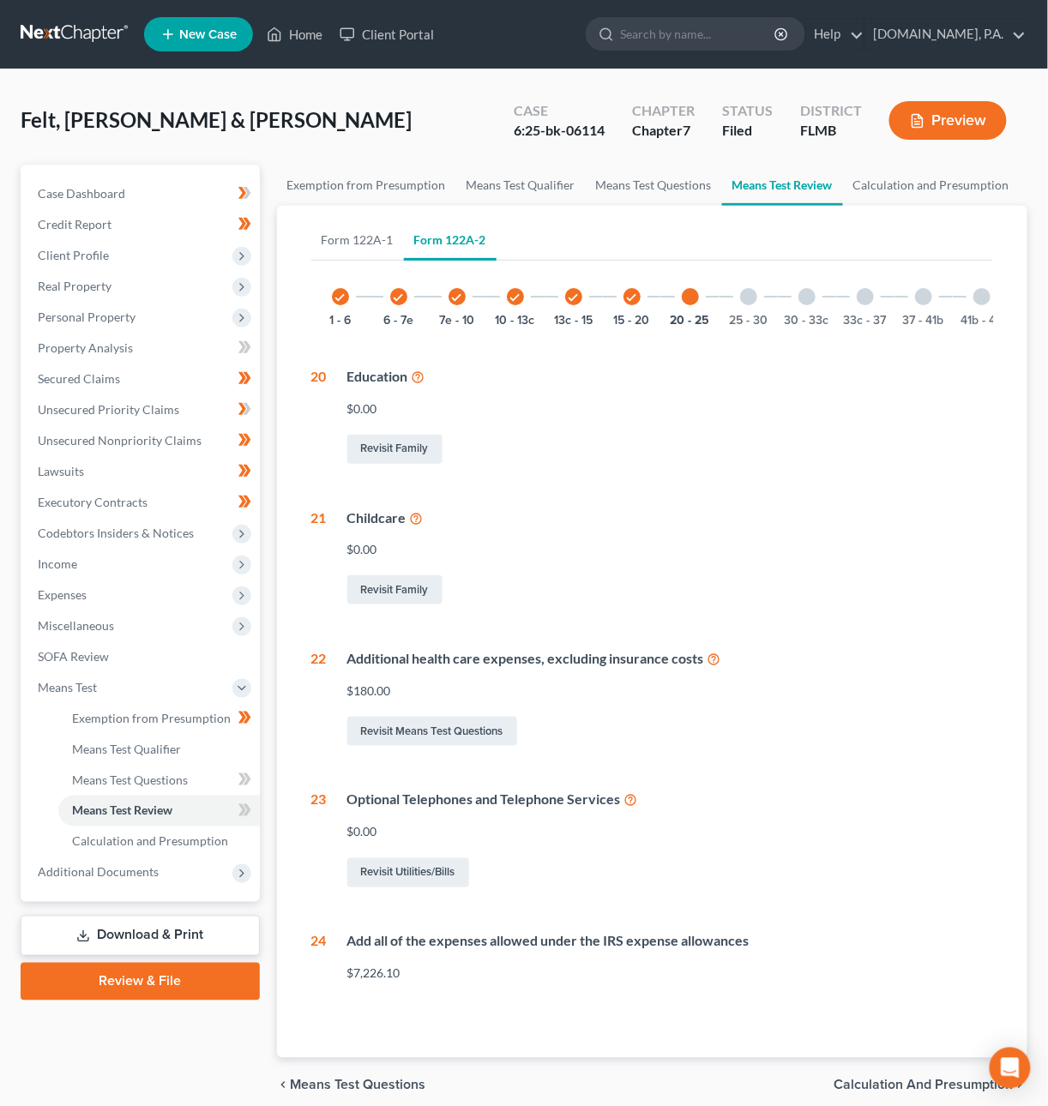
click at [760, 289] on div "25 - 30" at bounding box center [748, 296] width 58 height 58
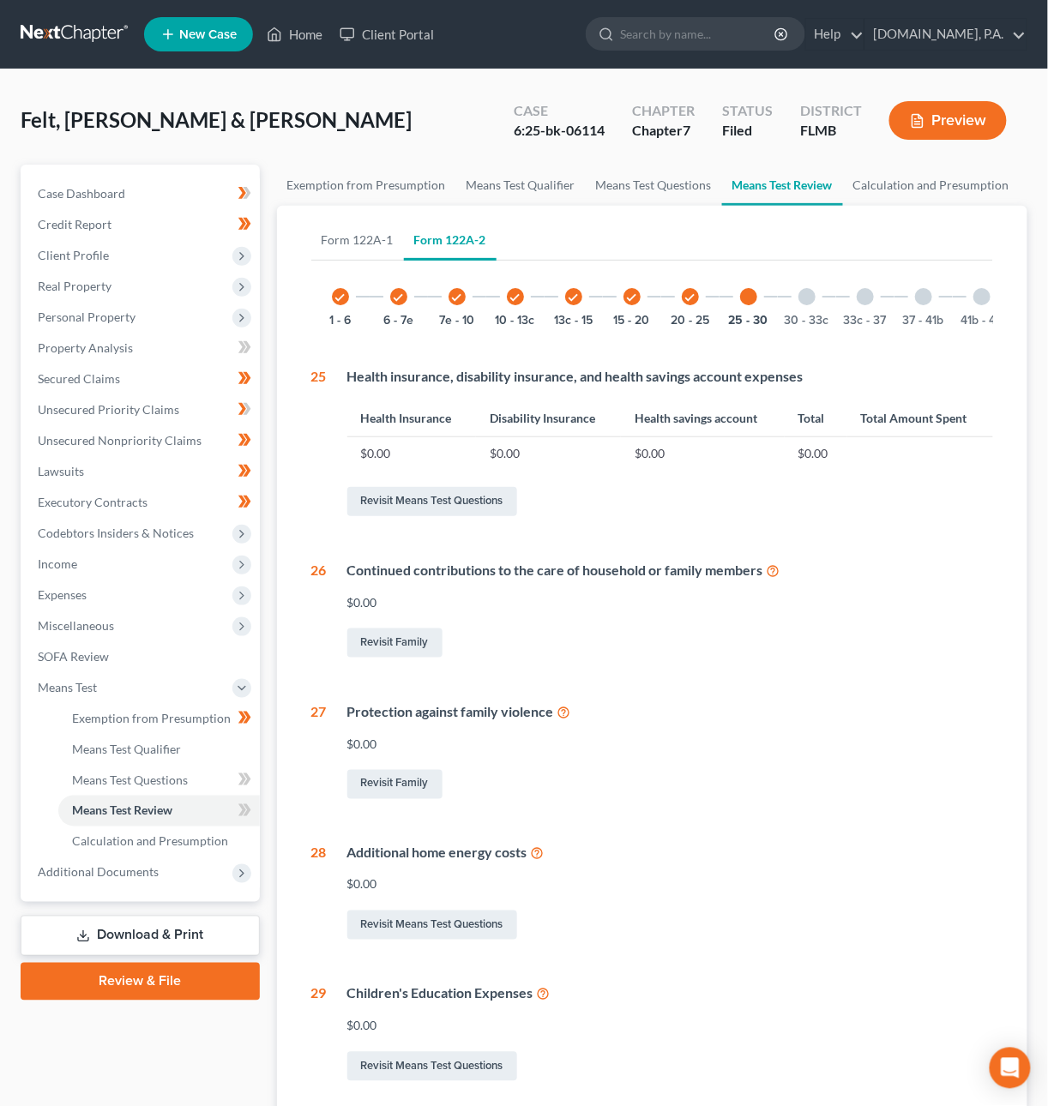
click at [798, 294] on div at bounding box center [806, 296] width 17 height 17
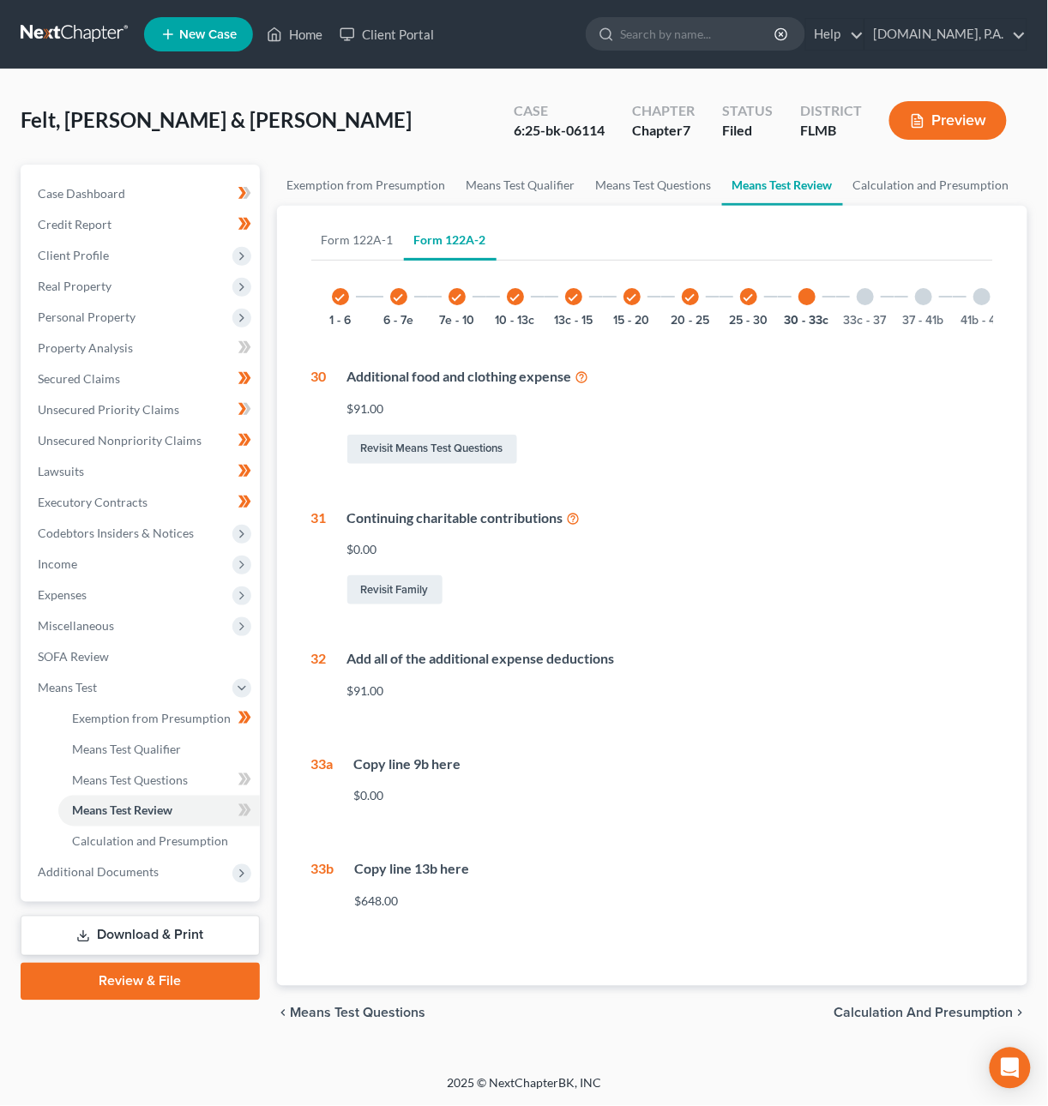
click at [860, 298] on div "33c - 37" at bounding box center [865, 296] width 58 height 58
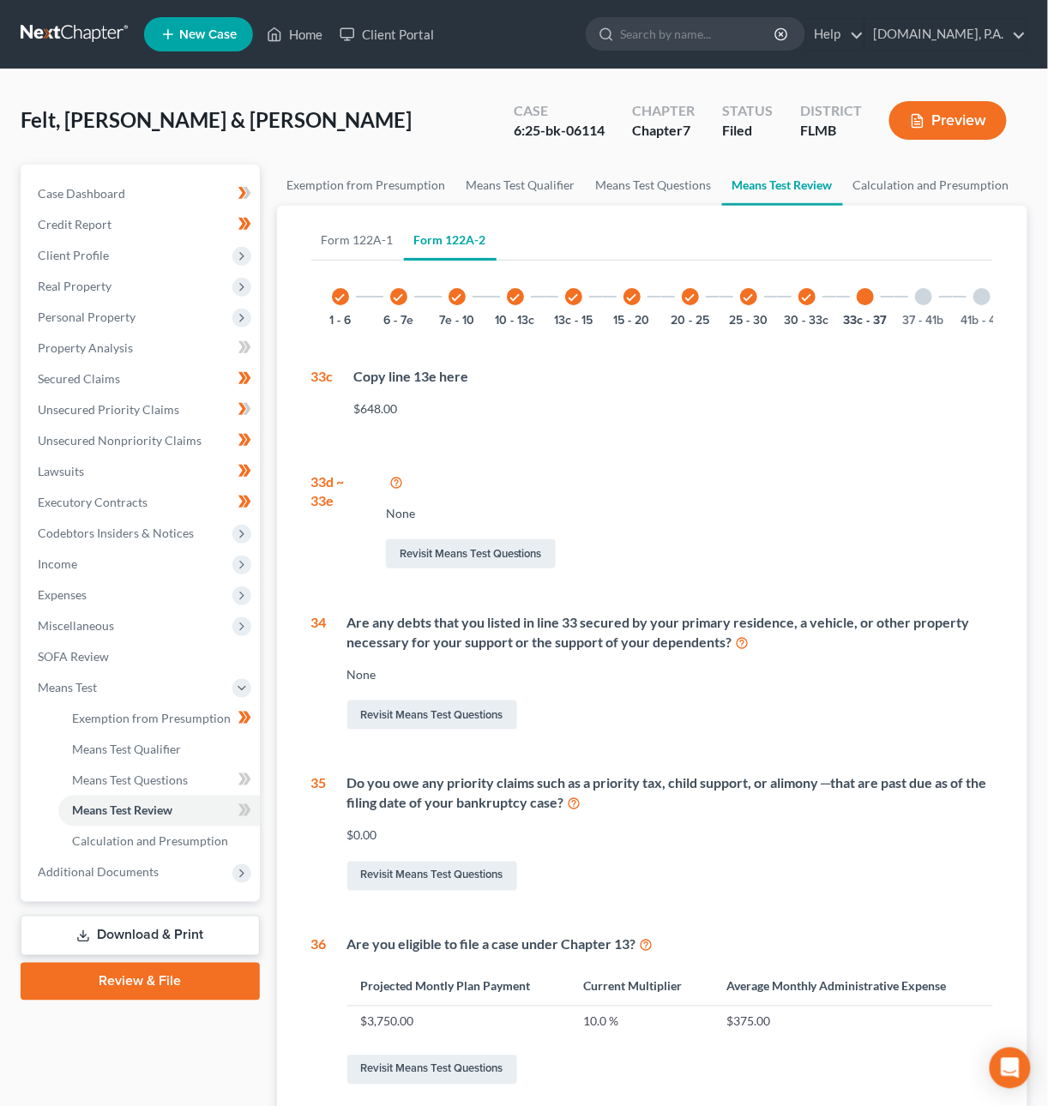
click at [922, 297] on div at bounding box center [923, 296] width 17 height 17
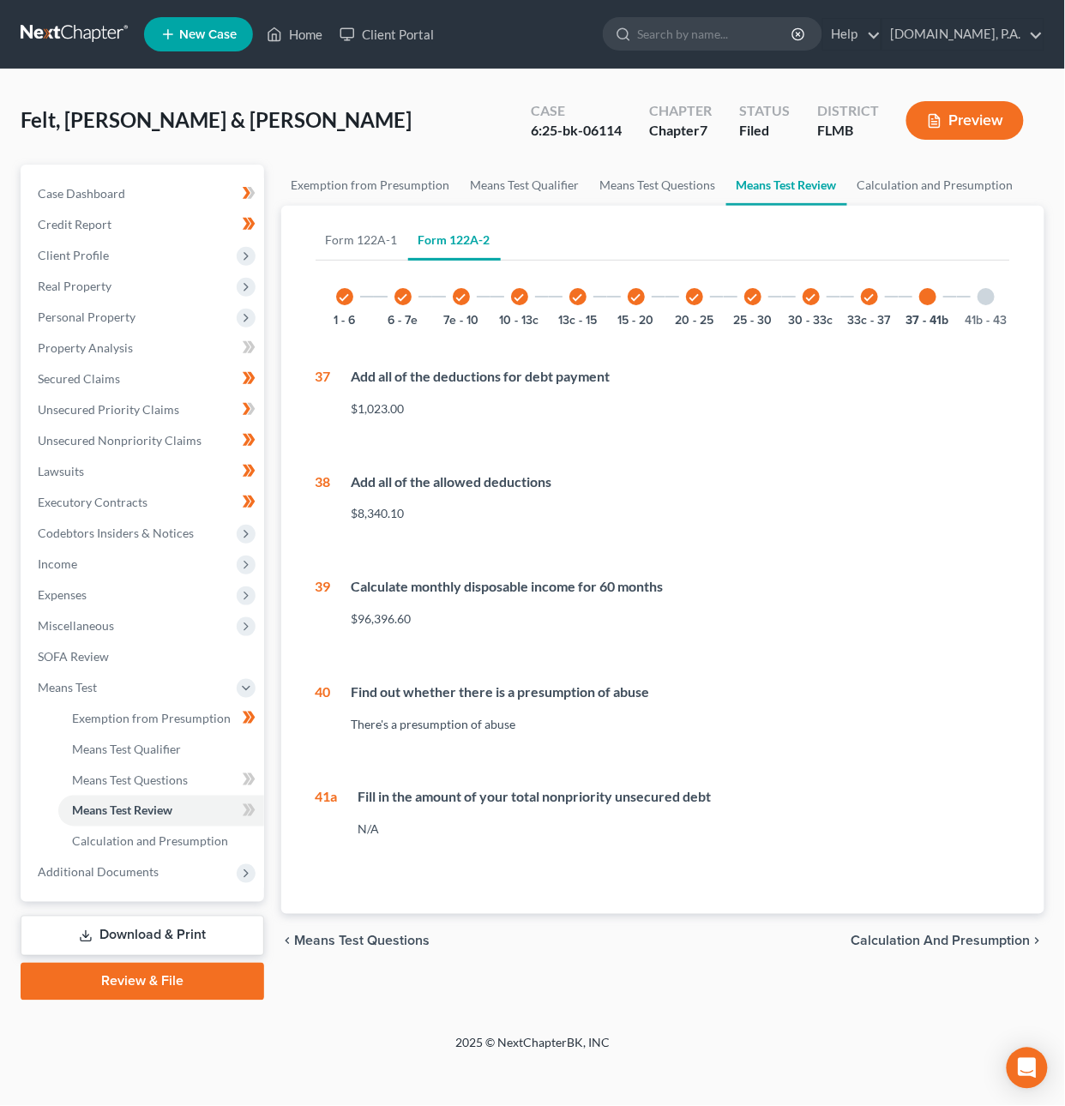
click at [980, 295] on div at bounding box center [985, 296] width 17 height 17
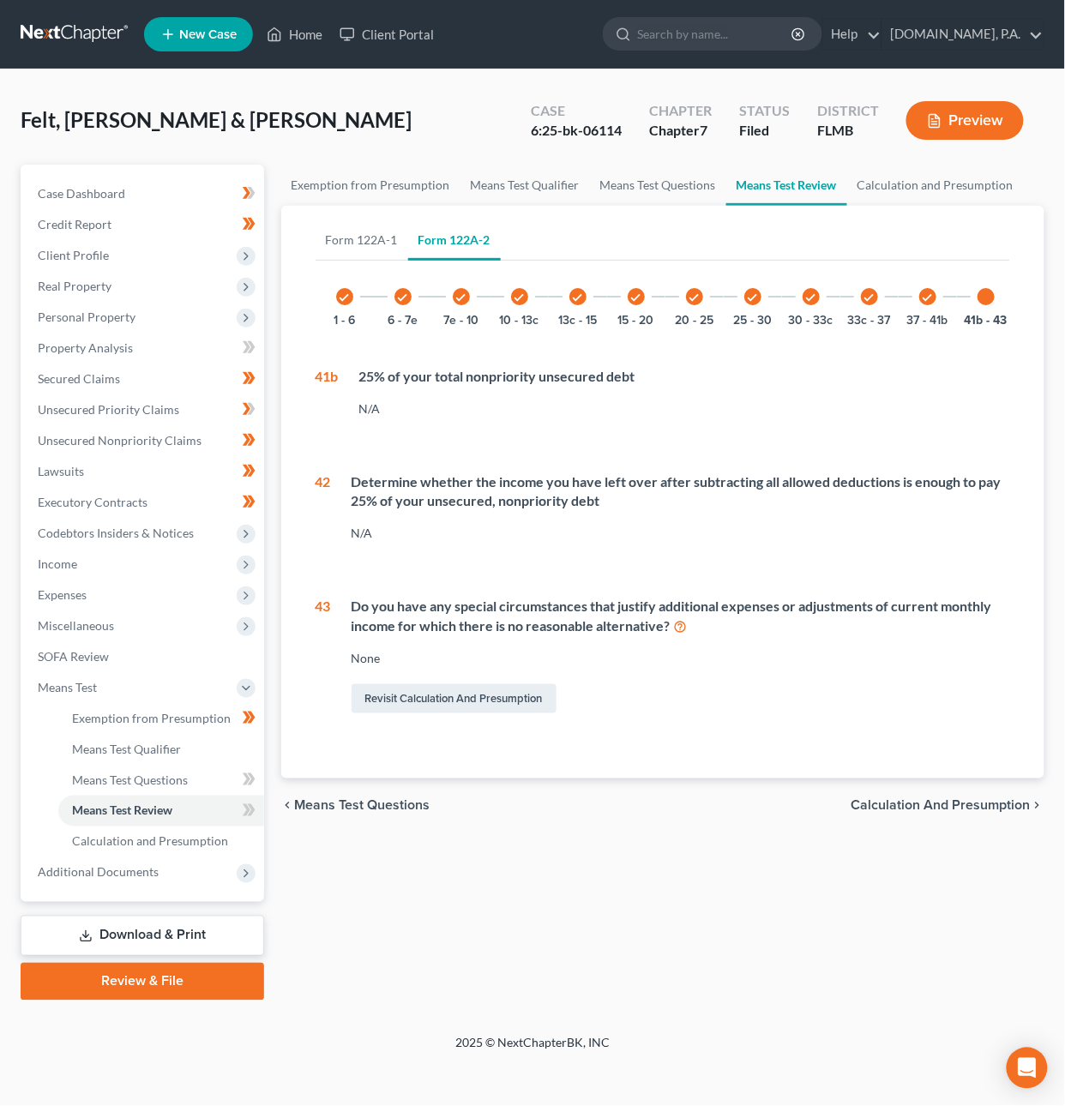
click at [964, 813] on span "Calculation and Presumption" at bounding box center [940, 806] width 179 height 14
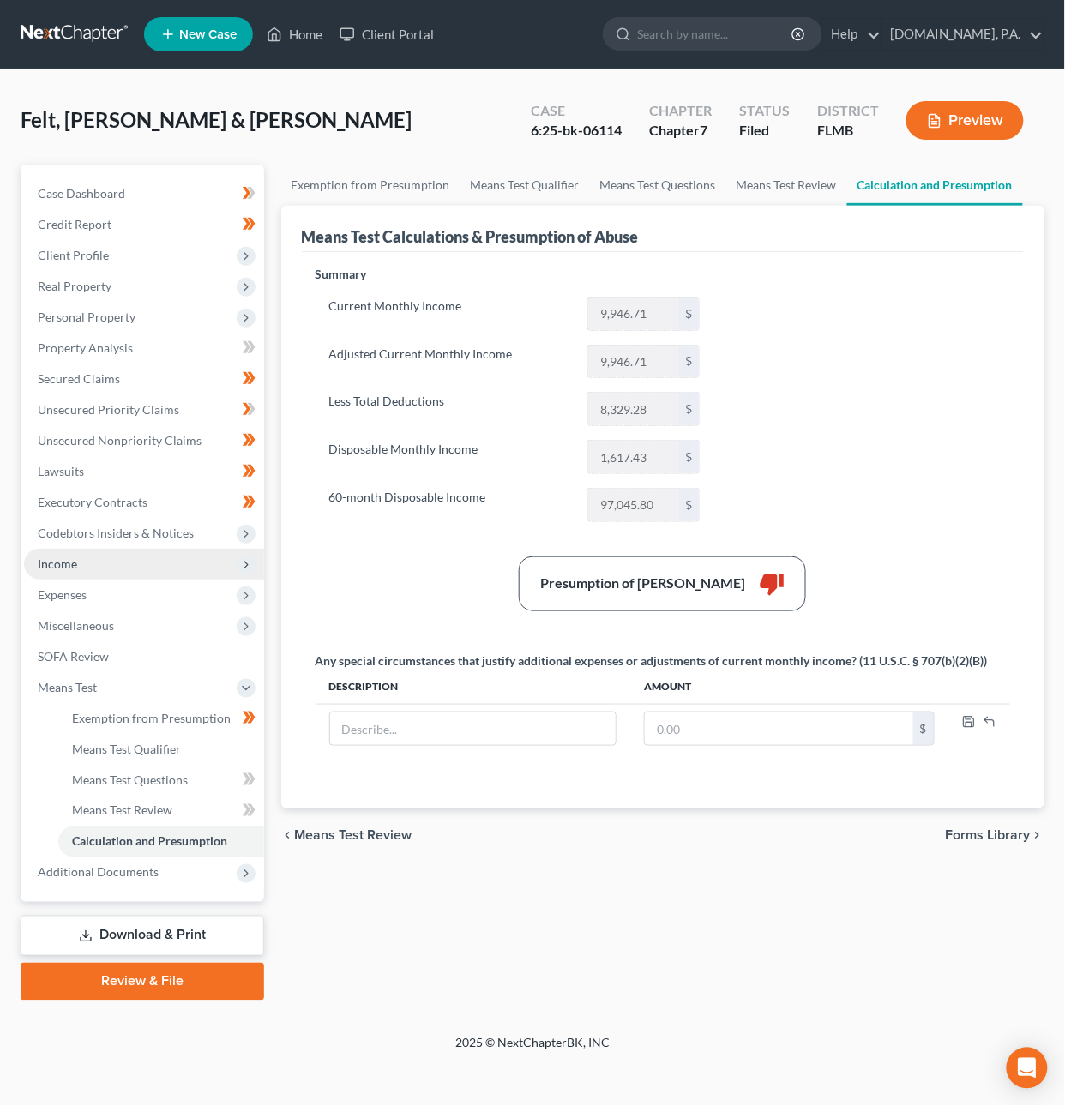
click at [99, 560] on span "Income" at bounding box center [144, 564] width 240 height 31
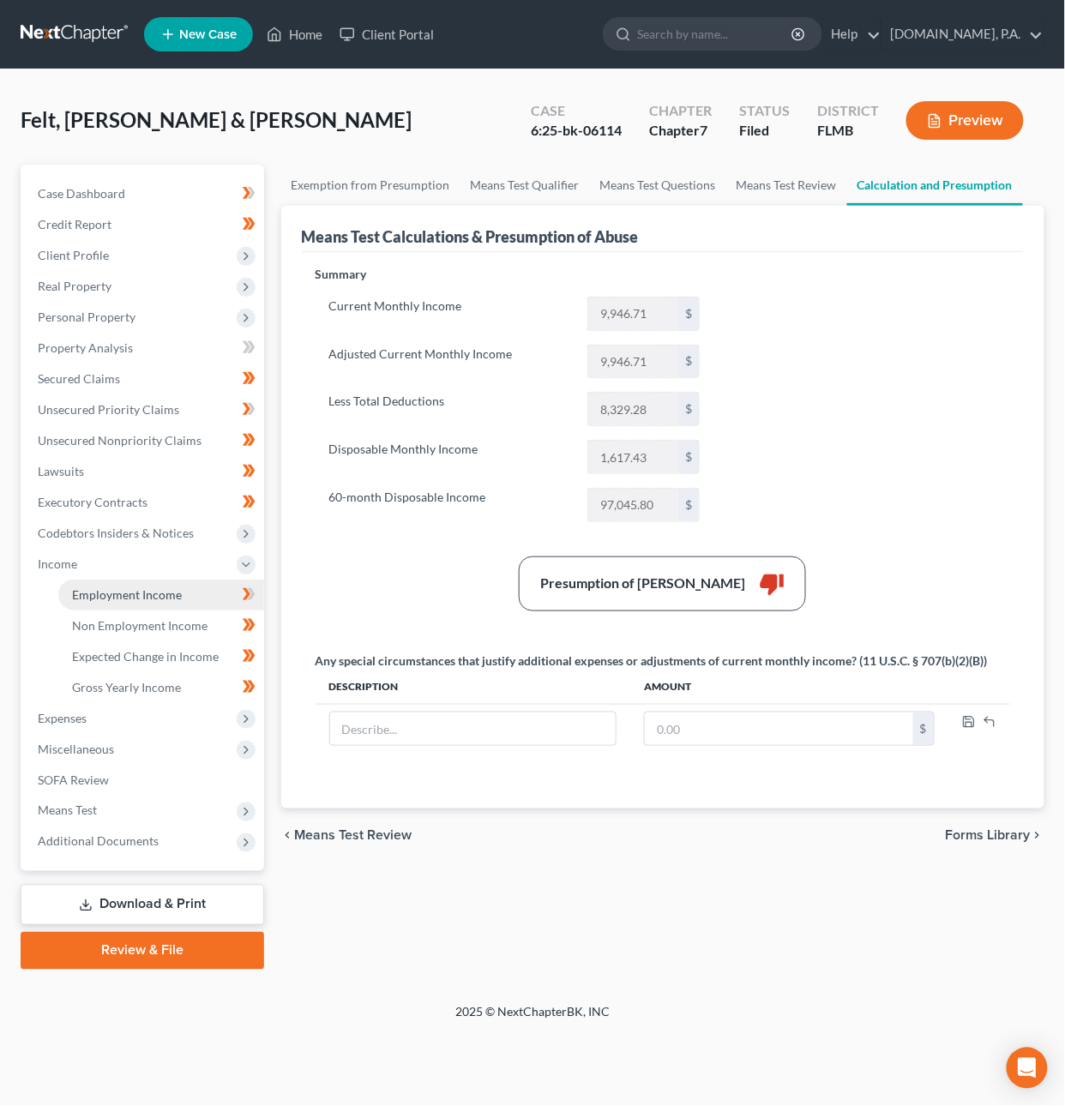
click at [123, 594] on span "Employment Income" at bounding box center [127, 594] width 110 height 15
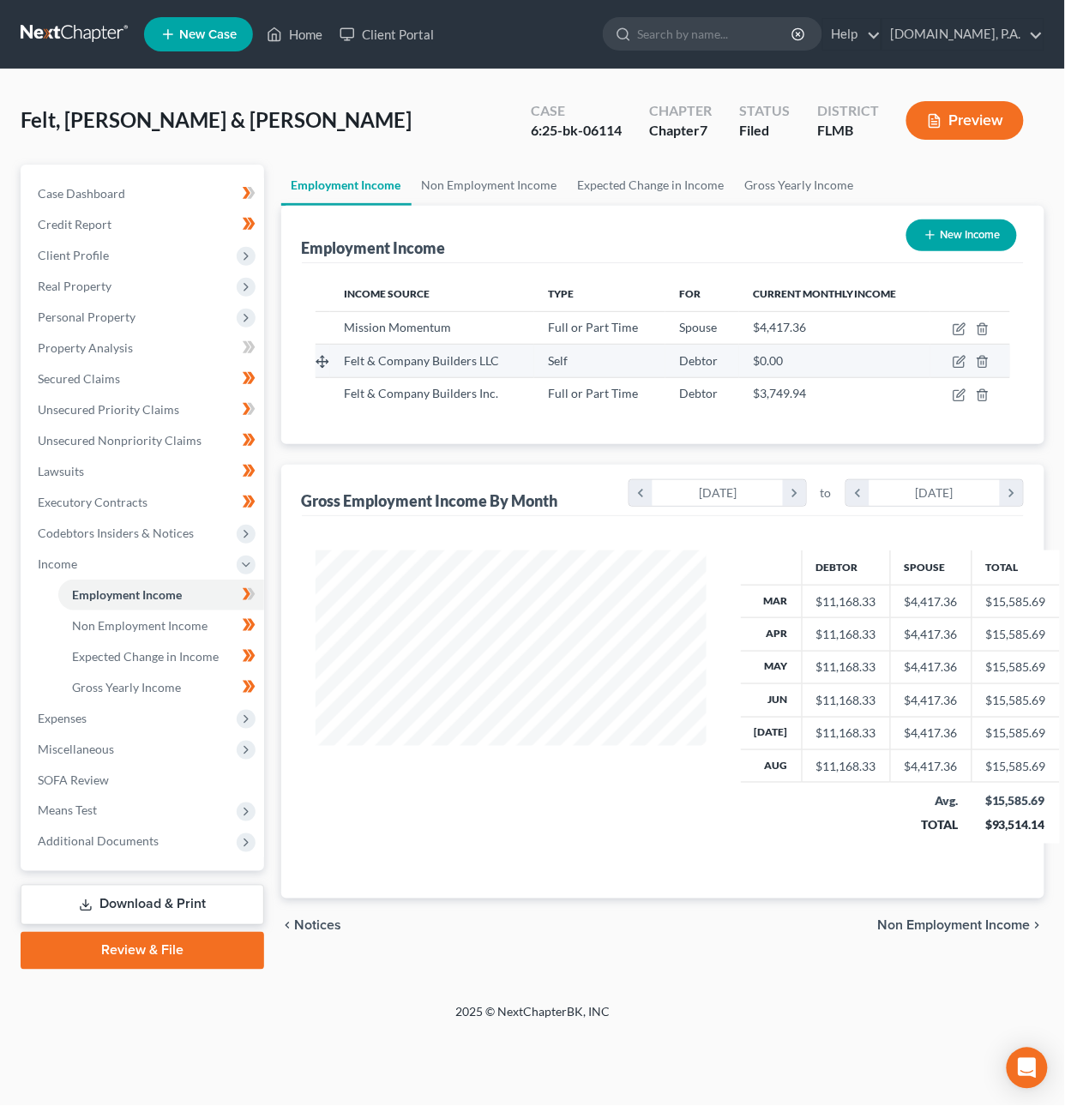
scroll to position [309, 426]
click at [954, 360] on icon "button" at bounding box center [958, 362] width 10 height 10
select select "1"
select select "9"
select select "0"
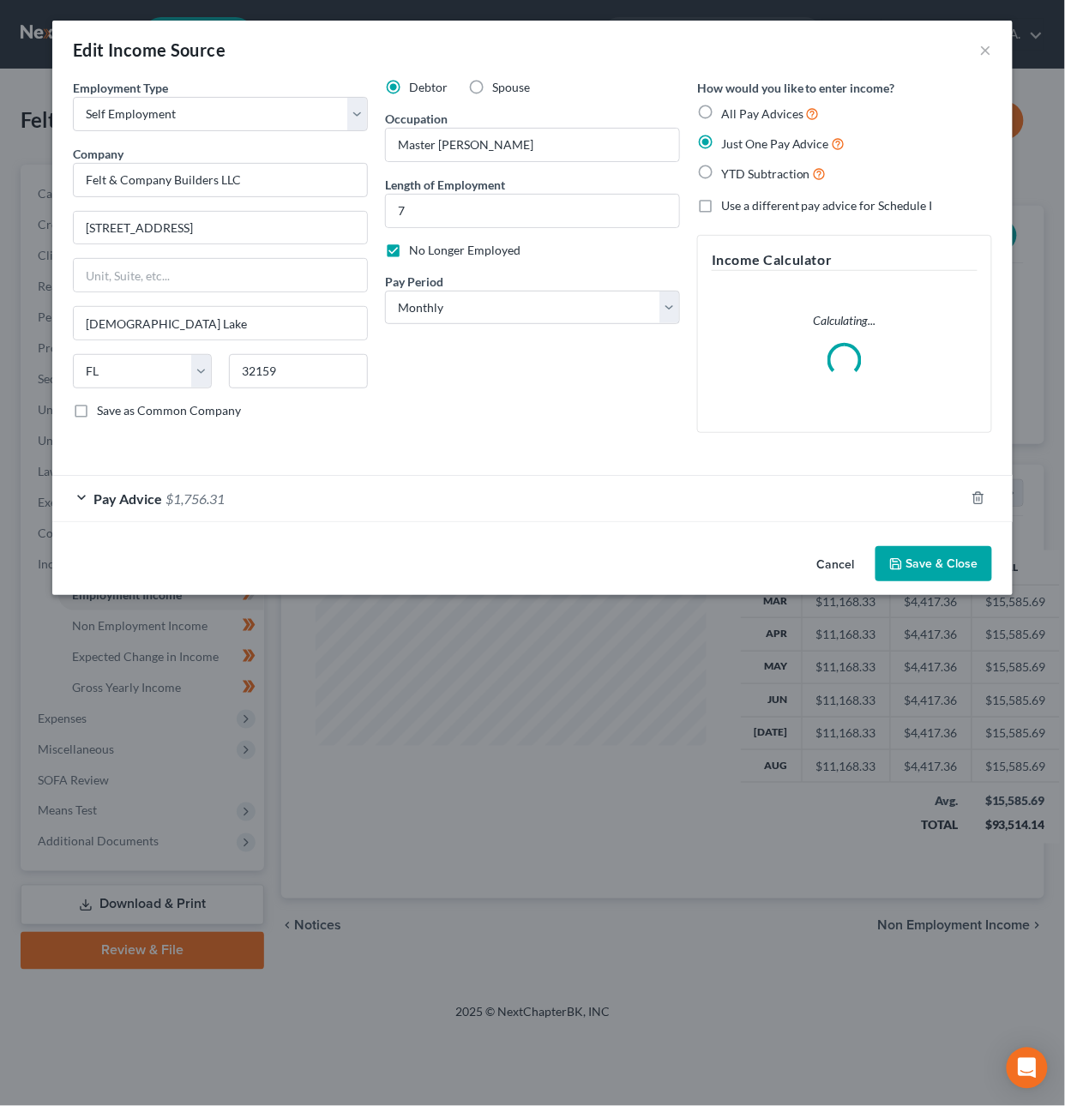
click at [225, 504] on span "$1,756.31" at bounding box center [194, 498] width 59 height 16
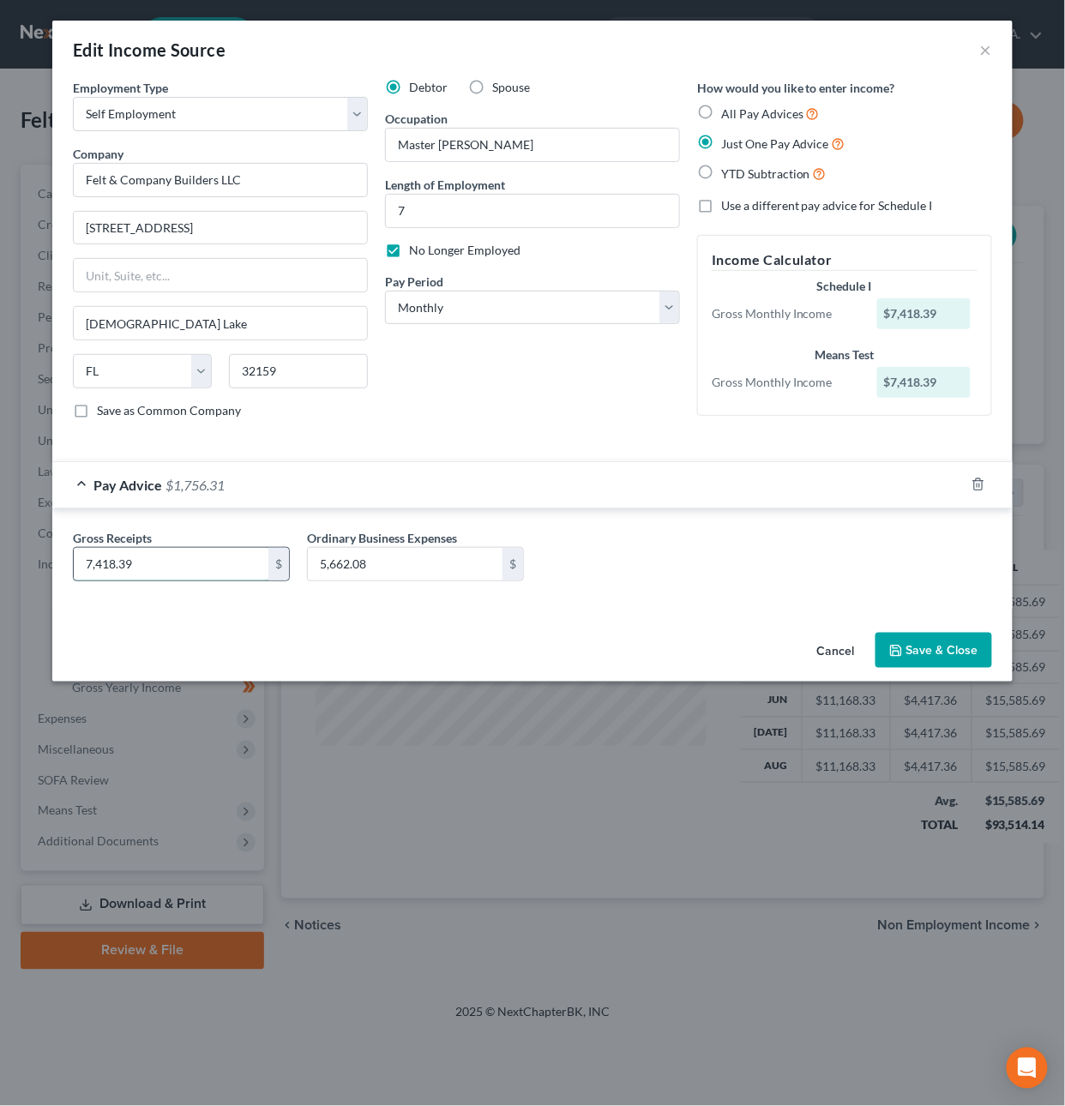
click at [89, 580] on input "7,418.39" at bounding box center [171, 564] width 195 height 33
click at [383, 568] on input "5,662.08" at bounding box center [405, 564] width 195 height 33
type input "6,000"
click at [946, 654] on button "Save & Close" at bounding box center [933, 651] width 117 height 36
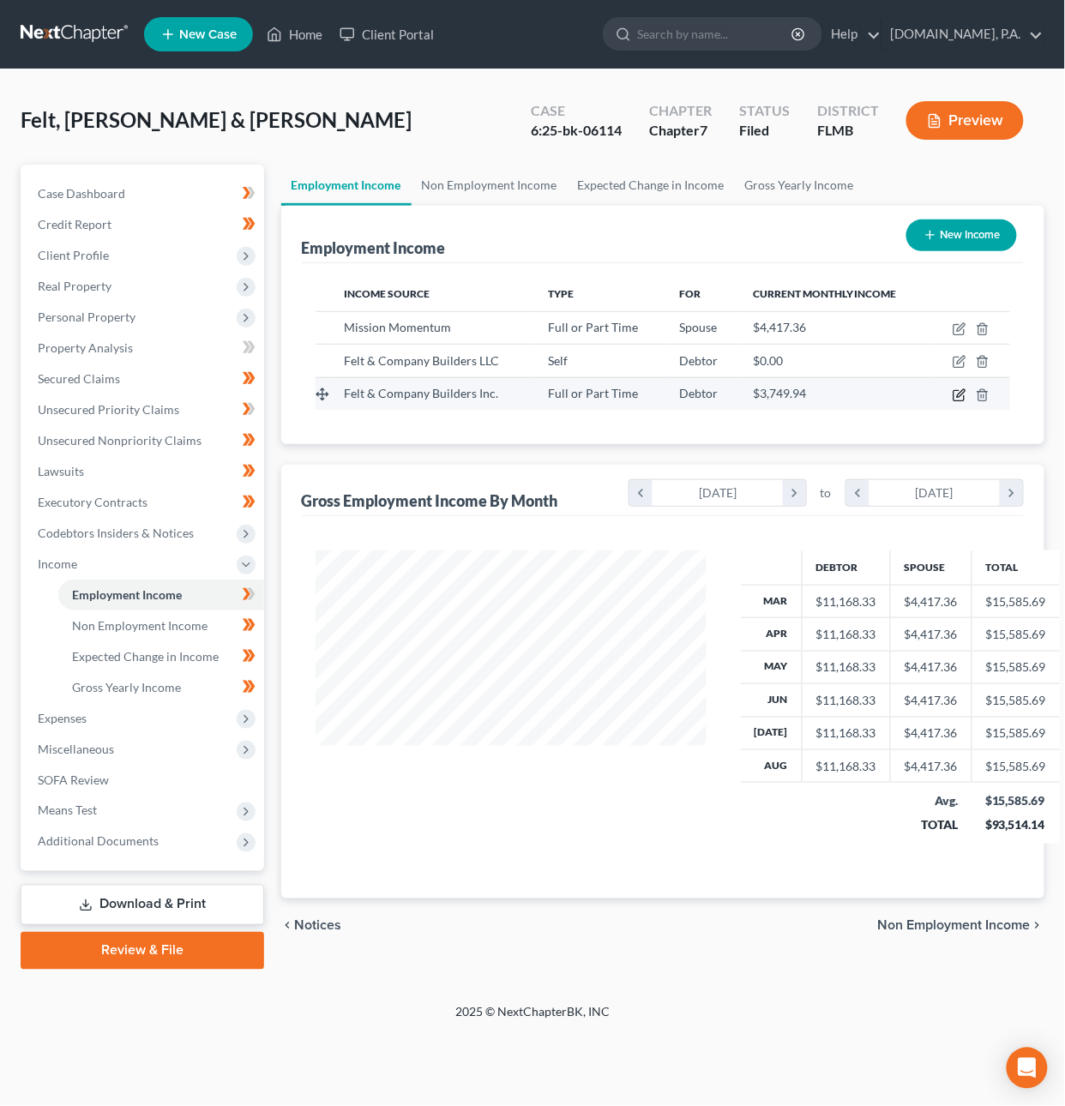
click at [957, 388] on icon "button" at bounding box center [959, 395] width 14 height 14
select select "0"
select select "9"
select select "0"
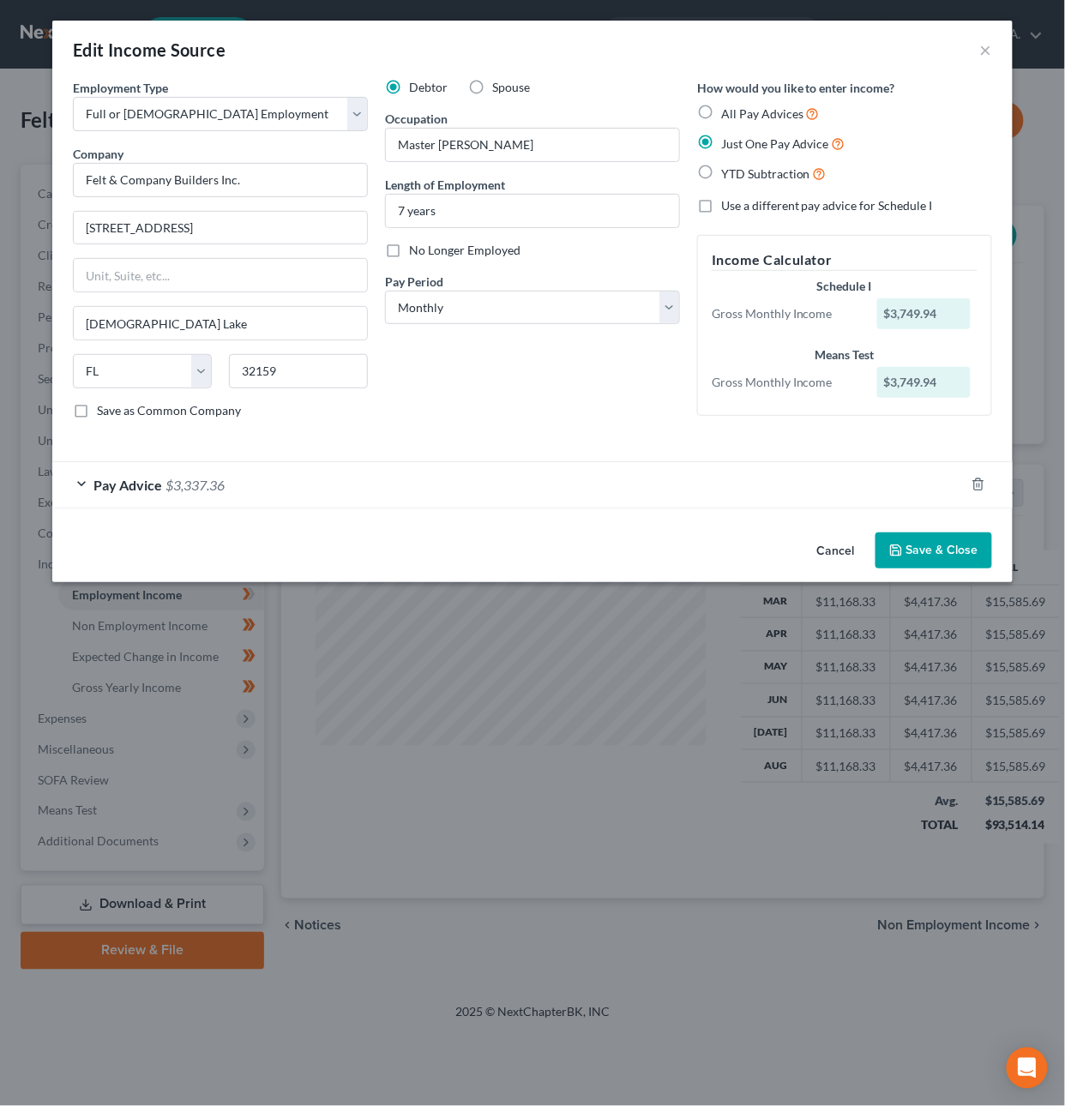
click at [813, 496] on div "Pay Advice $3,337.36" at bounding box center [508, 484] width 912 height 45
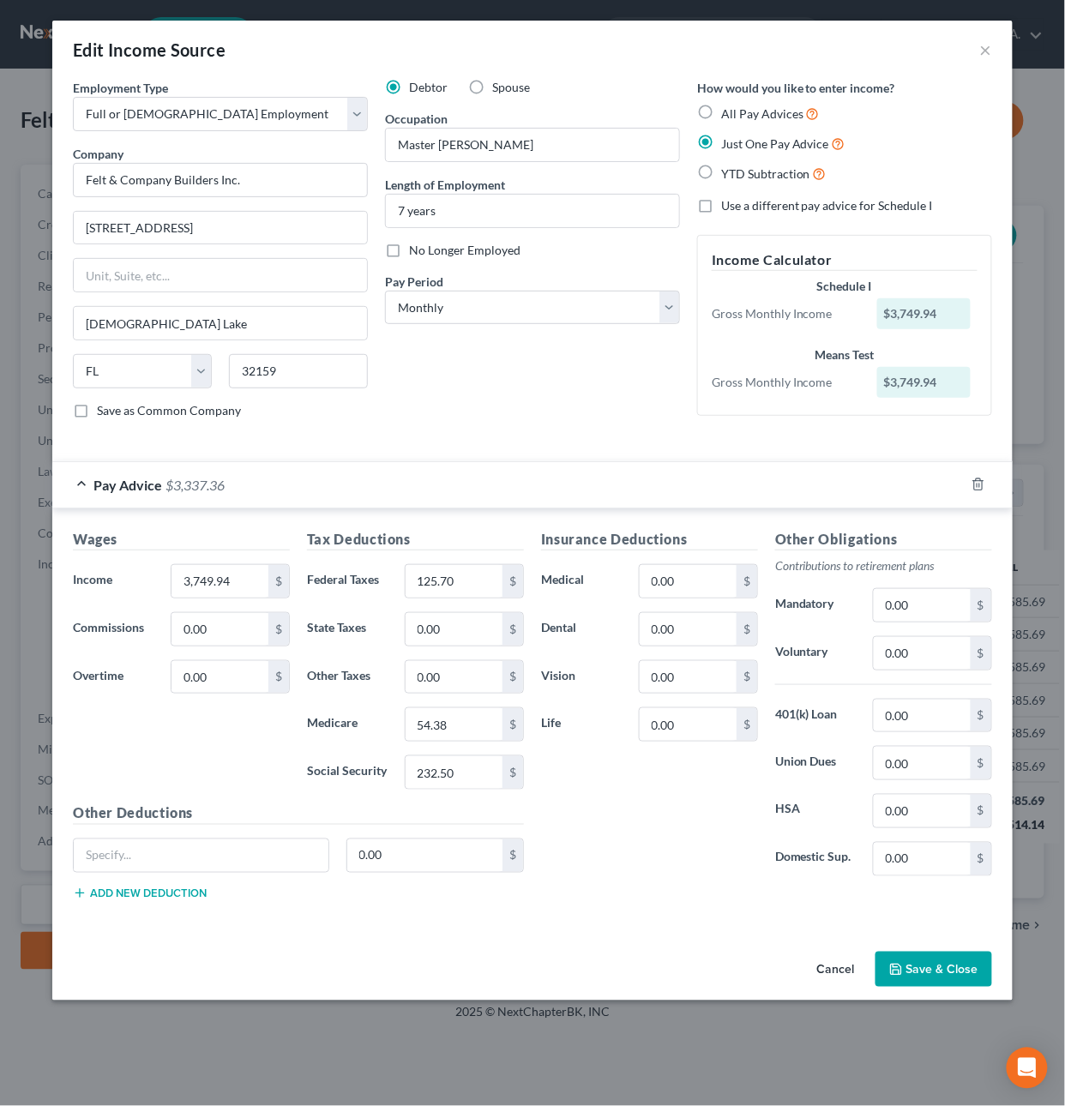
click at [934, 981] on button "Save & Close" at bounding box center [933, 970] width 117 height 36
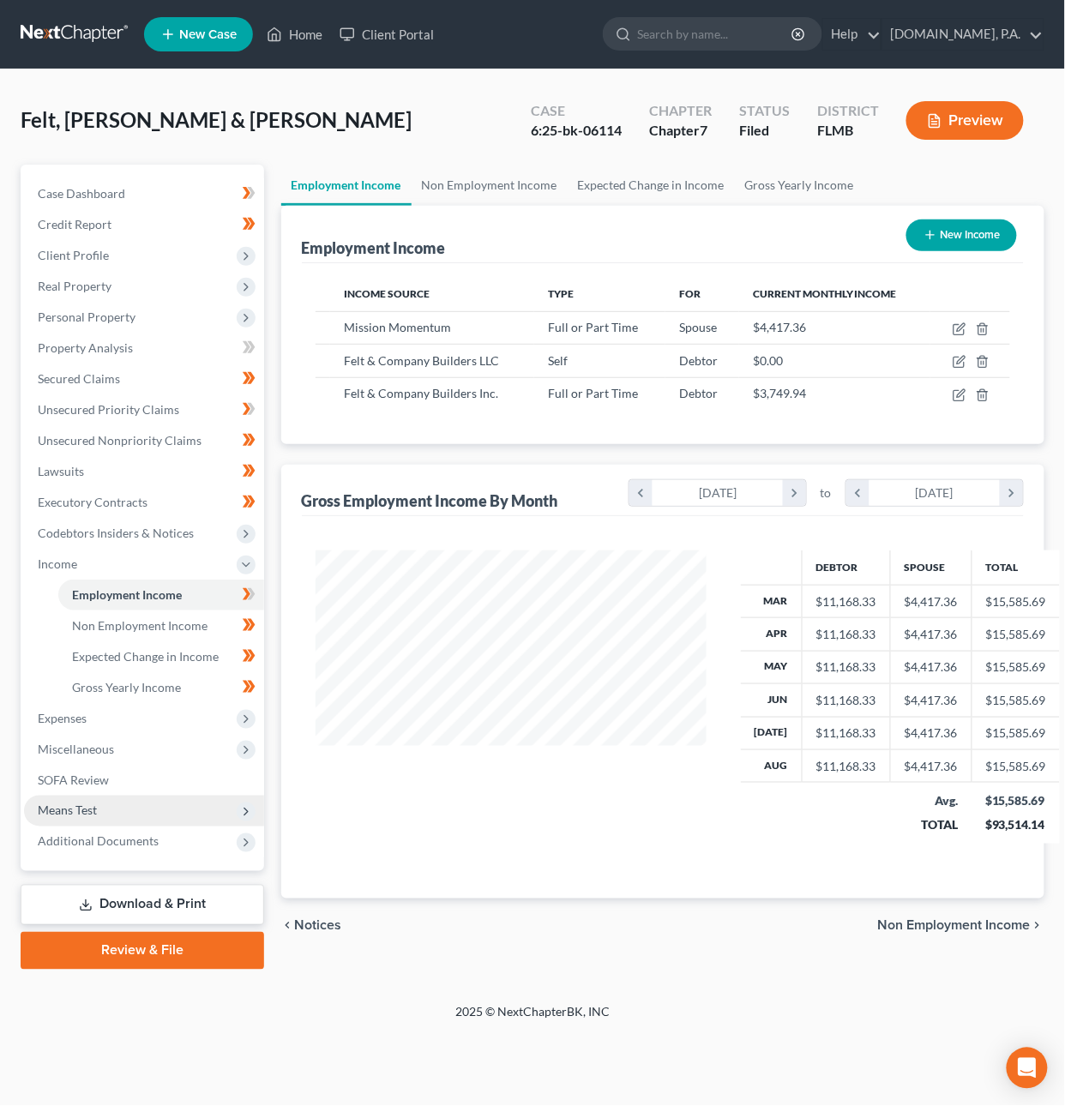
click at [153, 811] on span "Means Test" at bounding box center [144, 811] width 240 height 31
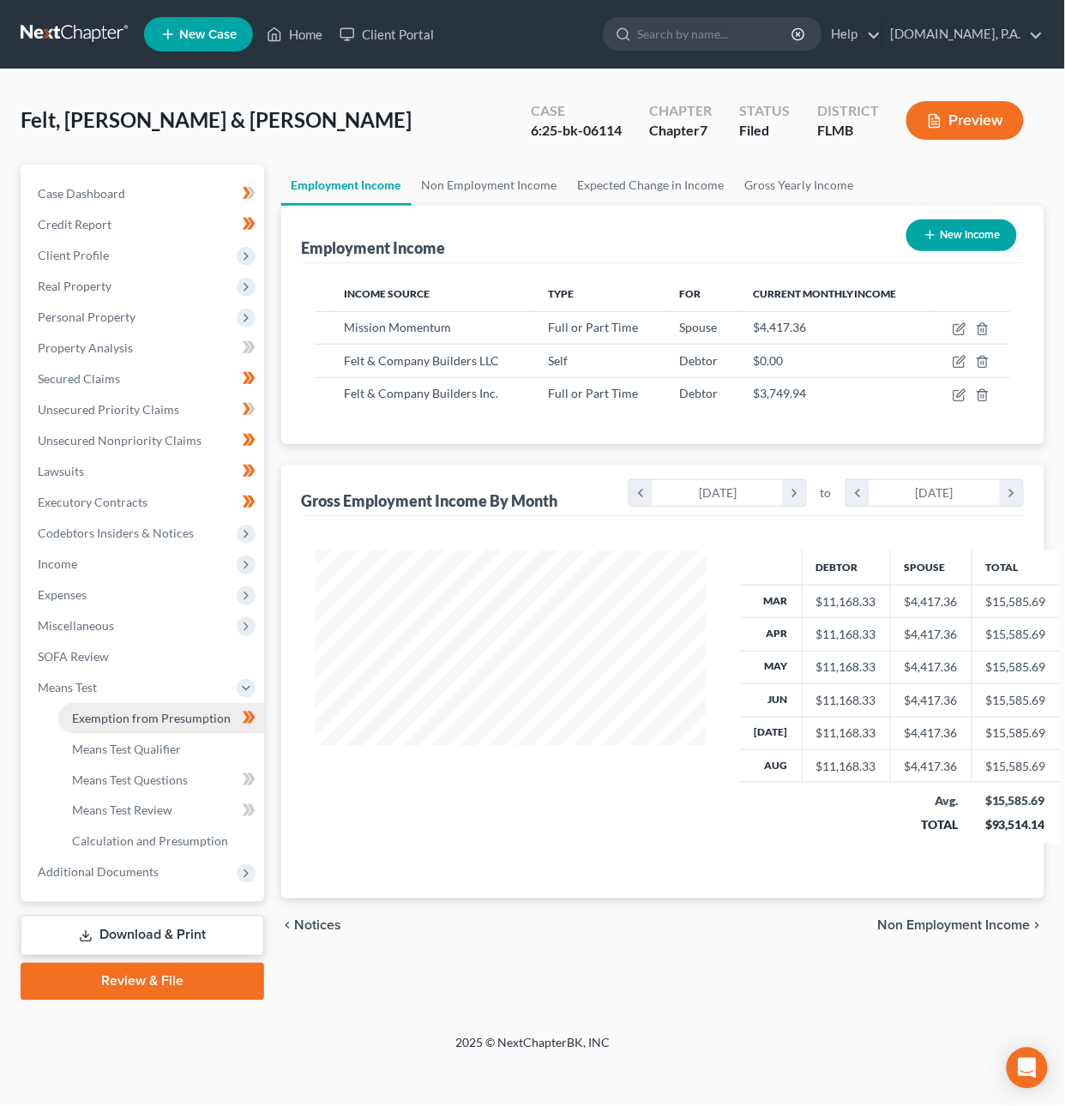
click at [153, 715] on span "Exemption from Presumption" at bounding box center [151, 718] width 159 height 15
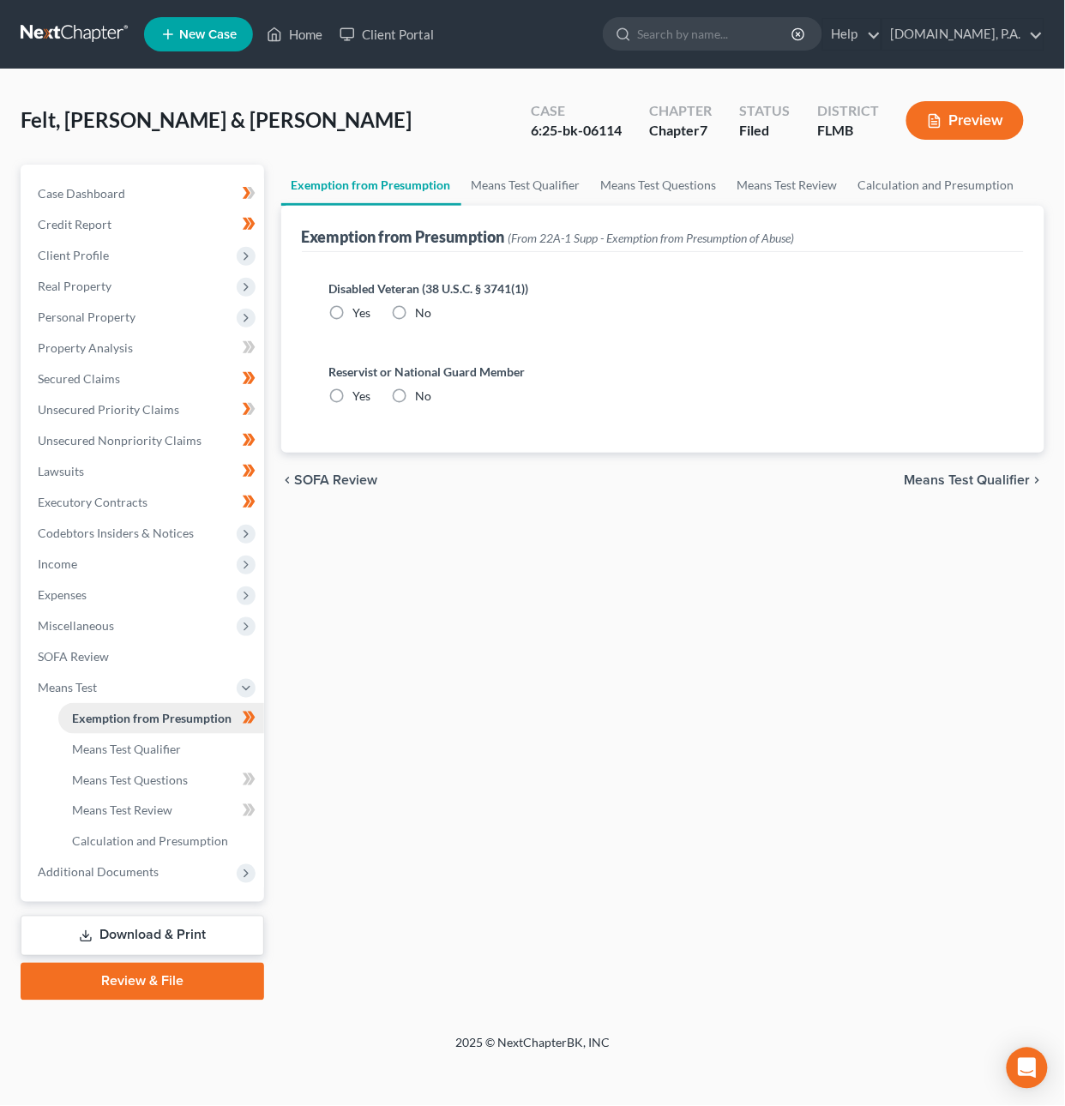
radio input "true"
click at [156, 746] on span "Means Test Qualifier" at bounding box center [126, 749] width 109 height 15
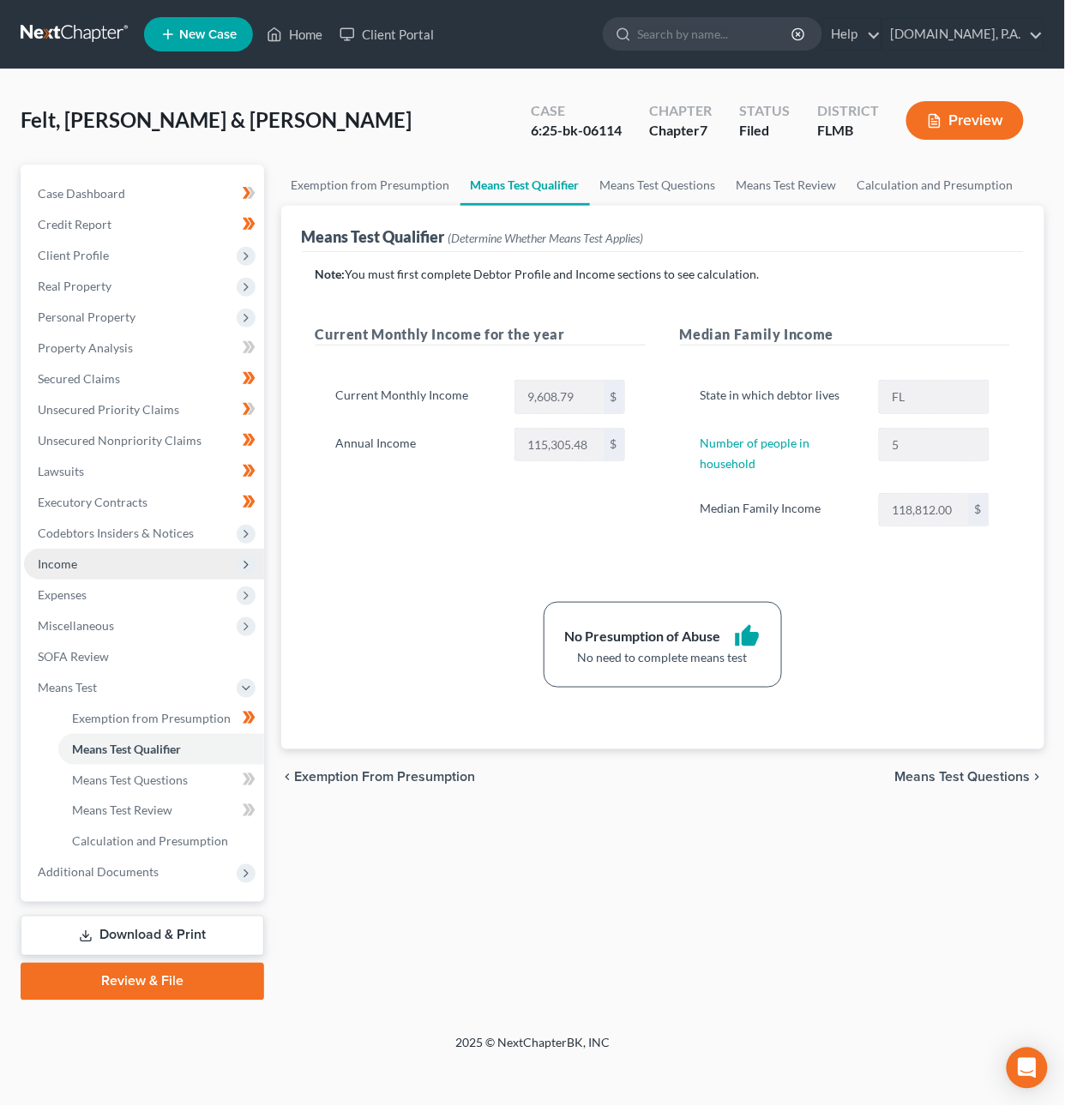
click at [63, 565] on span "Income" at bounding box center [57, 563] width 39 height 15
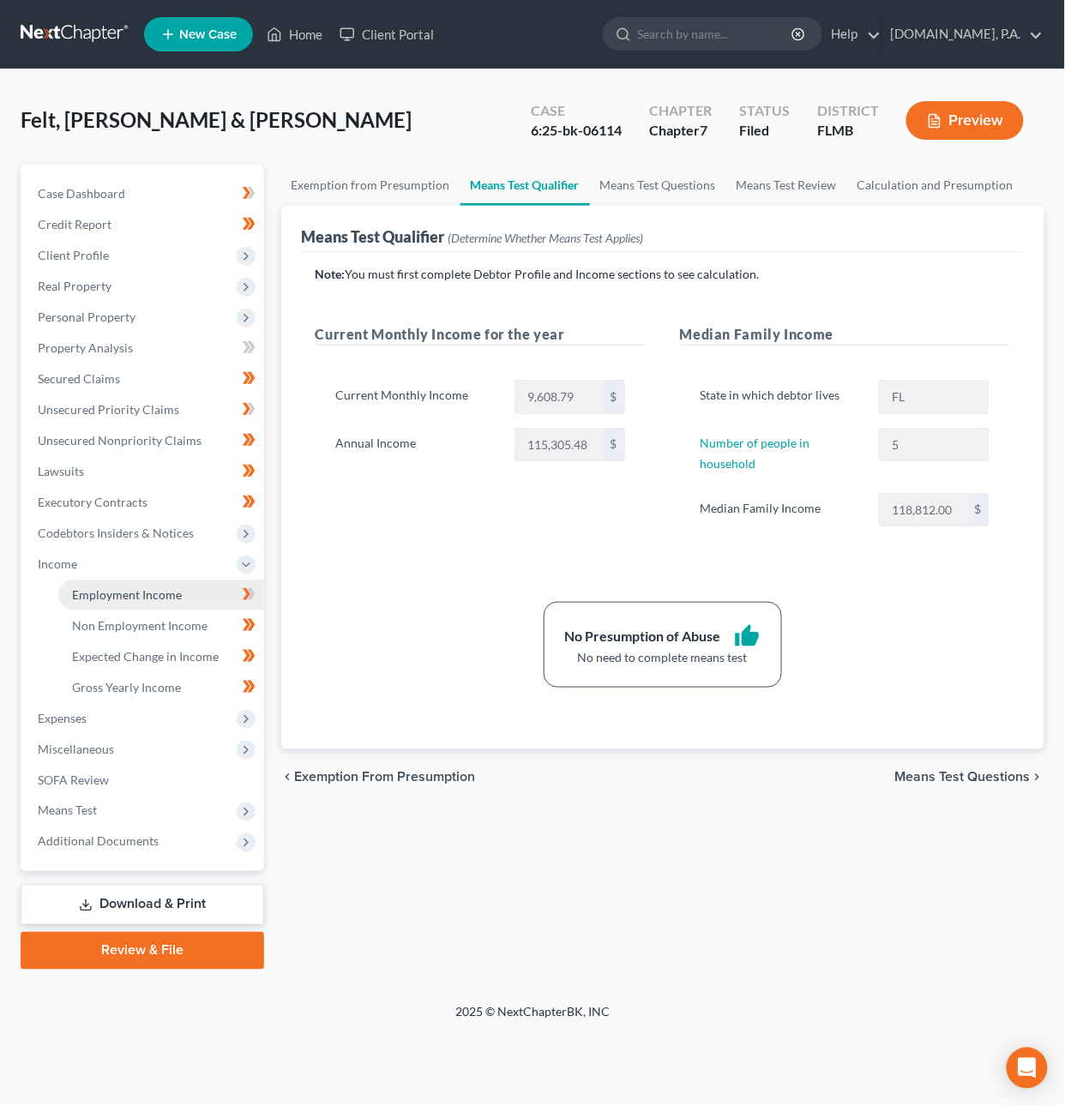
click at [129, 584] on link "Employment Income" at bounding box center [161, 595] width 206 height 31
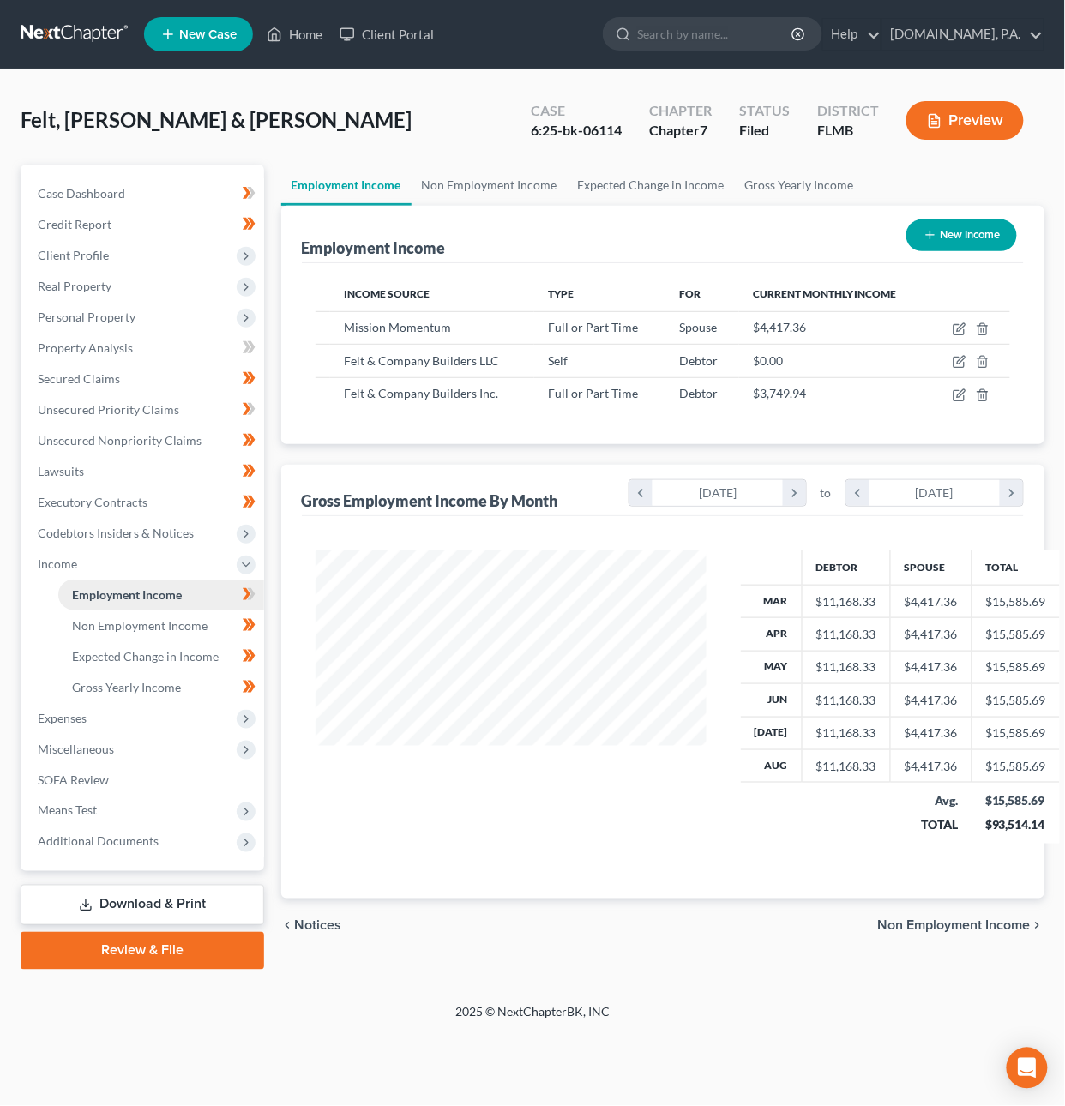
scroll to position [309, 426]
click at [137, 625] on span "Non Employment Income" at bounding box center [139, 625] width 135 height 15
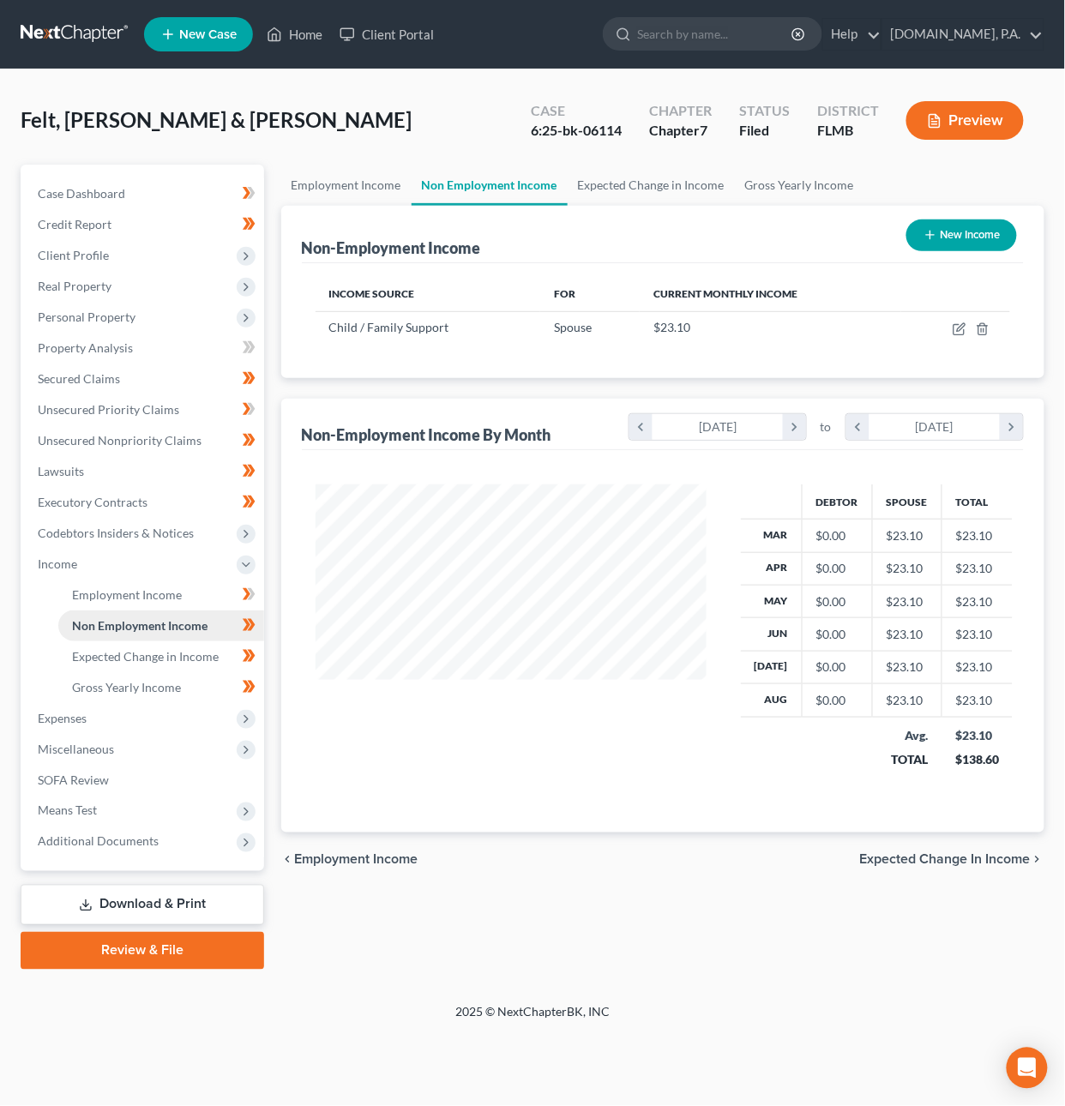
scroll to position [309, 426]
click at [127, 590] on span "Employment Income" at bounding box center [127, 594] width 110 height 15
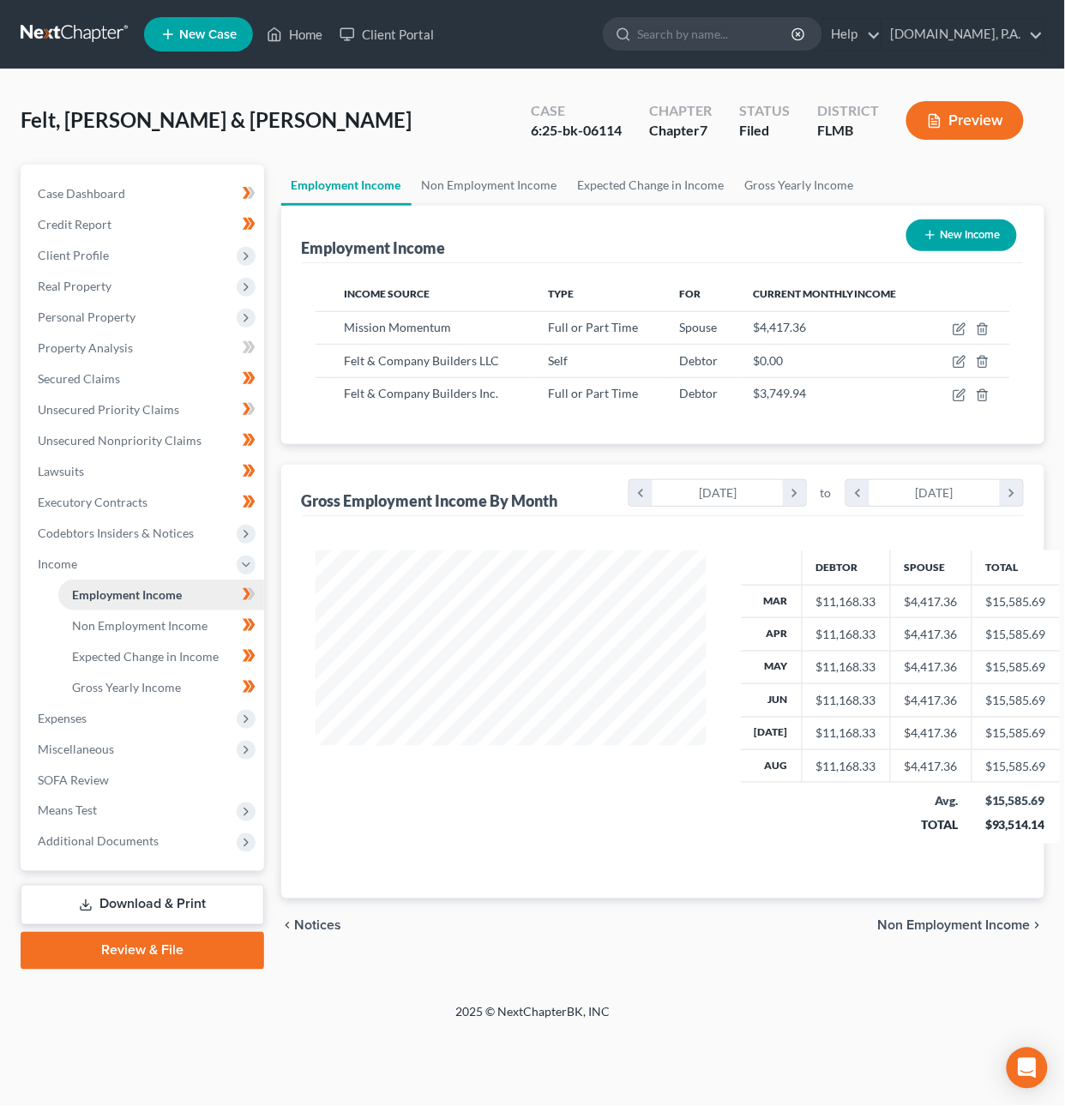
scroll to position [309, 426]
click at [963, 366] on icon "button" at bounding box center [959, 362] width 14 height 14
select select "1"
select select "9"
select select "0"
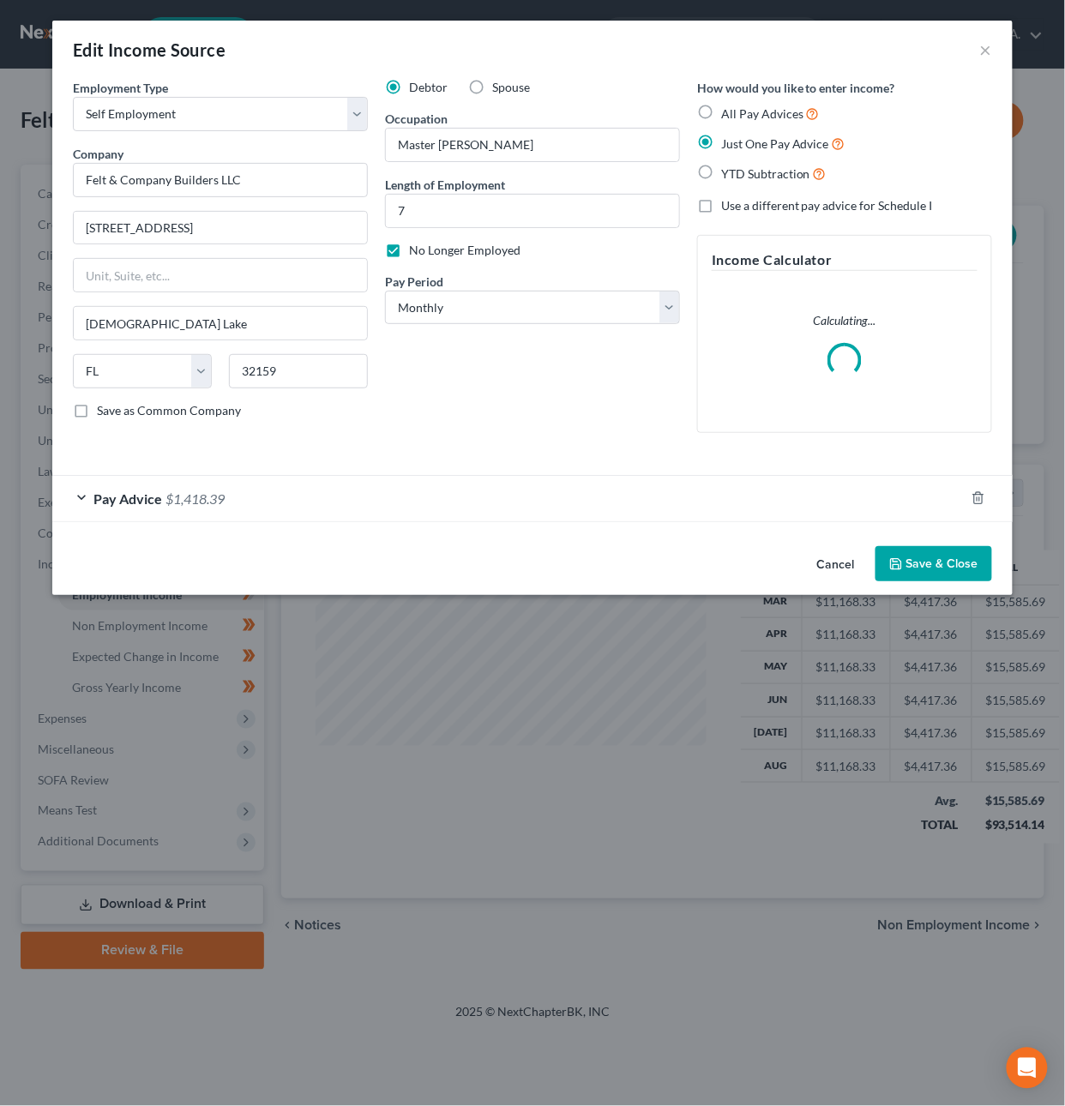
click at [465, 503] on div "Pay Advice $1,418.39" at bounding box center [508, 498] width 912 height 45
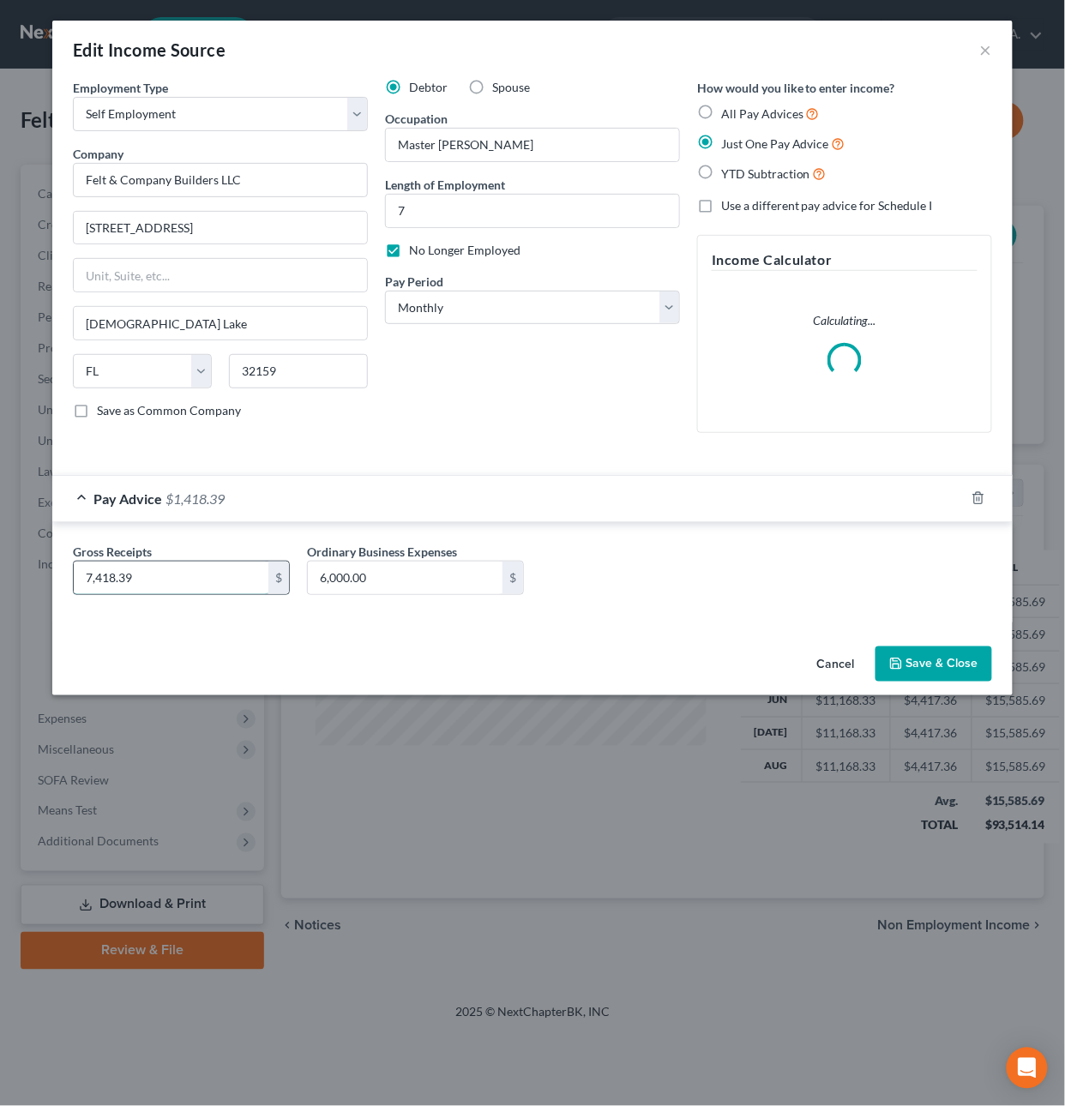
click at [195, 581] on input "7,418.39" at bounding box center [171, 578] width 195 height 33
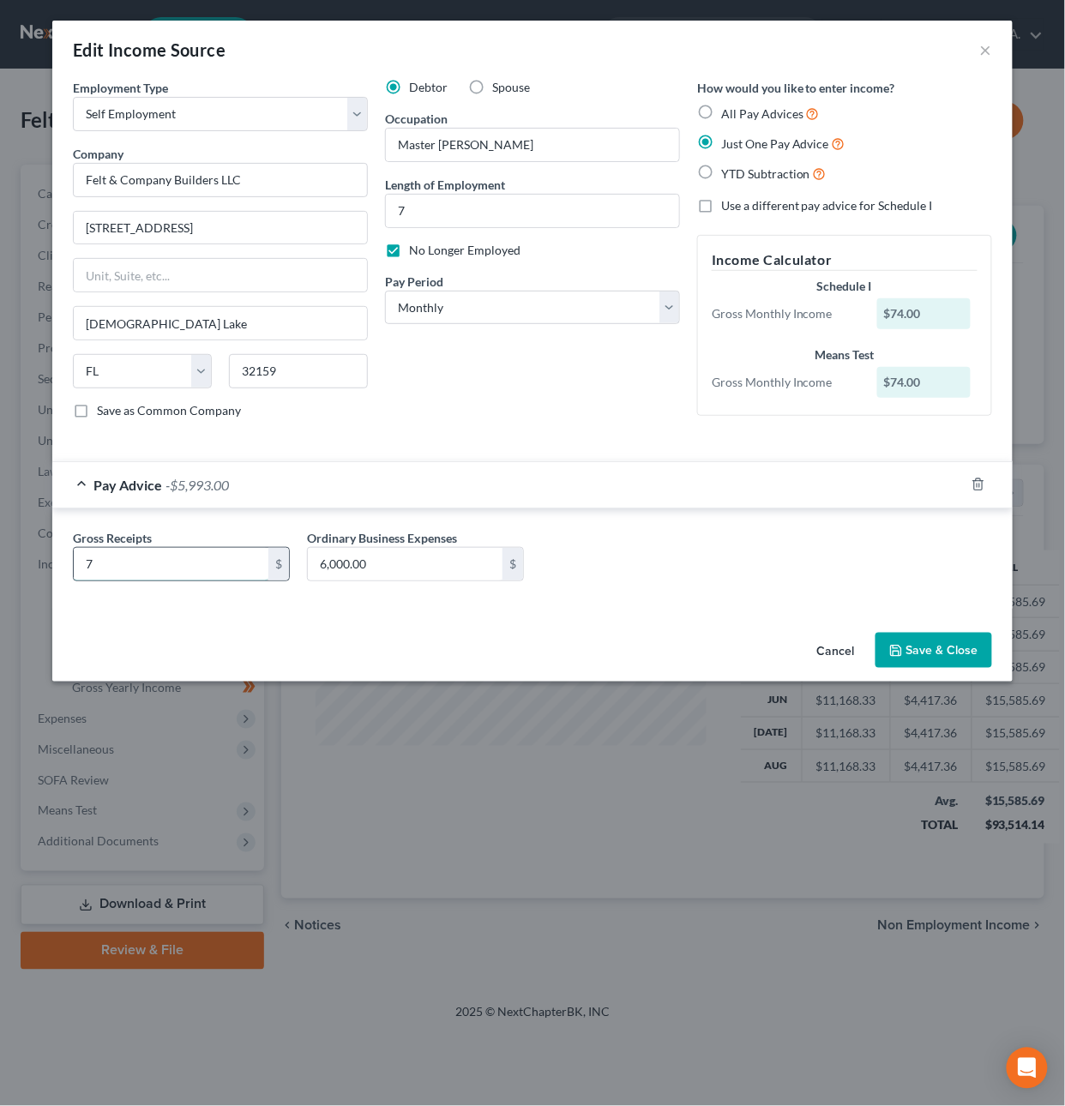
type input "7,418.39"
click at [387, 568] on input "6,000.00" at bounding box center [405, 564] width 195 height 33
type input "5,925"
click at [950, 653] on button "Save & Close" at bounding box center [933, 651] width 117 height 36
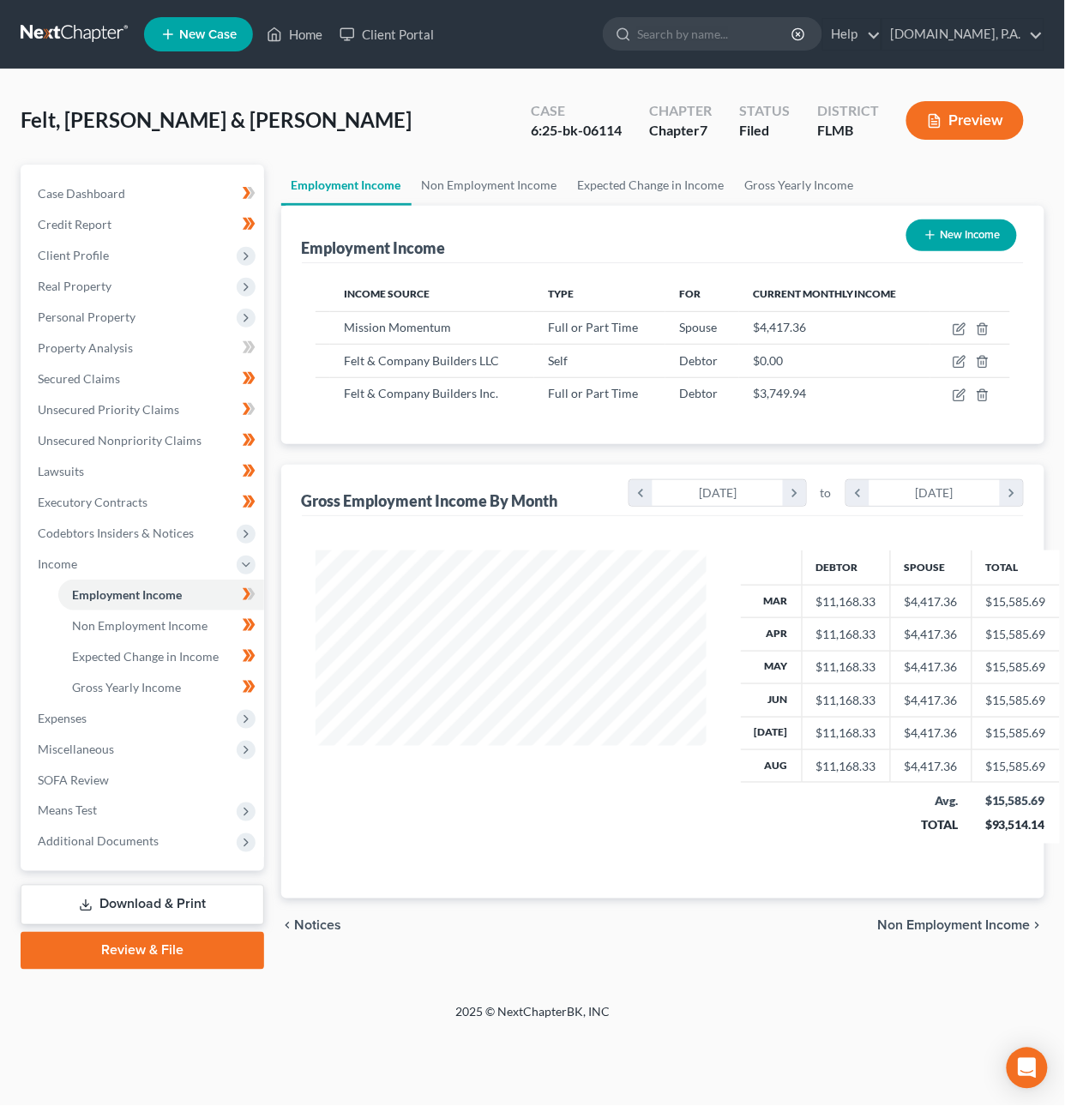
click at [924, 927] on span "Non Employment Income" at bounding box center [954, 926] width 153 height 14
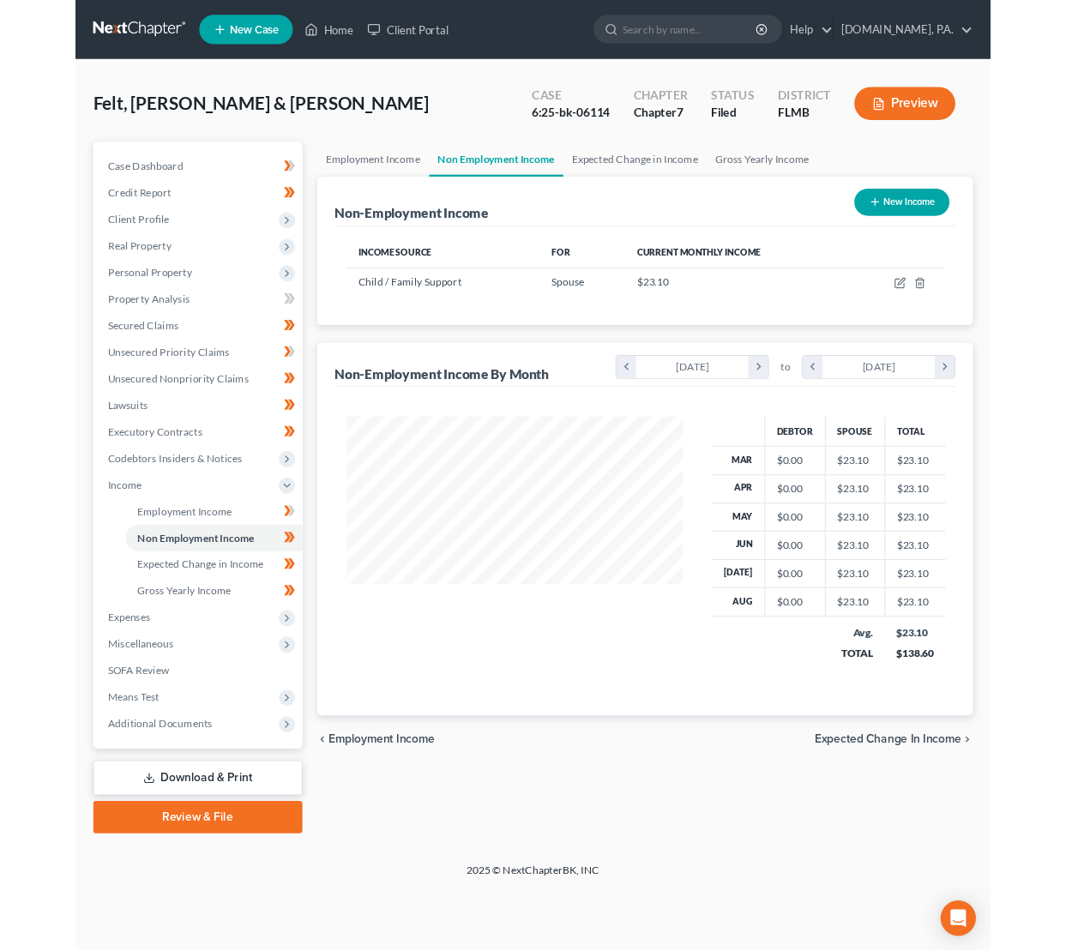
scroll to position [309, 426]
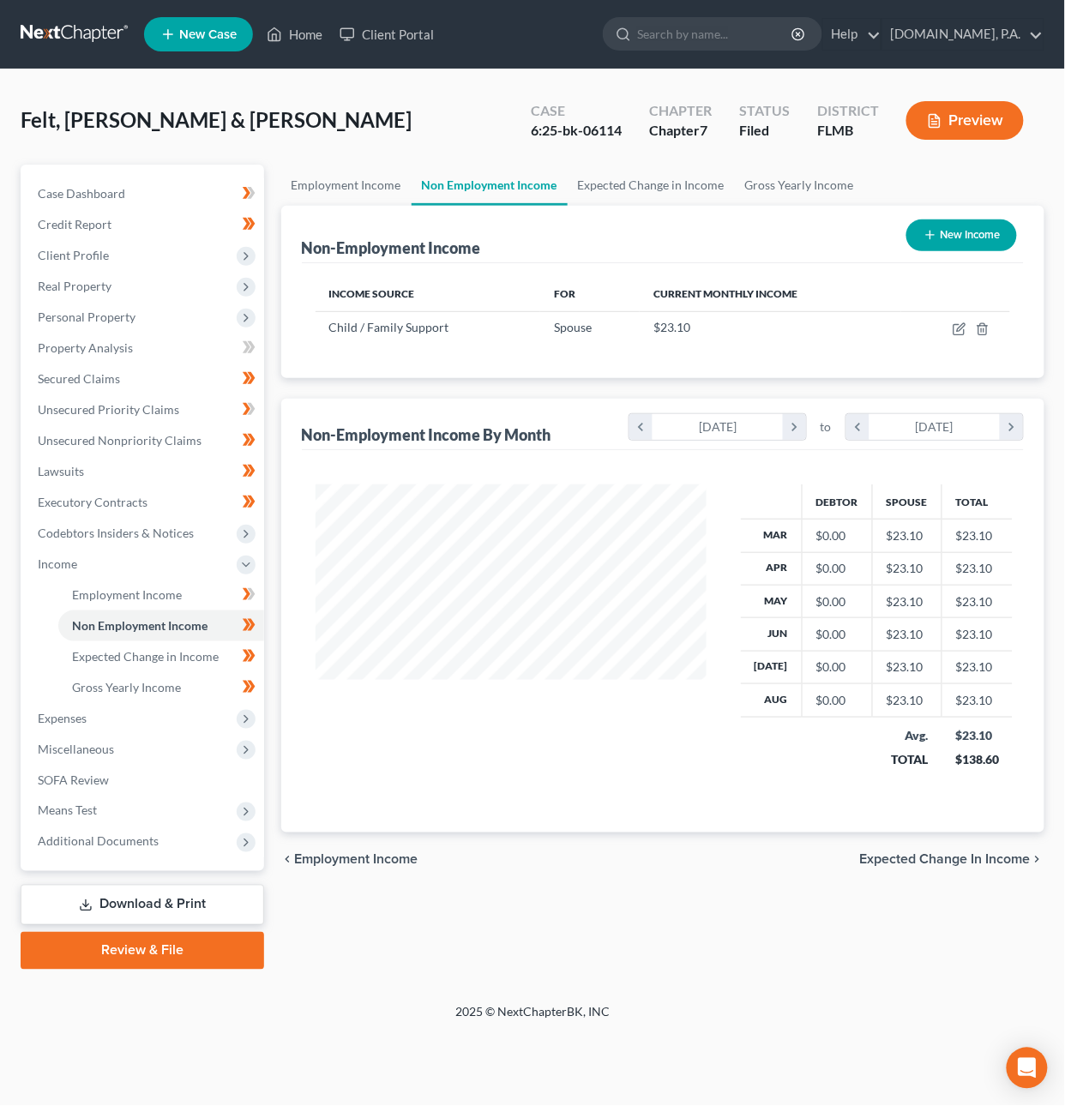
click at [926, 861] on span "Expected Change in Income" at bounding box center [945, 860] width 171 height 14
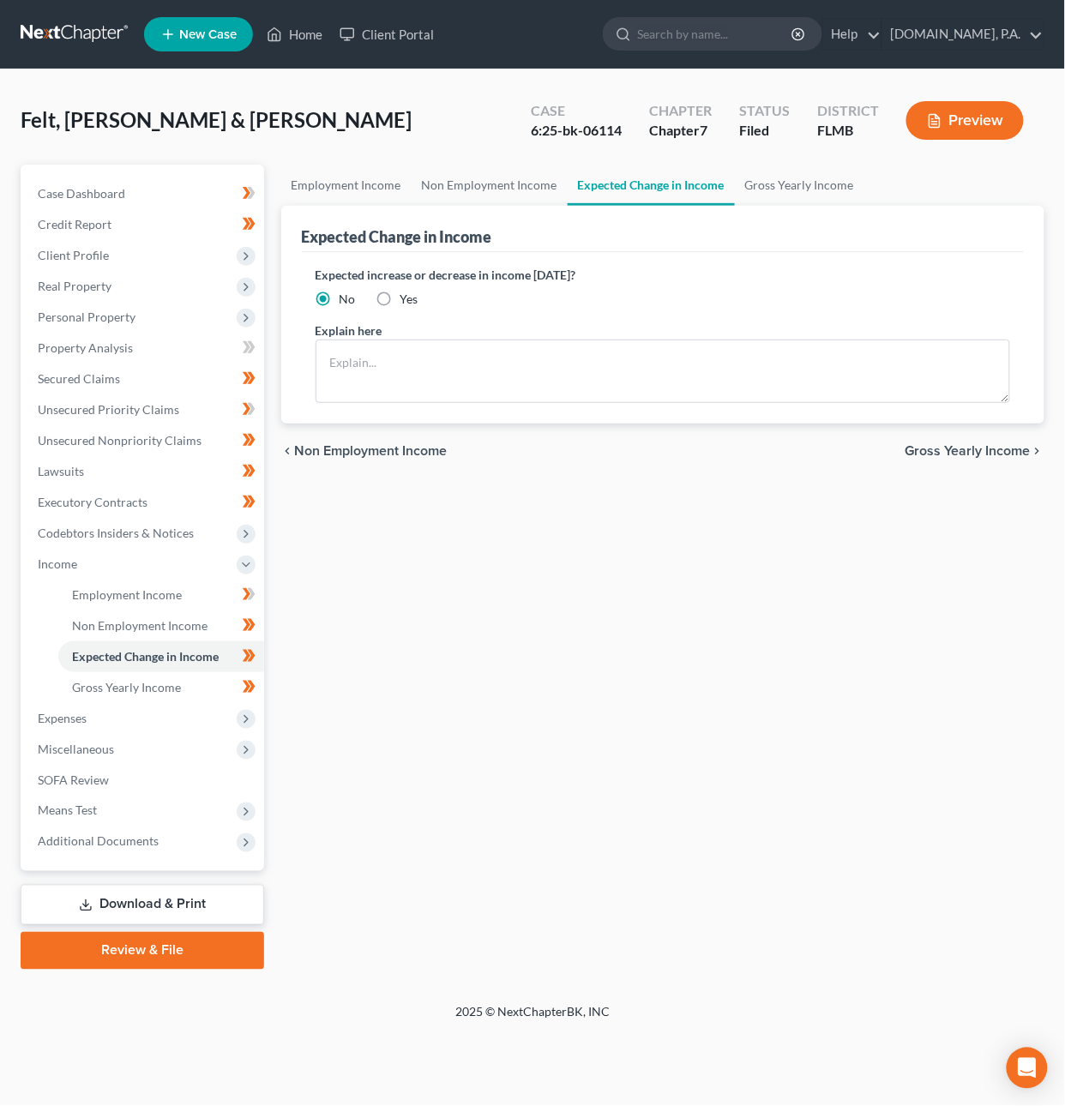
click at [975, 457] on span "Gross Yearly Income" at bounding box center [967, 451] width 125 height 14
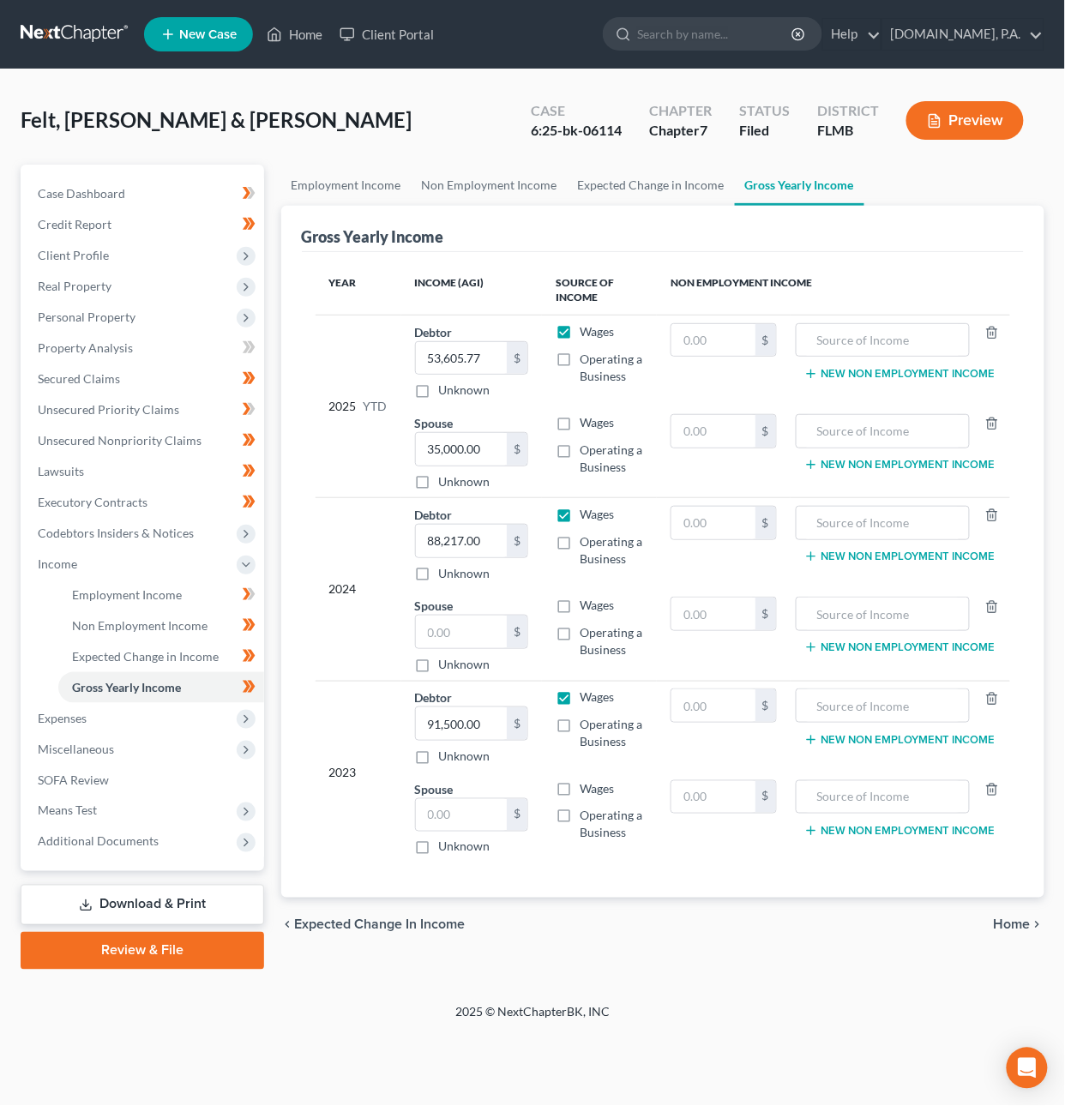
click at [1018, 930] on span "Home" at bounding box center [1012, 925] width 37 height 14
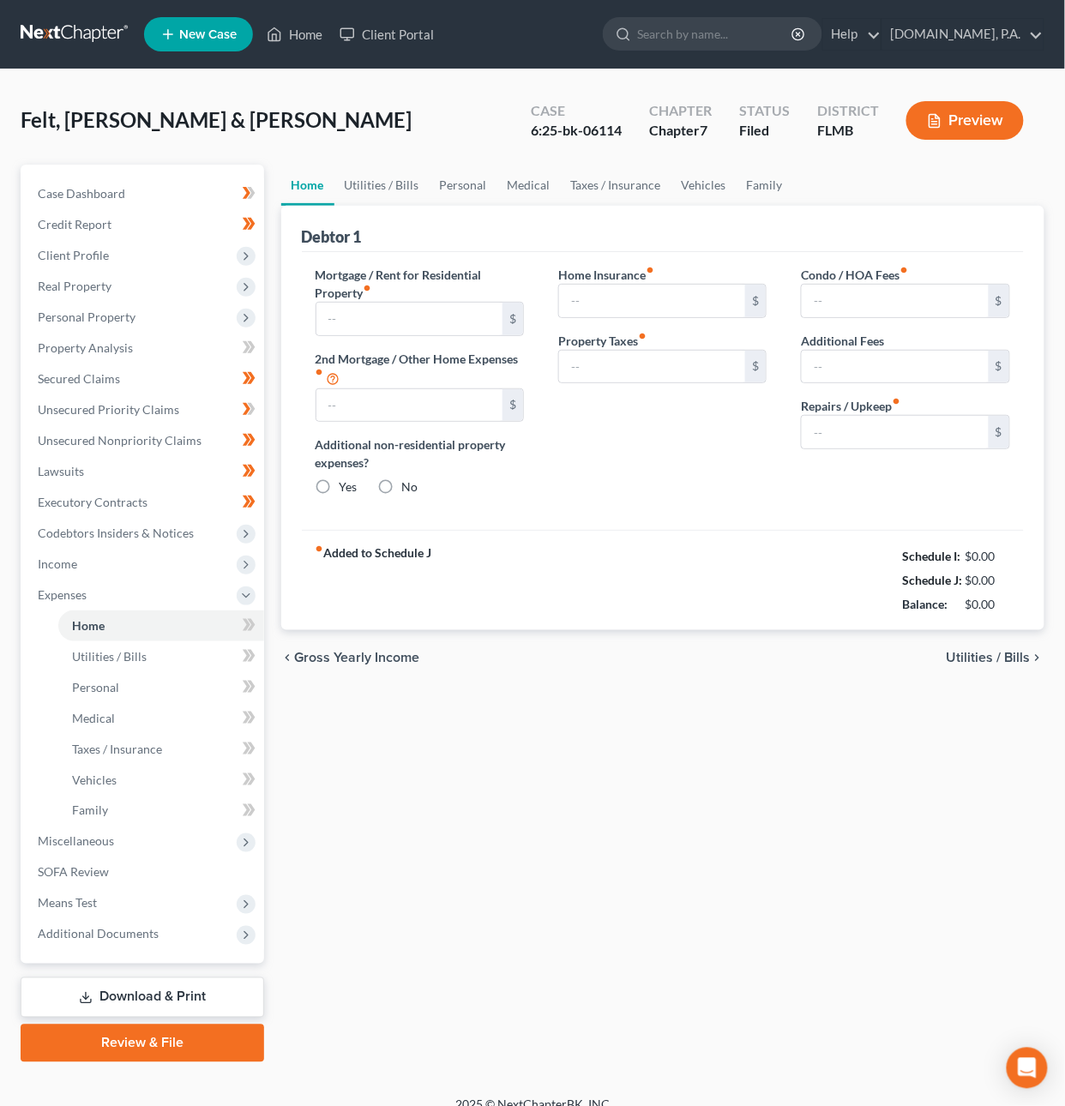
type input "1,600.00"
type input "0.00"
radio input "true"
type input "0.00"
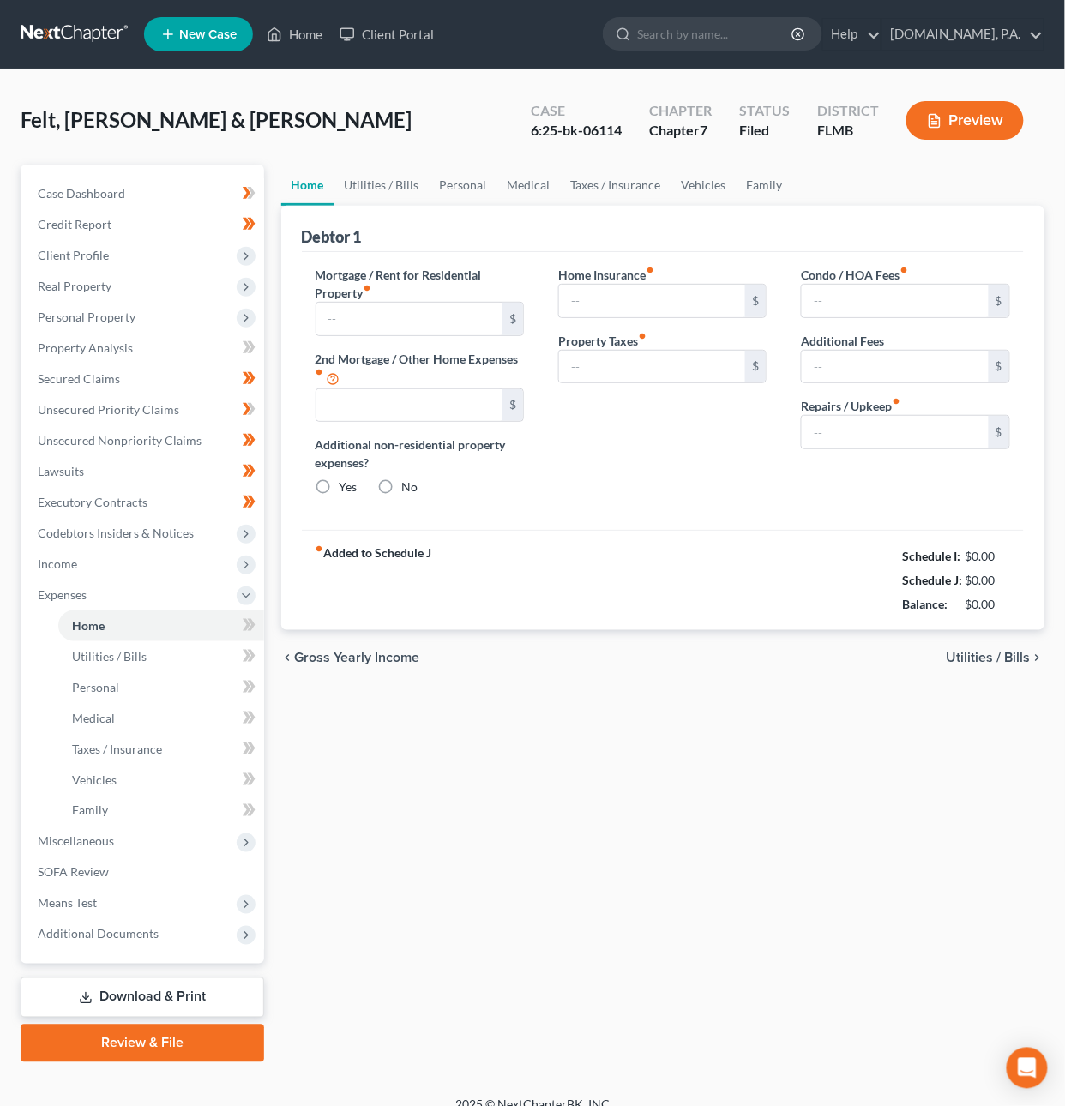
type input "0.00"
type input "80.00"
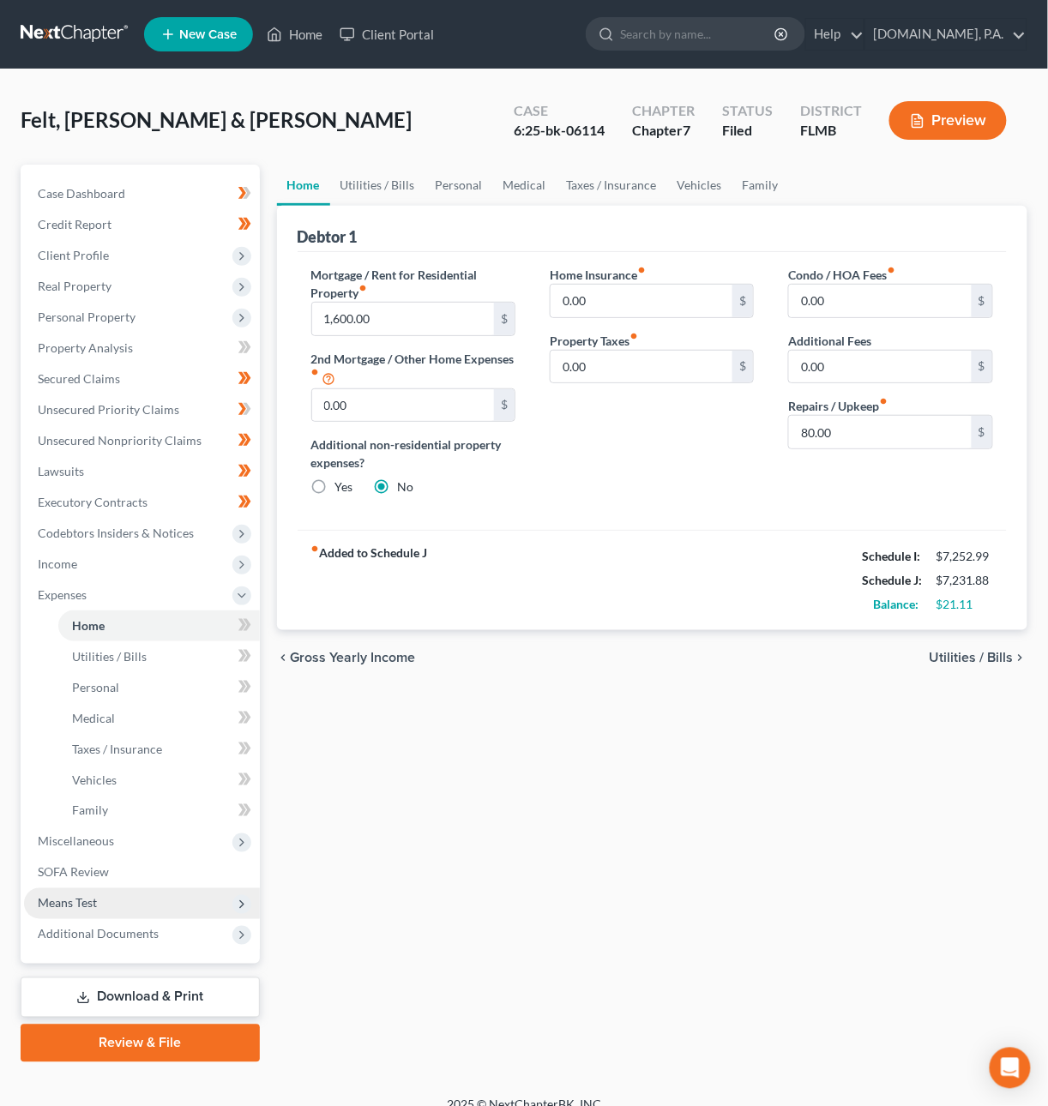
click at [89, 896] on span "Means Test" at bounding box center [67, 903] width 59 height 15
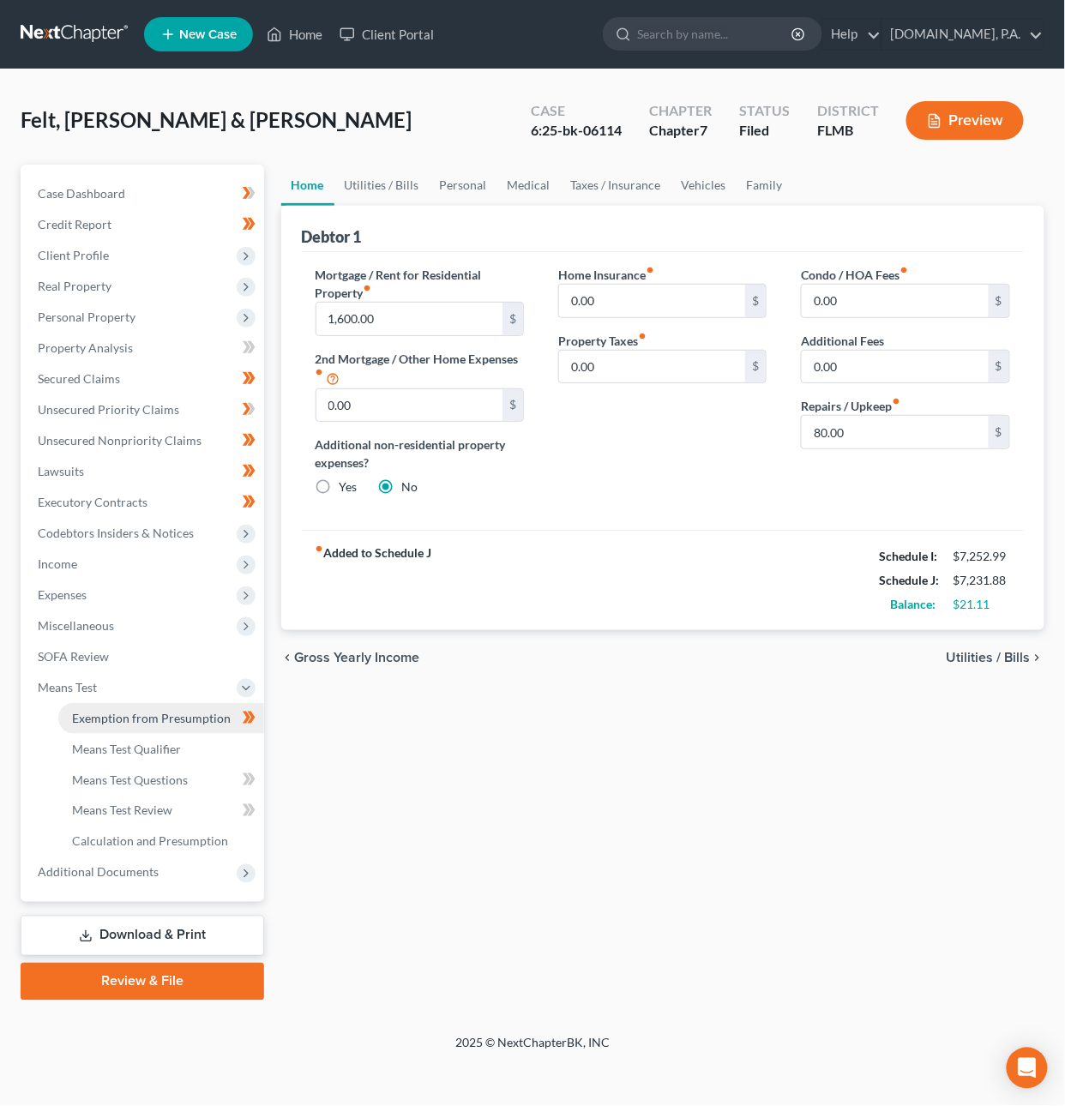
click at [172, 715] on span "Exemption from Presumption" at bounding box center [151, 718] width 159 height 15
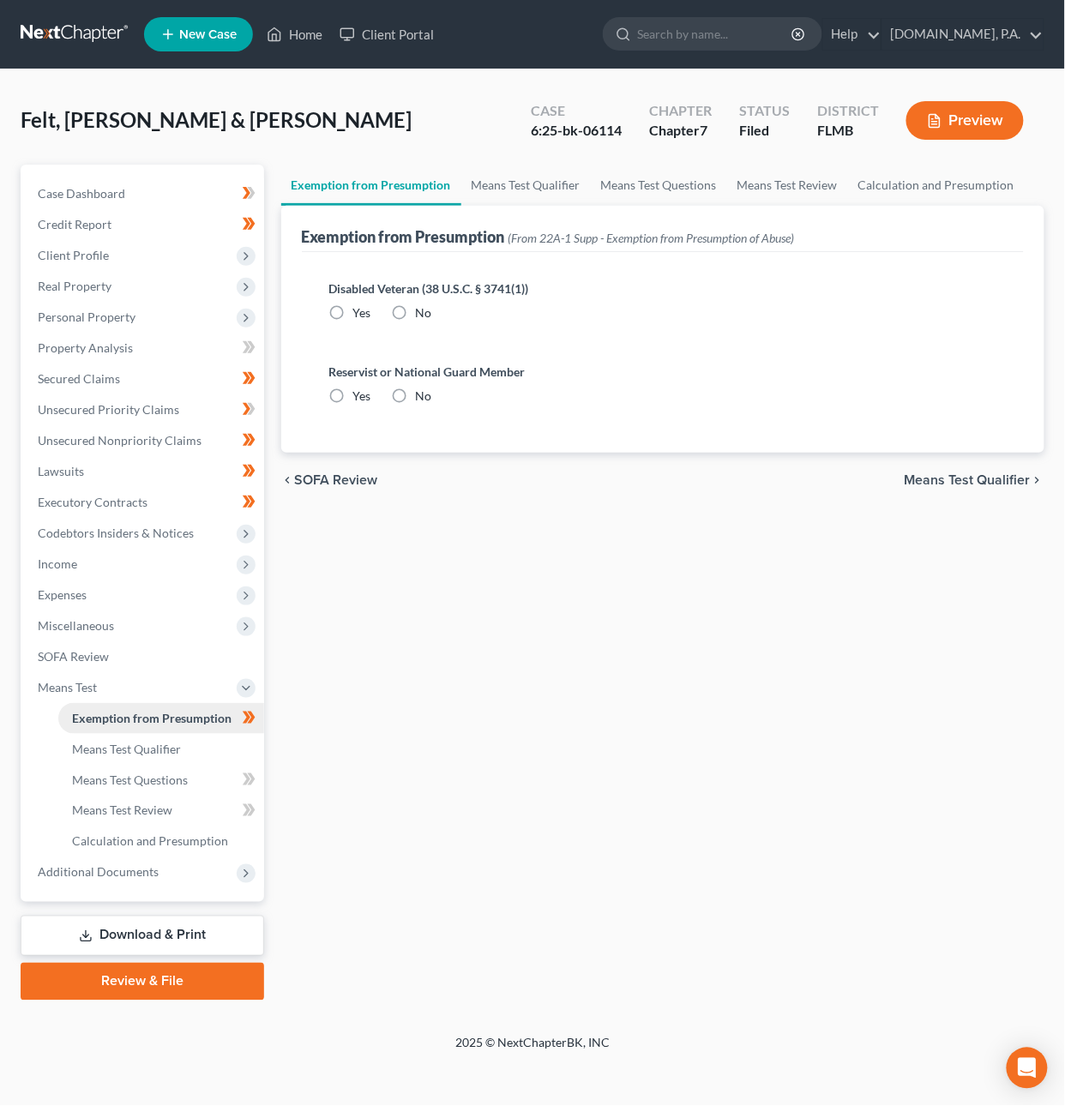
radio input "true"
click at [975, 476] on span "Means Test Qualifier" at bounding box center [967, 480] width 126 height 14
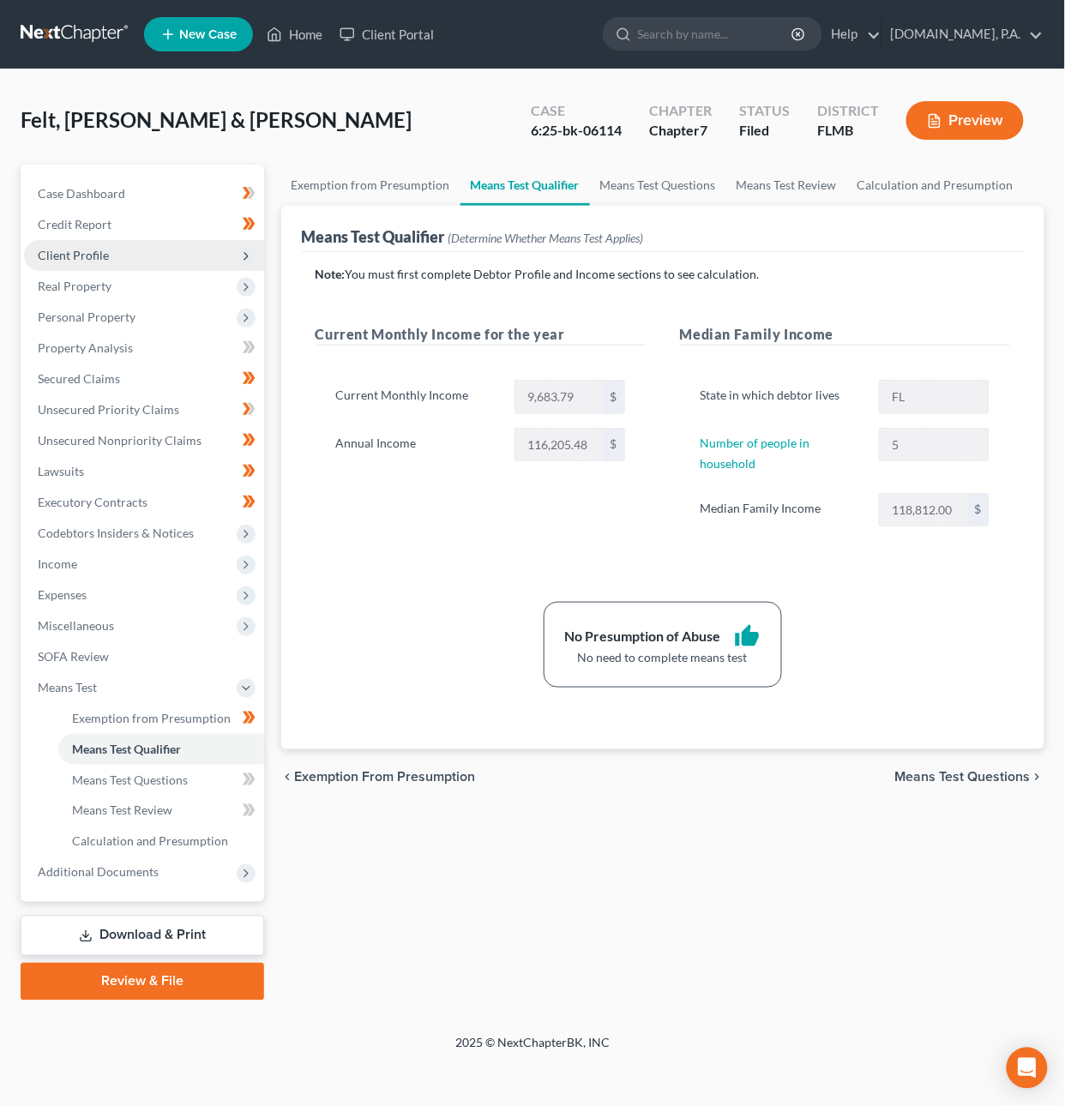
click at [88, 255] on span "Client Profile" at bounding box center [73, 255] width 71 height 15
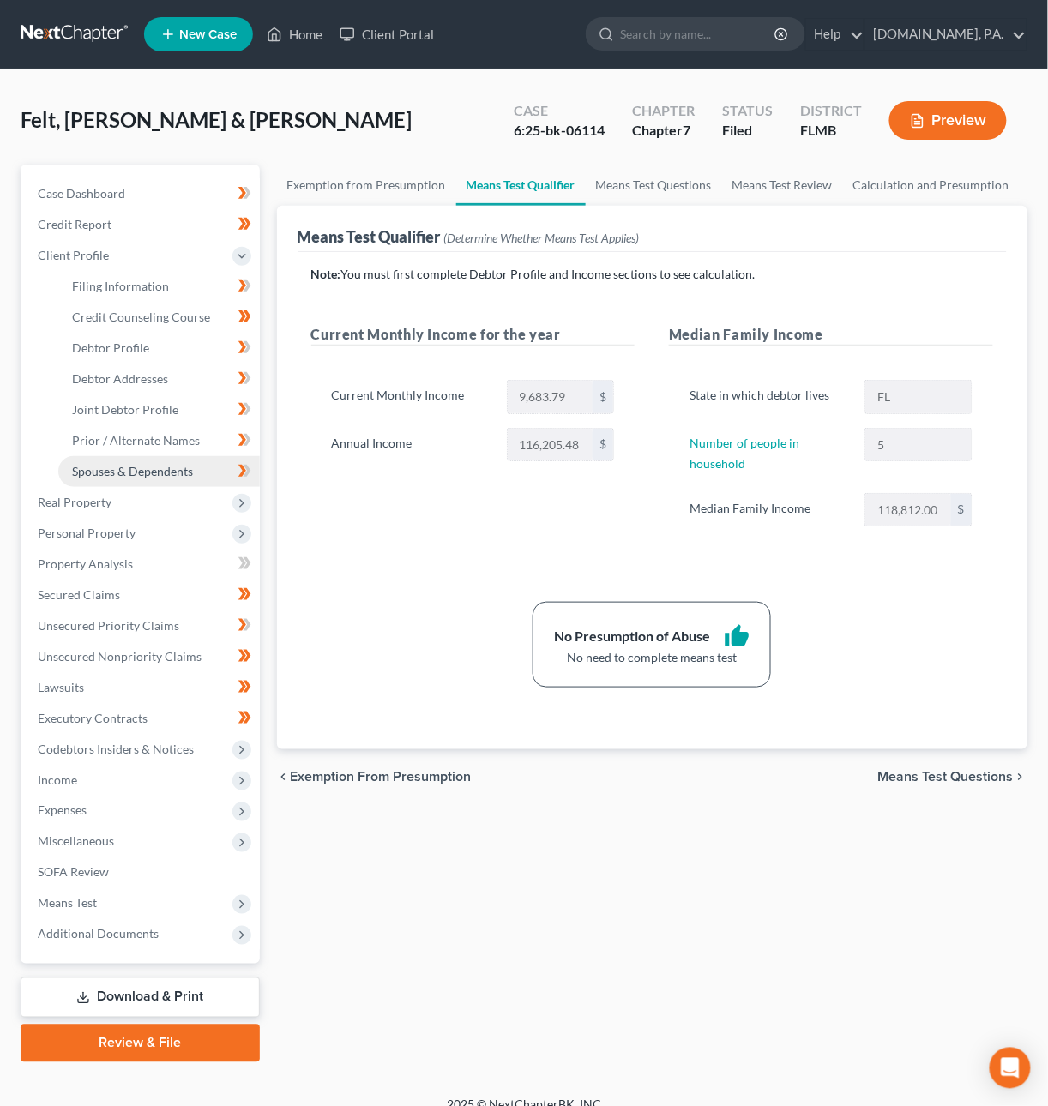
click at [137, 467] on span "Spouses & Dependents" at bounding box center [132, 471] width 121 height 15
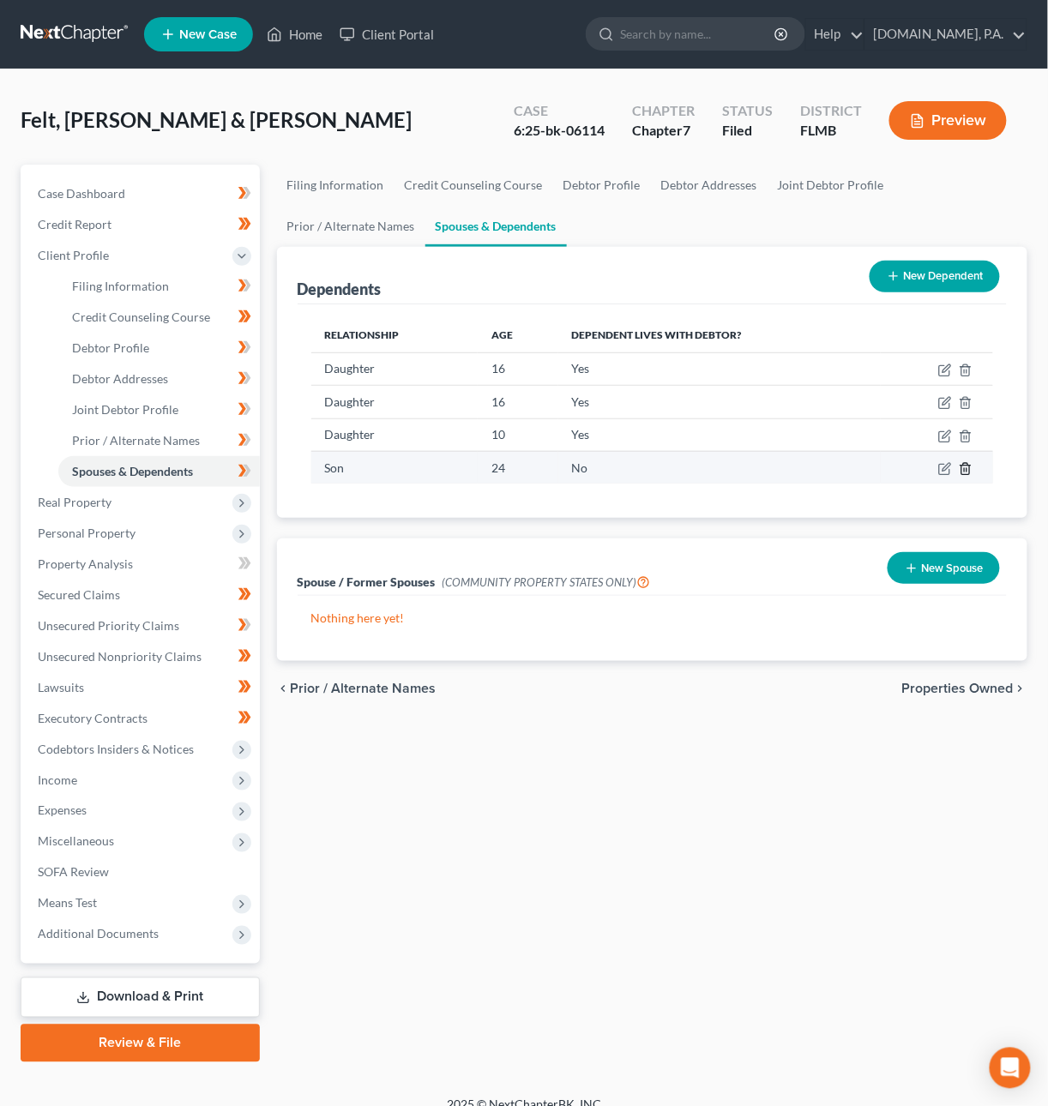
click at [970, 465] on polyline "button" at bounding box center [965, 465] width 10 height 0
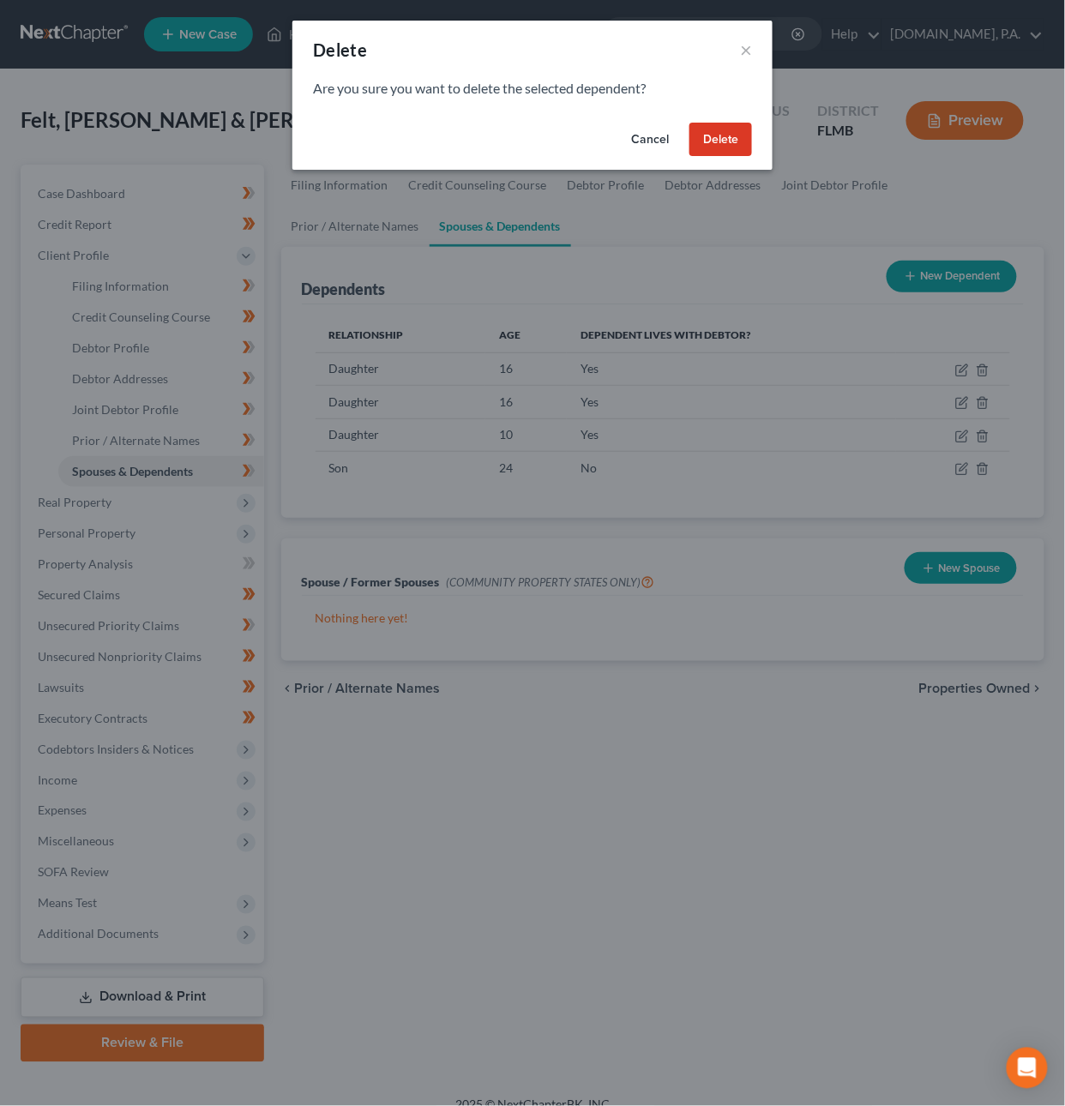
click at [712, 141] on button "Delete" at bounding box center [720, 140] width 63 height 34
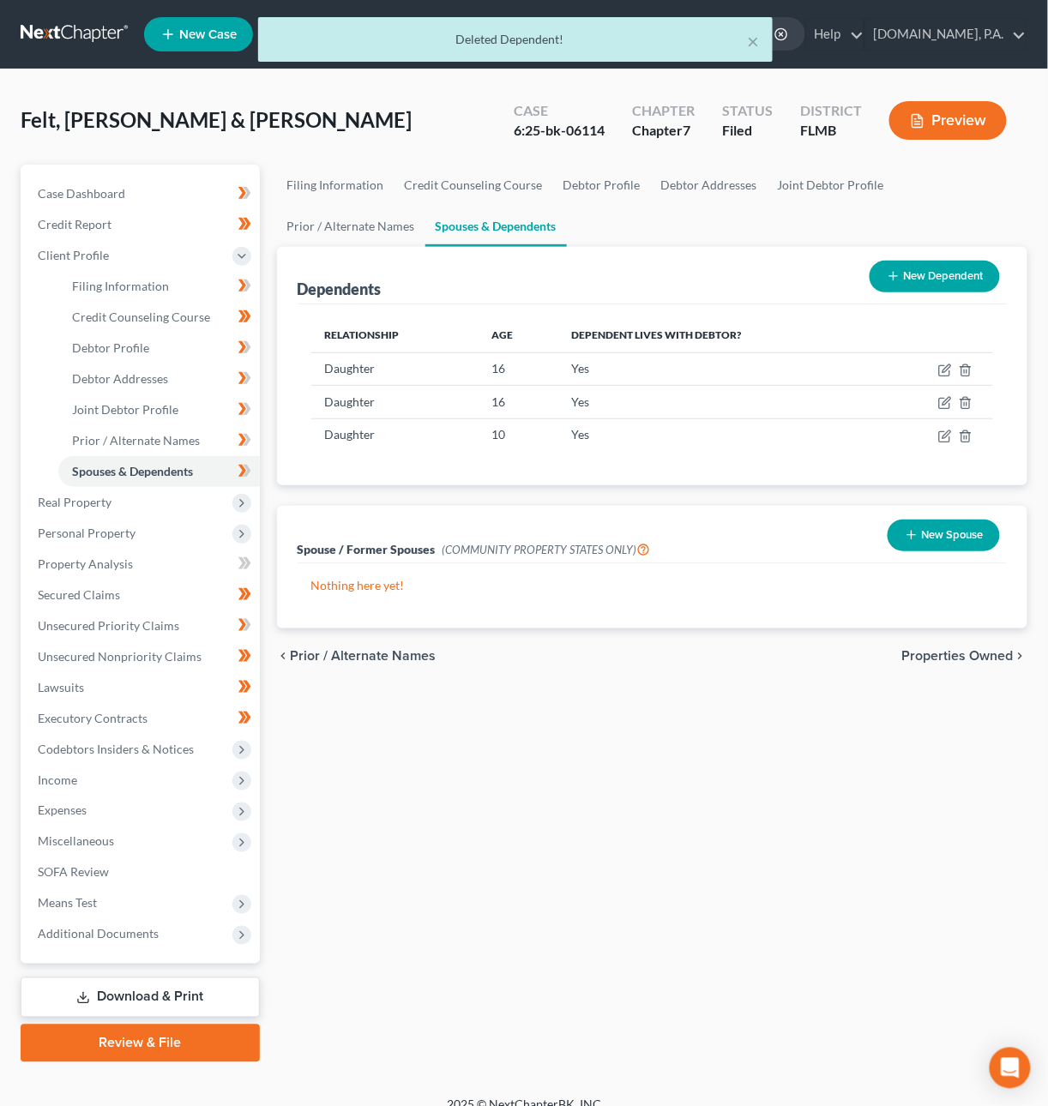
click at [131, 995] on link "Download & Print" at bounding box center [140, 997] width 239 height 40
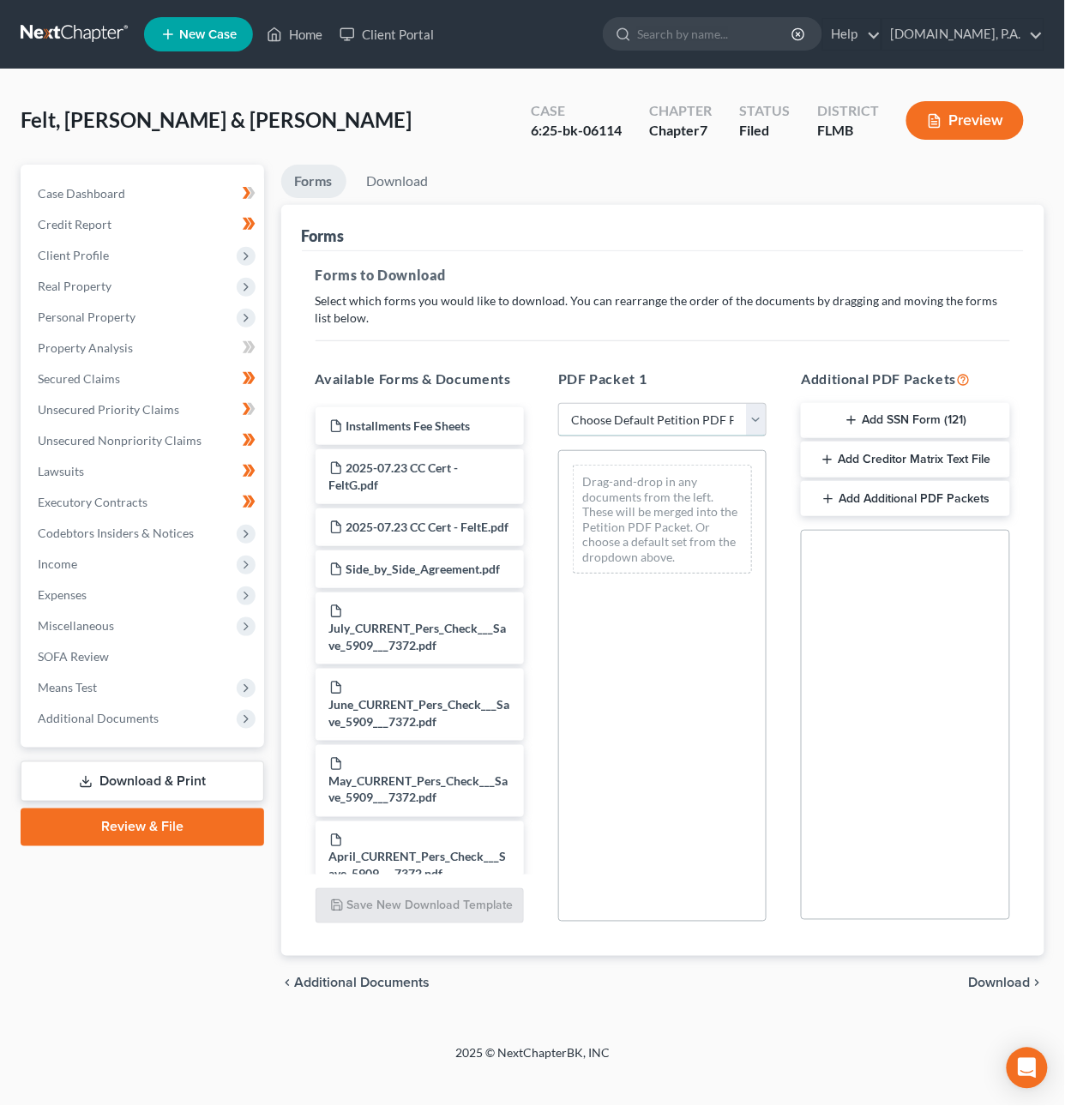
click at [682, 425] on select "Choose Default Petition PDF Packet Complete Bankruptcy Petition (all forms and …" at bounding box center [662, 420] width 208 height 34
select select "4"
click at [558, 403] on select "Choose Default Petition PDF Packet Complete Bankruptcy Petition (all forms and …" at bounding box center [662, 420] width 208 height 34
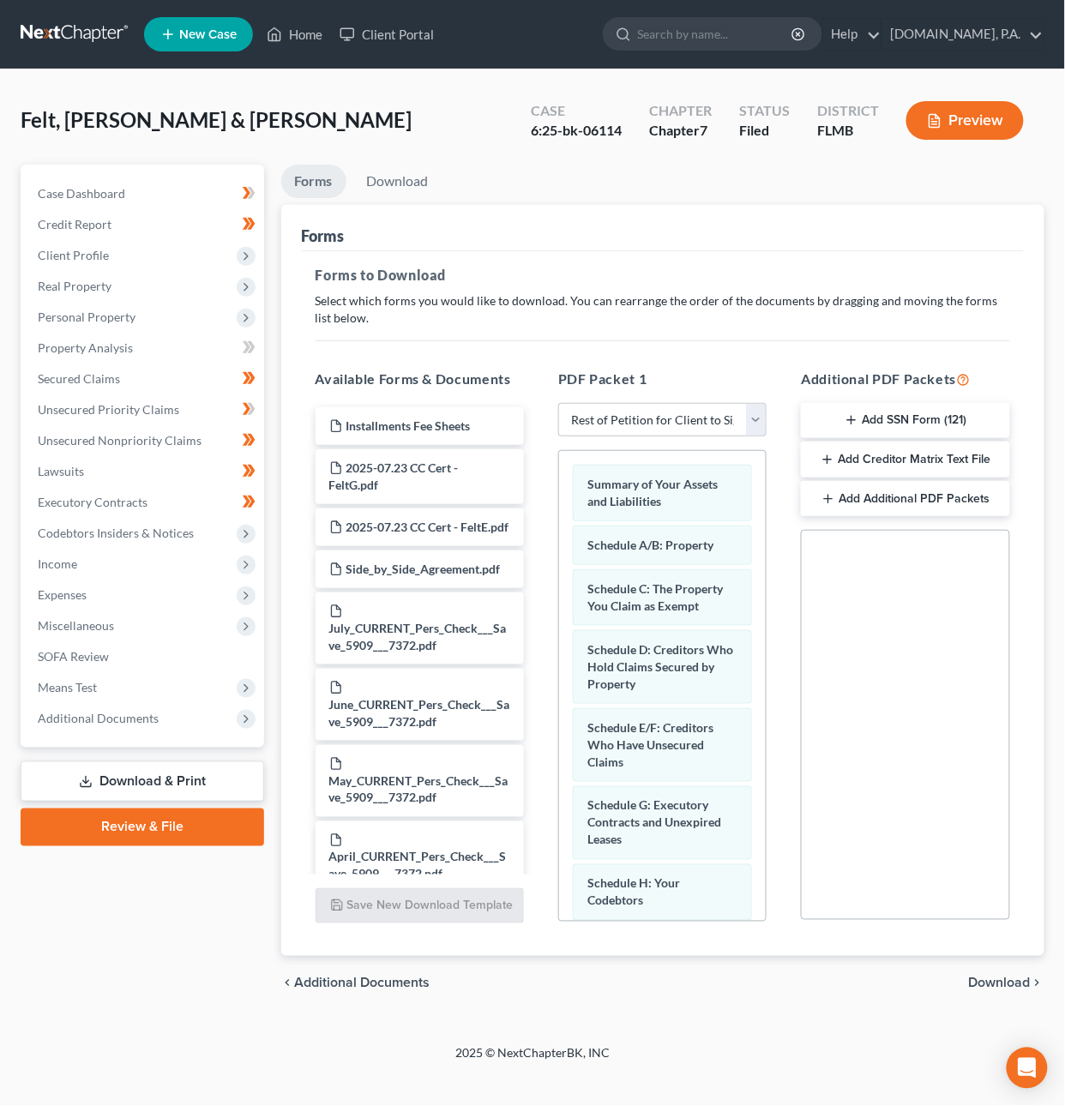
click at [1006, 982] on span "Download" at bounding box center [1000, 983] width 62 height 14
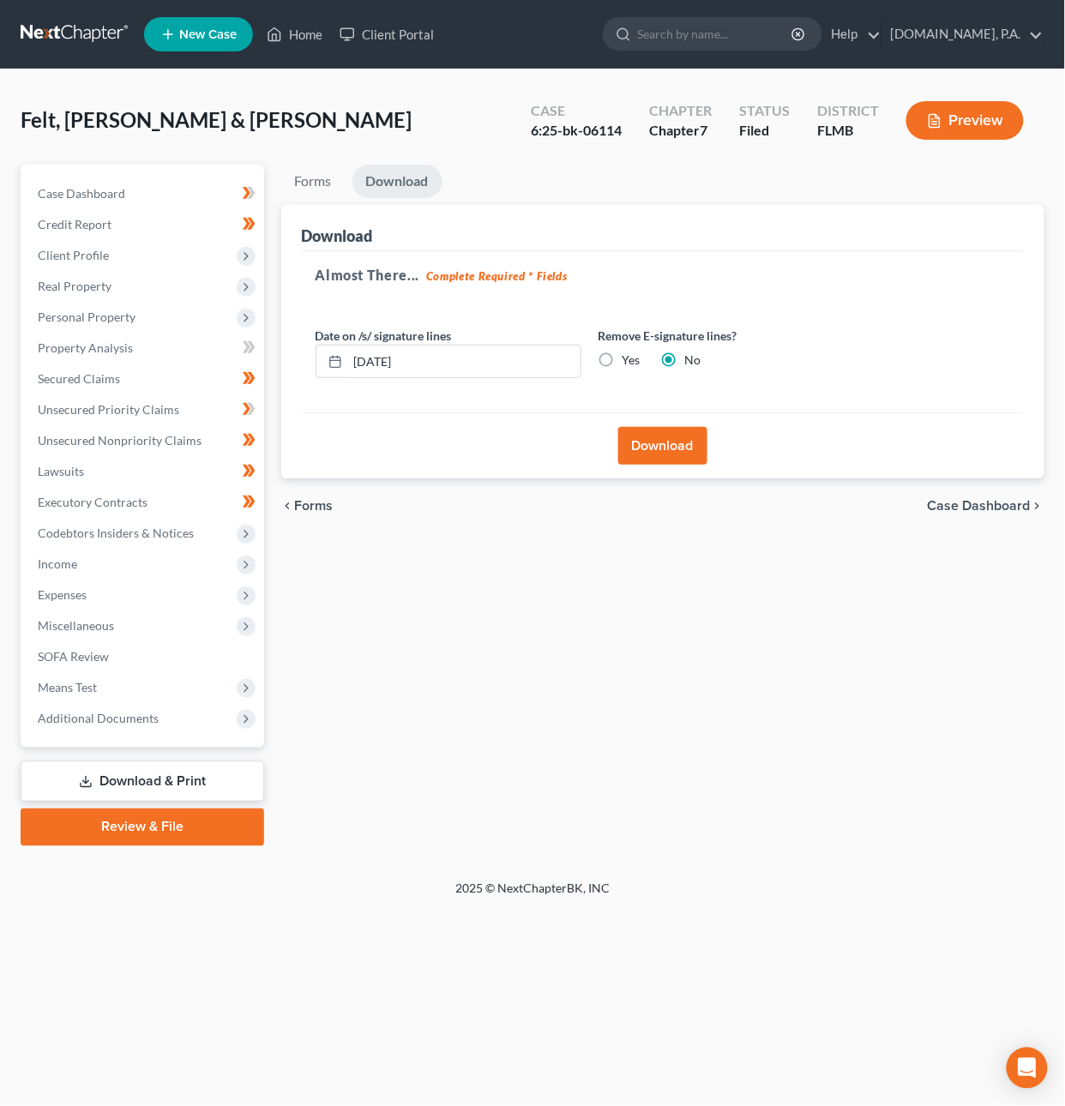
click at [675, 448] on button "Download" at bounding box center [662, 446] width 89 height 38
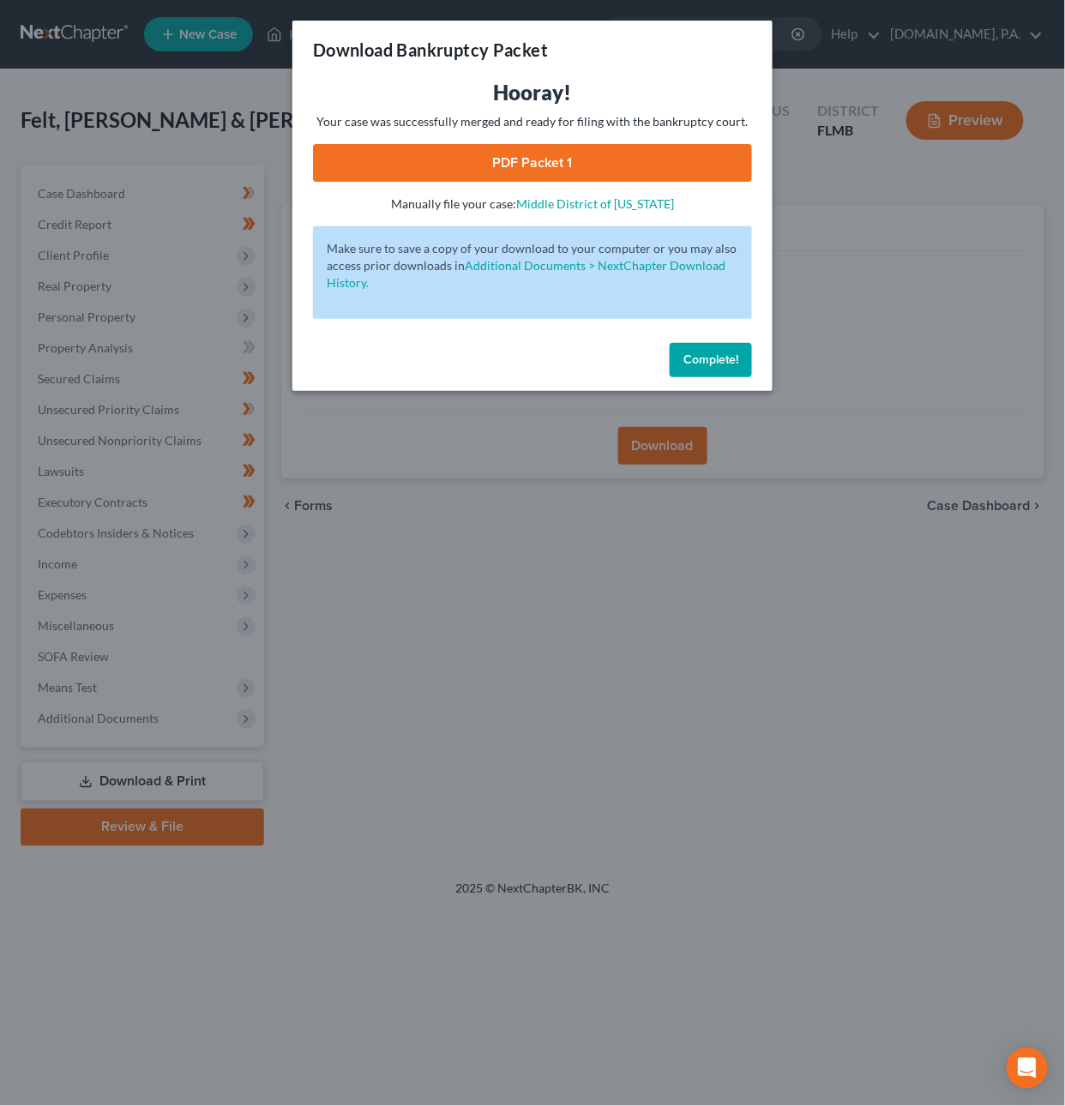
click at [513, 164] on link "PDF Packet 1" at bounding box center [532, 163] width 439 height 38
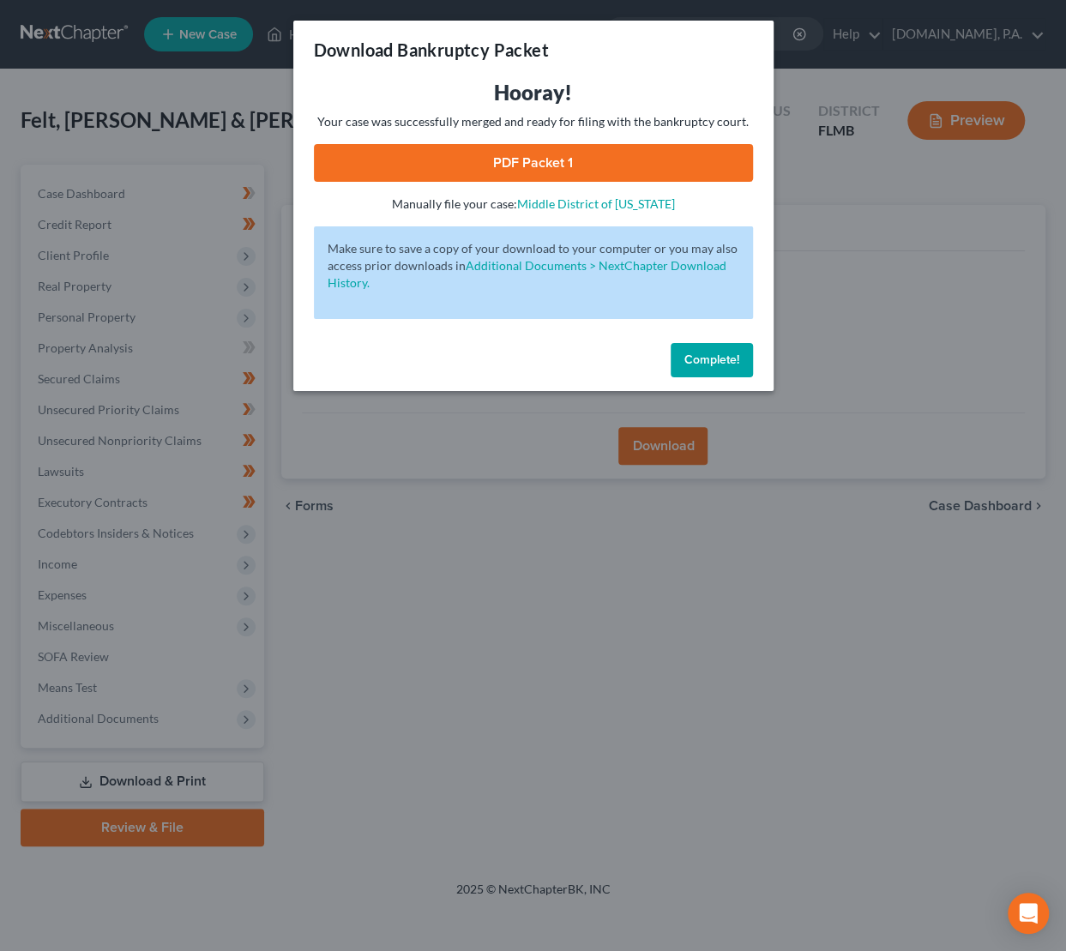
click at [730, 359] on span "Complete!" at bounding box center [711, 359] width 55 height 15
